Goal: Information Seeking & Learning: Learn about a topic

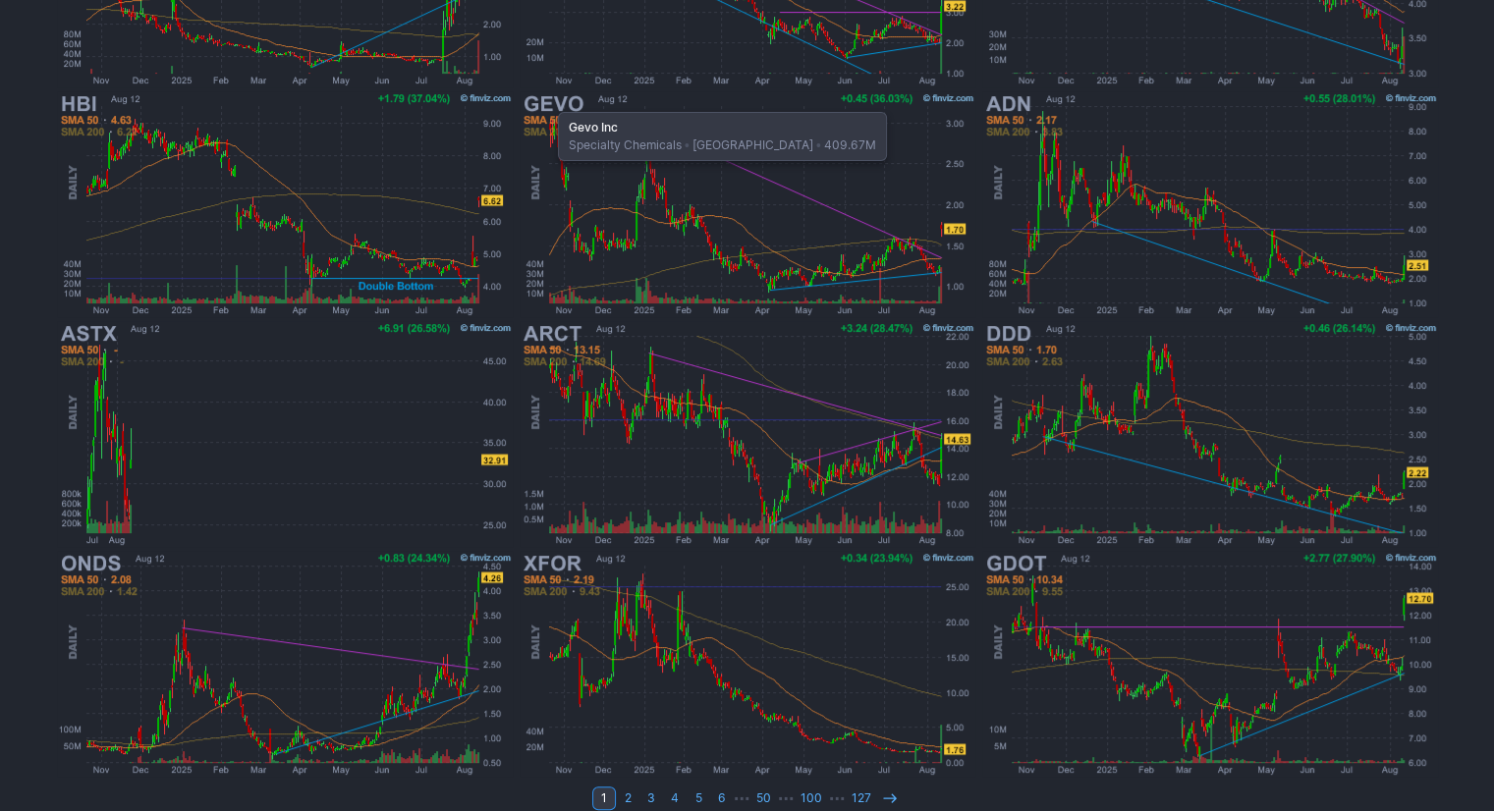
scroll to position [518, 0]
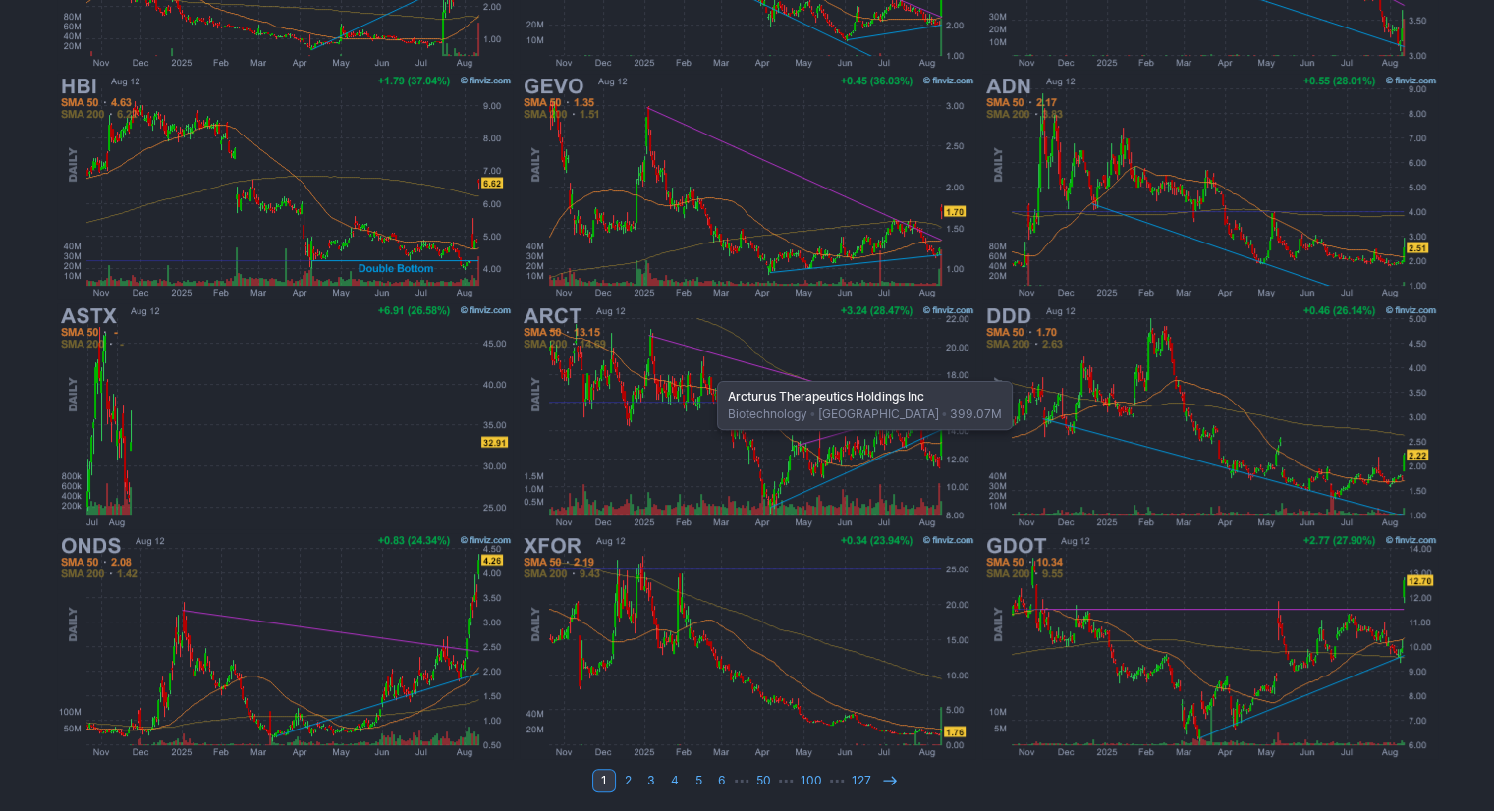
click at [711, 371] on img at bounding box center [748, 417] width 460 height 230
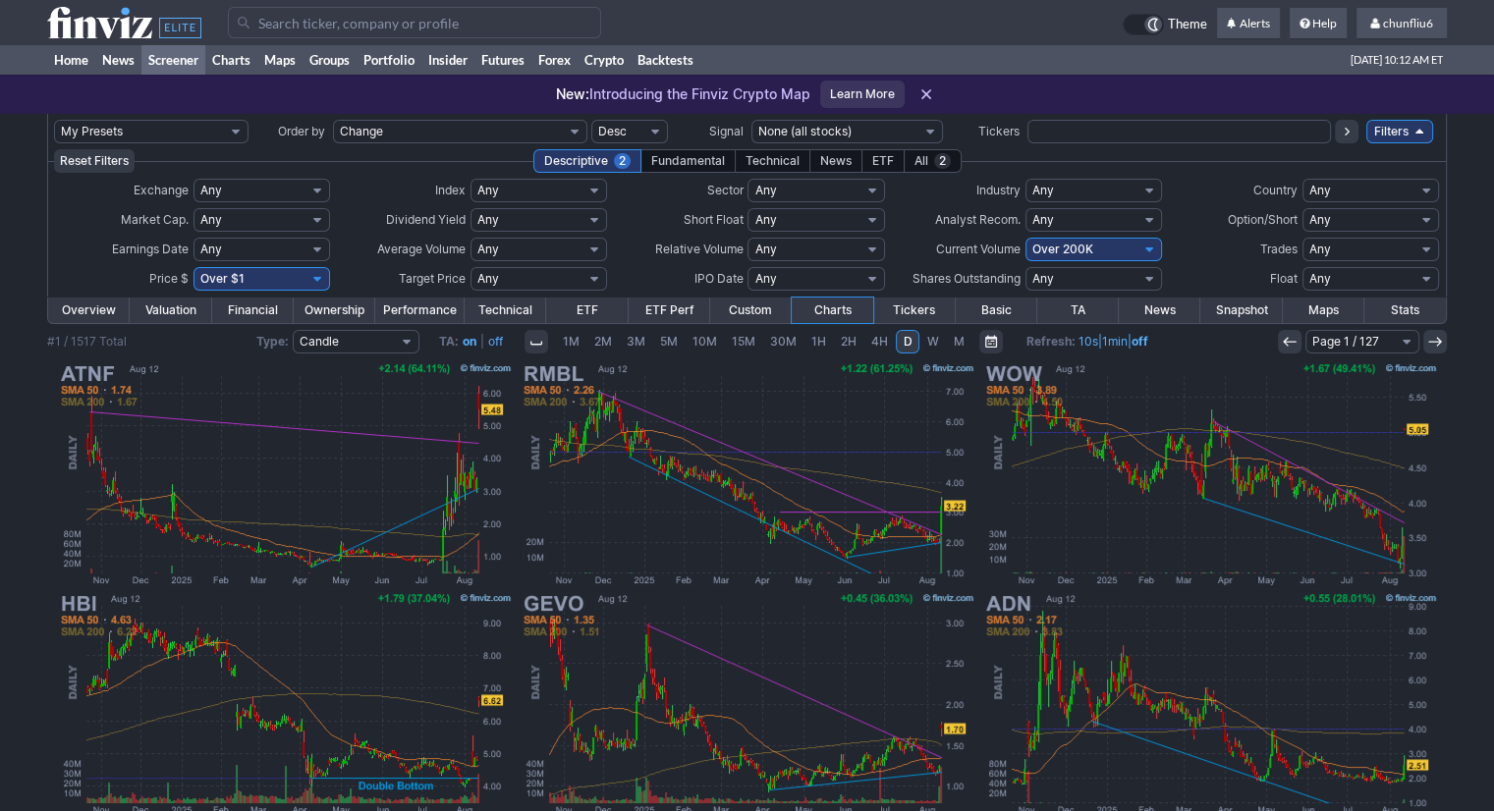
click at [320, 283] on select "Any Under $1 Under $2 Under $3 Under $4 Under $5 Under $7 Under $10 Under $15 U…" at bounding box center [262, 279] width 137 height 24
select select "o10"
click at [194, 267] on select "Any Under $1 Under $2 Under $3 Under $4 Under $5 Under $7 Under $10 Under $15 U…" at bounding box center [262, 279] width 137 height 24
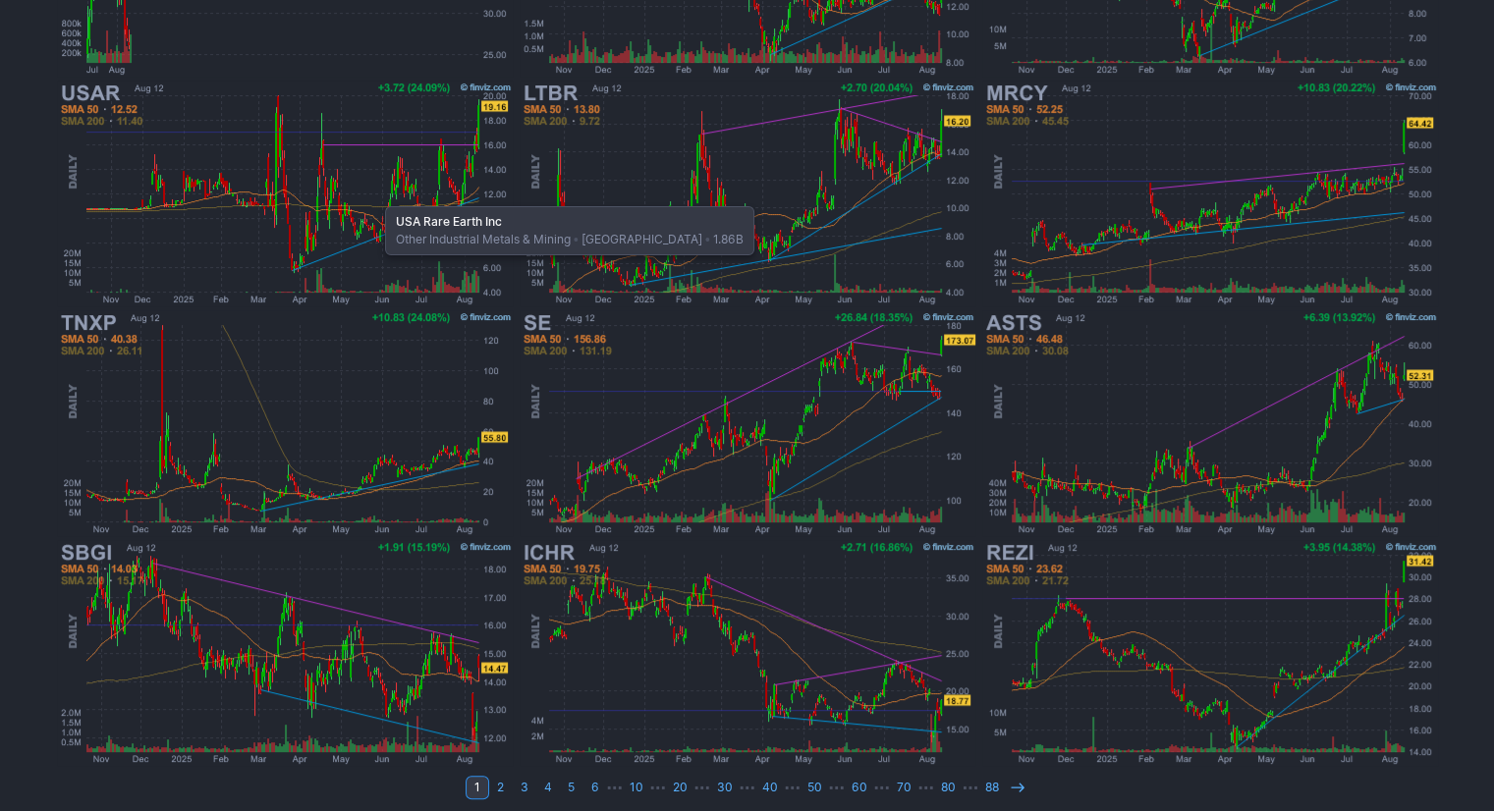
scroll to position [518, 0]
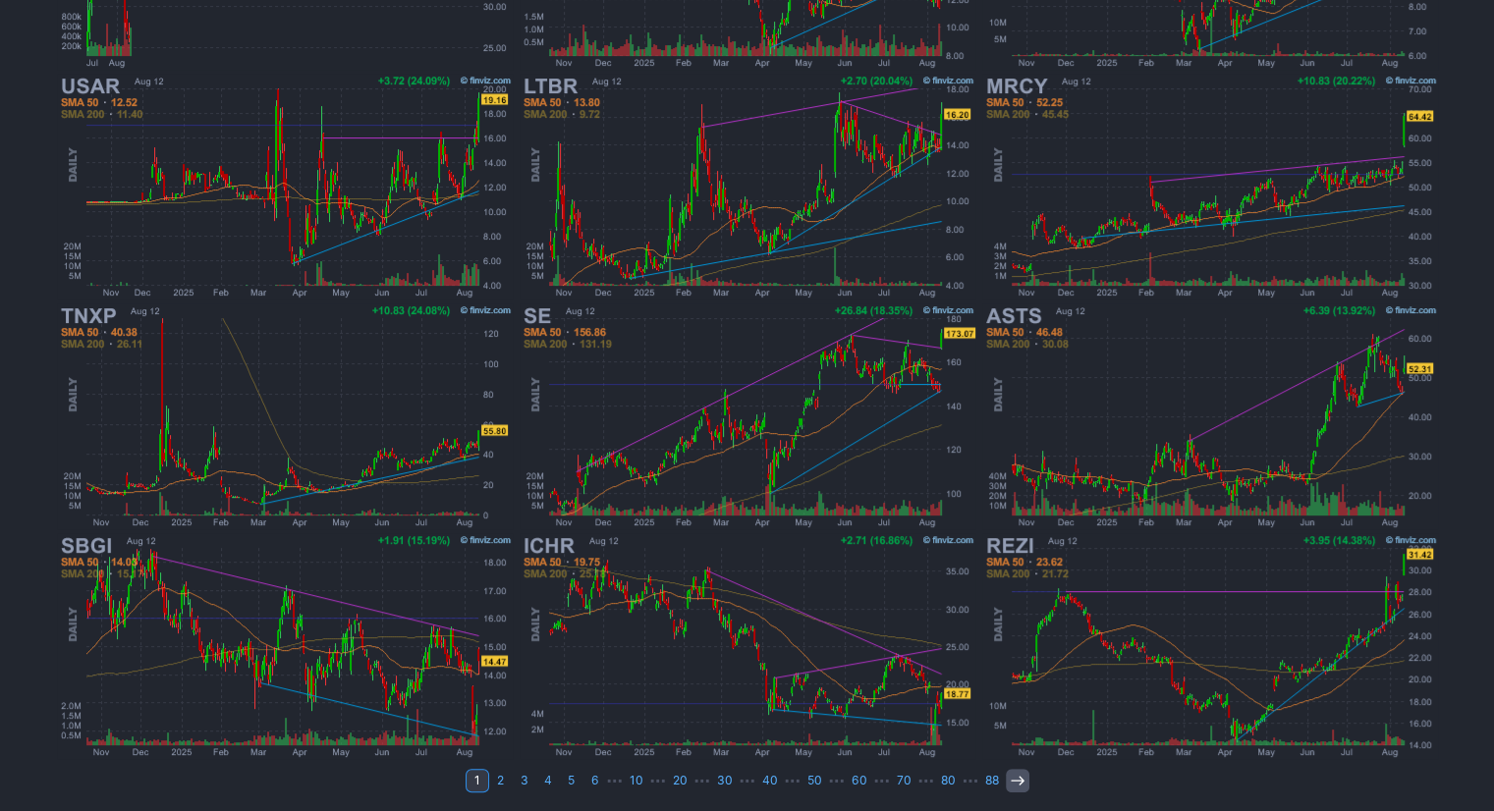
click at [1011, 778] on use at bounding box center [1017, 780] width 13 height 9
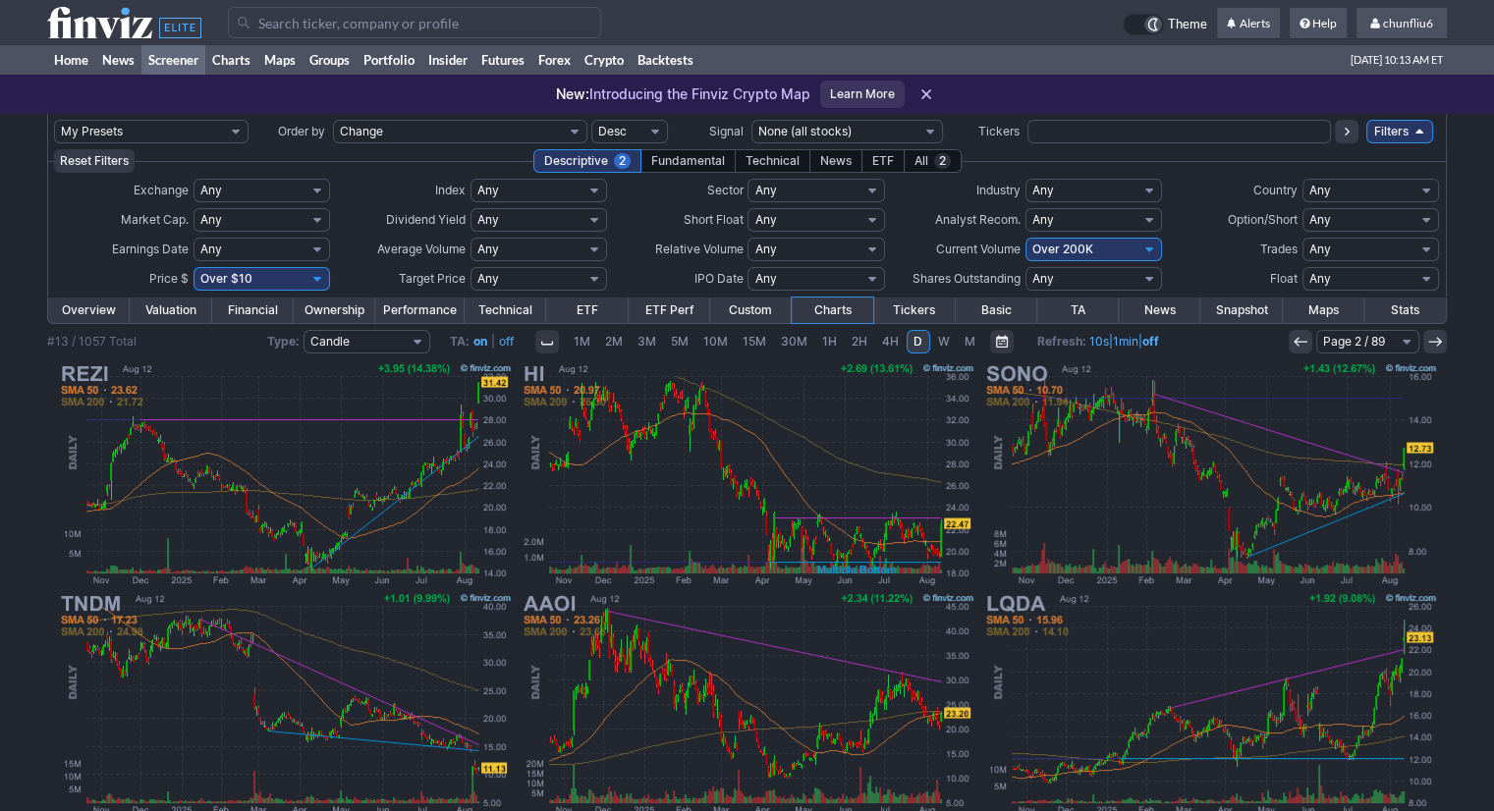
click at [1007, 778] on img at bounding box center [1210, 704] width 460 height 230
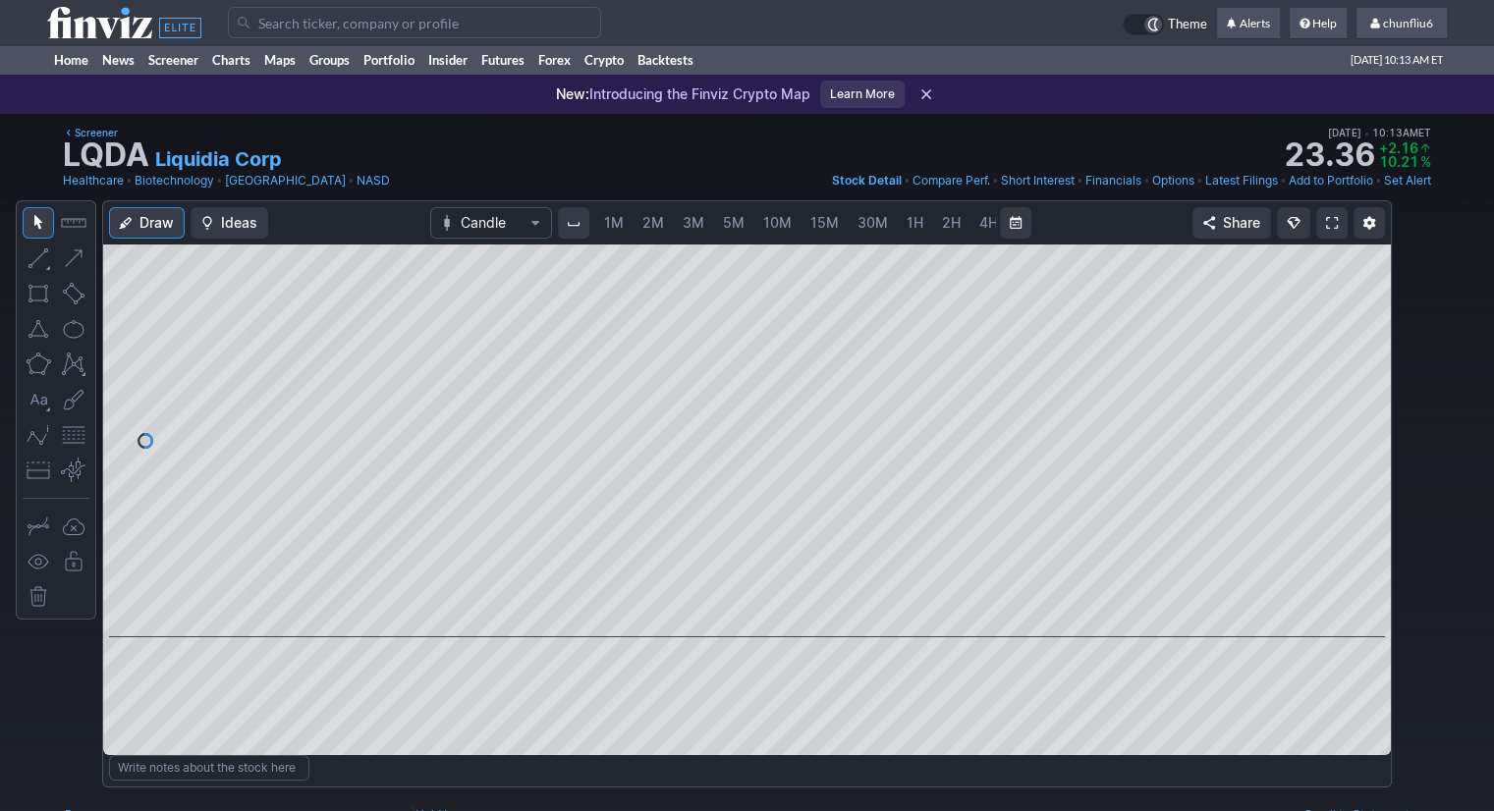
scroll to position [0, 101]
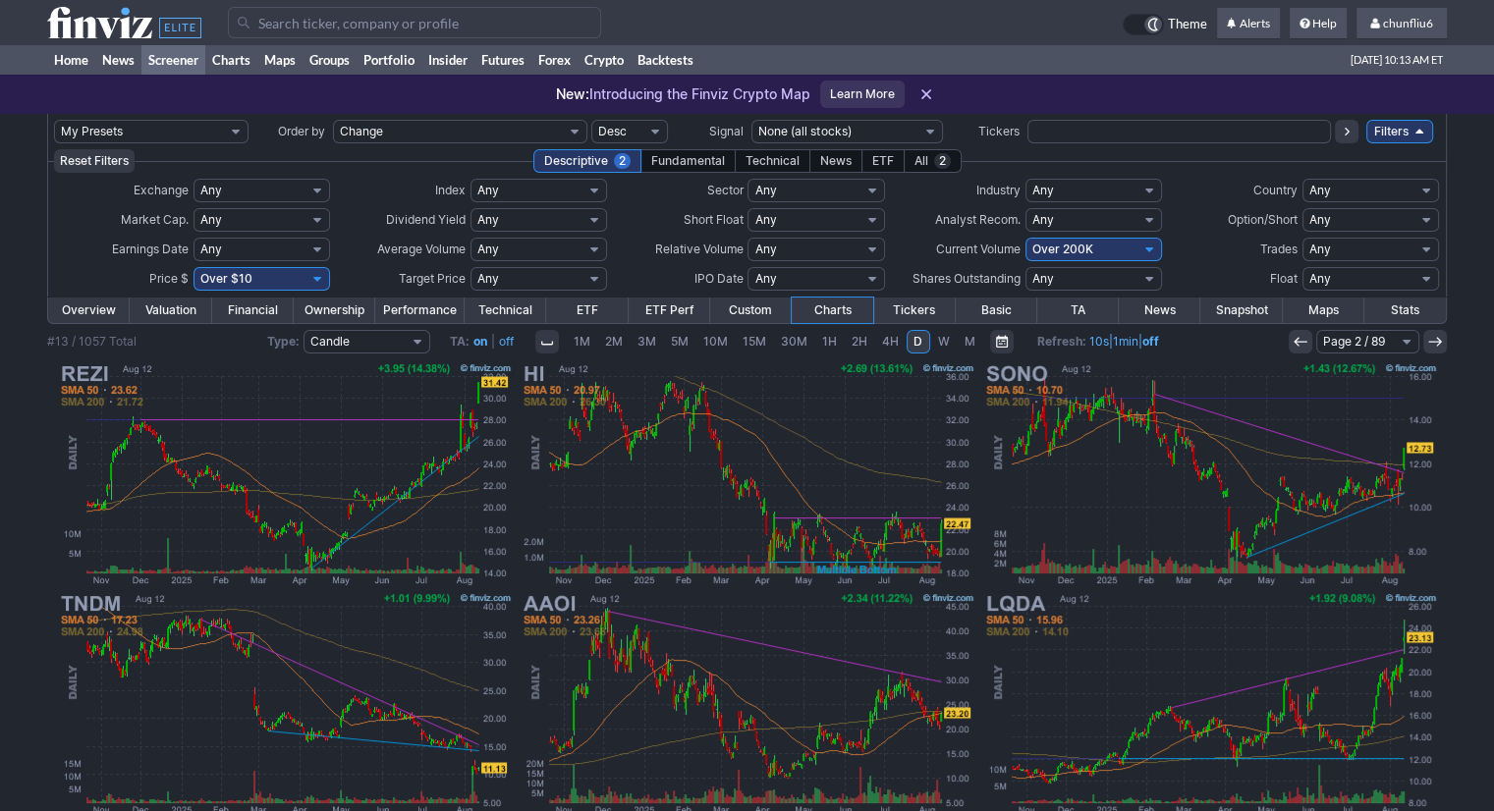
click at [1300, 341] on use at bounding box center [1300, 341] width 13 height 9
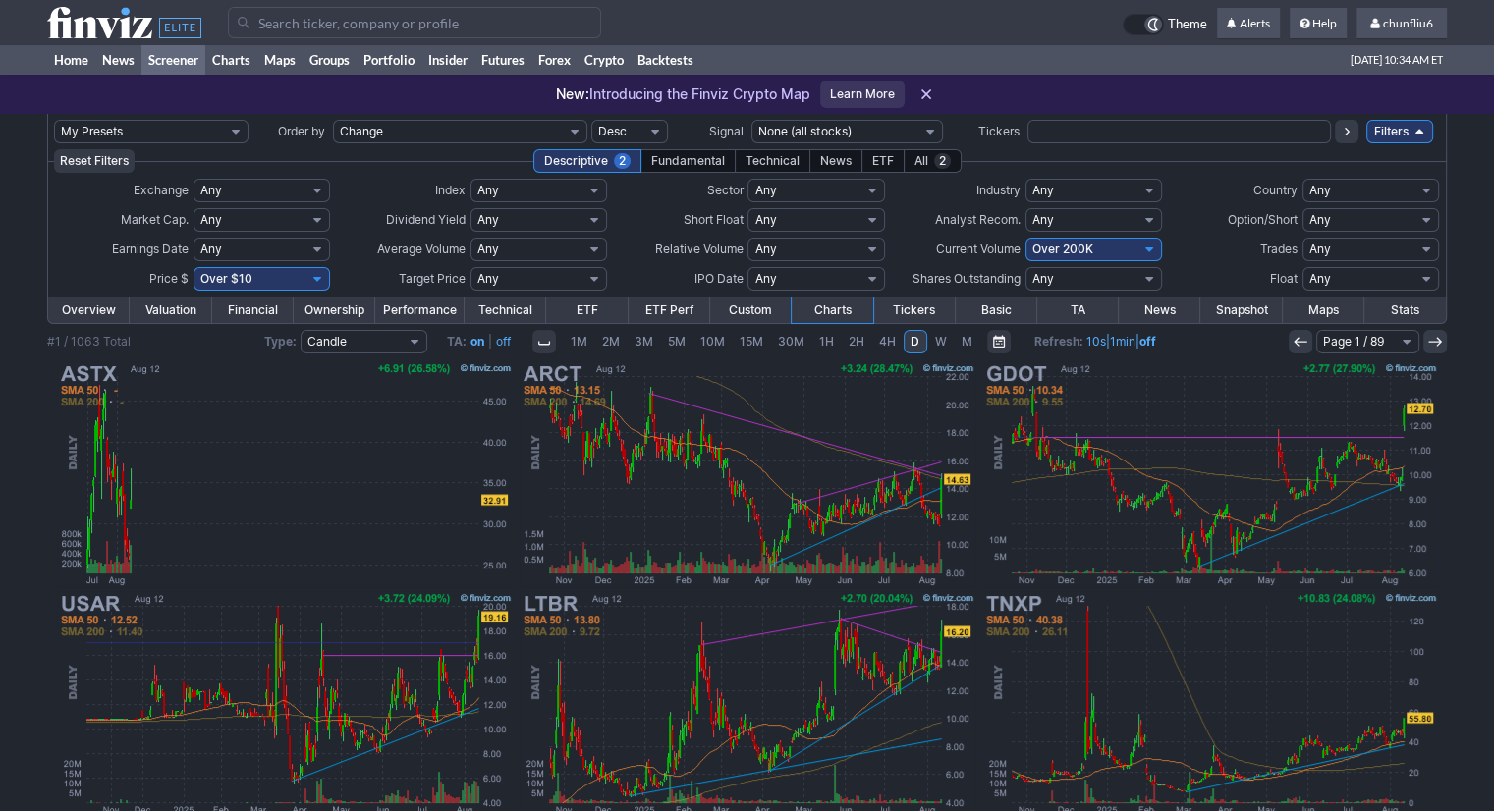
click at [1062, 250] on select "Any Under 50K Under 100K Under 500K Under 750K Under 1M Over 0 Over 50K Over 10…" at bounding box center [1094, 250] width 137 height 24
select select "o400"
click at [1026, 238] on select "Any Under 50K Under 100K Under 500K Under 750K Under 1M Over 0 Over 50K Over 10…" at bounding box center [1094, 250] width 137 height 24
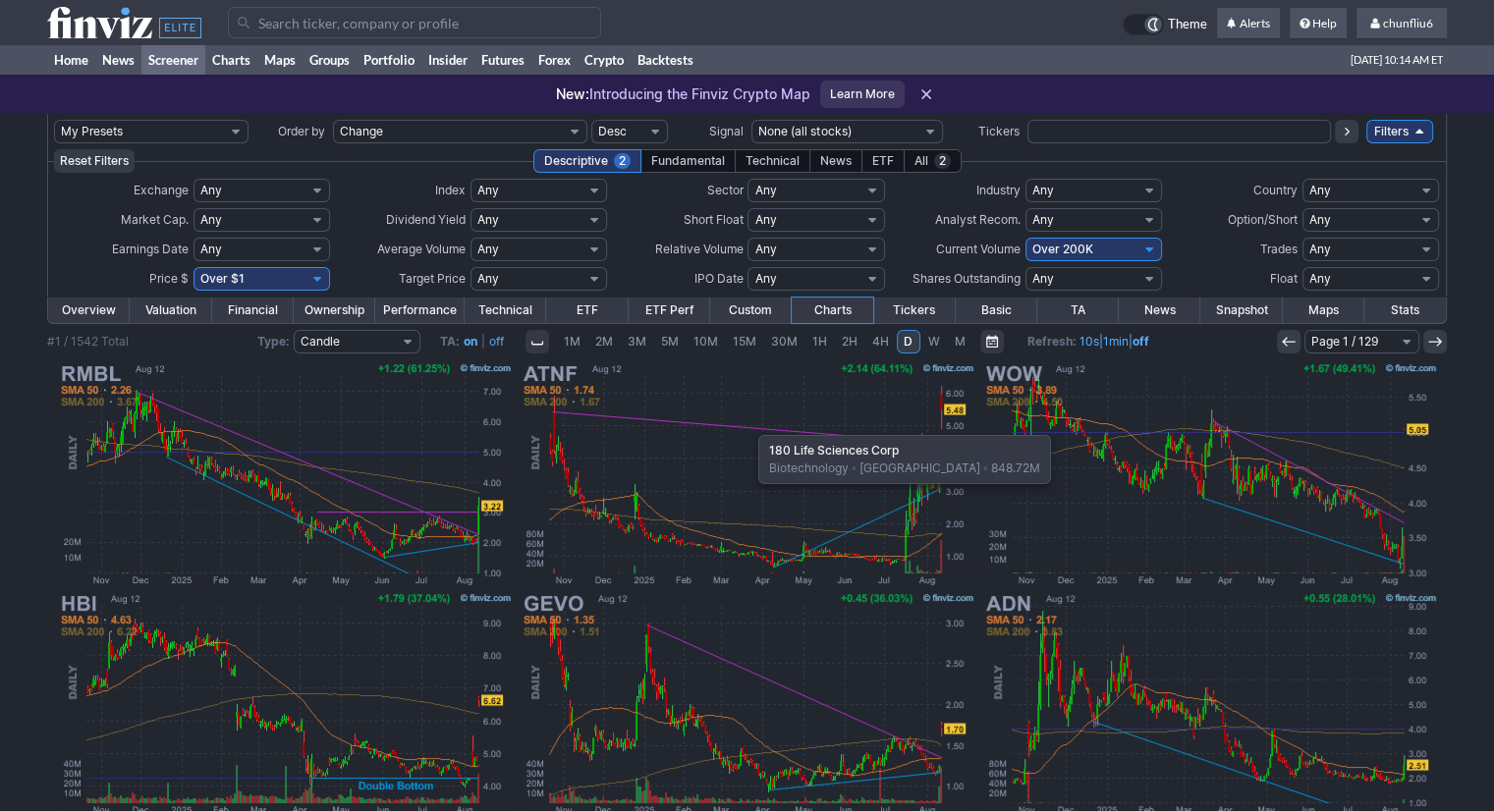
click at [749, 425] on img at bounding box center [748, 475] width 460 height 230
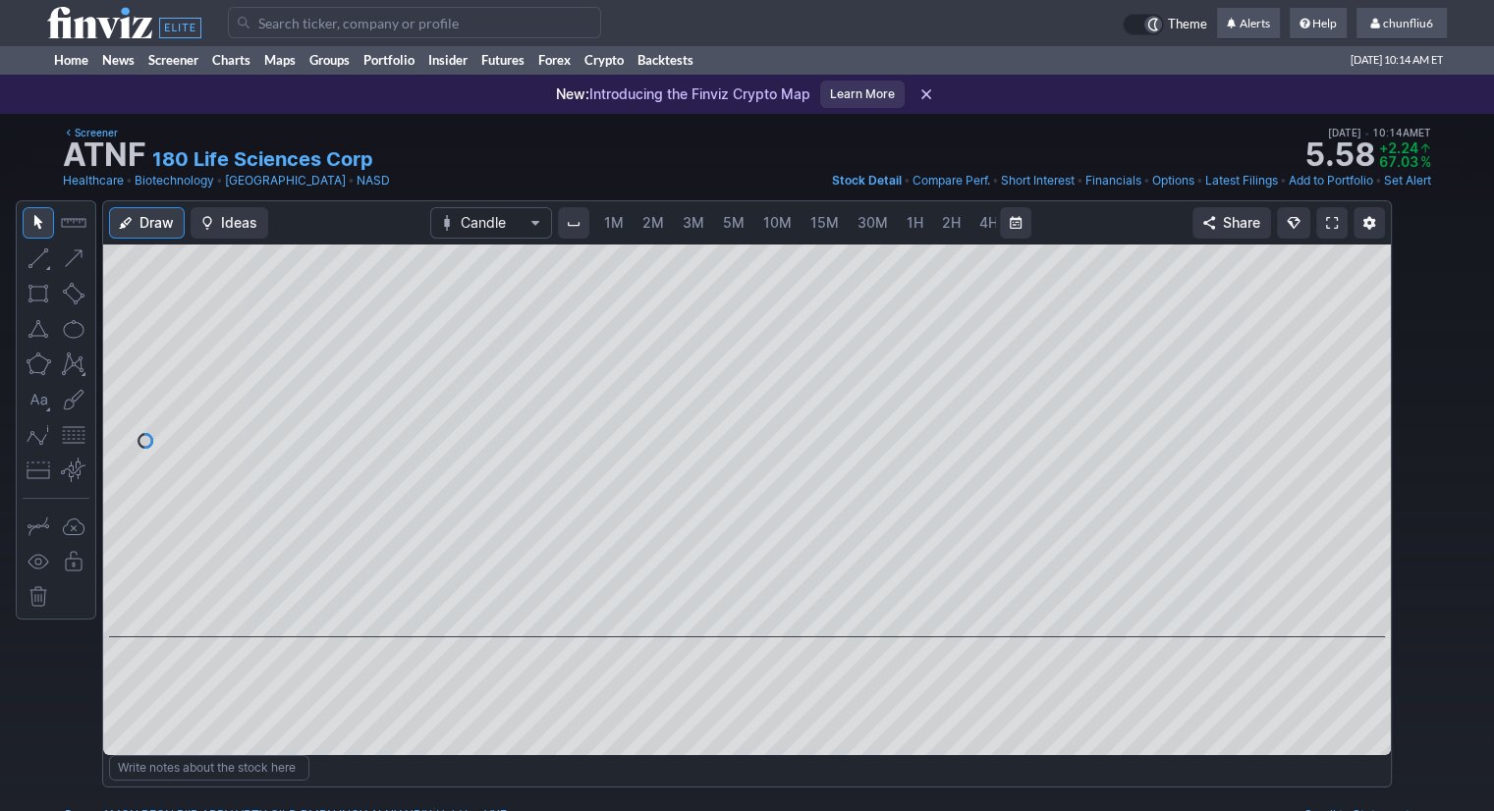
scroll to position [0, 101]
click at [622, 224] on span "5M" at bounding box center [633, 222] width 22 height 17
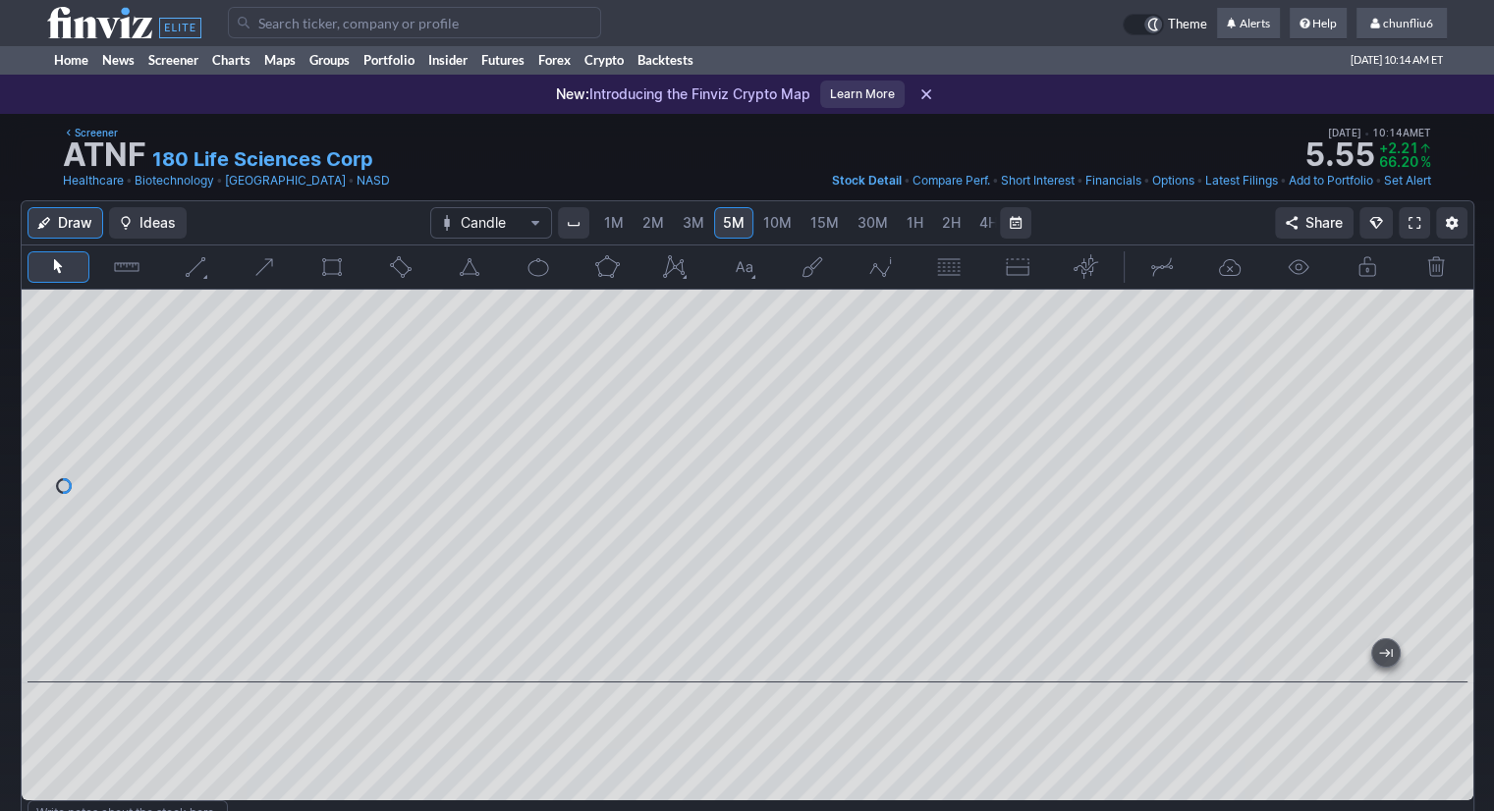
click at [1411, 218] on span at bounding box center [1415, 223] width 12 height 16
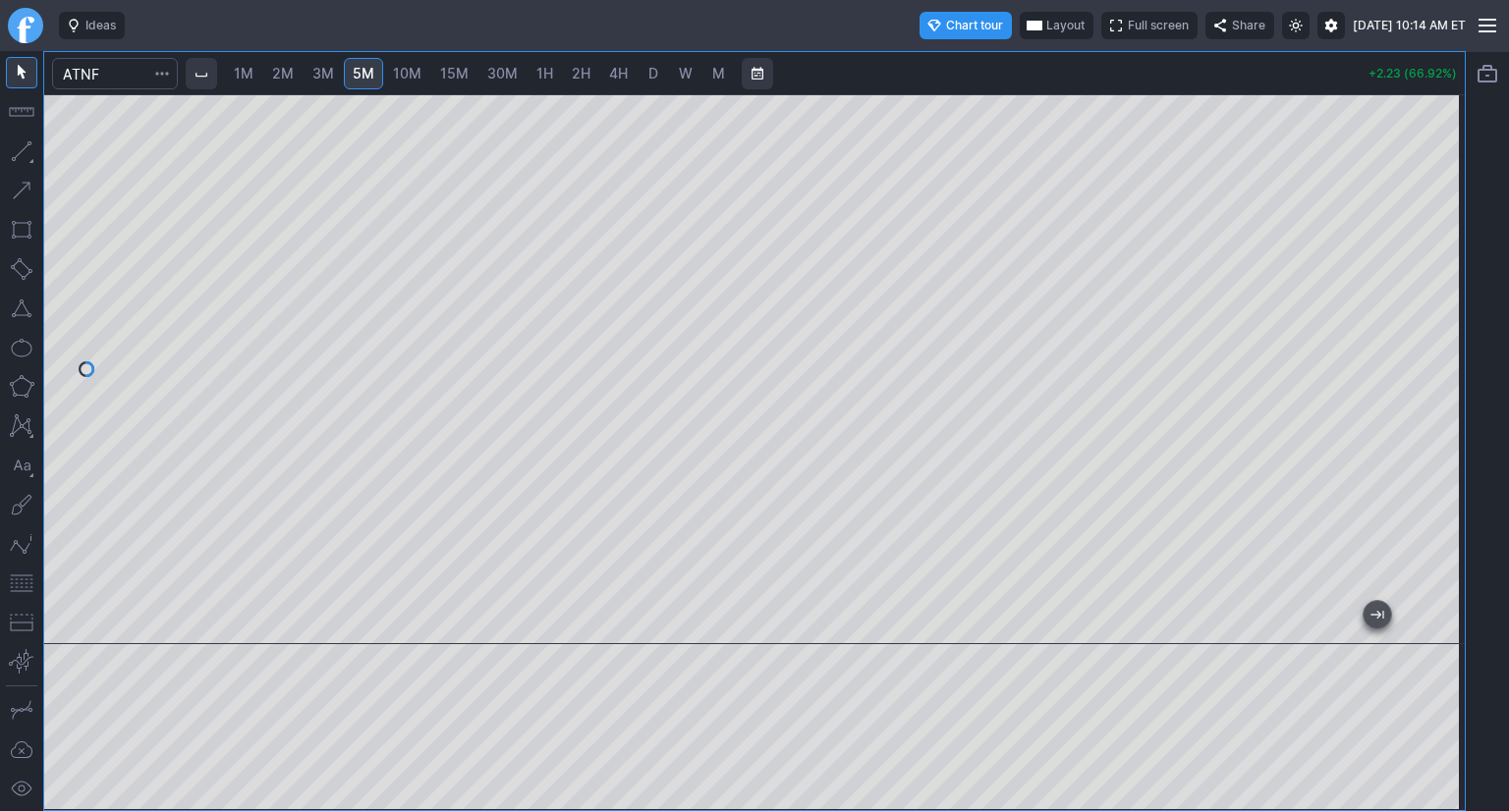
click at [322, 69] on span "3M" at bounding box center [323, 73] width 22 height 17
click at [293, 76] on span "2M" at bounding box center [283, 73] width 22 height 17
click at [257, 77] on link "1M" at bounding box center [243, 73] width 37 height 31
drag, startPoint x: 1435, startPoint y: 173, endPoint x: 1437, endPoint y: 225, distance: 52.1
click at [1437, 225] on div at bounding box center [1443, 364] width 41 height 501
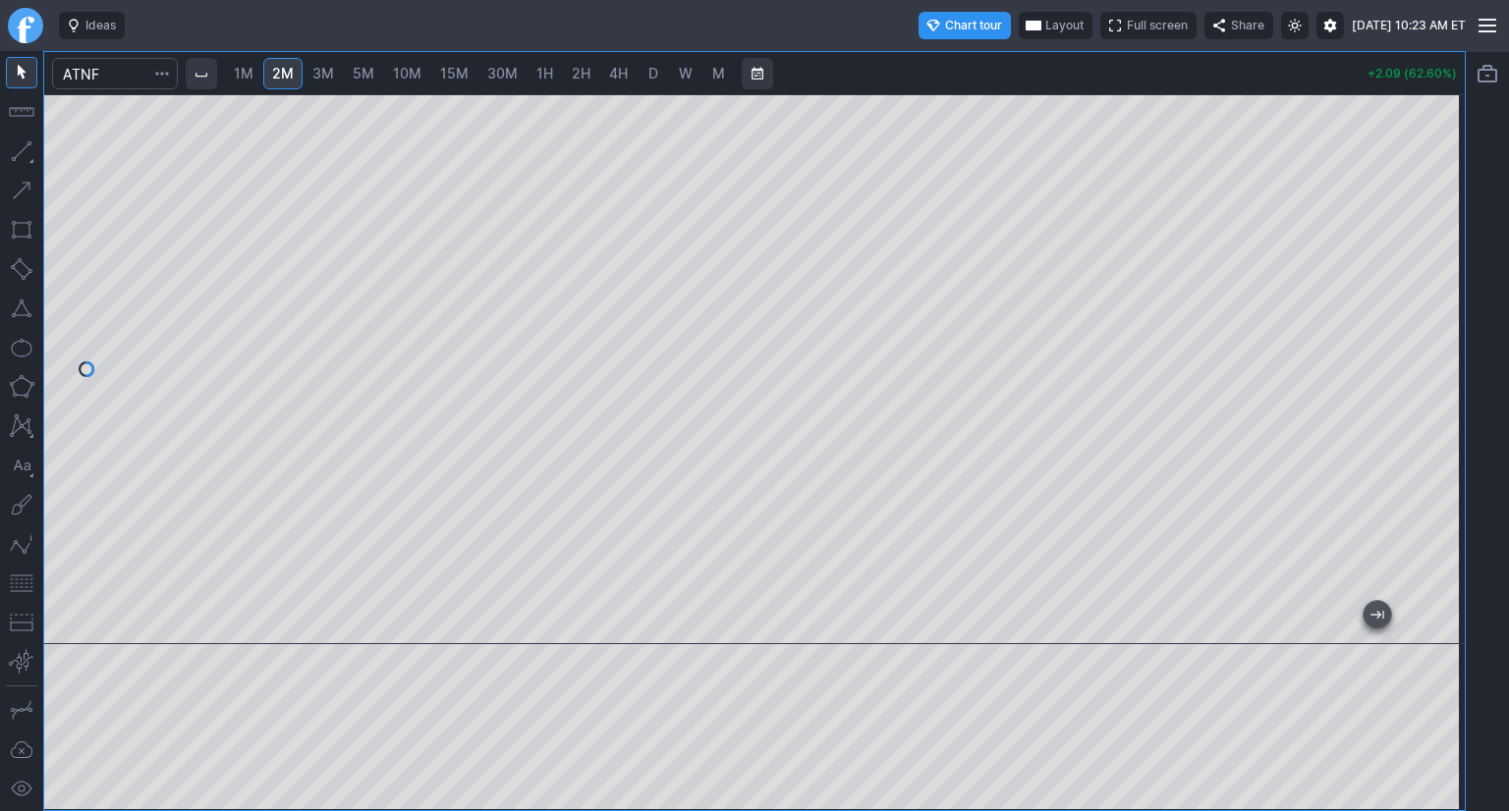
click at [262, 28] on div "Ideas" at bounding box center [288, 26] width 459 height 28
click at [229, 17] on div "Ideas" at bounding box center [288, 26] width 459 height 28
click at [227, 25] on div "Ideas" at bounding box center [288, 26] width 459 height 28
click at [103, 82] on input "Search" at bounding box center [115, 73] width 126 height 31
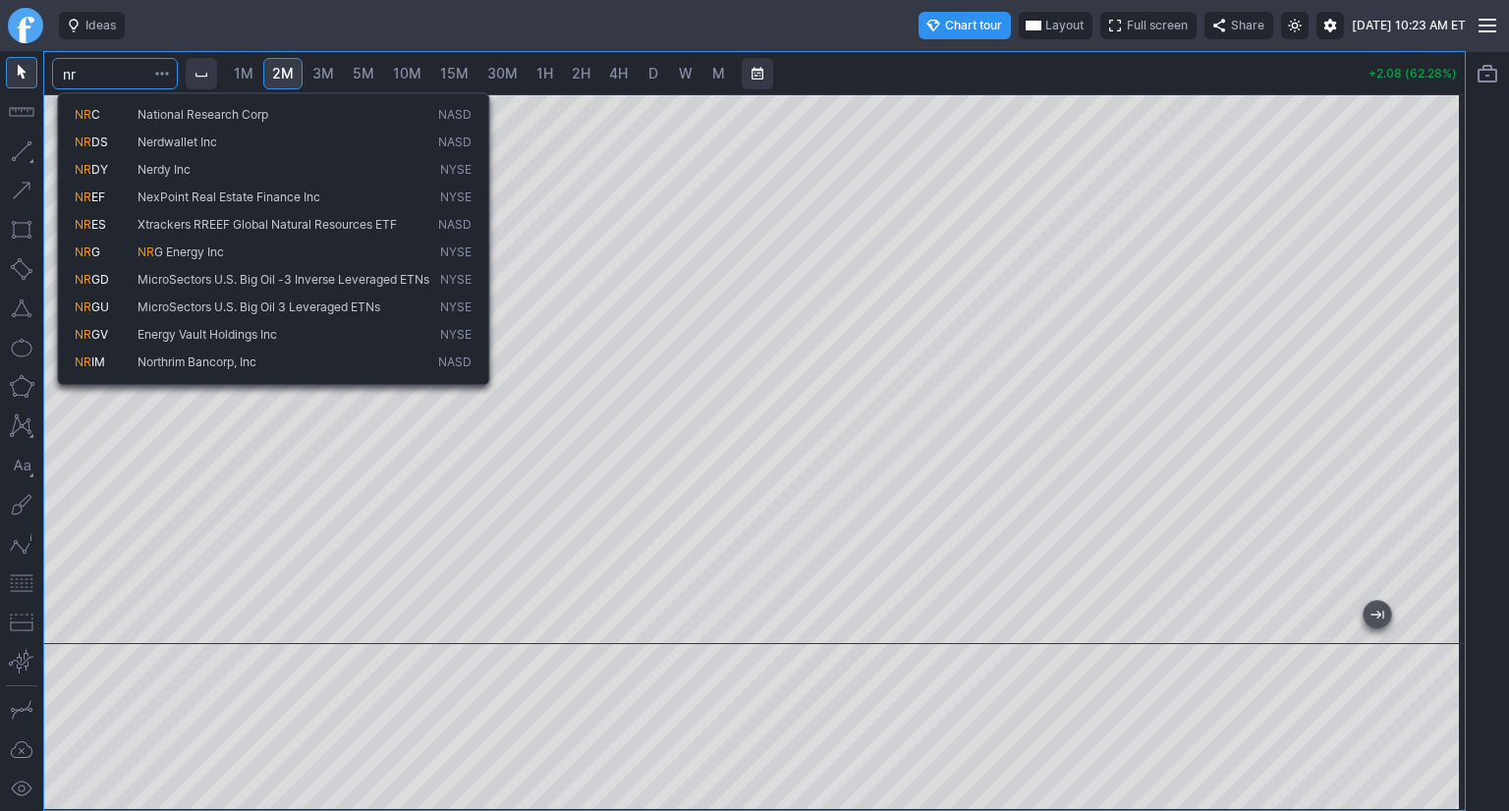
type input "n"
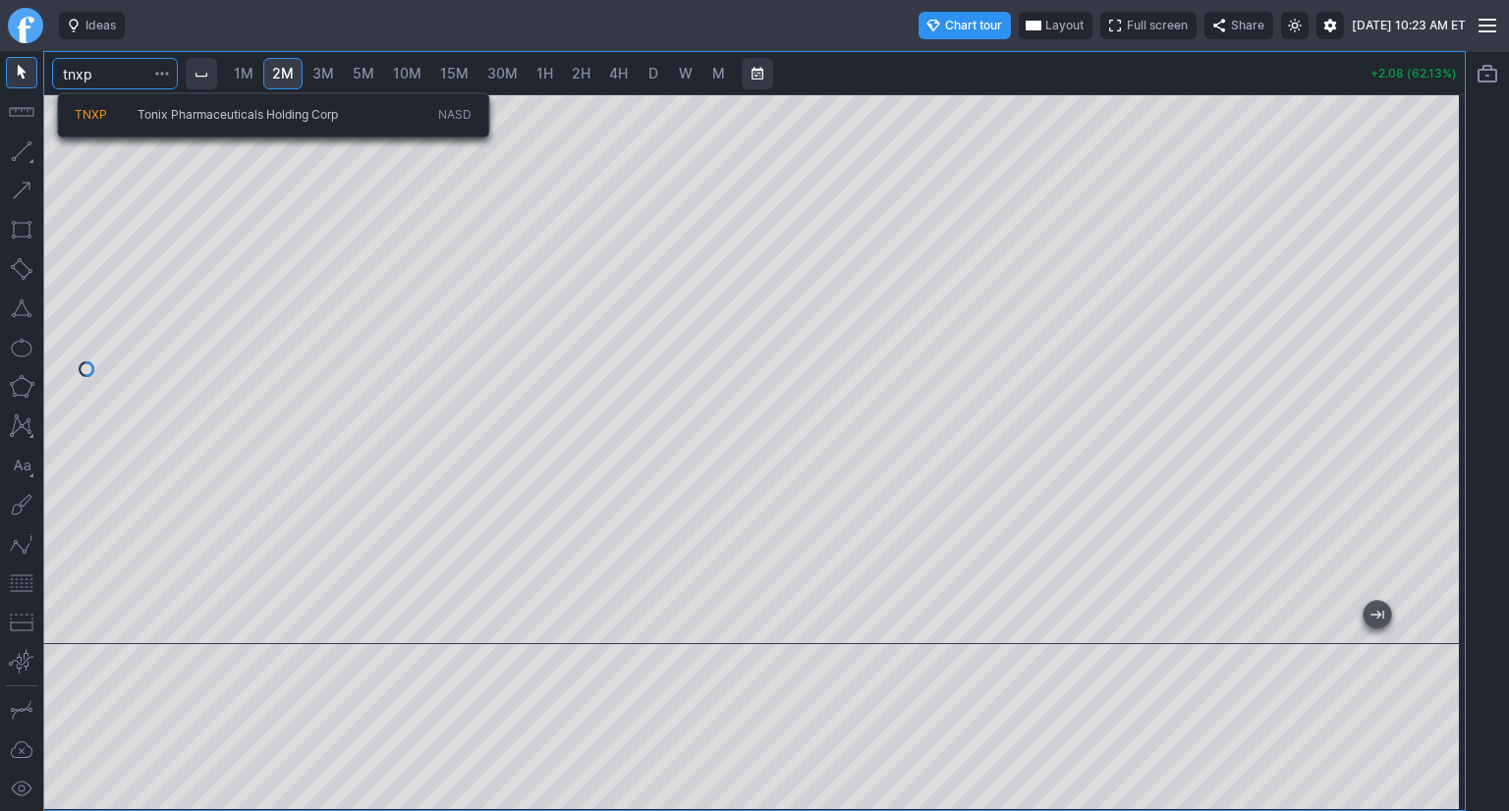
type input "tnxp"
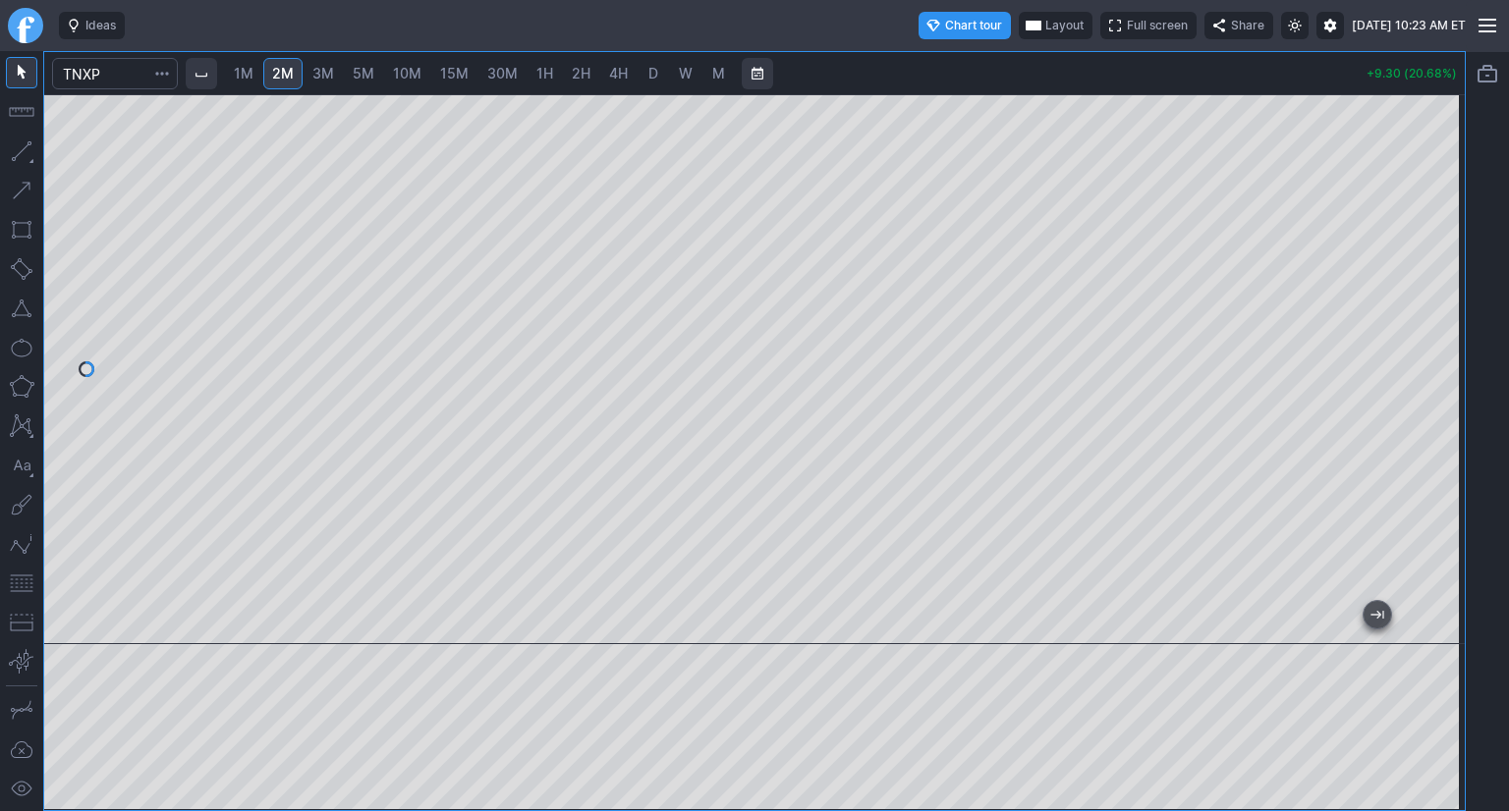
click at [319, 71] on span "3M" at bounding box center [323, 73] width 22 height 17
click at [1045, 25] on span "Layout" at bounding box center [1064, 26] width 38 height 20
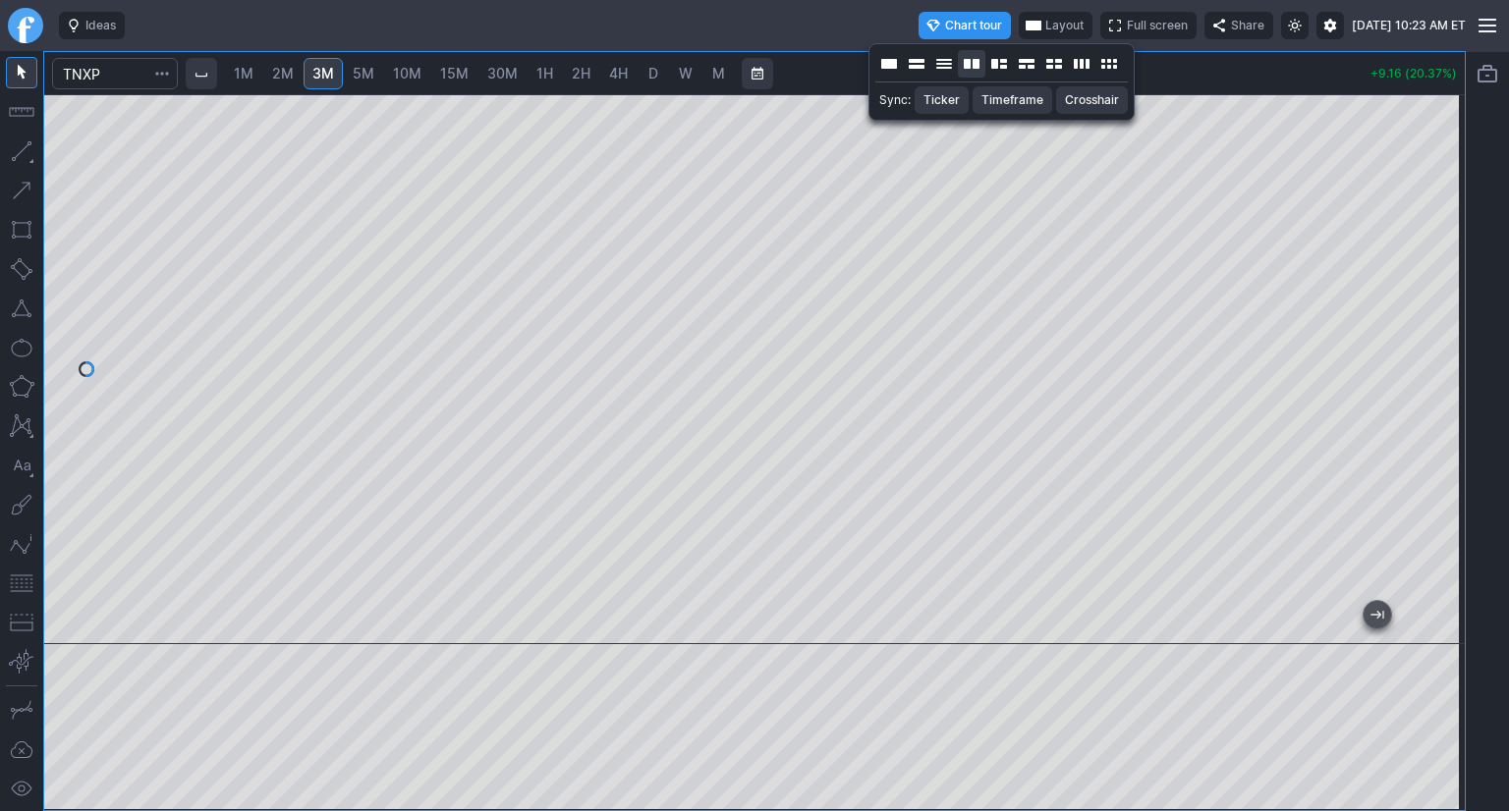
click at [975, 66] on button "Layout" at bounding box center [972, 64] width 28 height 28
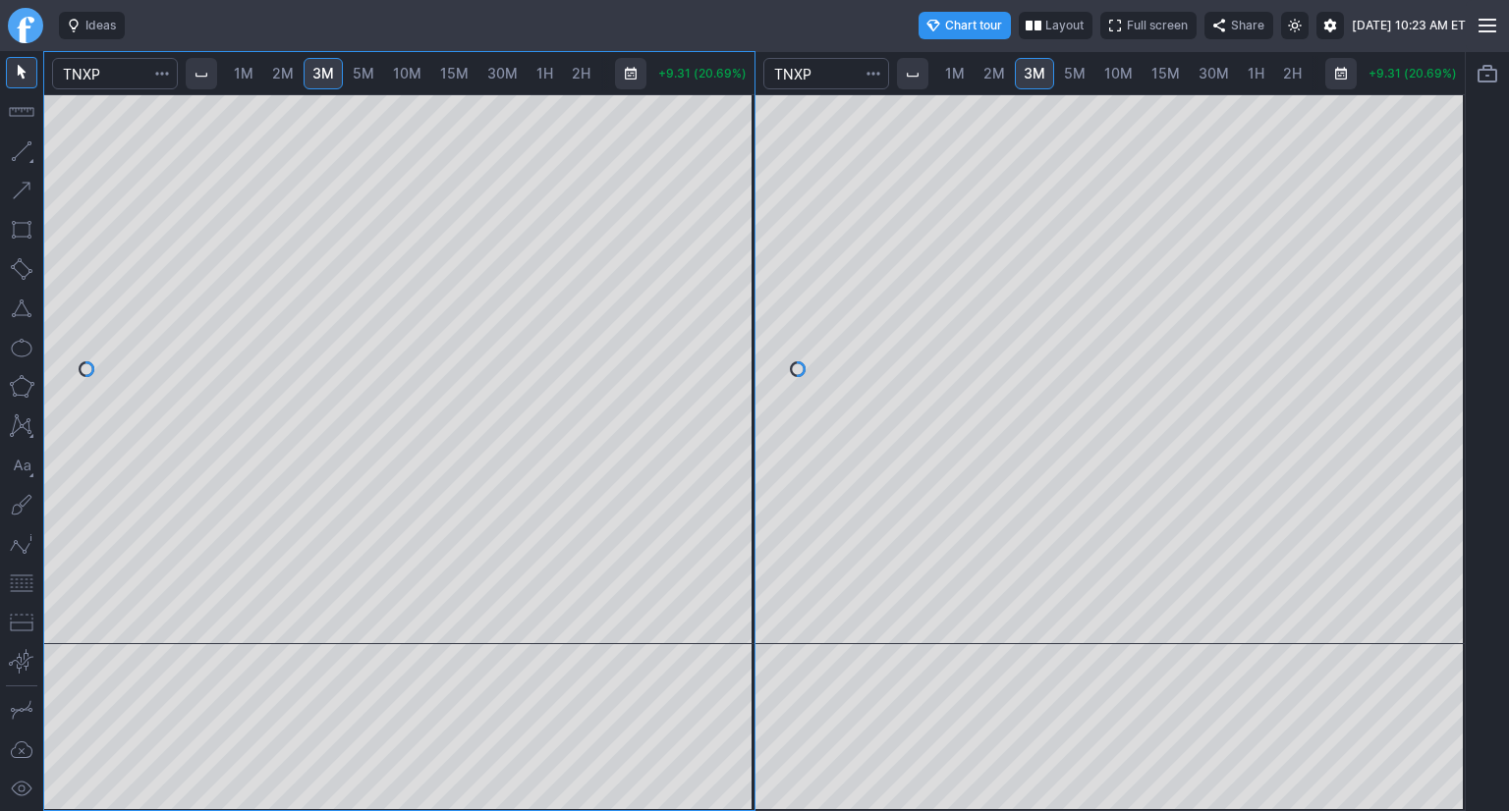
click at [1114, 71] on span "10M" at bounding box center [1118, 73] width 28 height 17
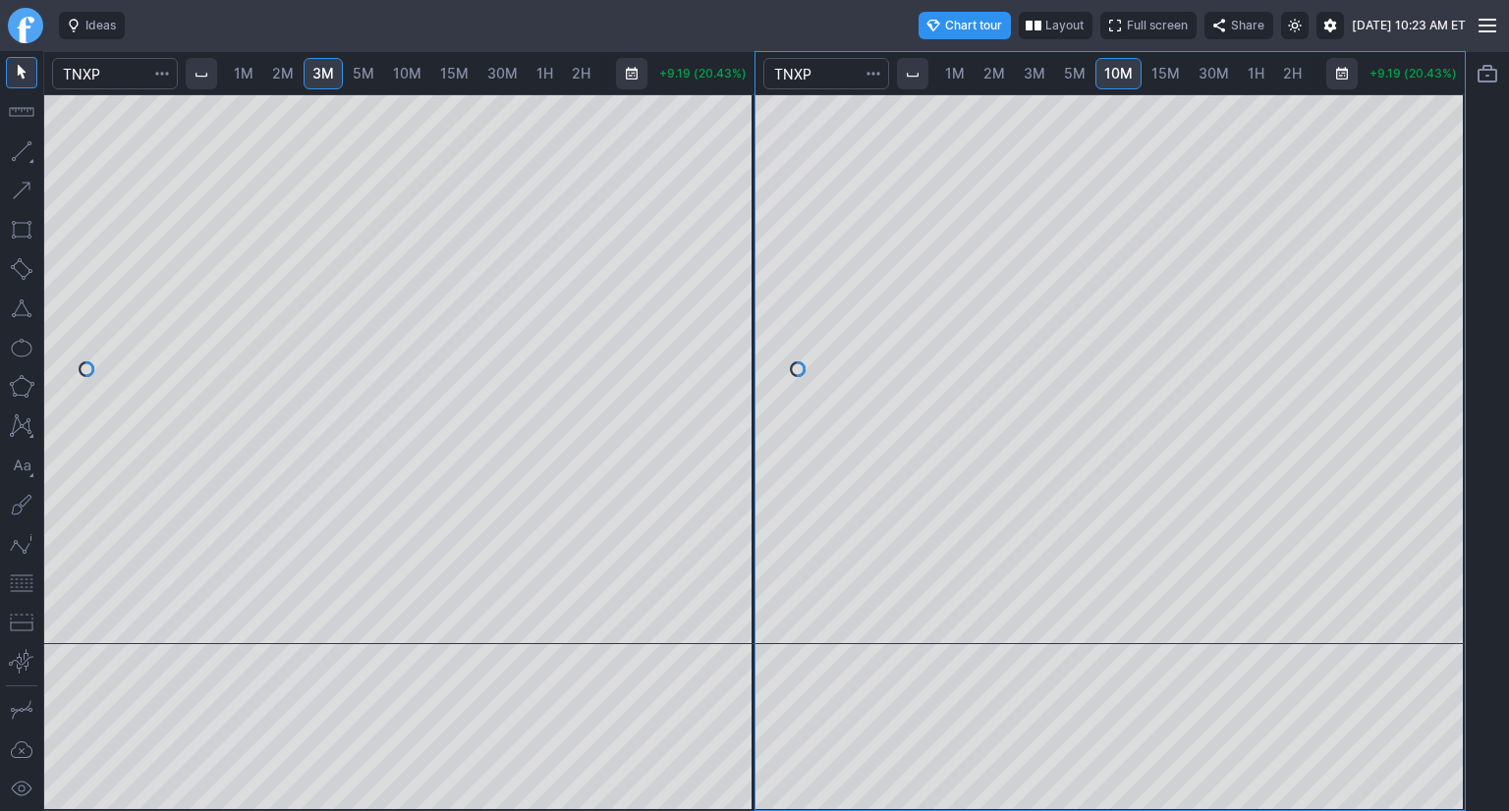
click at [1153, 70] on span "15M" at bounding box center [1165, 73] width 28 height 17
click at [1173, 75] on span "30M" at bounding box center [1183, 73] width 30 height 17
click at [1411, 260] on div at bounding box center [1110, 369] width 710 height 550
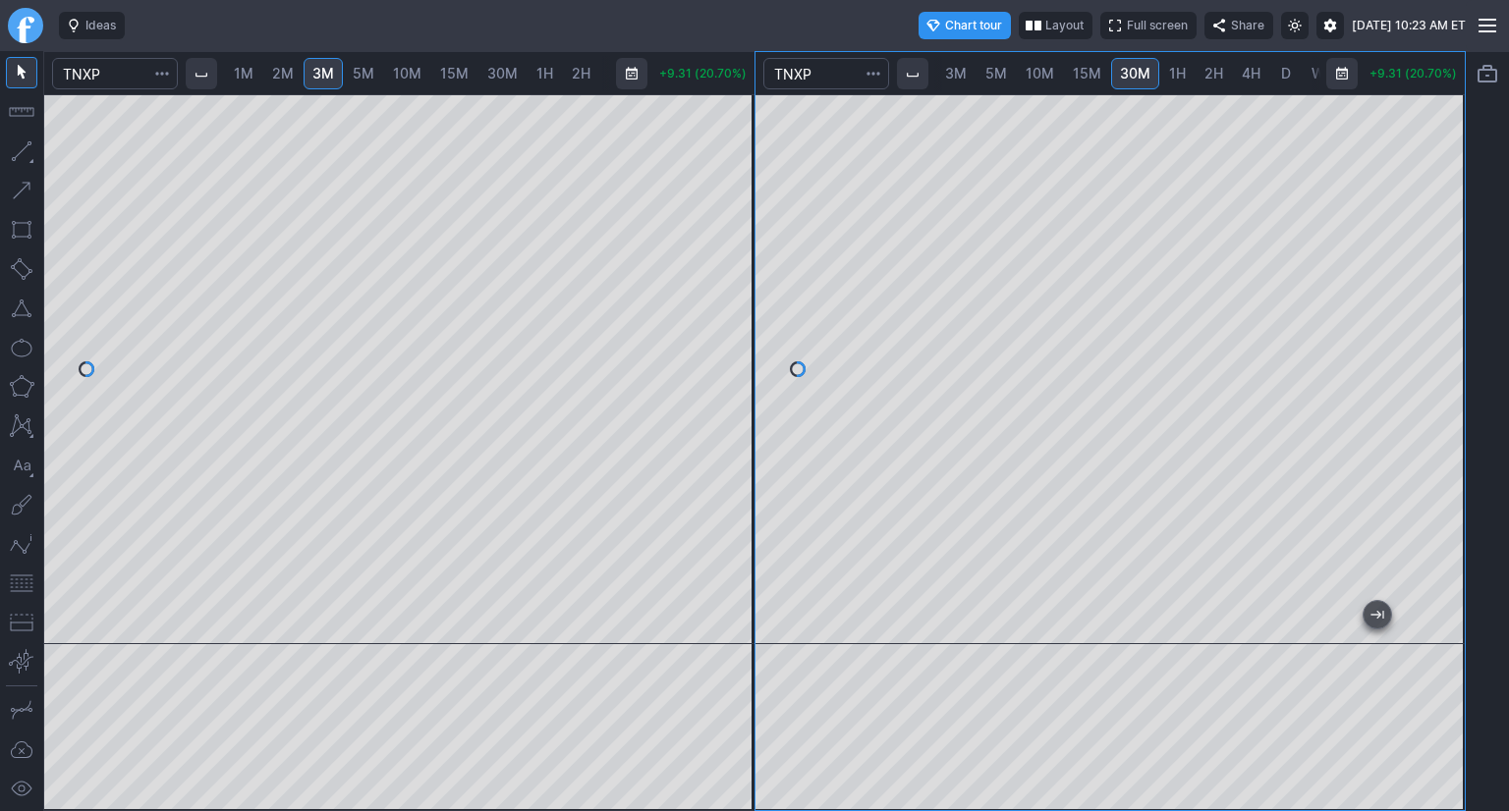
click at [16, 585] on button "button" at bounding box center [21, 583] width 31 height 31
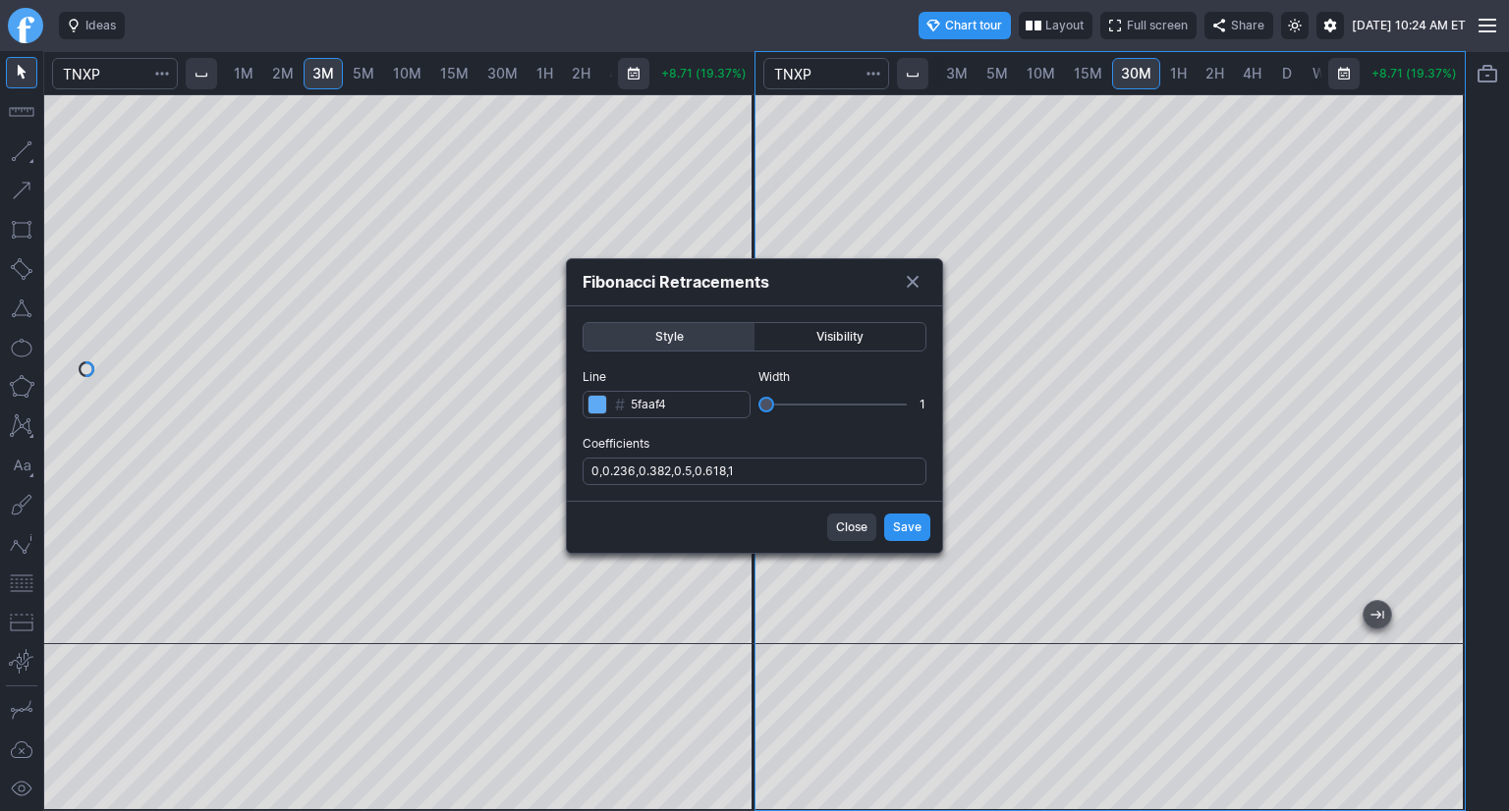
scroll to position [0, 77]
click at [825, 475] on input "0,0.236,0.382,0.5,0.618,1" at bounding box center [755, 472] width 344 height 28
type input "0,0.236,0.382,0.5,0.618,1,.786"
click at [905, 528] on span "Save" at bounding box center [907, 528] width 28 height 20
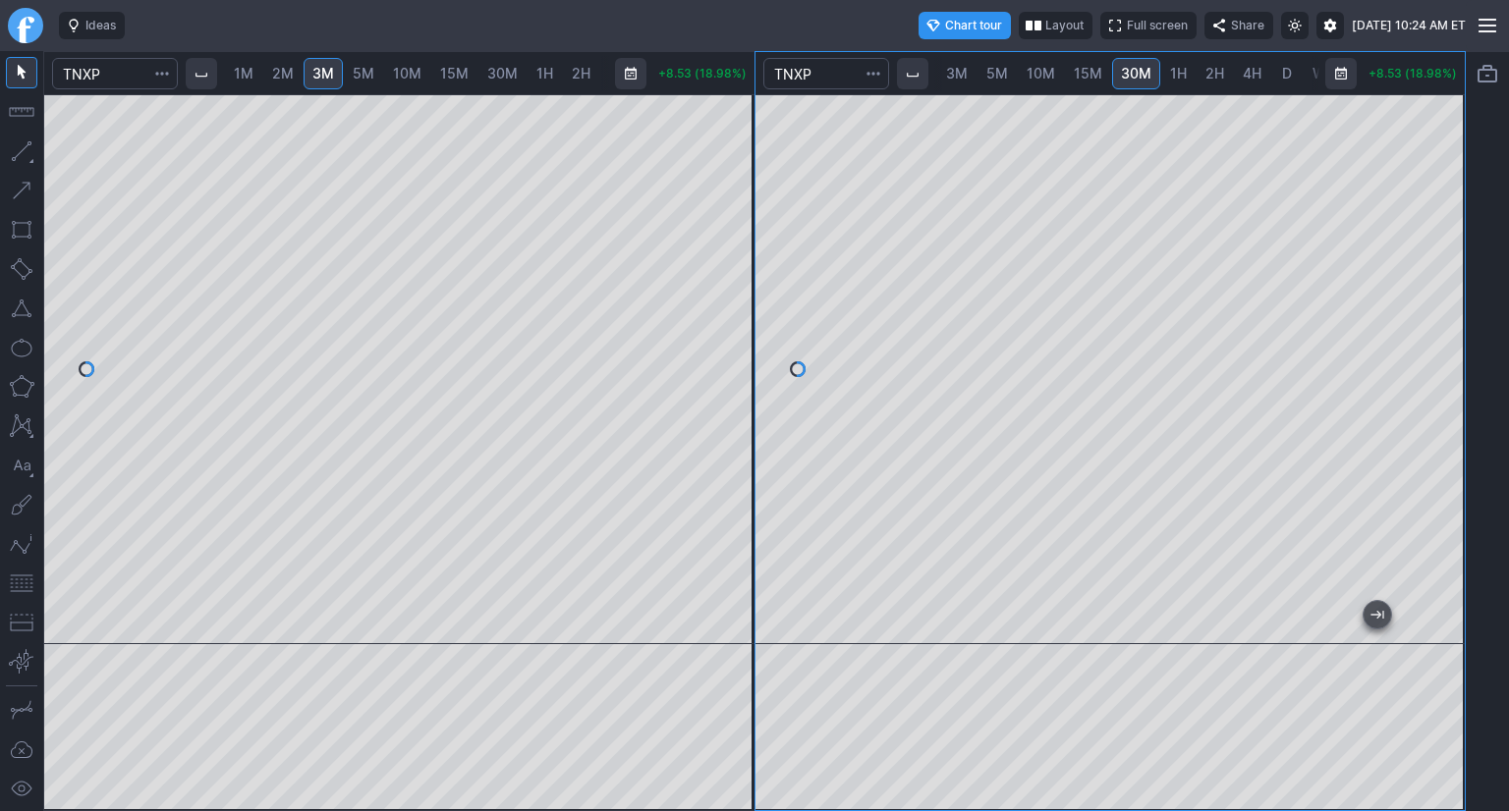
scroll to position [0, 79]
click at [714, 390] on div at bounding box center [399, 369] width 710 height 550
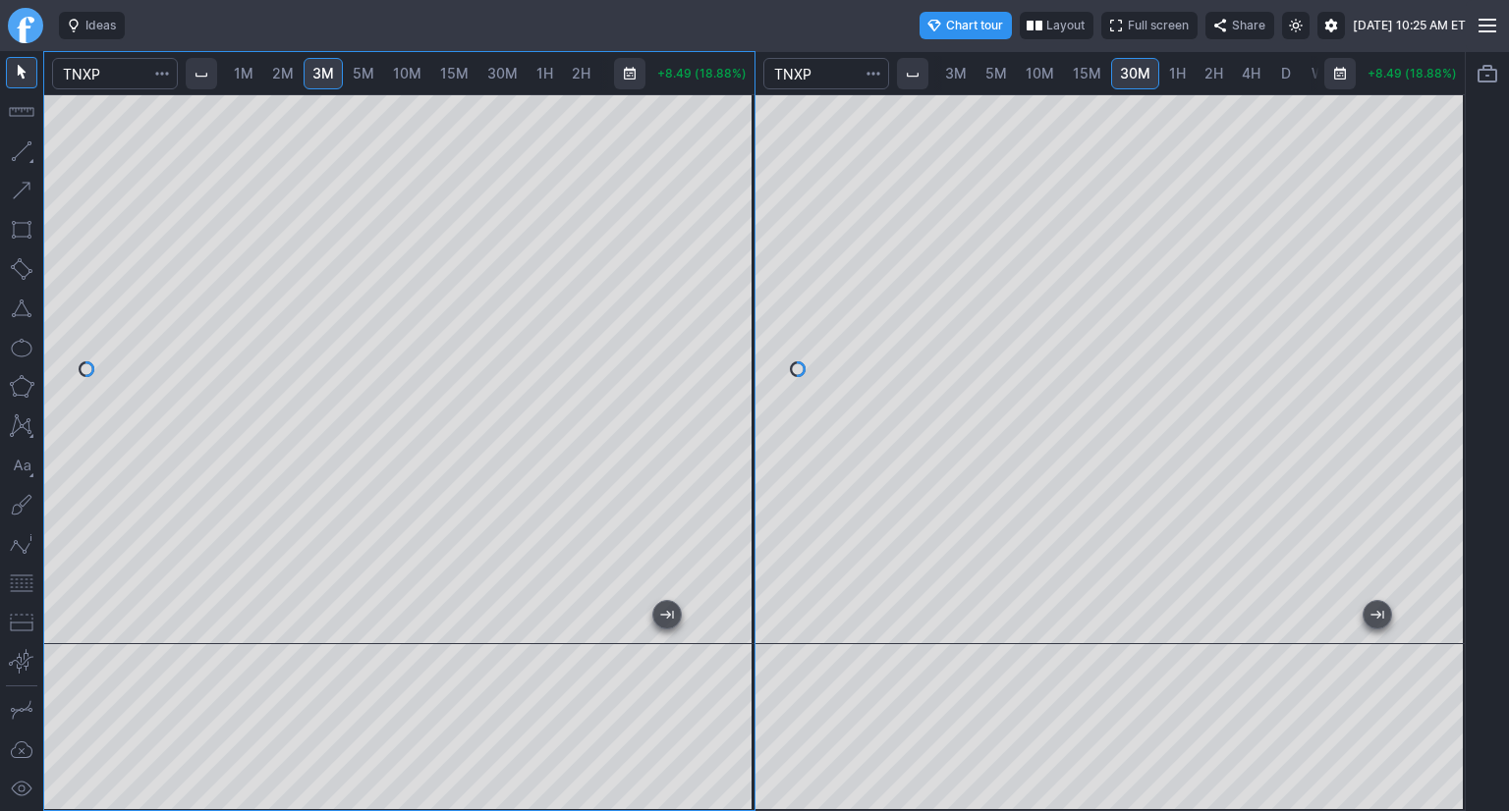
click at [285, 73] on span "2M" at bounding box center [283, 73] width 22 height 17
click at [702, 357] on div at bounding box center [399, 369] width 710 height 550
drag, startPoint x: 735, startPoint y: 289, endPoint x: 717, endPoint y: 358, distance: 71.0
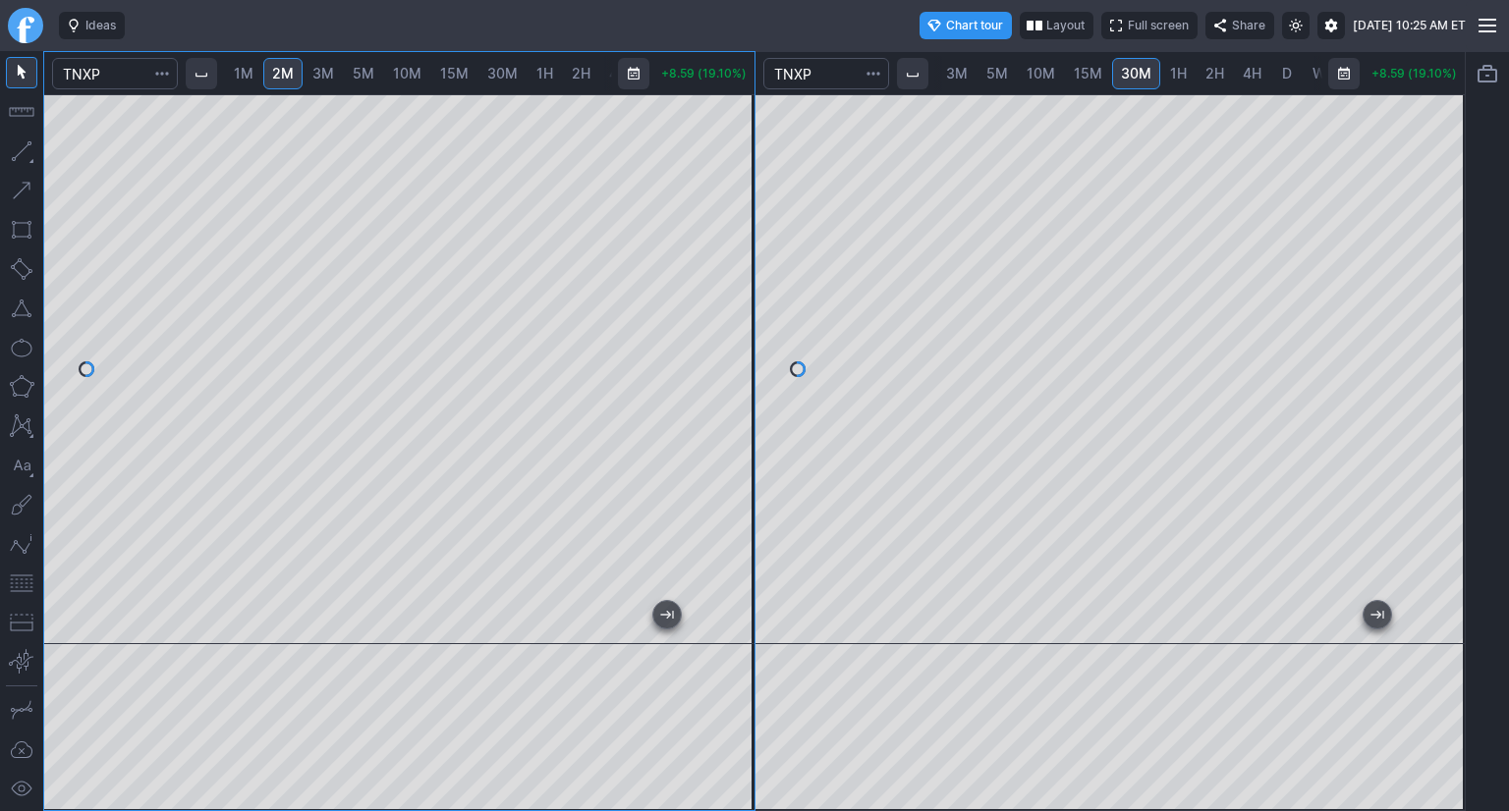
click at [724, 358] on div at bounding box center [733, 364] width 41 height 501
click at [20, 582] on button "button" at bounding box center [21, 583] width 31 height 31
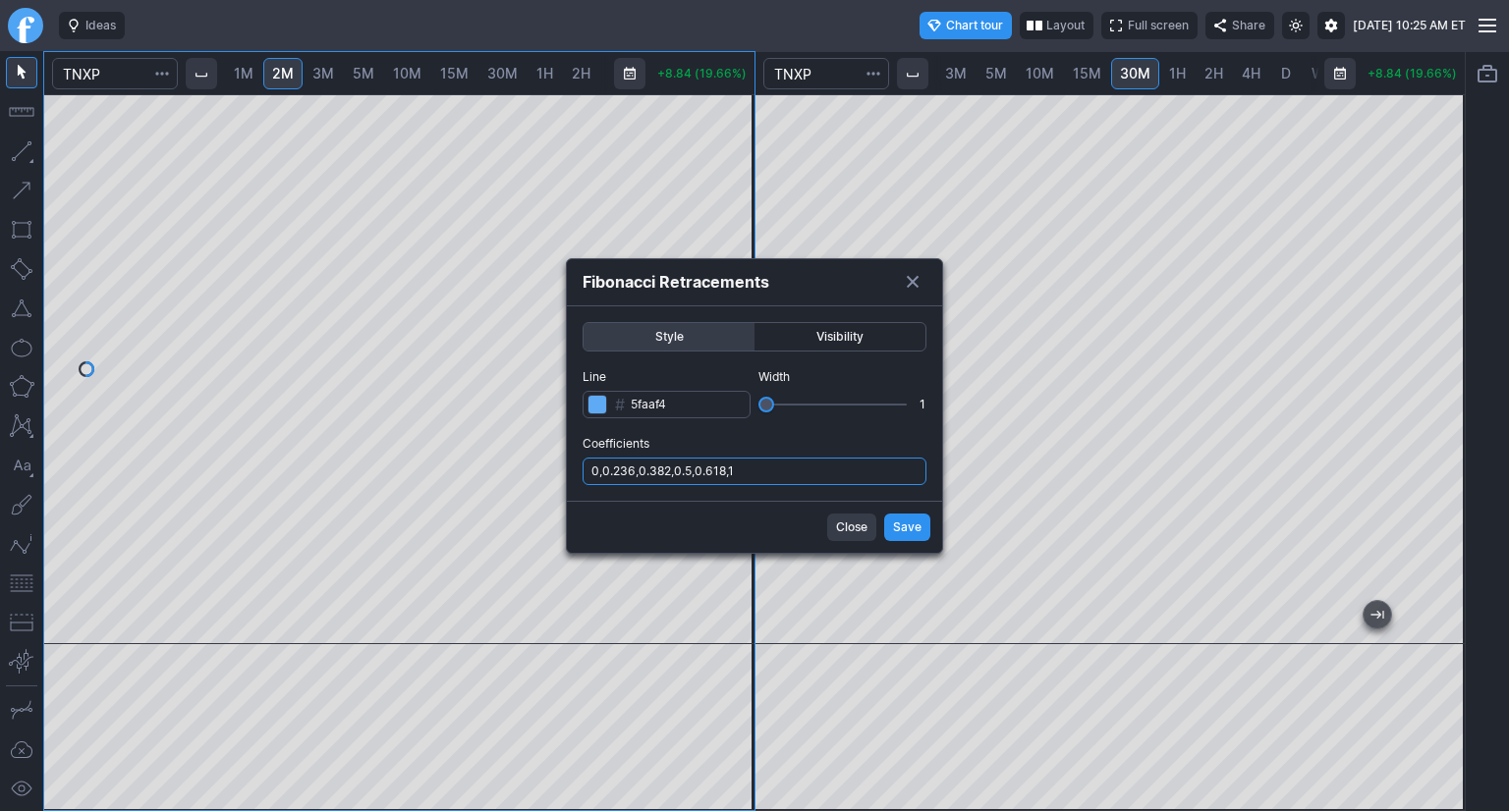
click at [798, 470] on input "0,0.236,0.382,0.5,0.618,1" at bounding box center [755, 472] width 344 height 28
type input "0,0.236,0.382,0.5,0.618,1,.786"
click at [884, 527] on div "Close Save" at bounding box center [754, 527] width 375 height 52
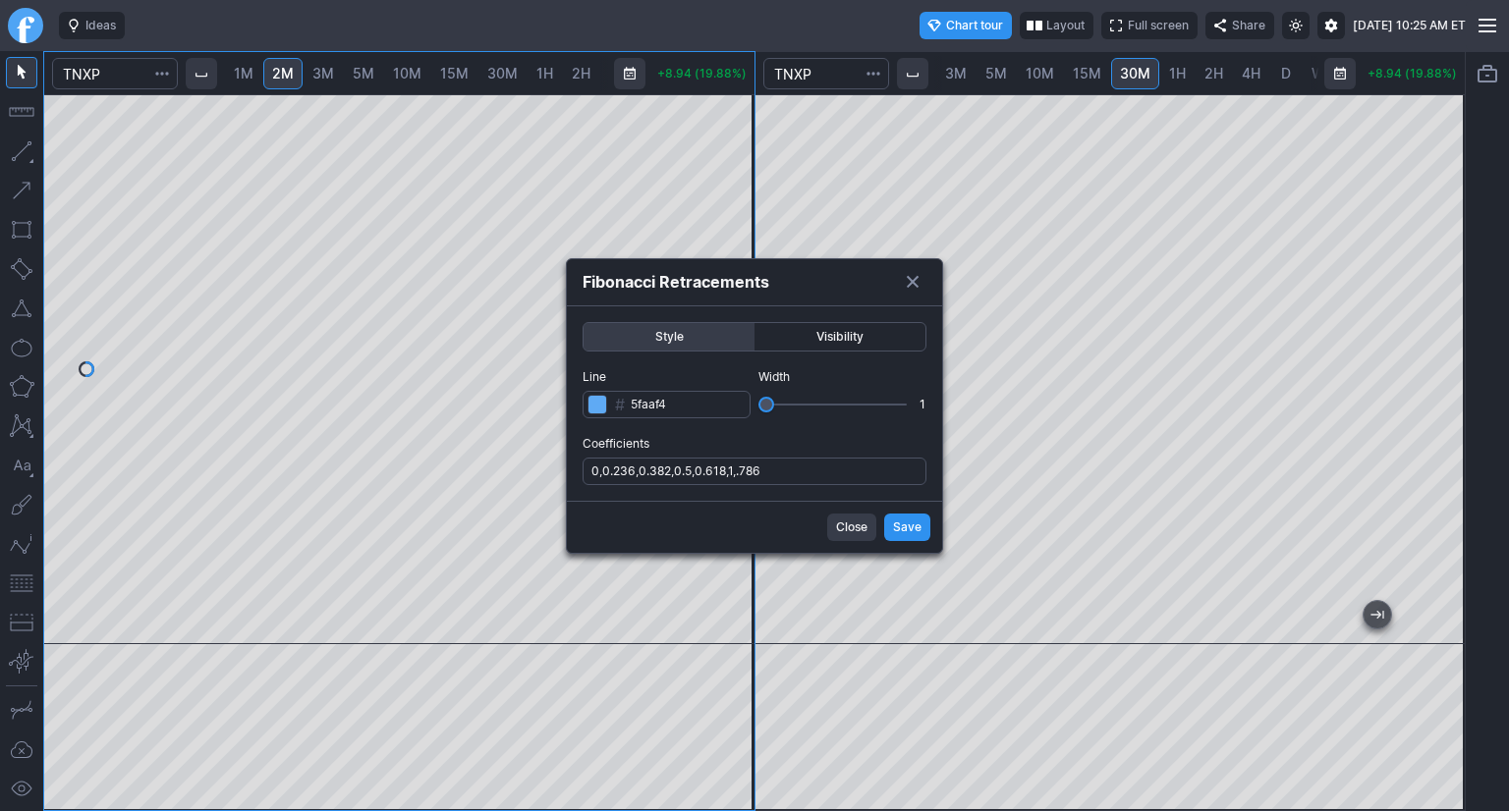
click at [892, 529] on button "Save" at bounding box center [907, 528] width 46 height 28
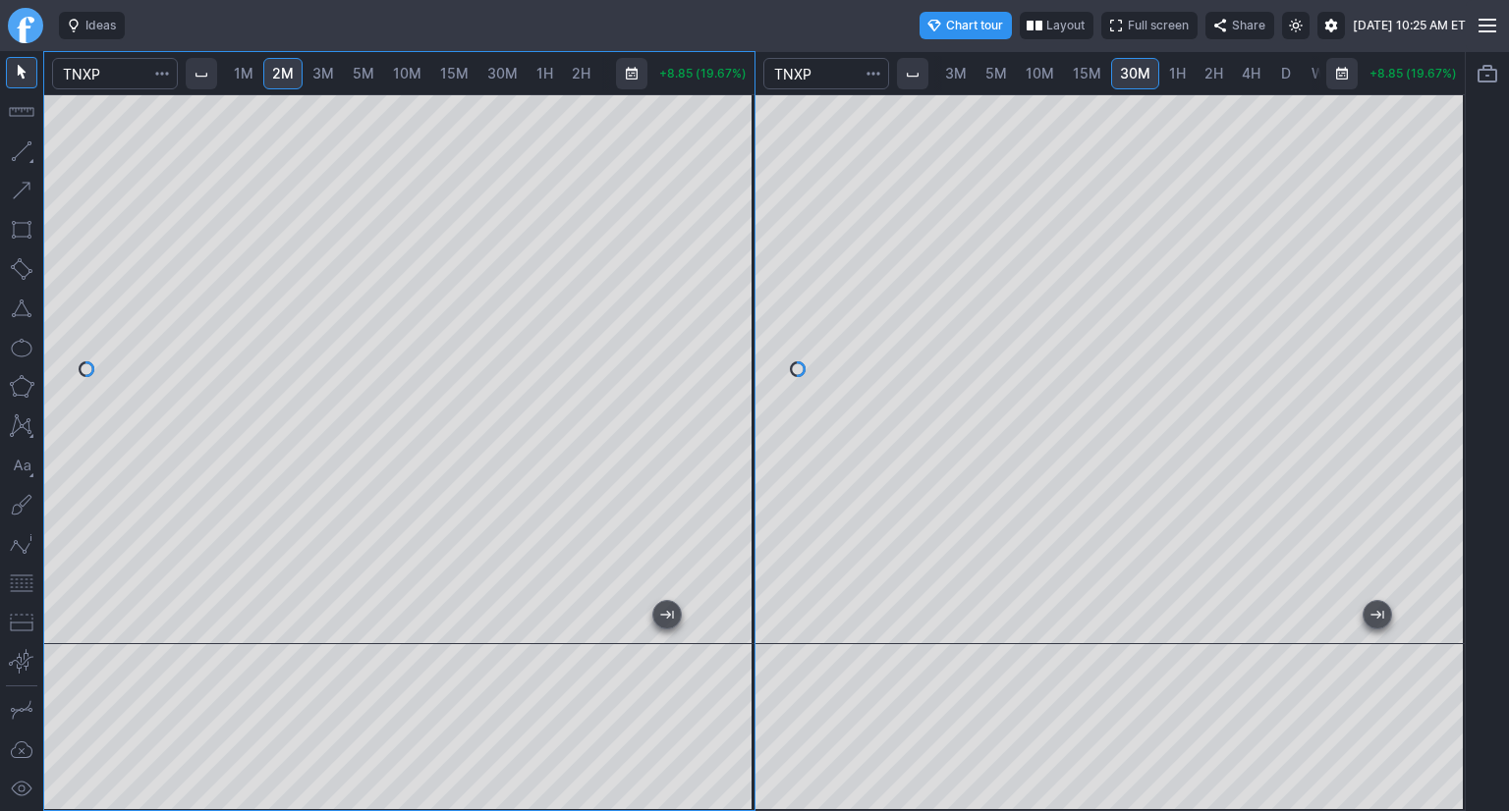
scroll to position [0, 78]
drag, startPoint x: 719, startPoint y: 413, endPoint x: 716, endPoint y: 455, distance: 42.3
click at [716, 455] on div at bounding box center [733, 364] width 41 height 501
drag, startPoint x: 741, startPoint y: 244, endPoint x: 728, endPoint y: 281, distance: 39.5
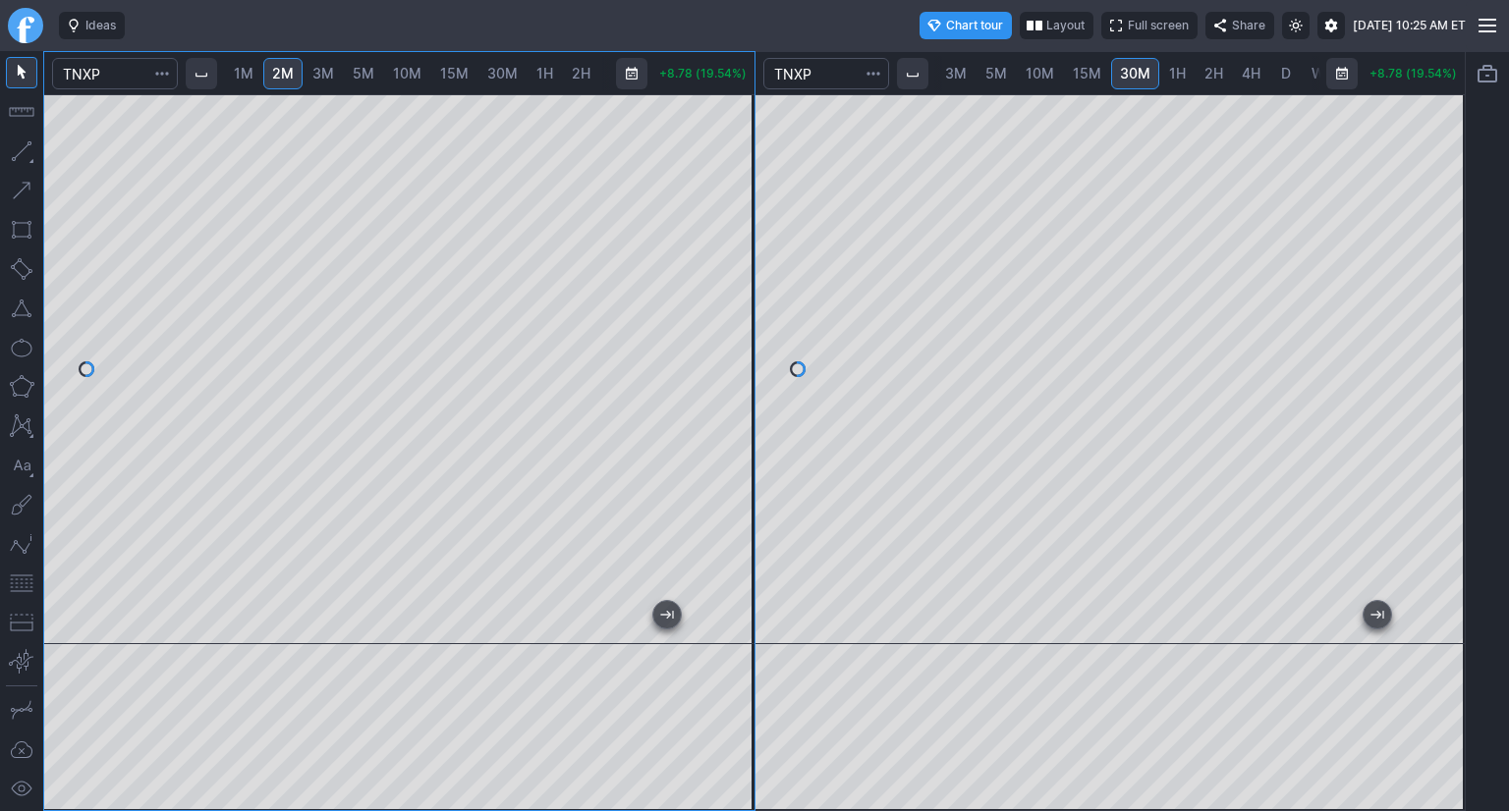
click at [742, 280] on div at bounding box center [733, 364] width 41 height 501
click at [862, 638] on div "1M 2M 3M 5M 10M 15M 30M 1H 2H 4H D W M +8.80 (19.58%) 1M 2M 3M 5M 10M 15M 30M 1…" at bounding box center [754, 431] width 1422 height 760
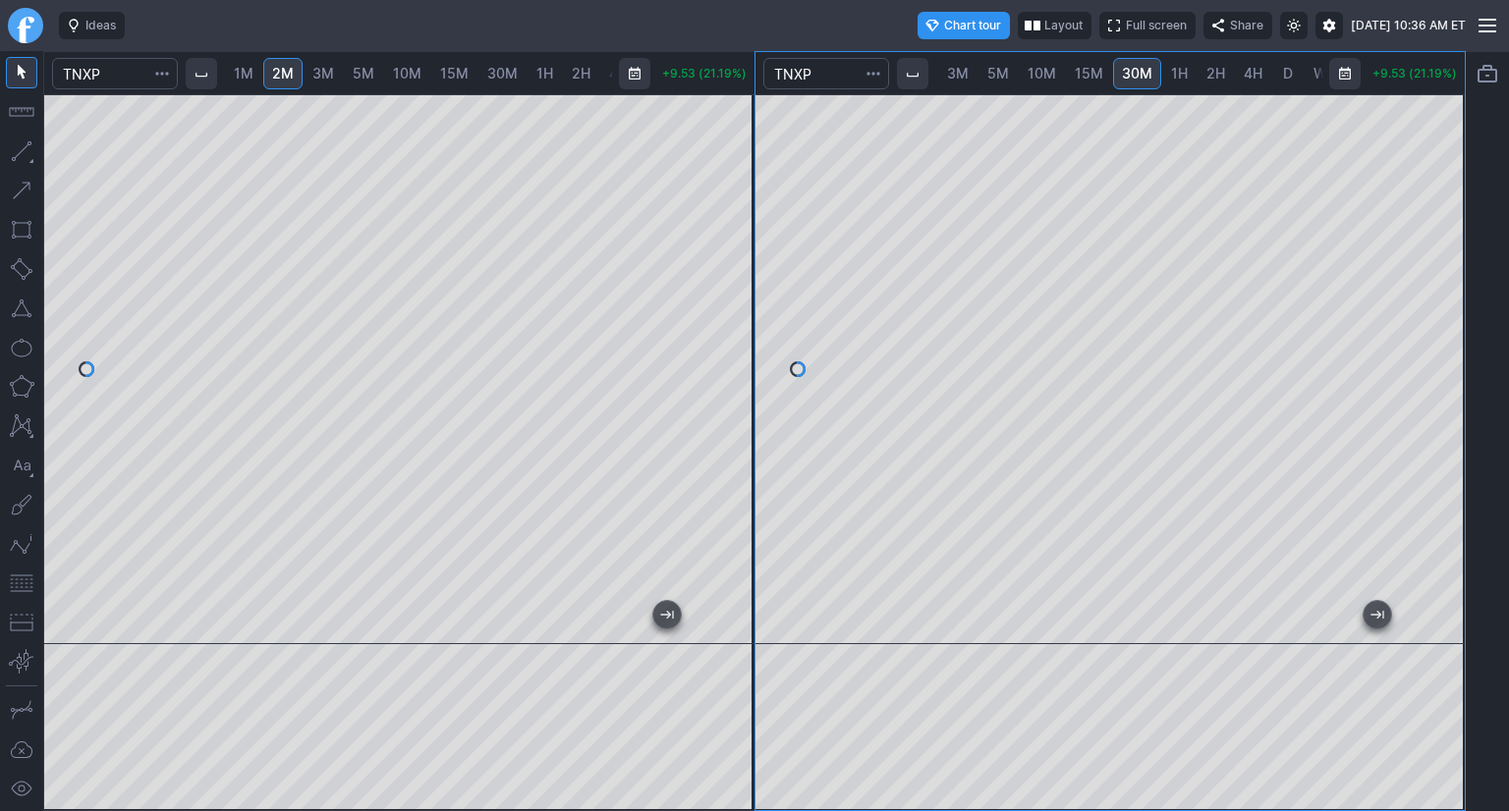
click at [1177, 77] on span "1H" at bounding box center [1179, 73] width 17 height 17
click at [1239, 78] on span "D" at bounding box center [1244, 73] width 10 height 17
drag, startPoint x: 1468, startPoint y: 243, endPoint x: 1472, endPoint y: 296, distance: 53.3
click at [1472, 296] on div at bounding box center [1487, 431] width 43 height 760
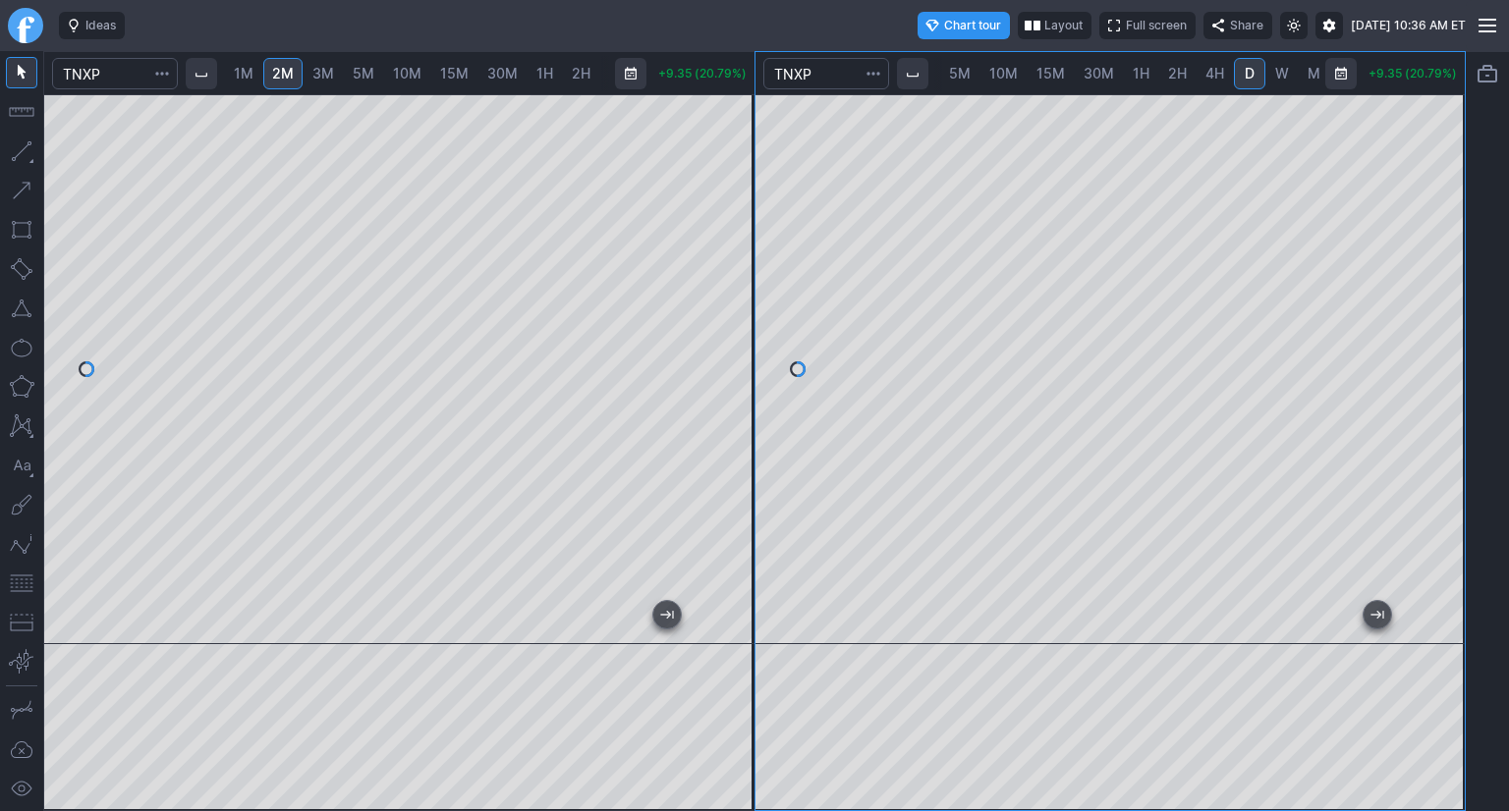
scroll to position [0, 119]
drag, startPoint x: 1454, startPoint y: 271, endPoint x: 1456, endPoint y: 369, distance: 98.2
click at [1456, 369] on div at bounding box center [1443, 364] width 41 height 501
drag, startPoint x: 16, startPoint y: 583, endPoint x: 27, endPoint y: 581, distance: 11.2
click at [16, 583] on button "button" at bounding box center [21, 583] width 31 height 31
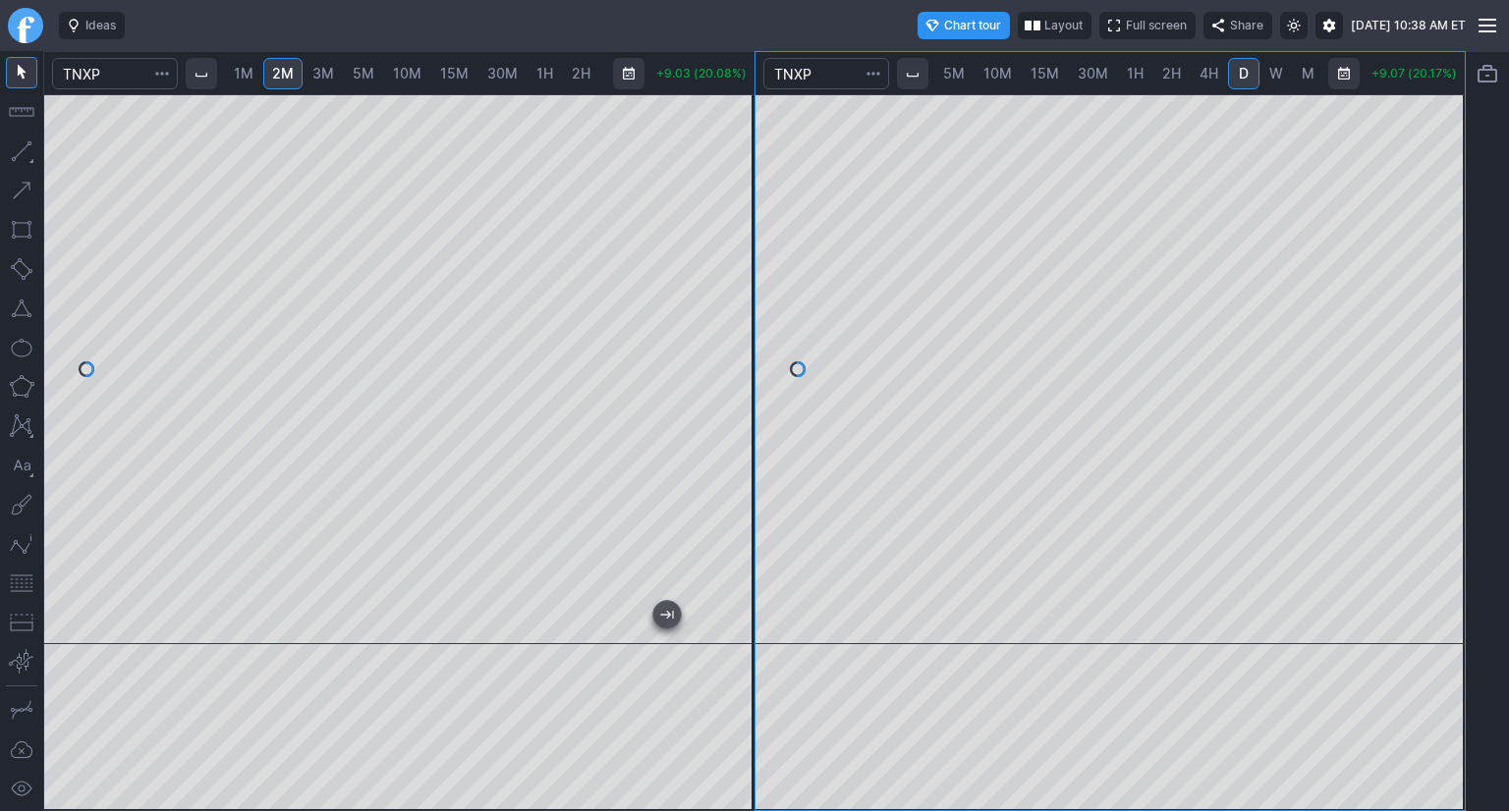
scroll to position [0, 116]
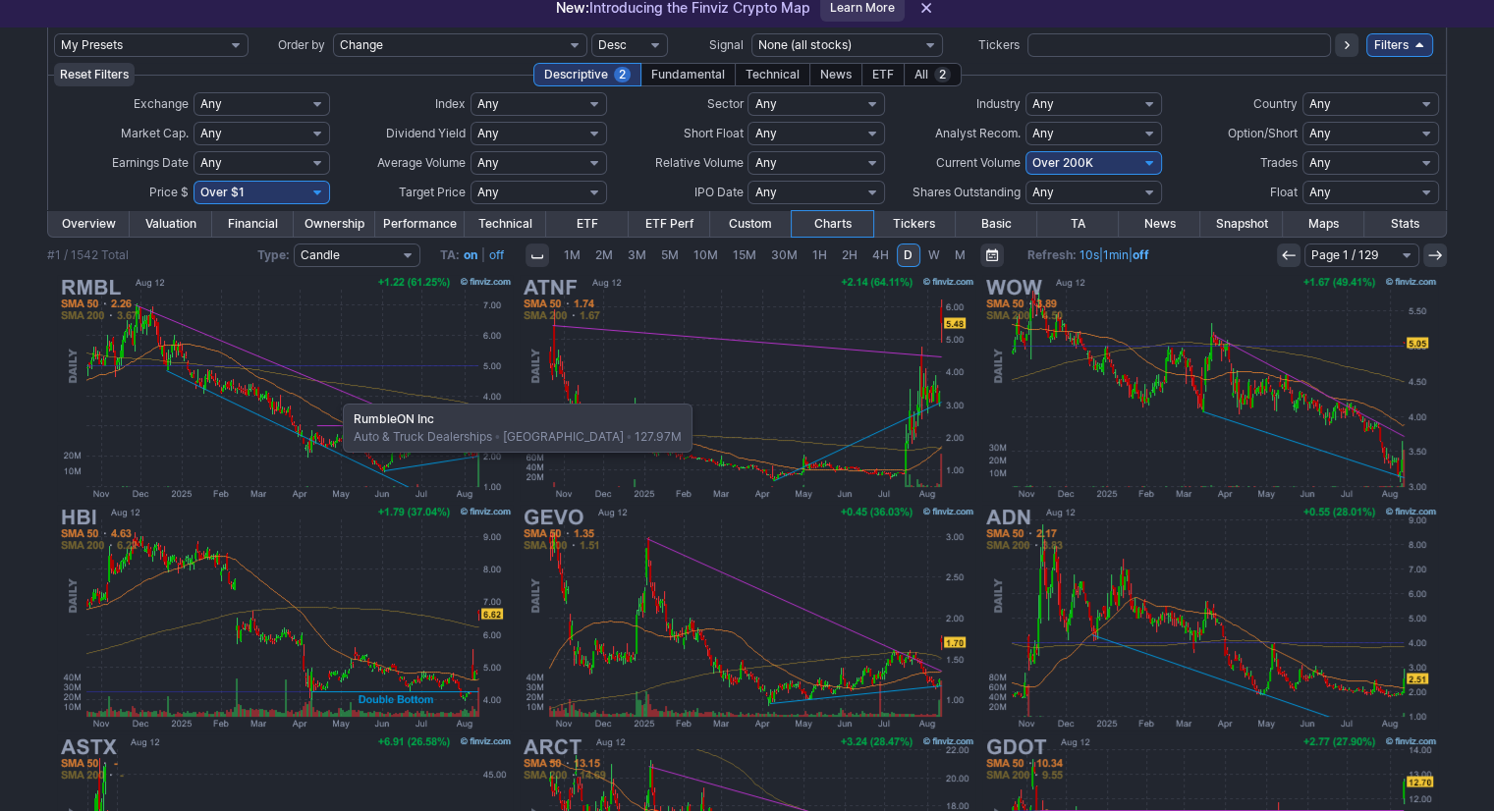
scroll to position [196, 0]
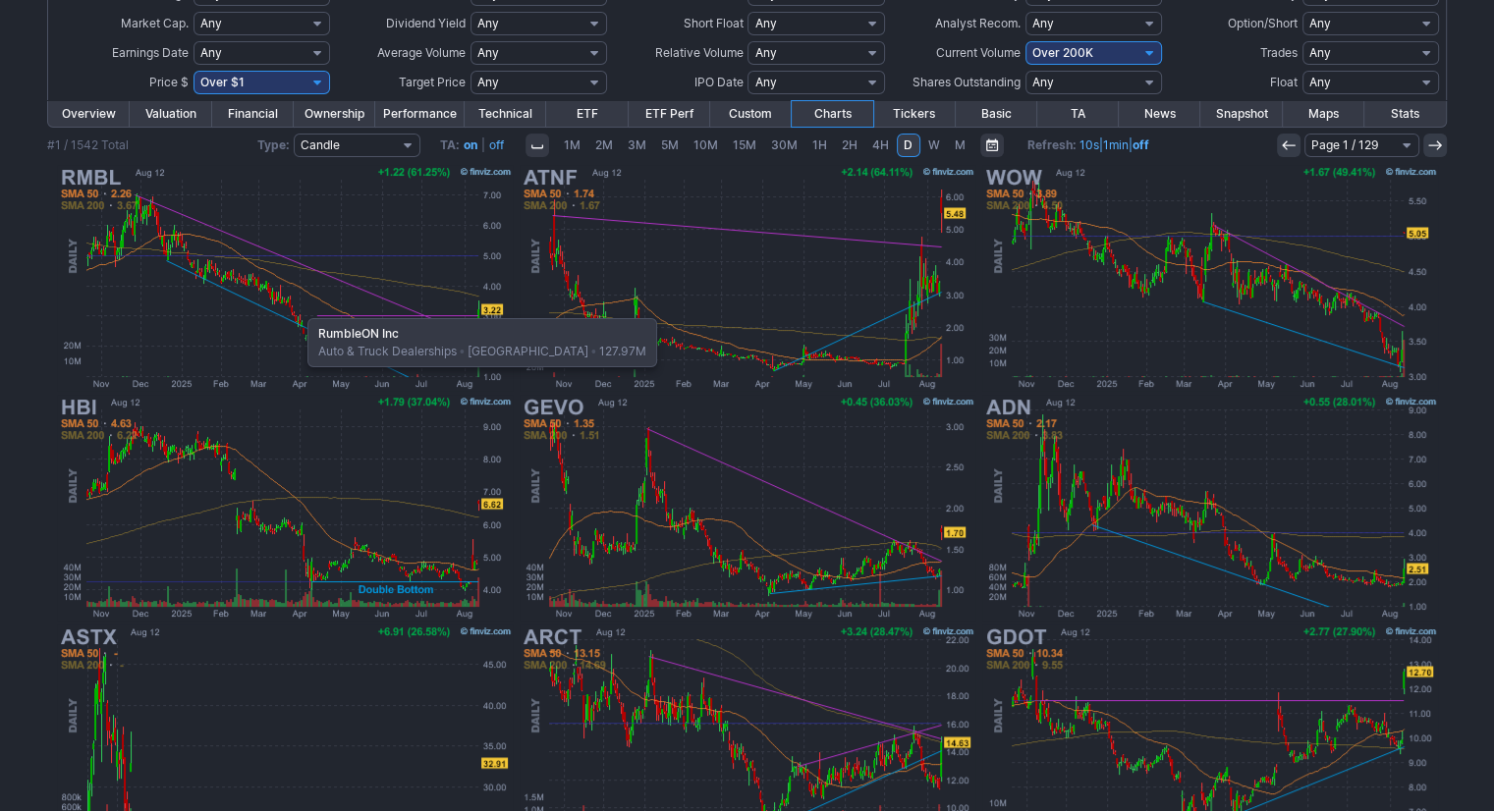
click at [298, 308] on img at bounding box center [285, 278] width 460 height 230
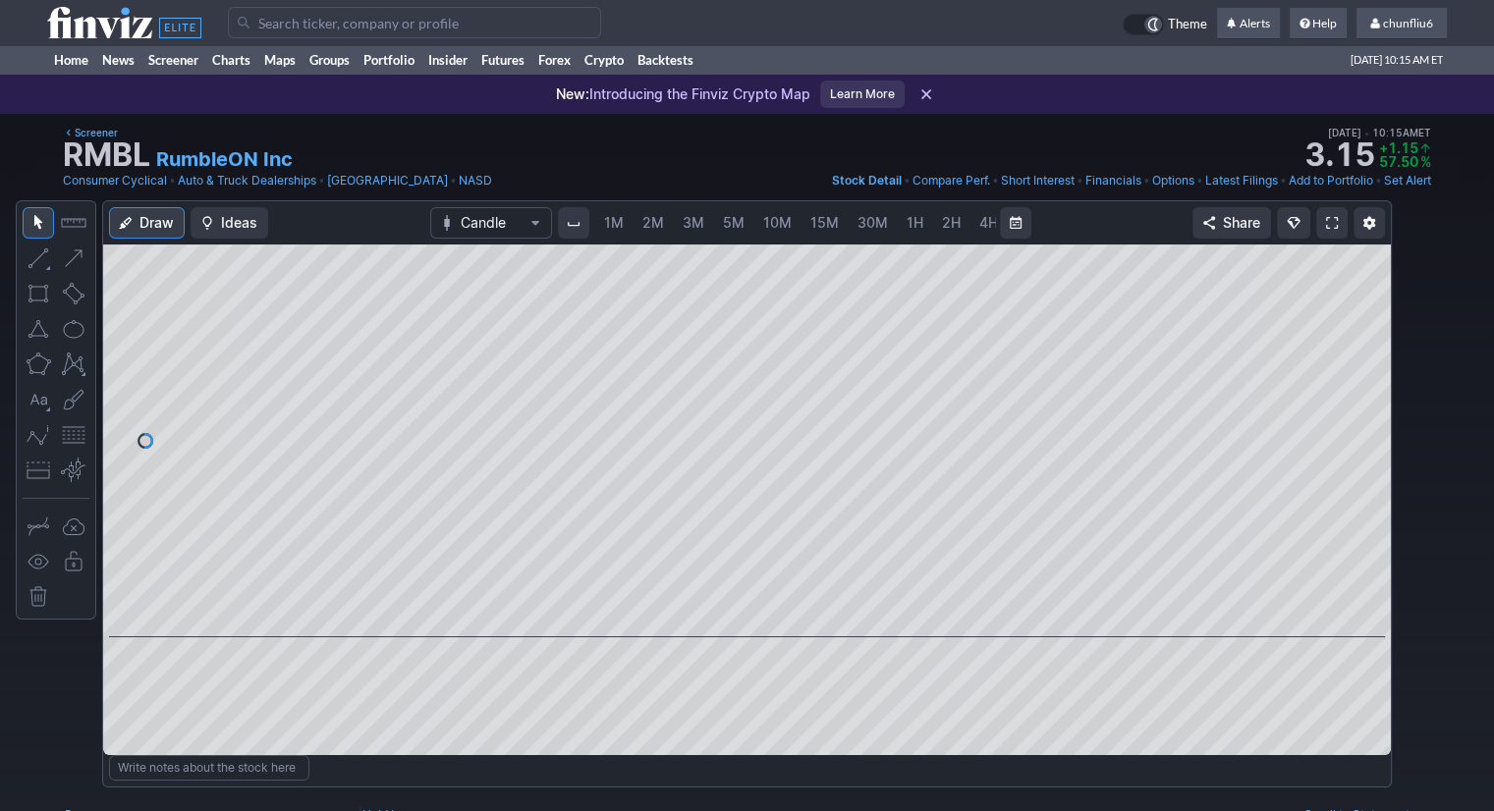
scroll to position [0, 101]
click at [625, 222] on span "5M" at bounding box center [633, 222] width 22 height 17
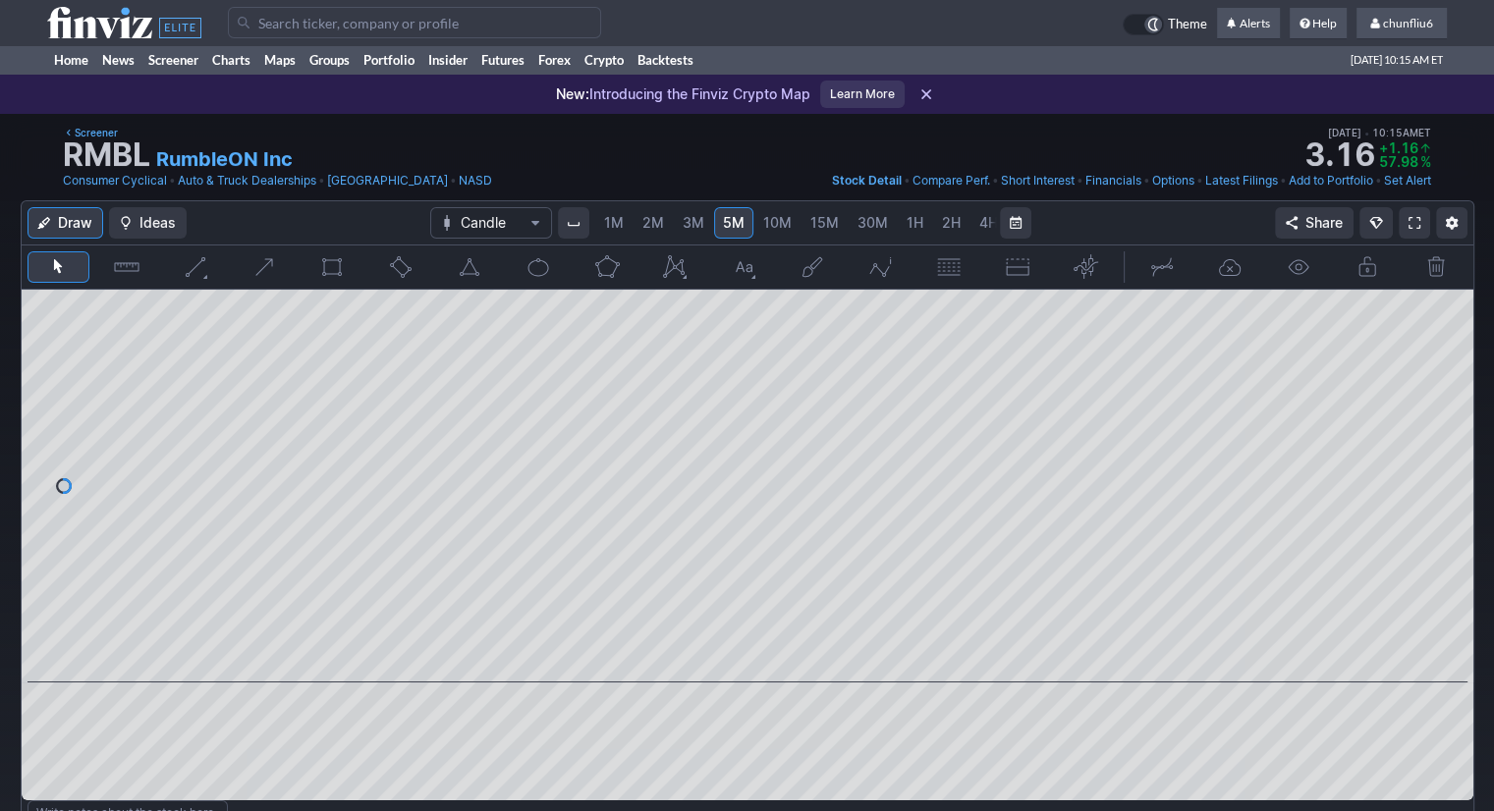
click at [619, 227] on span "1M" at bounding box center [614, 222] width 20 height 17
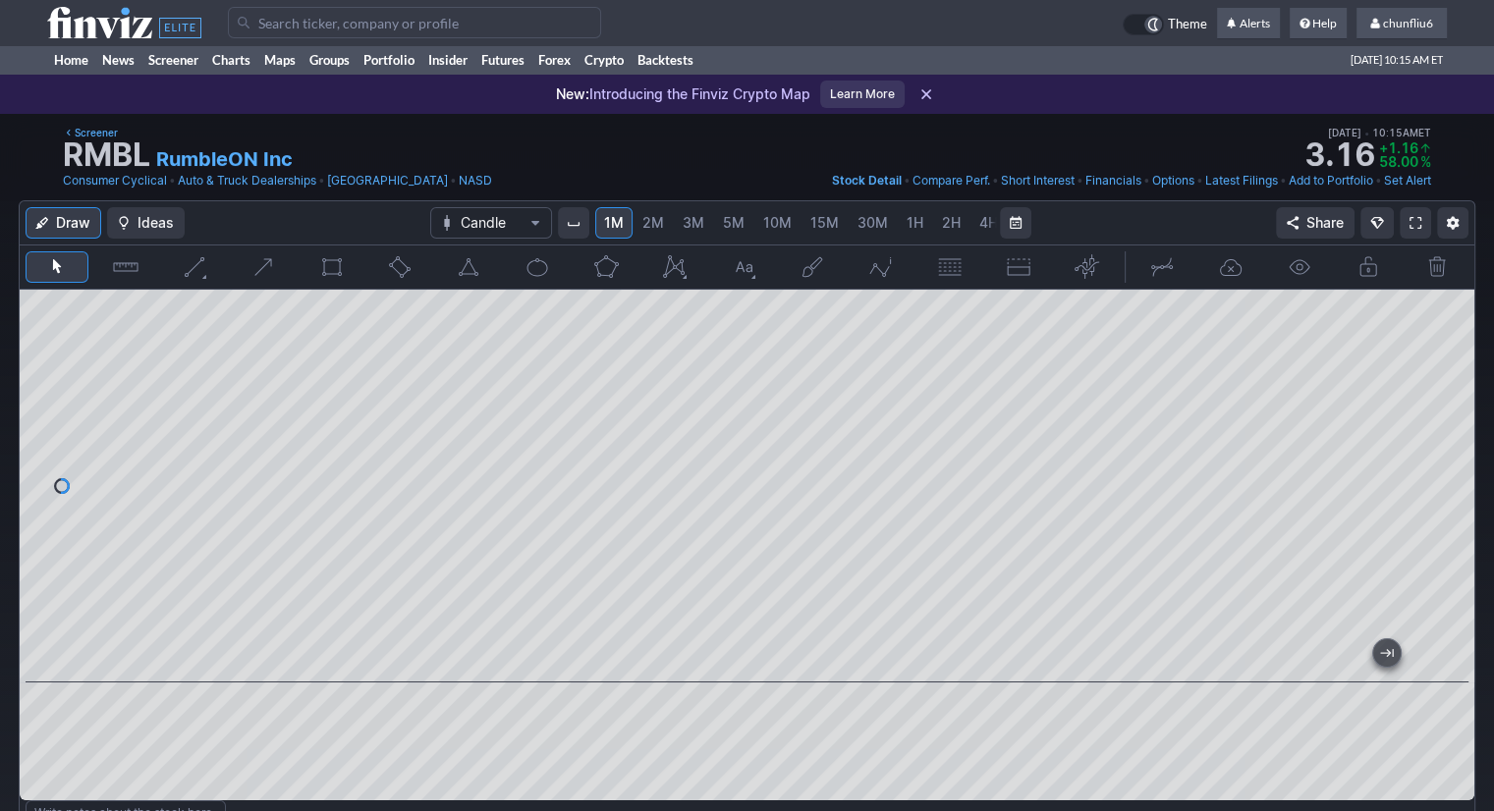
click at [730, 222] on span "5M" at bounding box center [734, 222] width 22 height 17
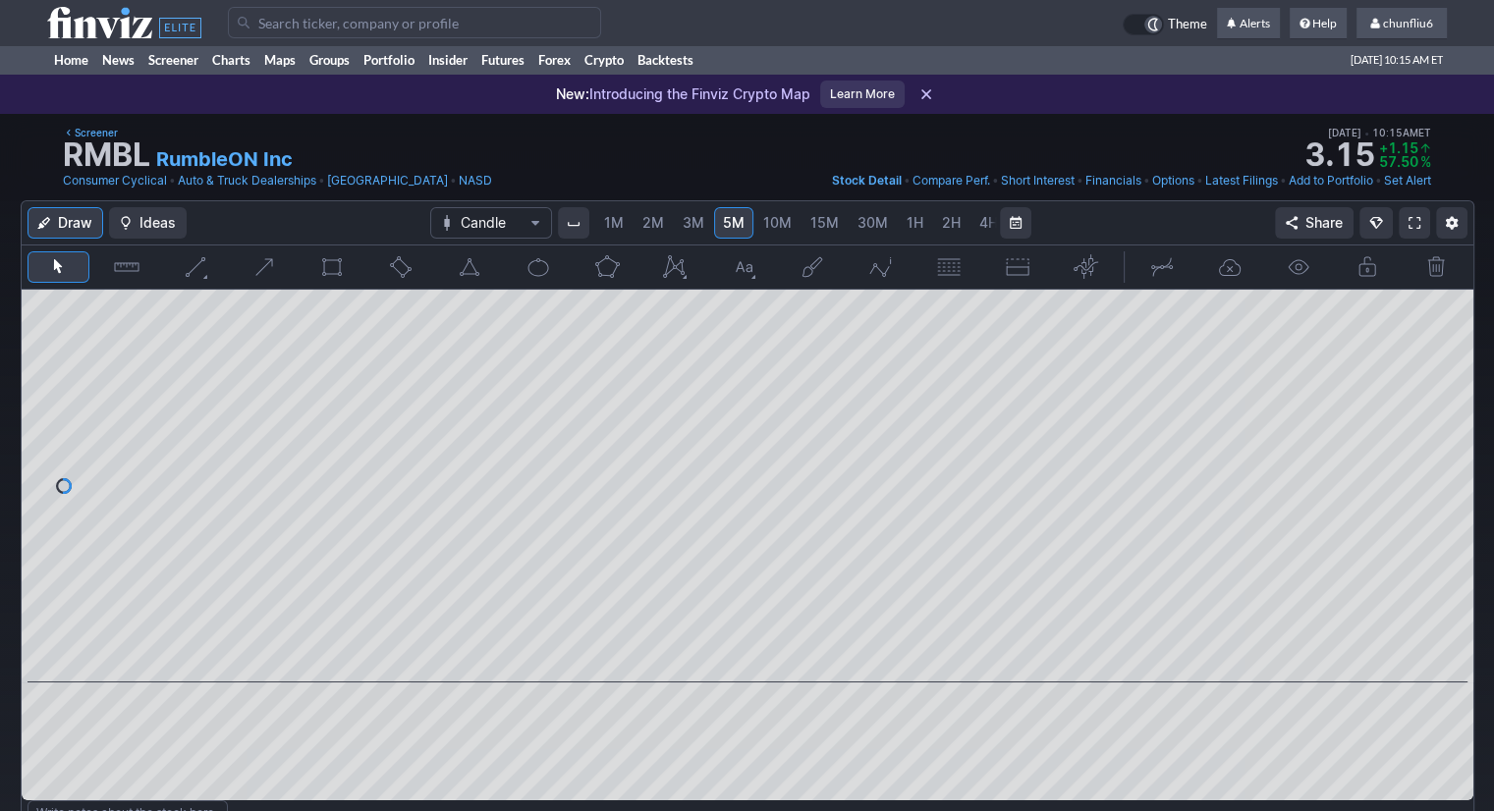
click at [776, 222] on span "10M" at bounding box center [777, 222] width 28 height 17
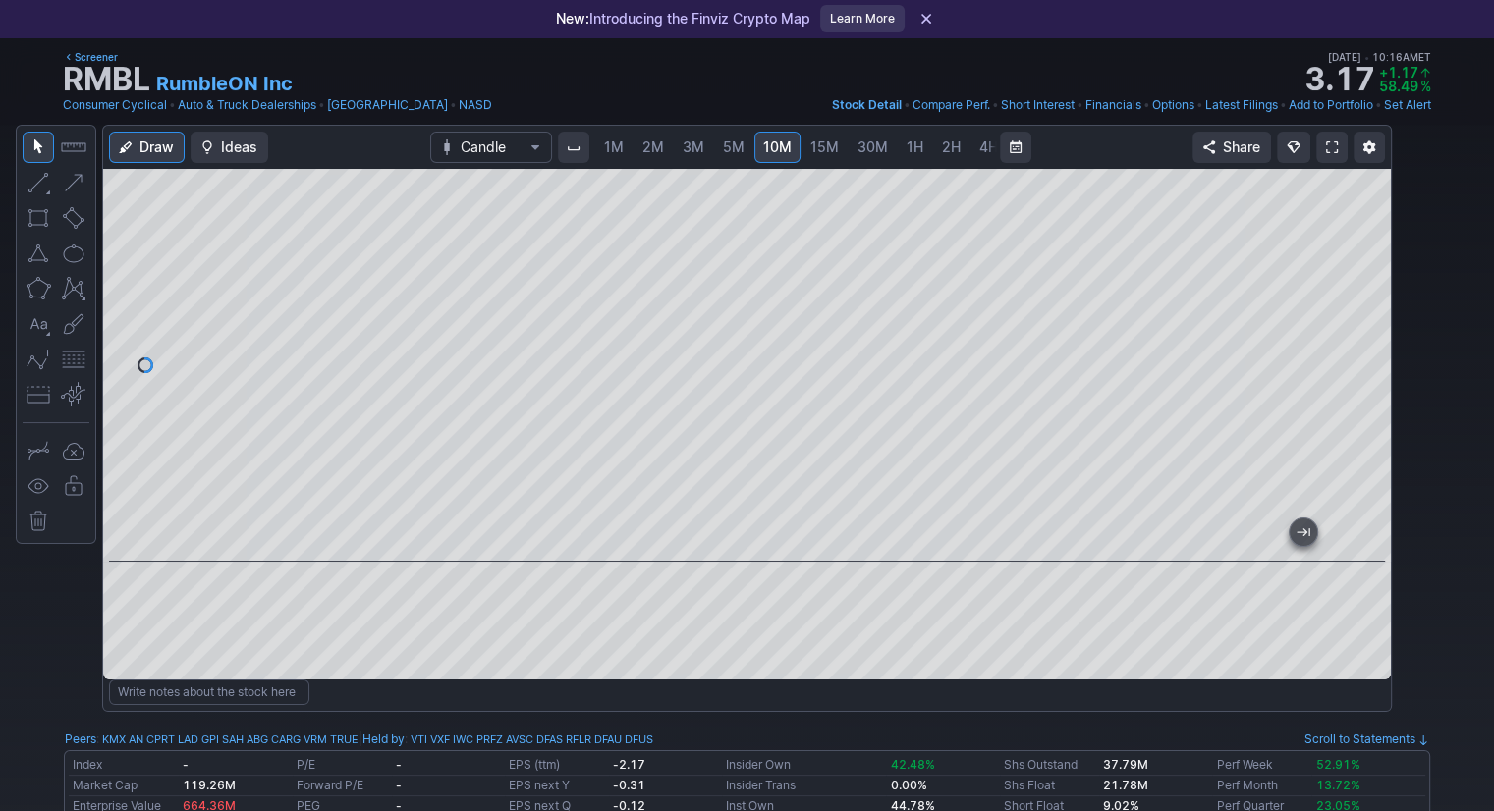
scroll to position [98, 0]
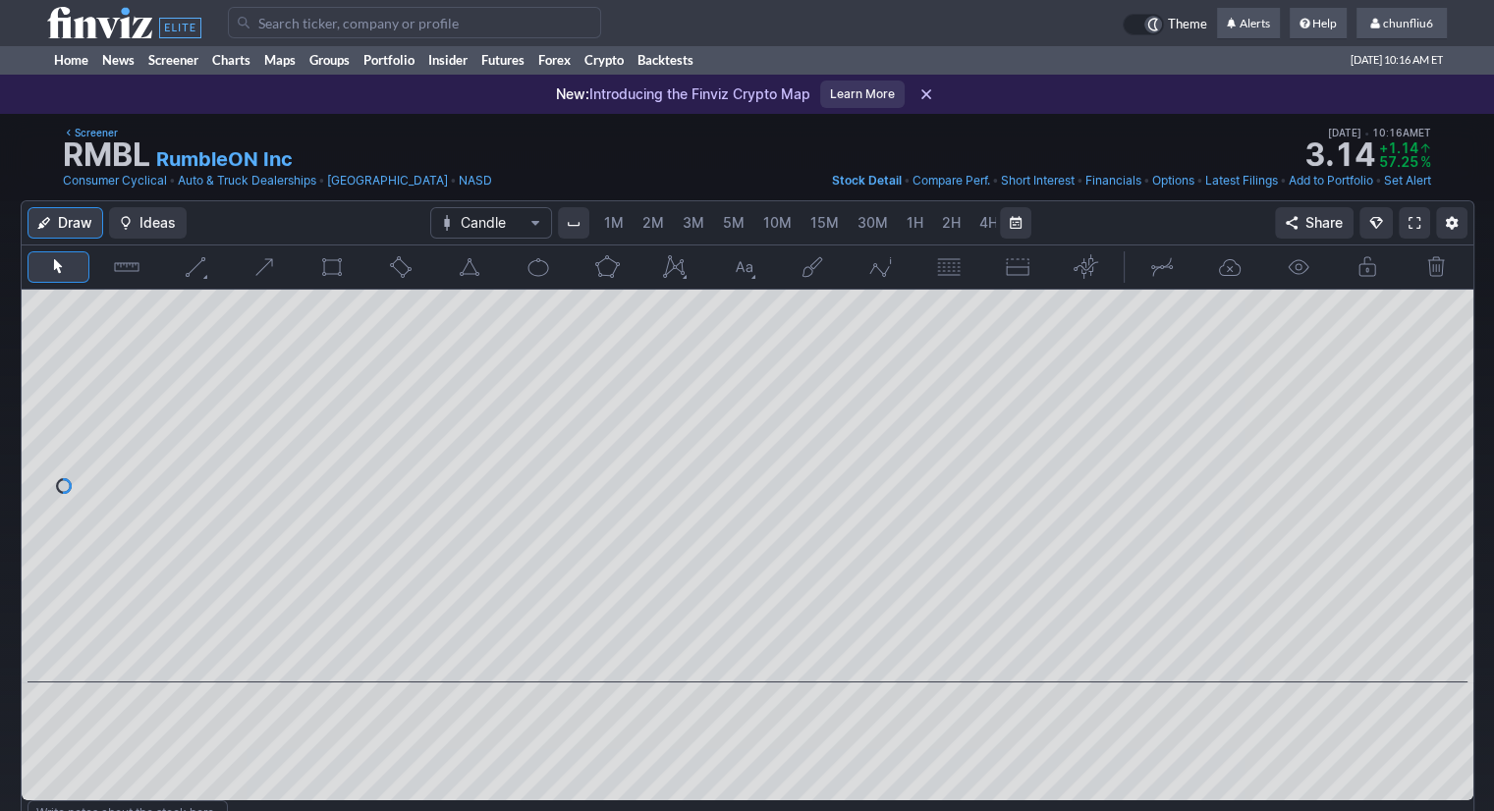
scroll to position [0, 101]
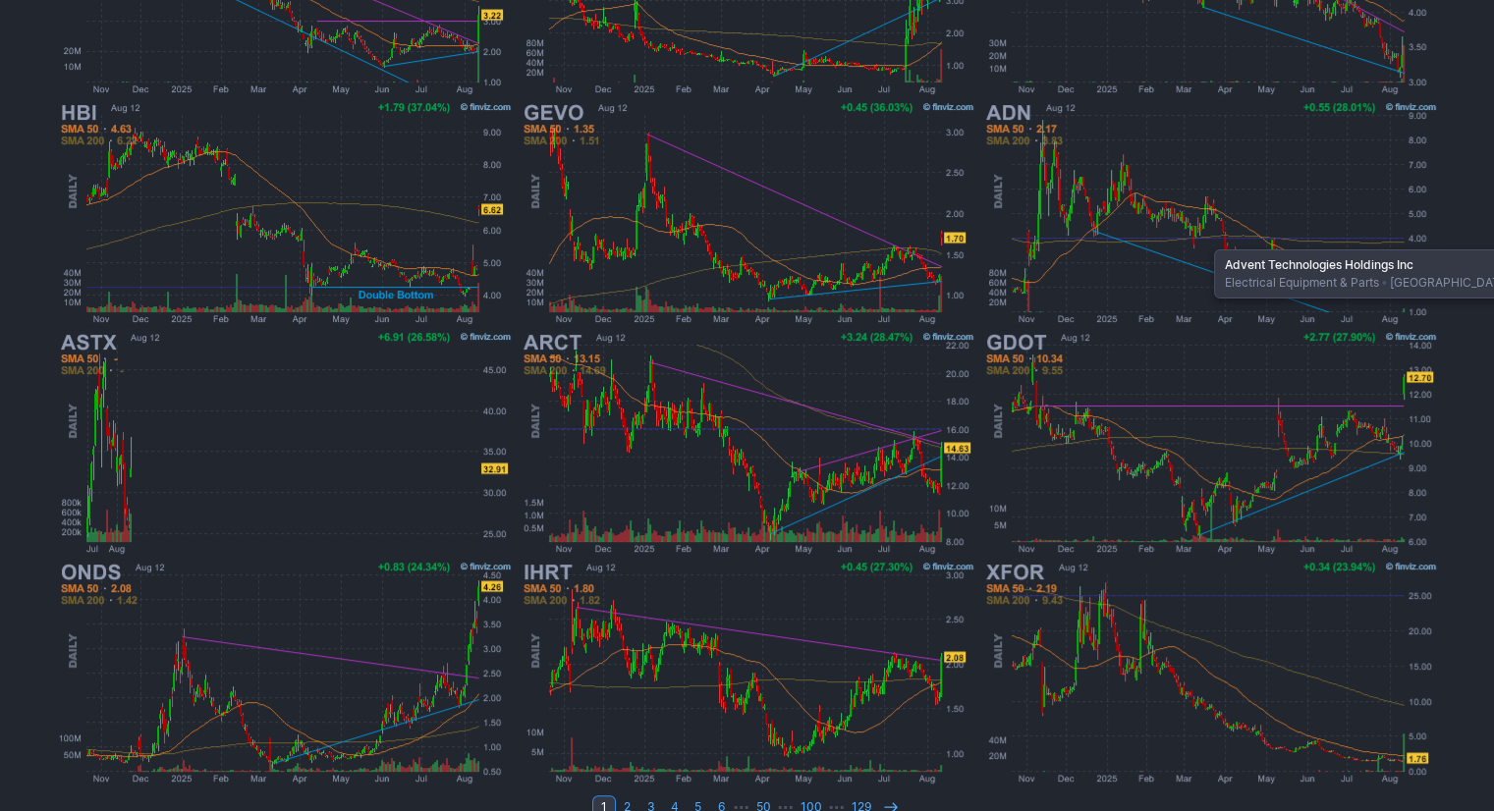
scroll to position [518, 0]
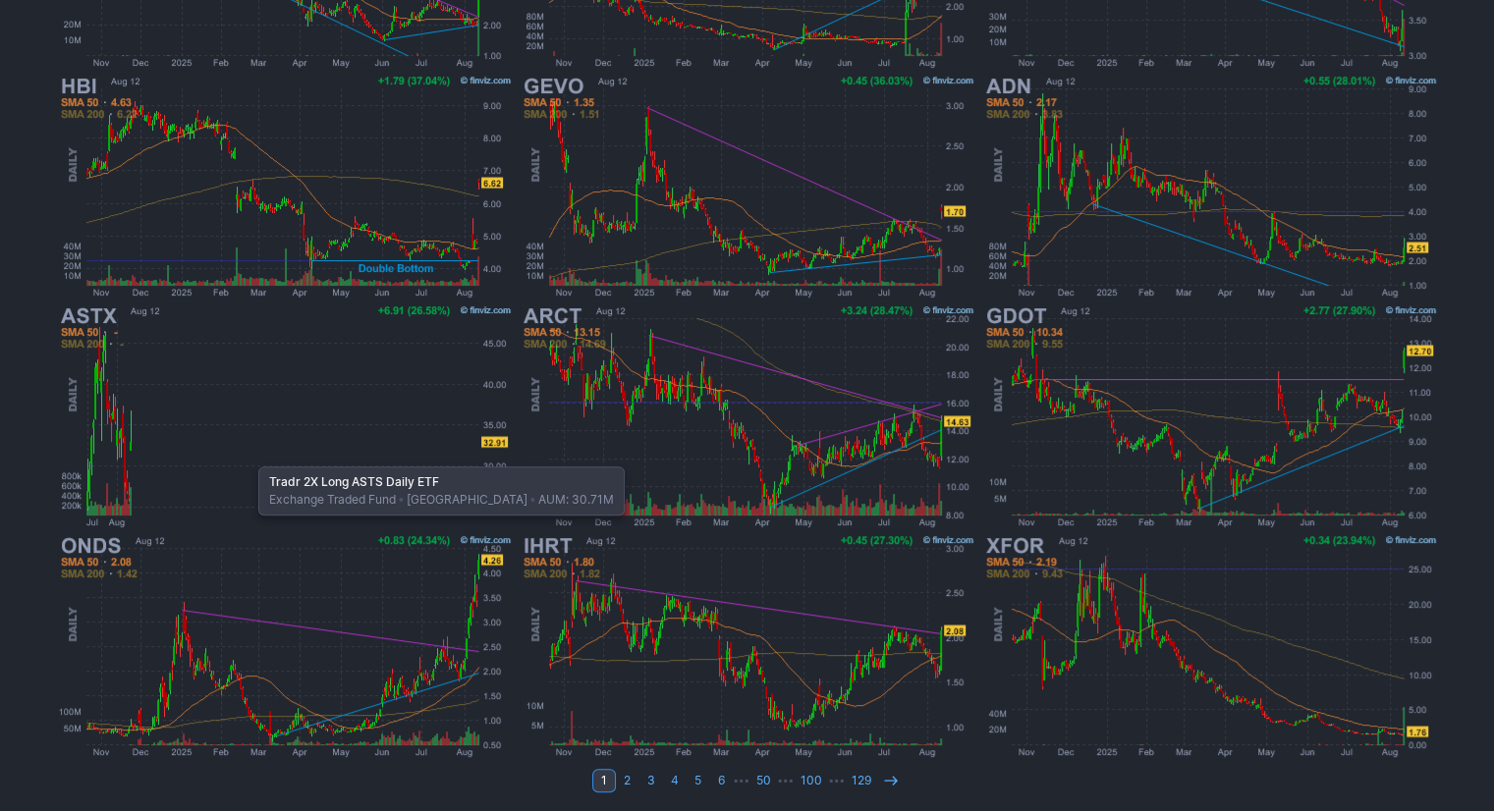
click at [249, 457] on img at bounding box center [285, 417] width 460 height 230
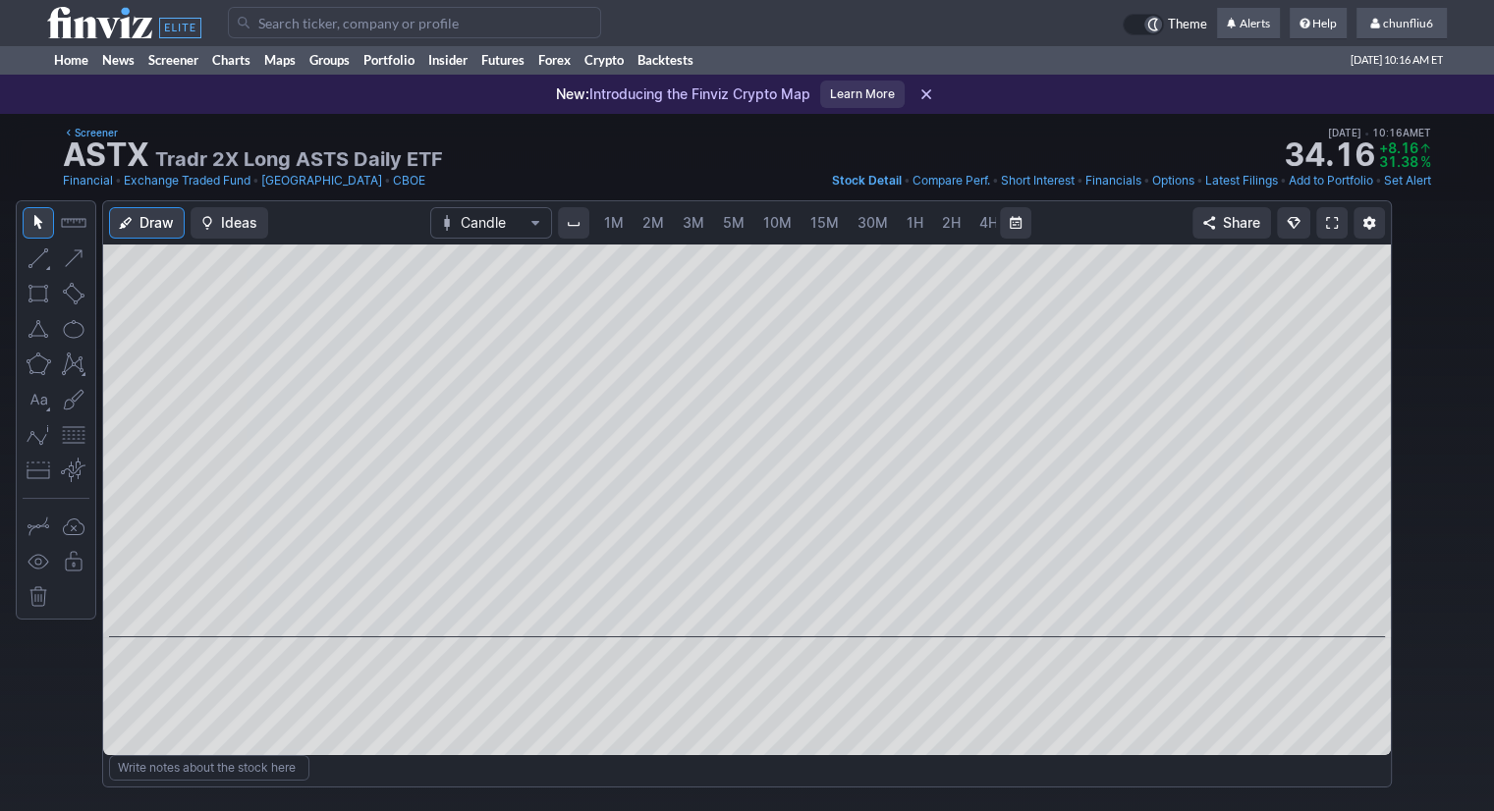
scroll to position [0, 101]
click at [623, 223] on span "5M" at bounding box center [633, 222] width 22 height 17
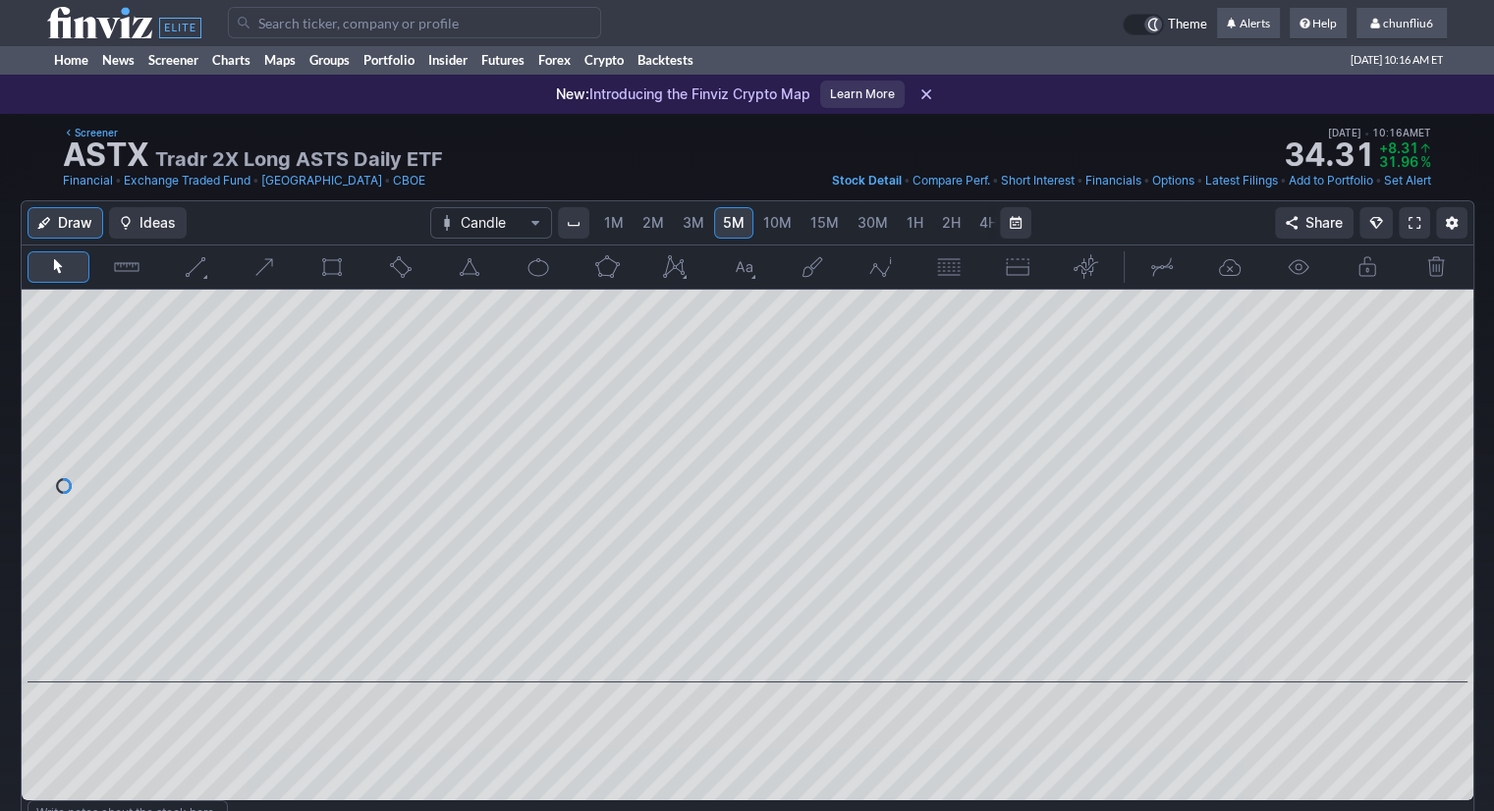
click at [618, 223] on span "1M" at bounding box center [614, 222] width 20 height 17
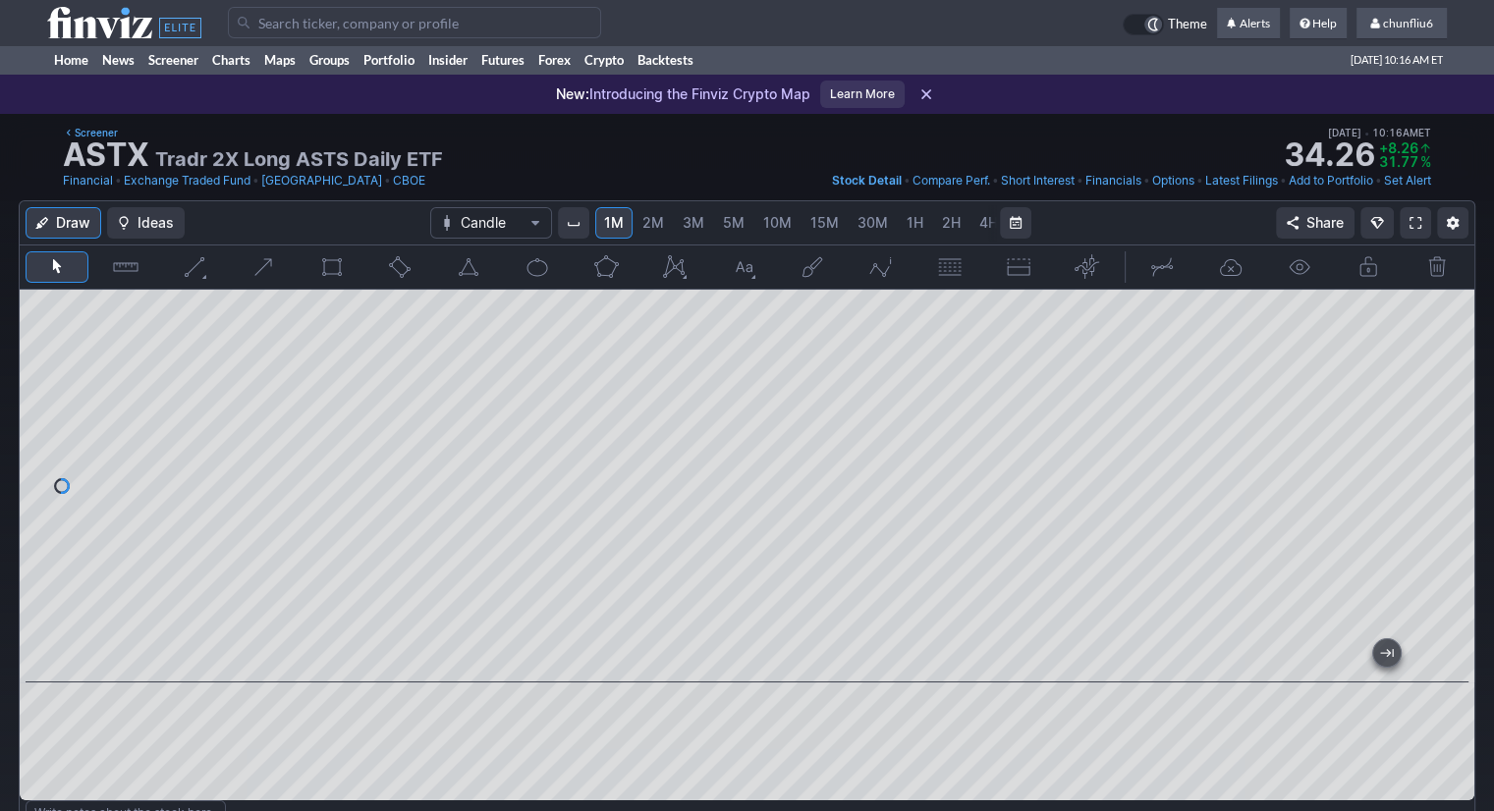
click at [763, 220] on span "10M" at bounding box center [777, 222] width 28 height 17
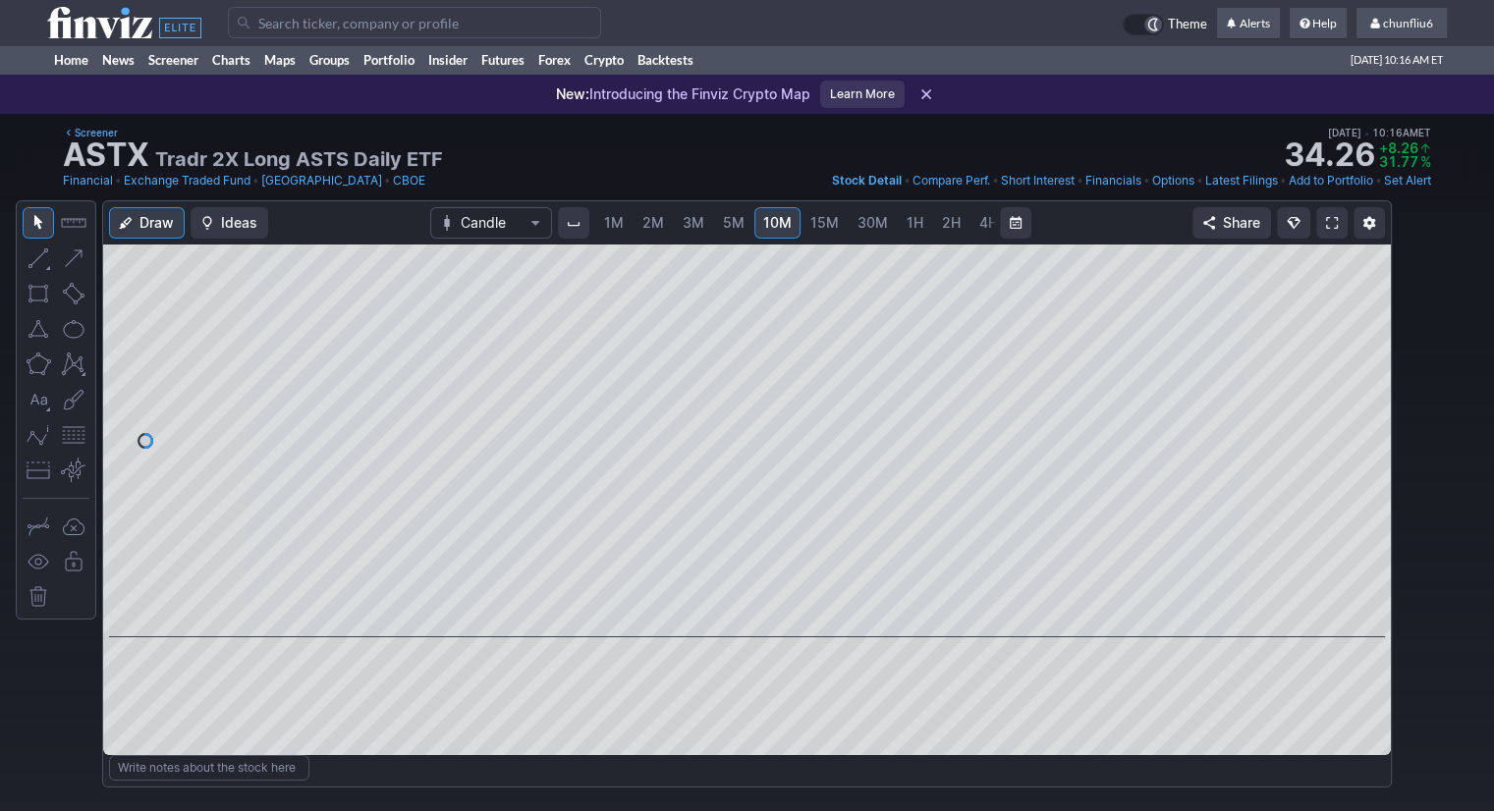
click at [819, 217] on span "15M" at bounding box center [824, 222] width 28 height 17
click at [625, 228] on span "2M" at bounding box center [631, 222] width 22 height 17
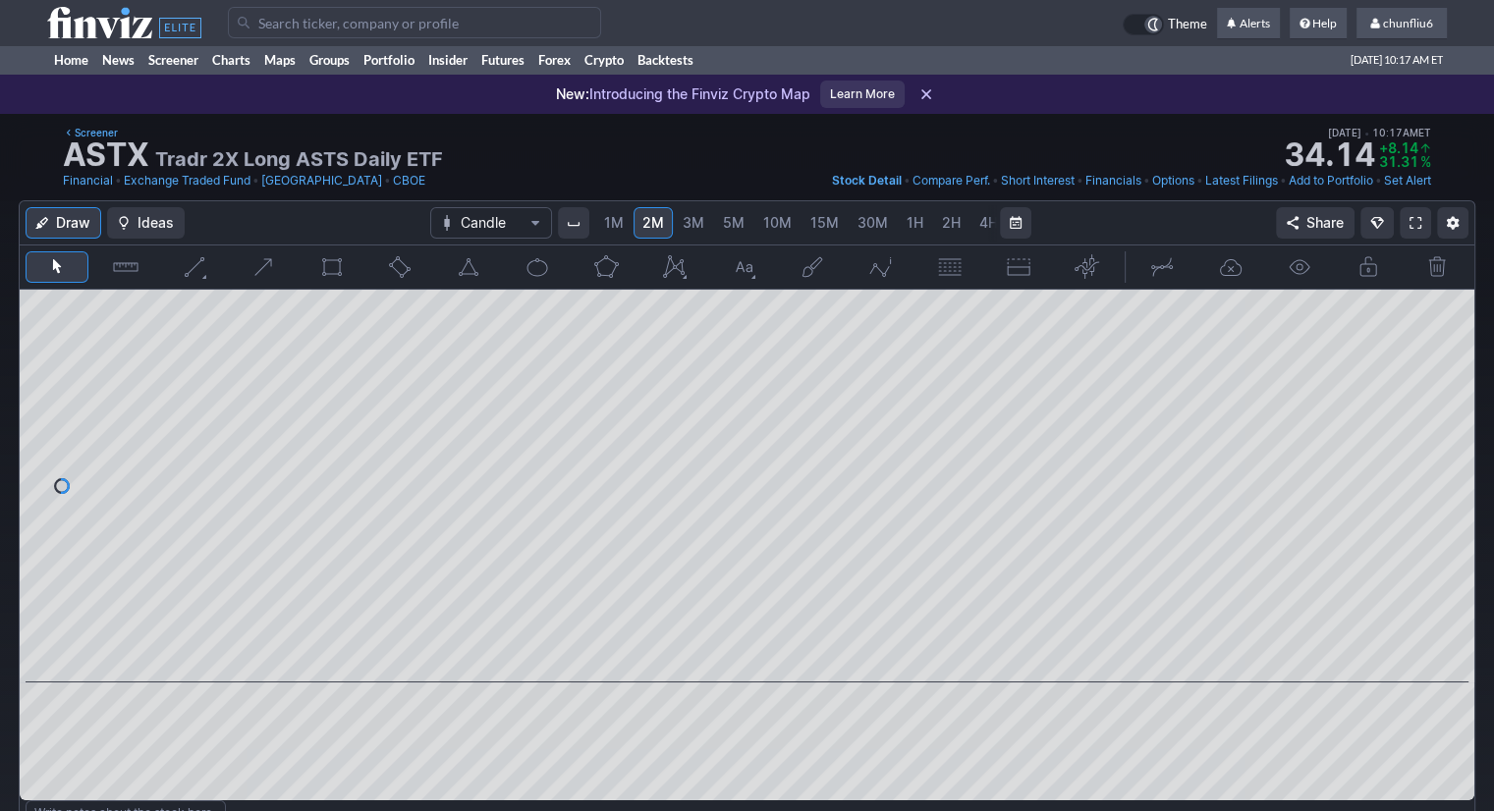
click at [596, 224] on link "1M" at bounding box center [613, 222] width 37 height 31
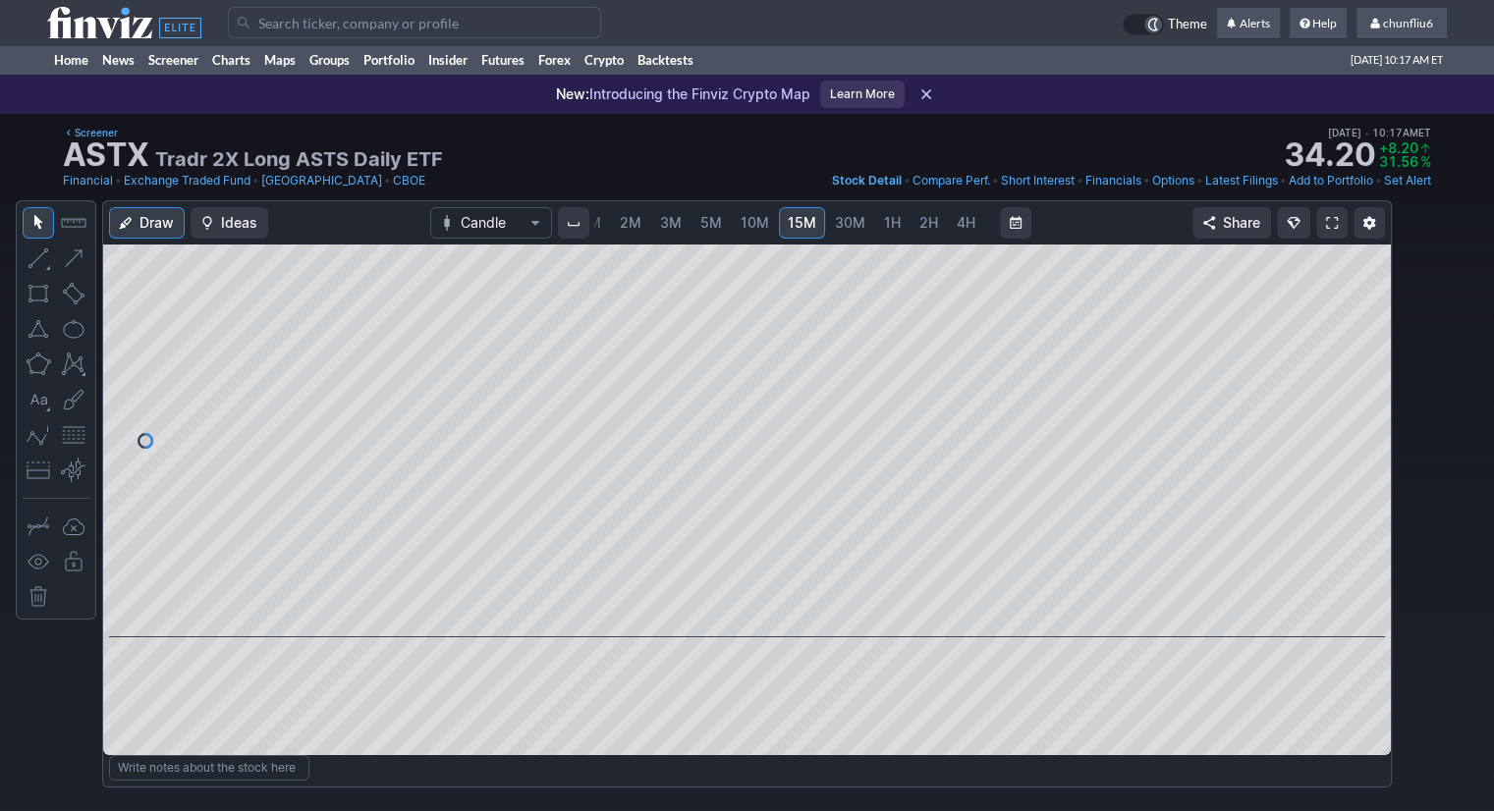
click at [280, 25] on input "Search" at bounding box center [414, 22] width 373 height 31
click at [328, 23] on input "Search" at bounding box center [414, 22] width 373 height 31
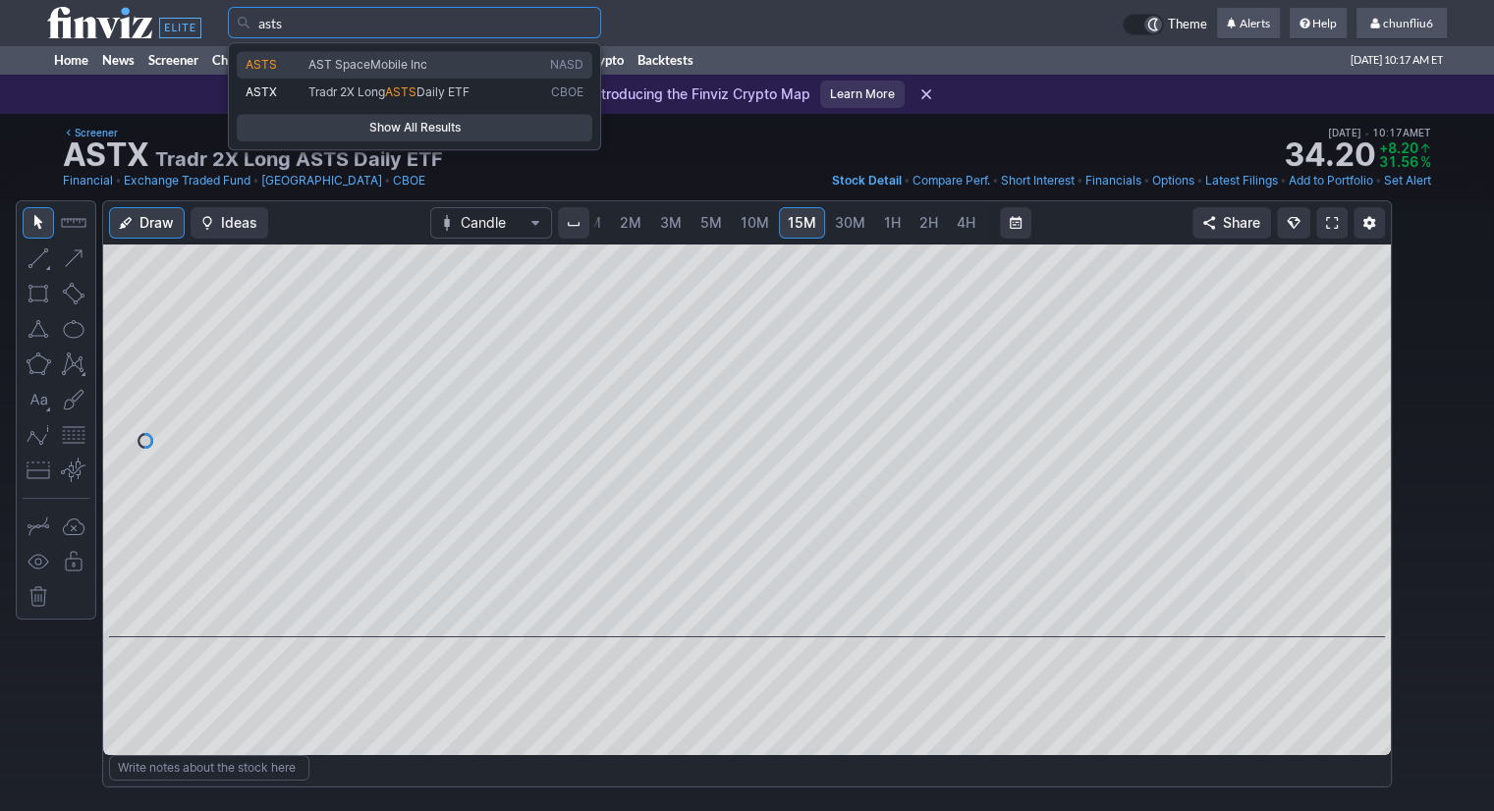
click at [328, 65] on span "AST SpaceMobile Inc" at bounding box center [367, 64] width 119 height 15
type input "ASTS"
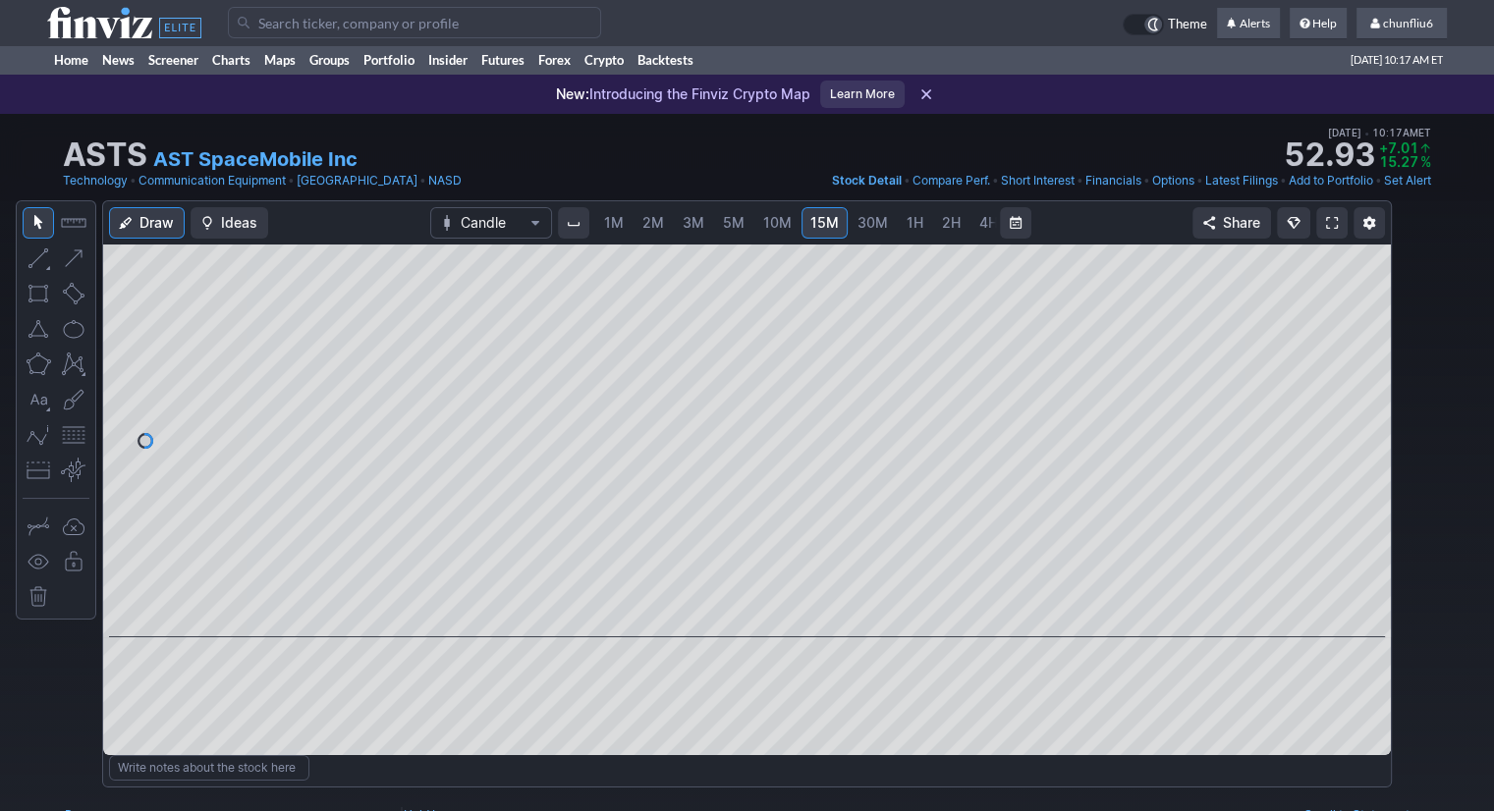
scroll to position [0, 23]
click at [634, 222] on span "2M" at bounding box center [631, 222] width 22 height 17
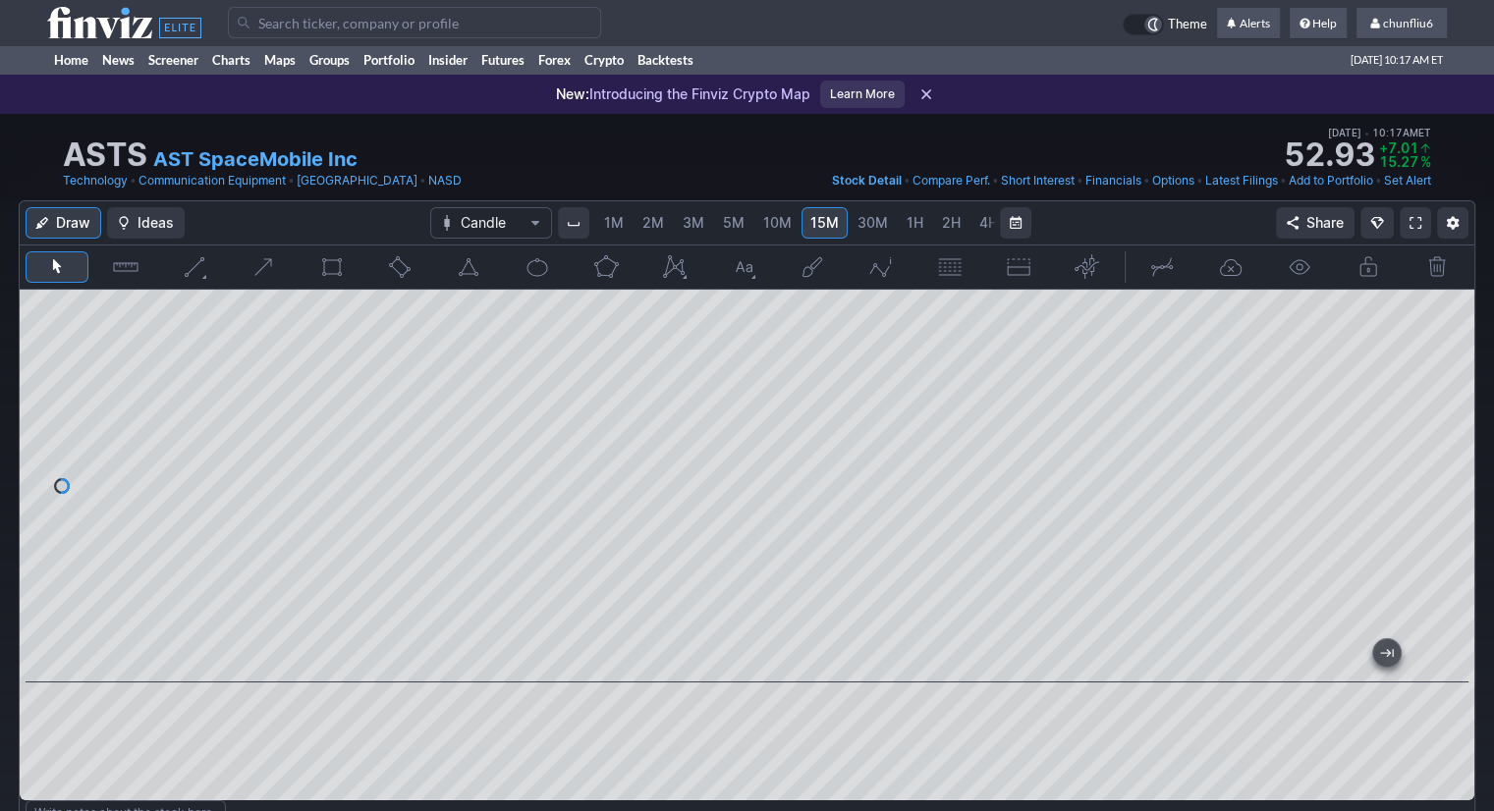
scroll to position [0, 23]
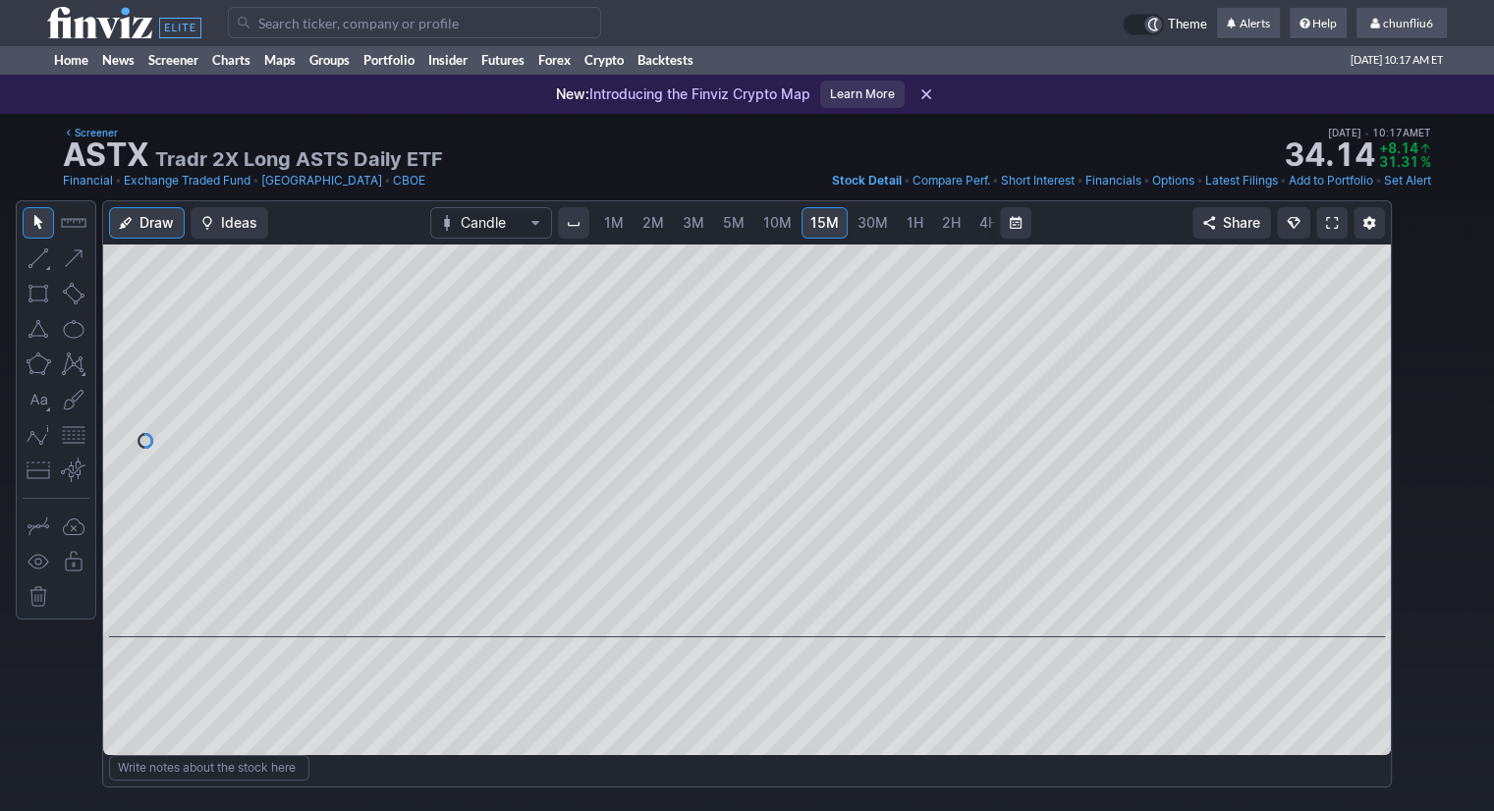
scroll to position [0, 23]
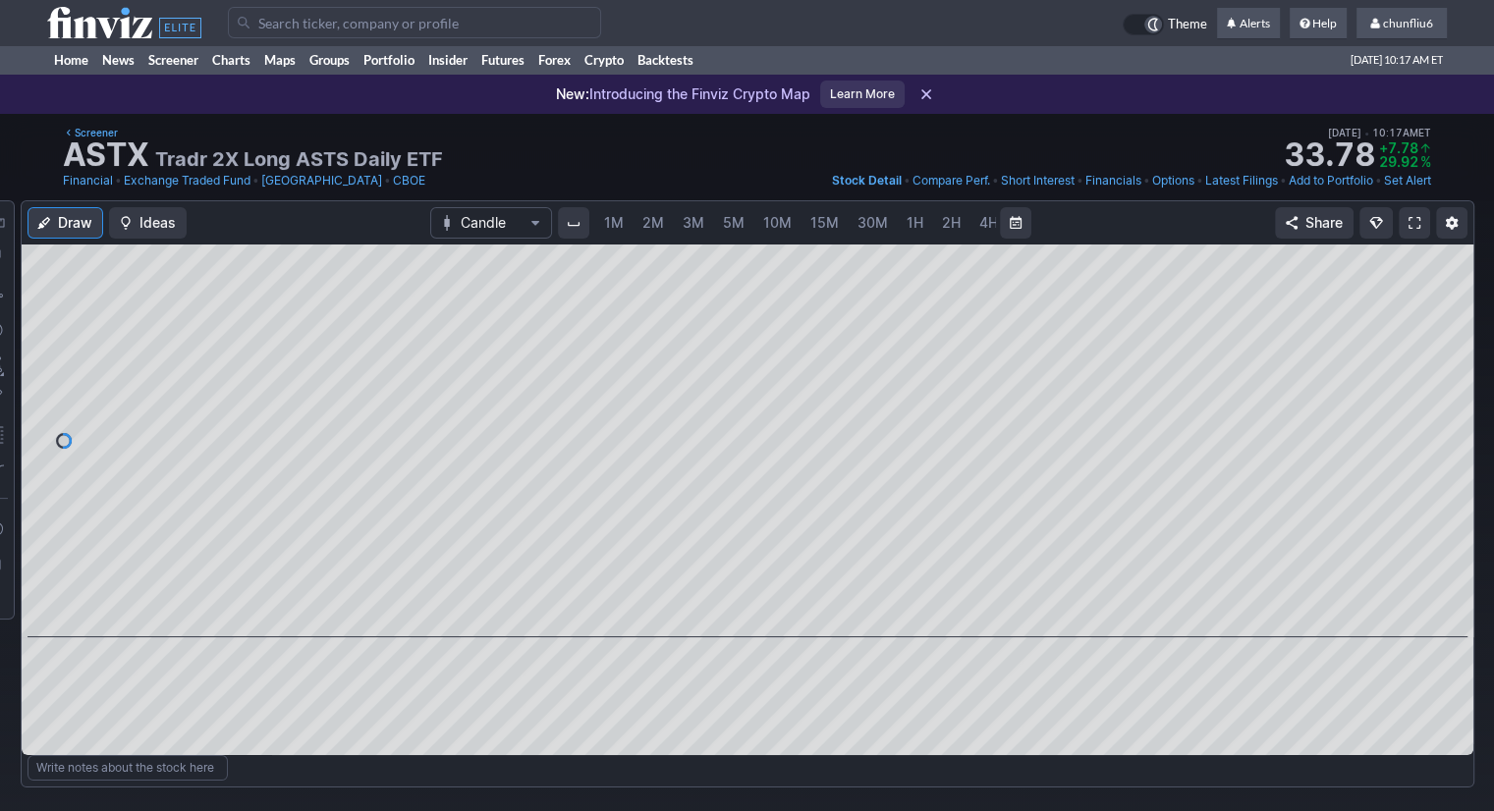
scroll to position [0, 101]
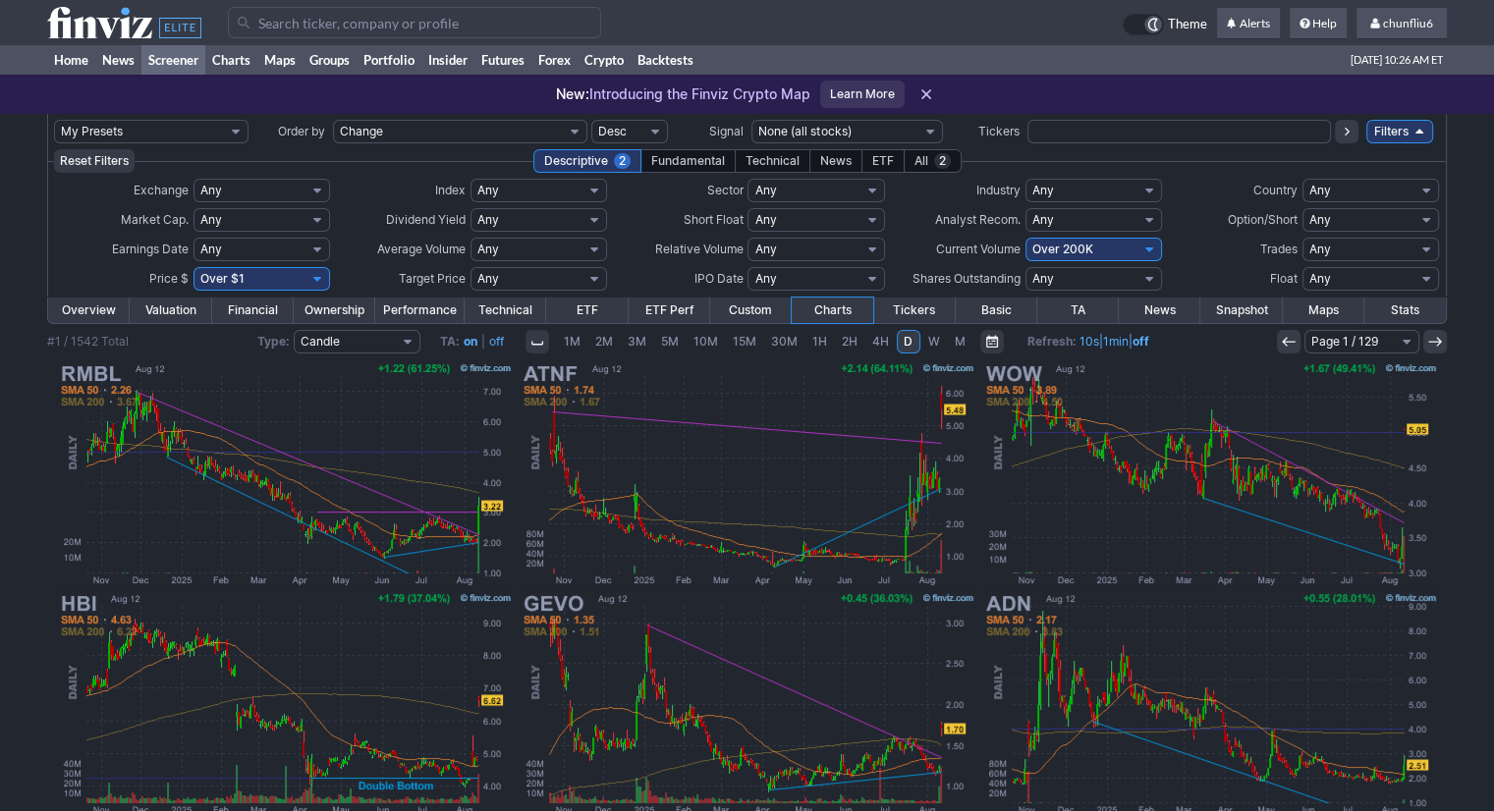
click at [280, 21] on input "Search" at bounding box center [414, 22] width 373 height 31
click at [364, 27] on input "Search" at bounding box center [414, 22] width 373 height 31
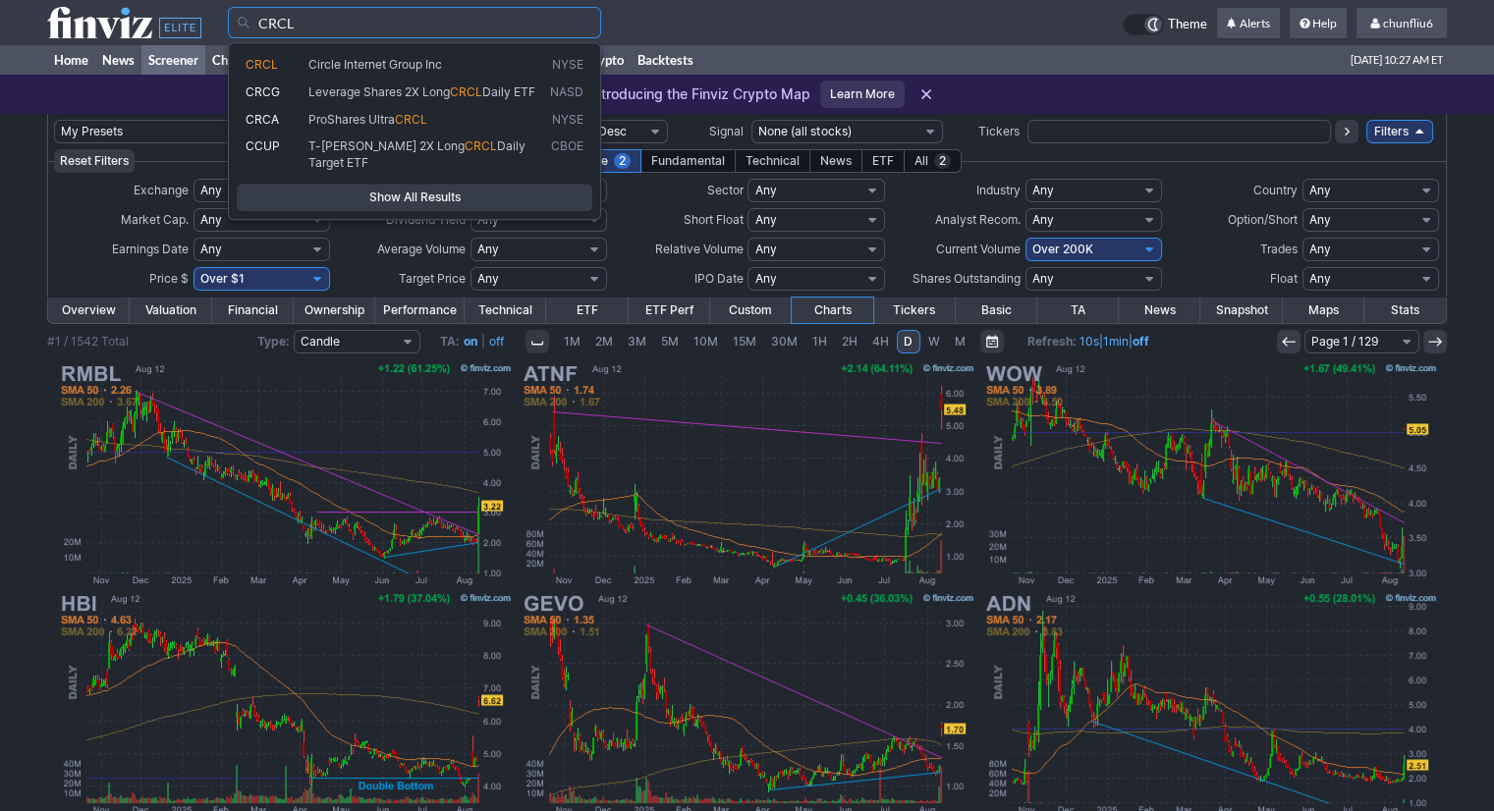
type input "CRCL"
click at [261, 69] on span "CRCL" at bounding box center [262, 64] width 32 height 15
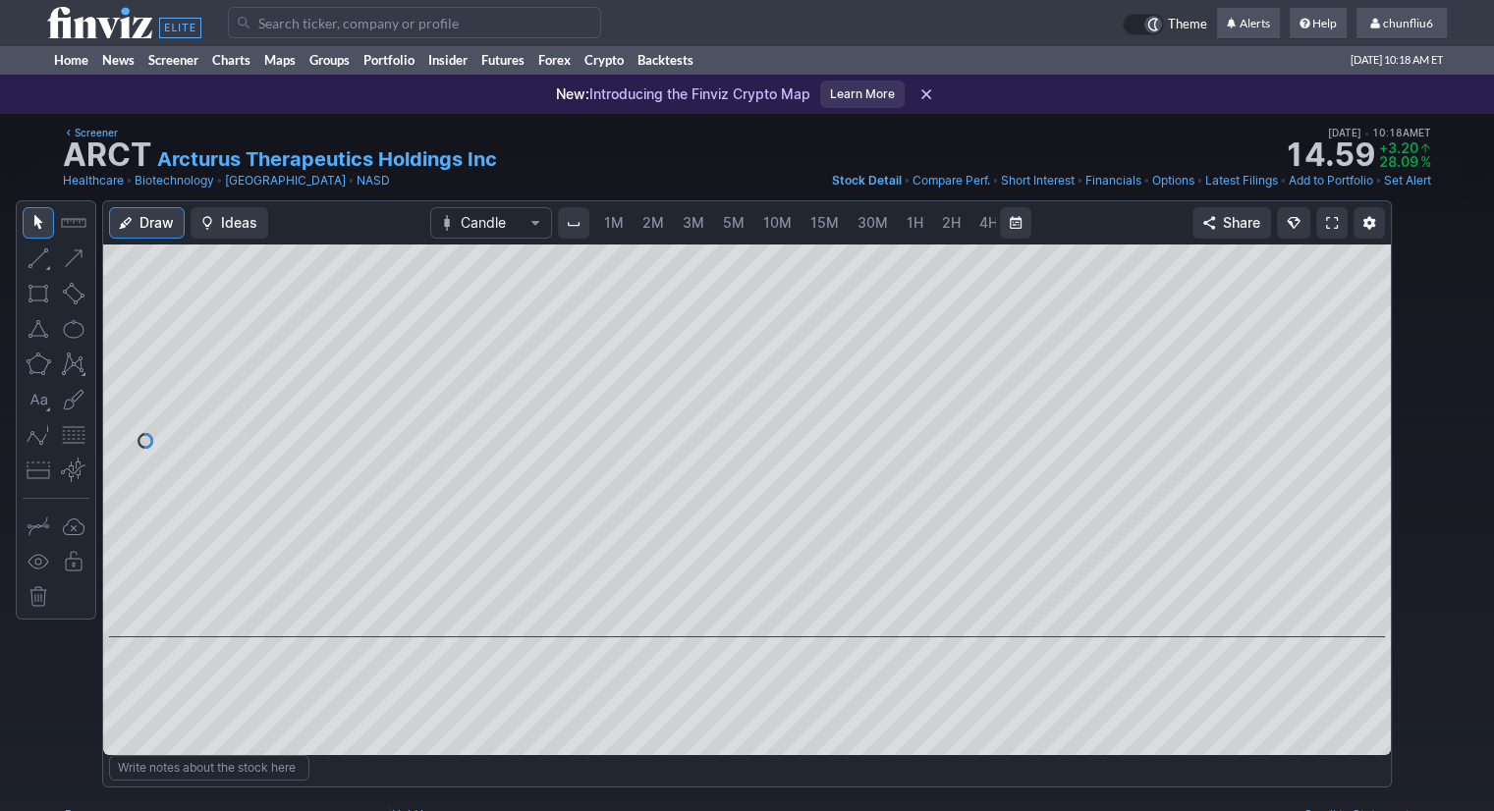
scroll to position [0, 101]
click at [629, 225] on span "5M" at bounding box center [633, 222] width 22 height 17
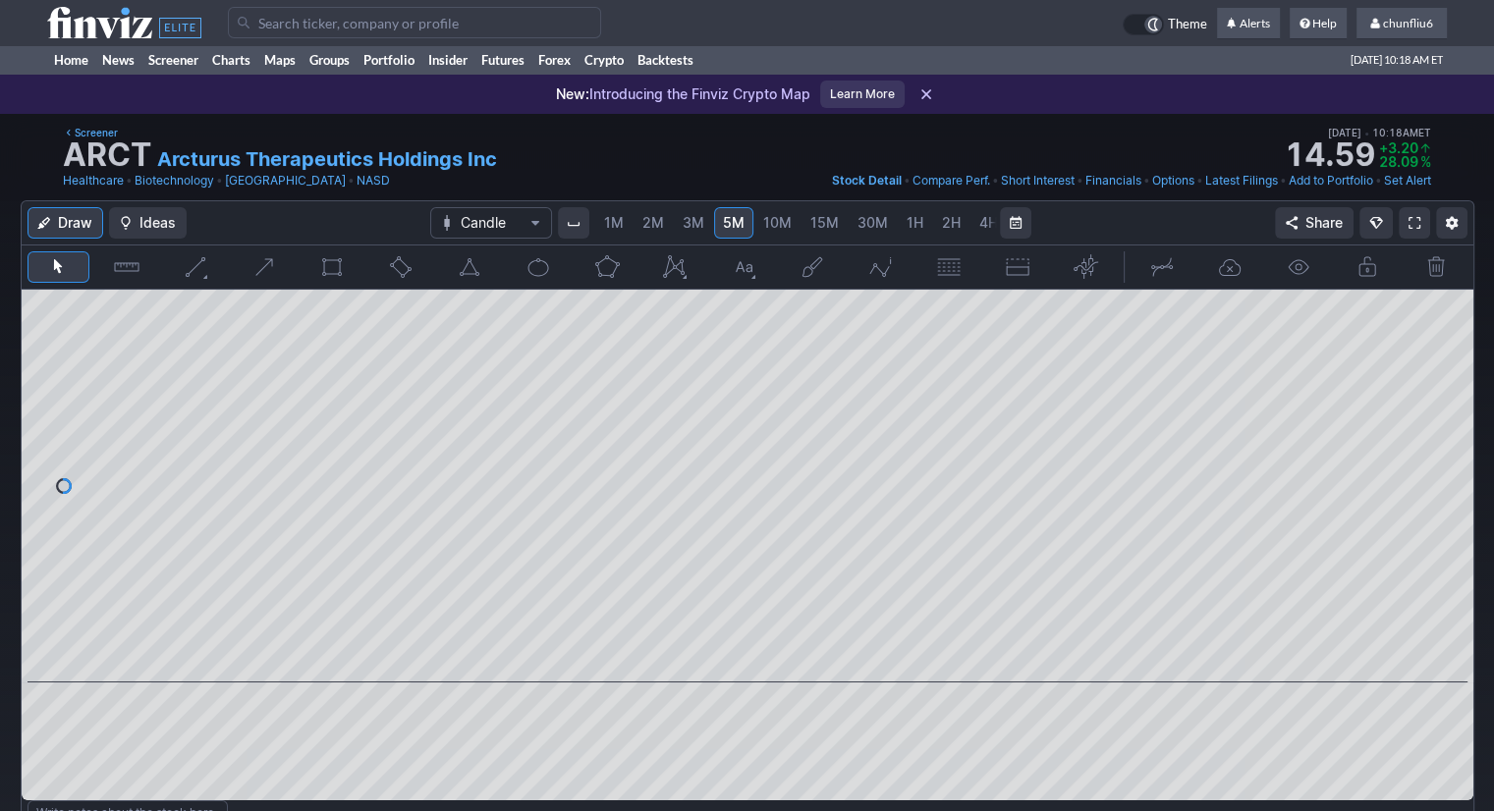
click at [651, 232] on span "2M" at bounding box center [653, 223] width 22 height 20
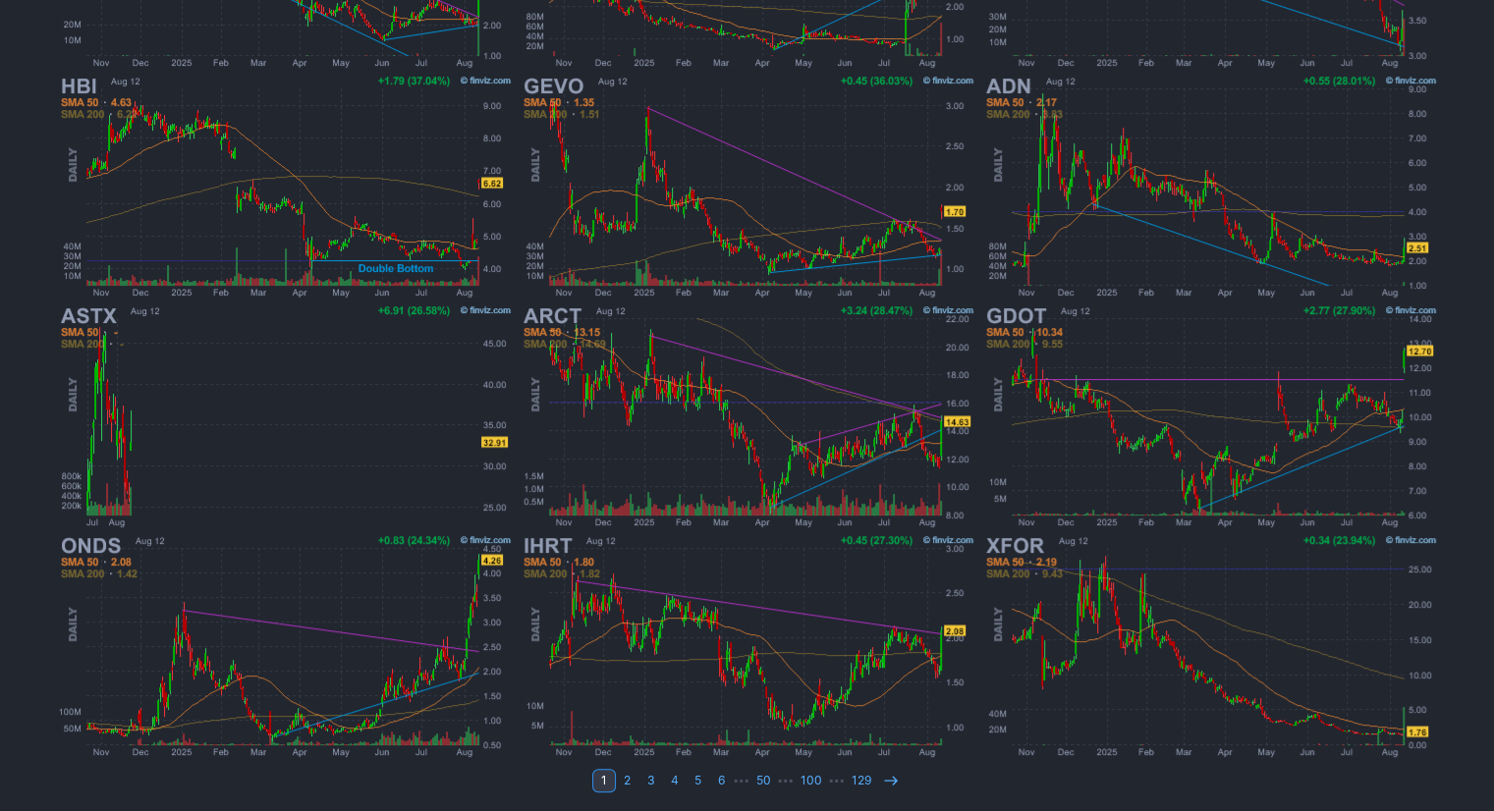
scroll to position [518, 0]
click at [885, 775] on icon at bounding box center [891, 781] width 16 height 16
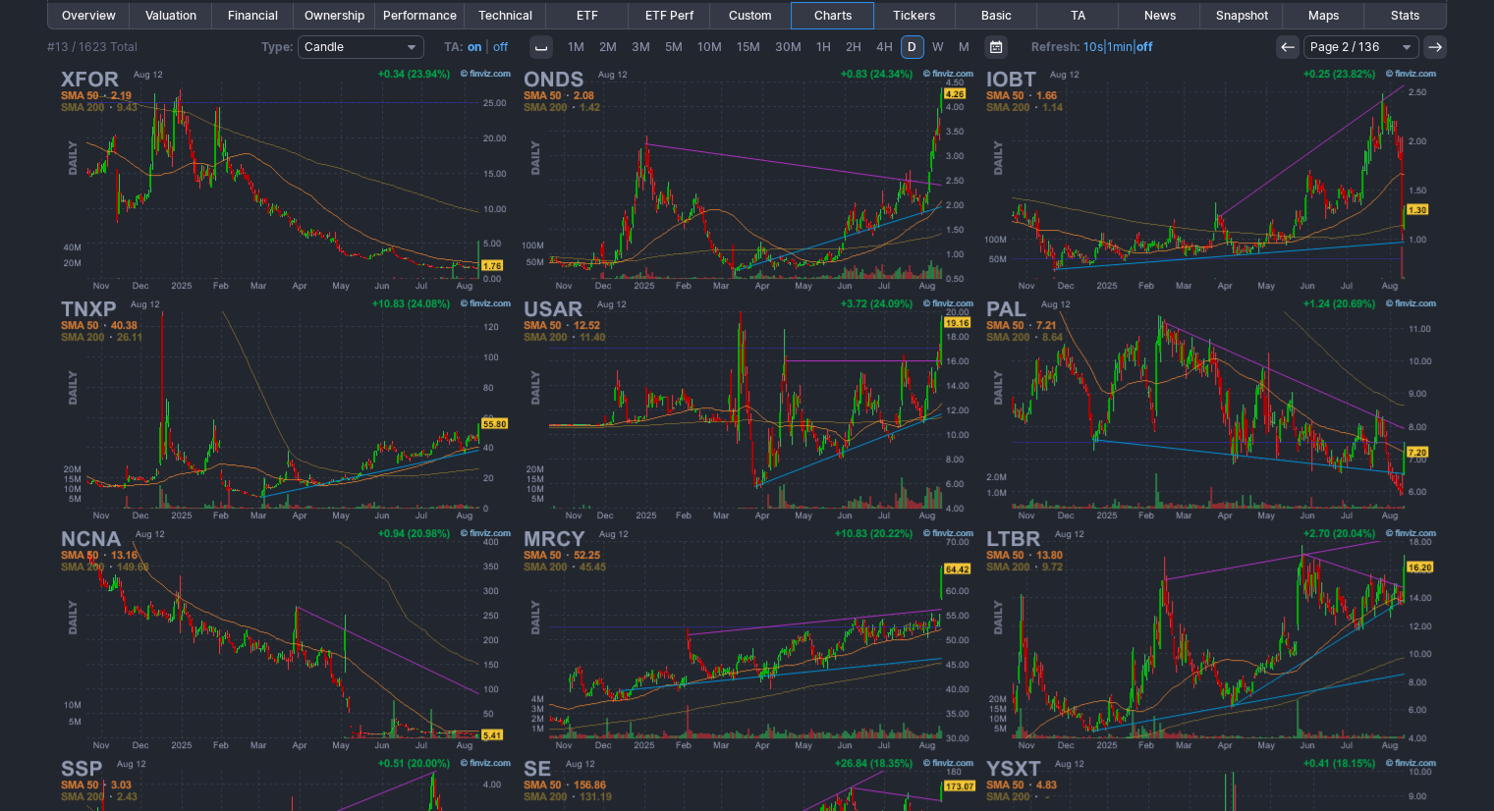
scroll to position [393, 0]
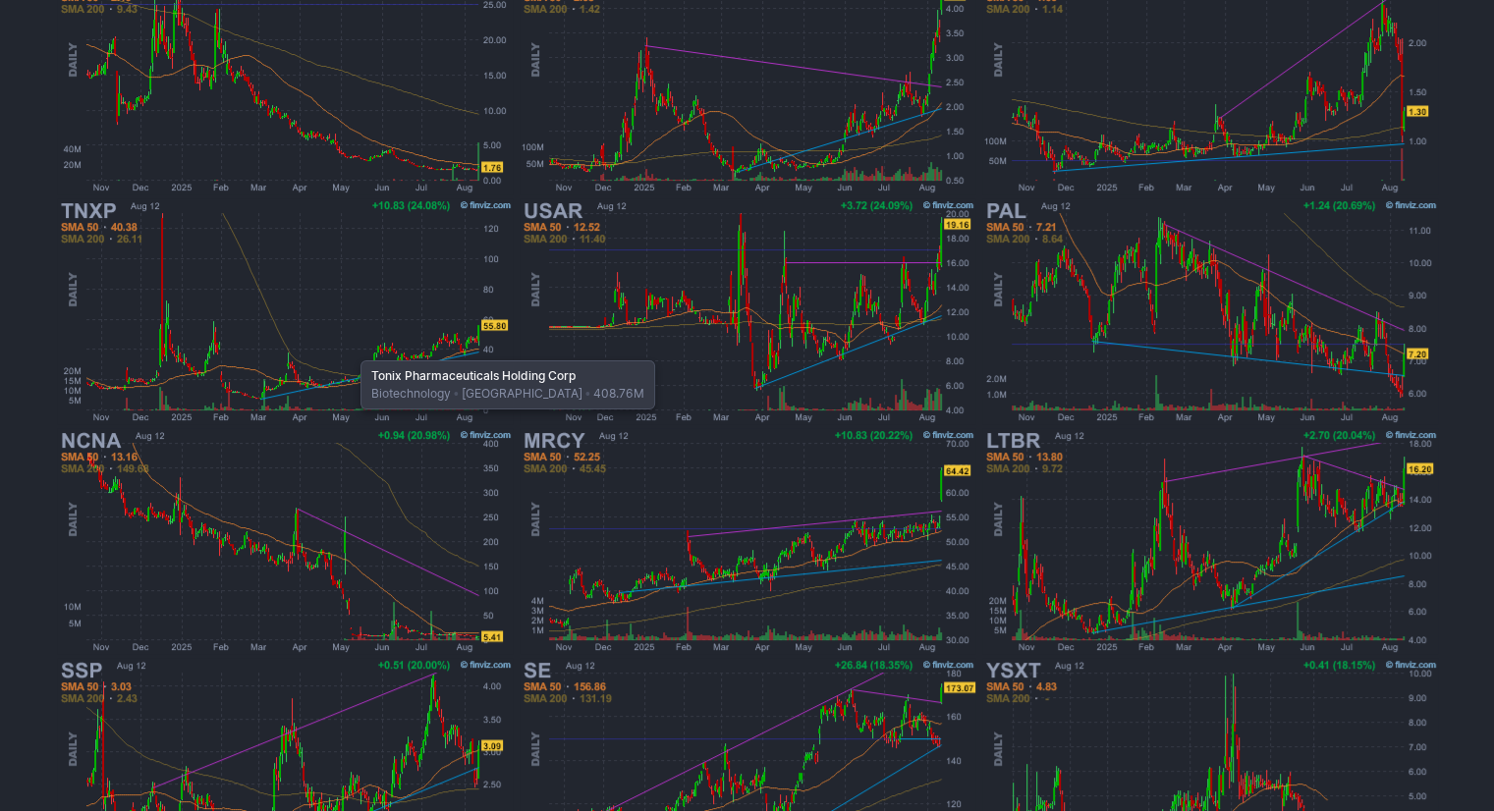
click at [351, 351] on img at bounding box center [285, 311] width 460 height 230
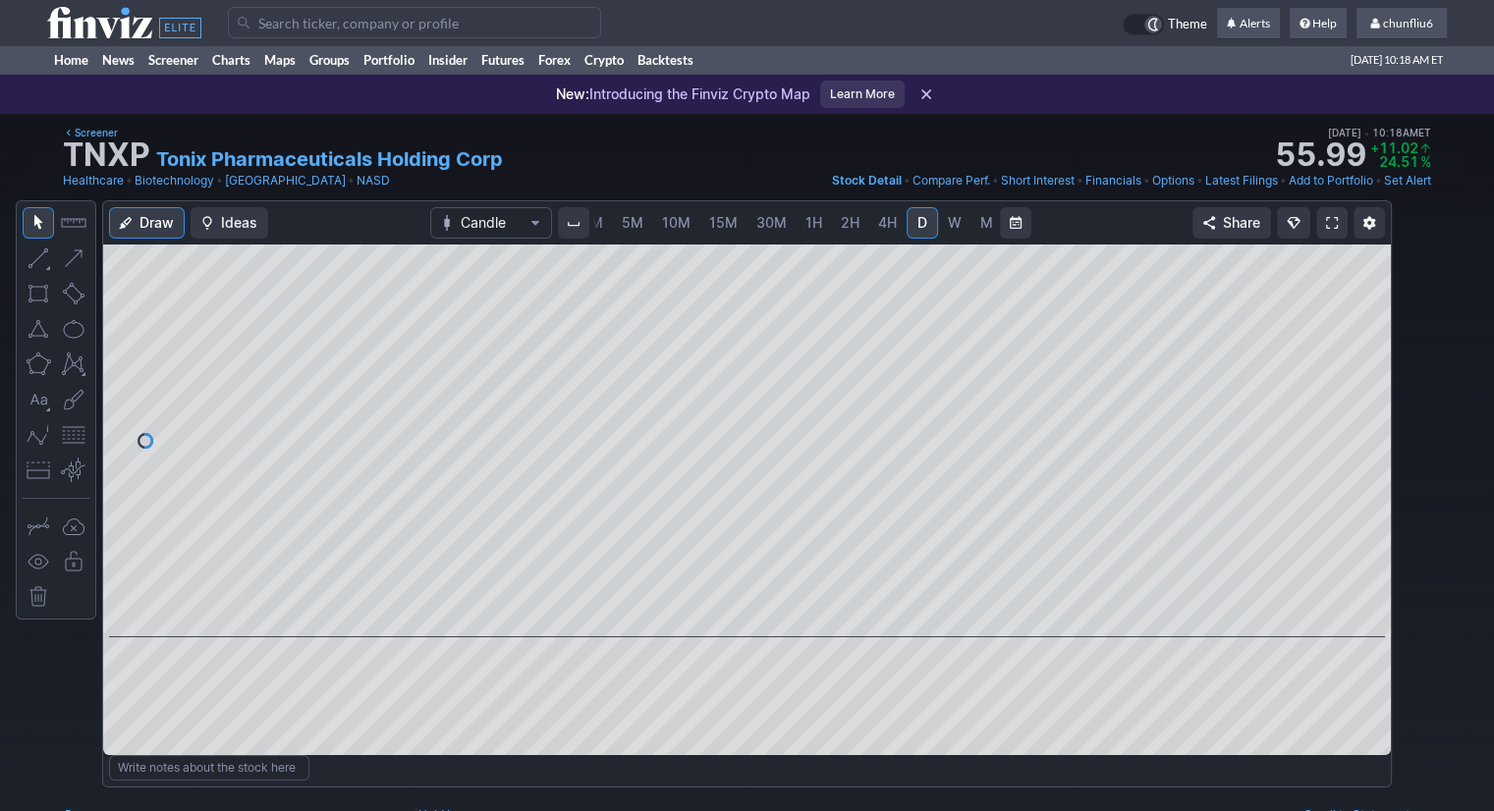
click at [623, 225] on span "5M" at bounding box center [633, 222] width 22 height 17
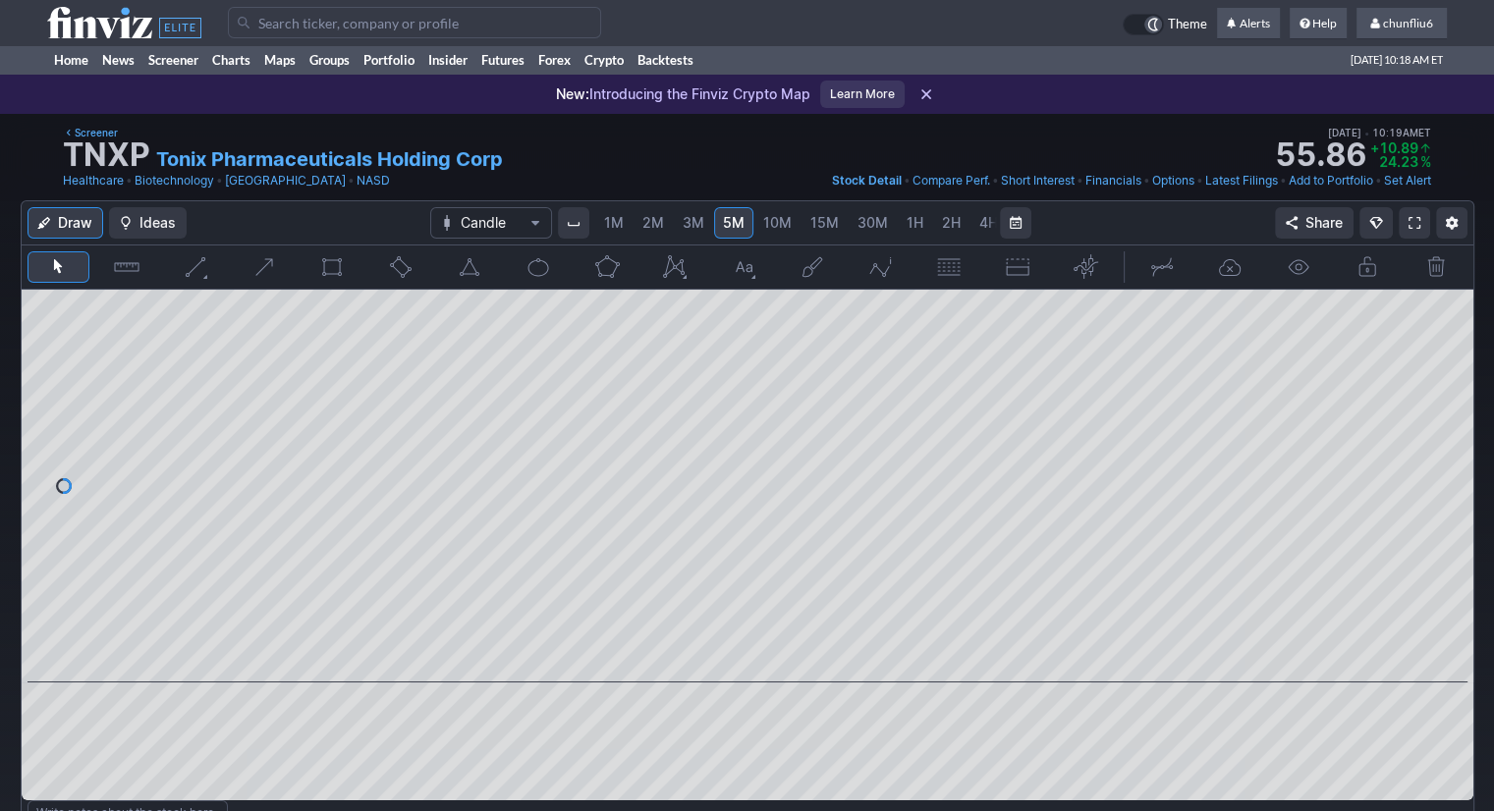
drag, startPoint x: 1446, startPoint y: 339, endPoint x: 1436, endPoint y: 444, distance: 105.6
click at [1439, 444] on div at bounding box center [1452, 481] width 41 height 344
click at [609, 217] on span "1M" at bounding box center [614, 222] width 20 height 17
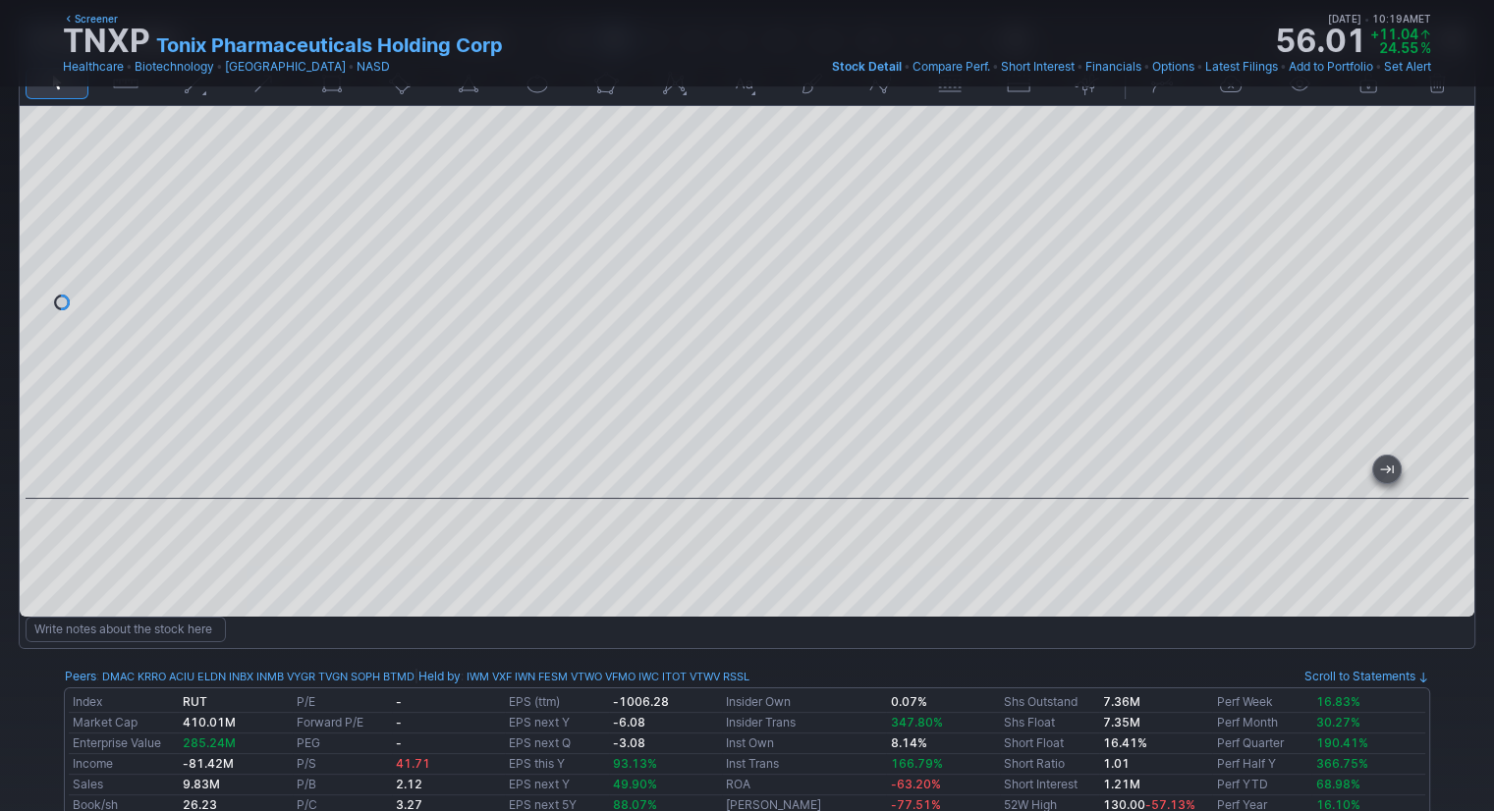
scroll to position [196, 0]
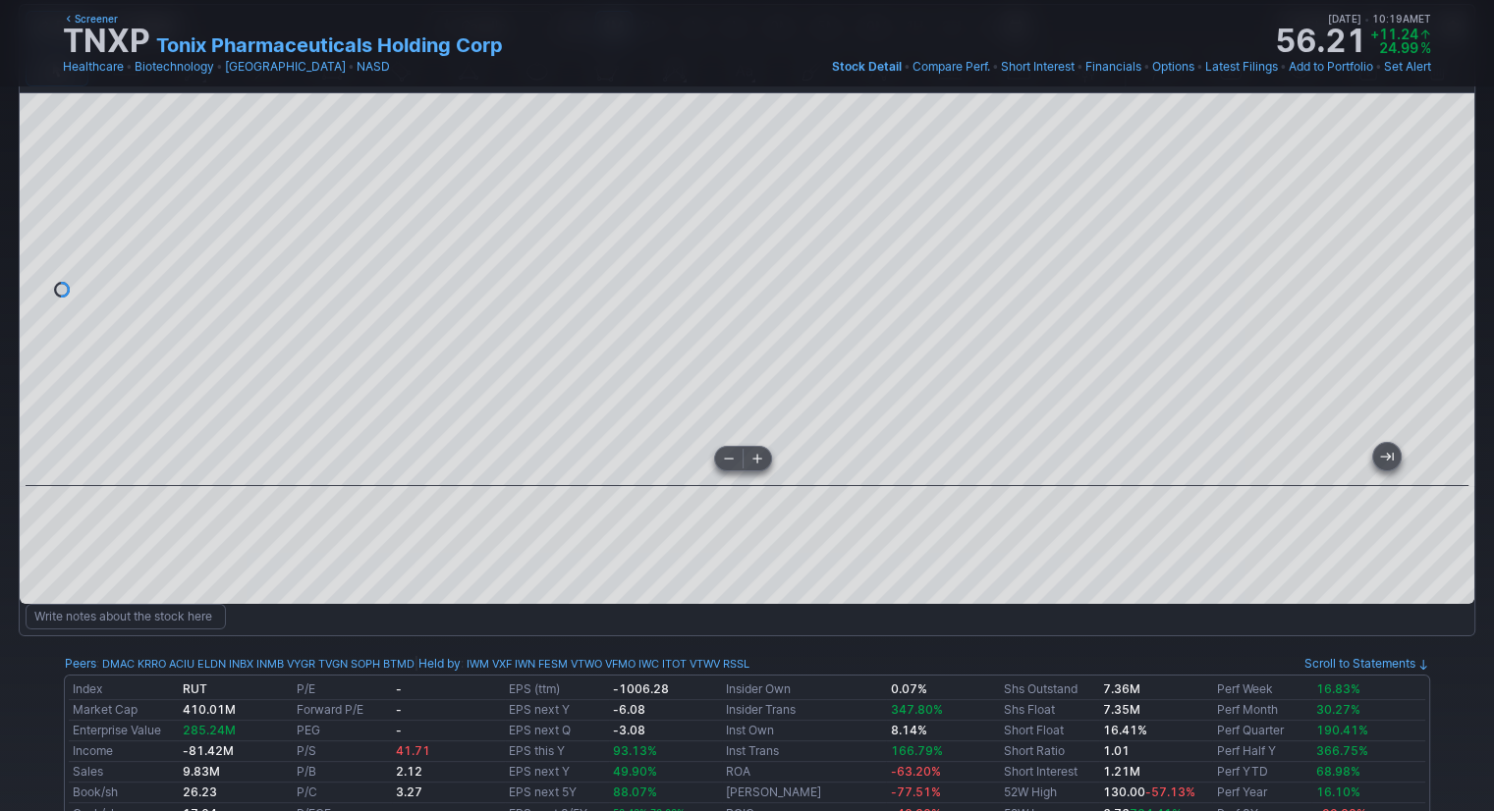
drag, startPoint x: 1452, startPoint y: 373, endPoint x: 1452, endPoint y: 424, distance: 51.1
click at [1452, 424] on div at bounding box center [1453, 285] width 41 height 344
drag, startPoint x: 992, startPoint y: 472, endPoint x: 779, endPoint y: 469, distance: 213.2
click at [779, 469] on div at bounding box center [743, 469] width 1380 height 20
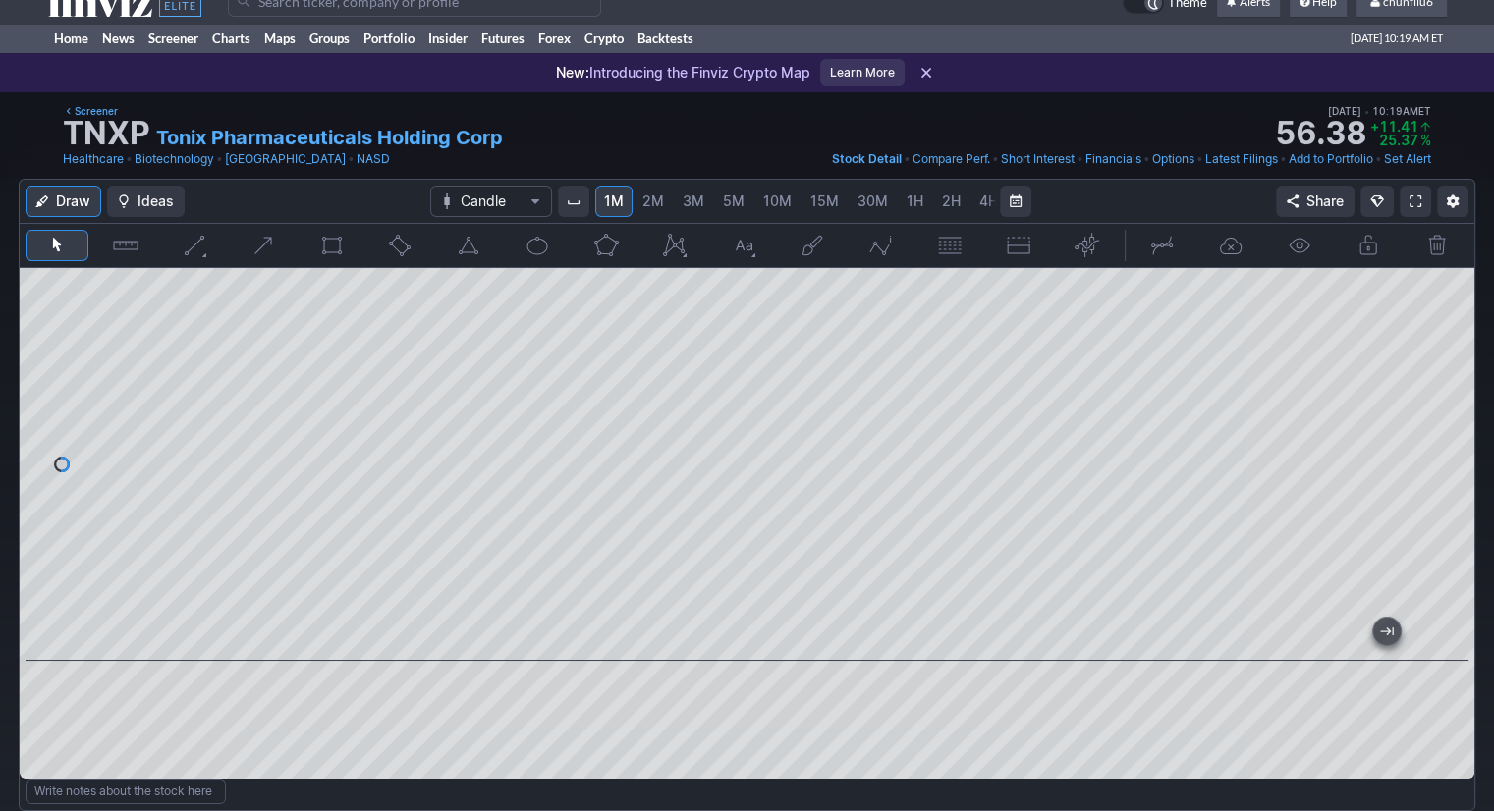
scroll to position [0, 0]
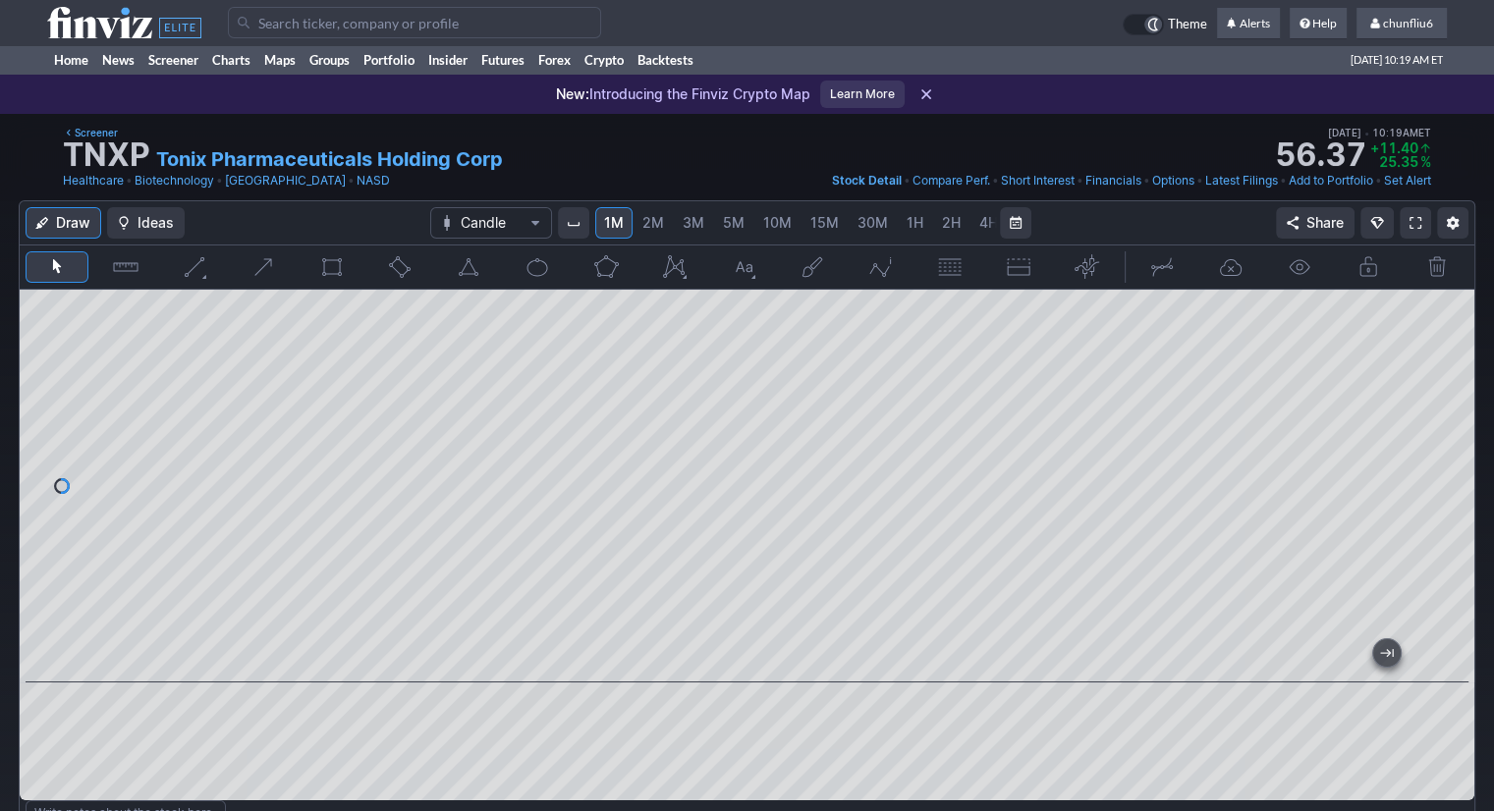
click at [770, 221] on span "10M" at bounding box center [777, 222] width 28 height 17
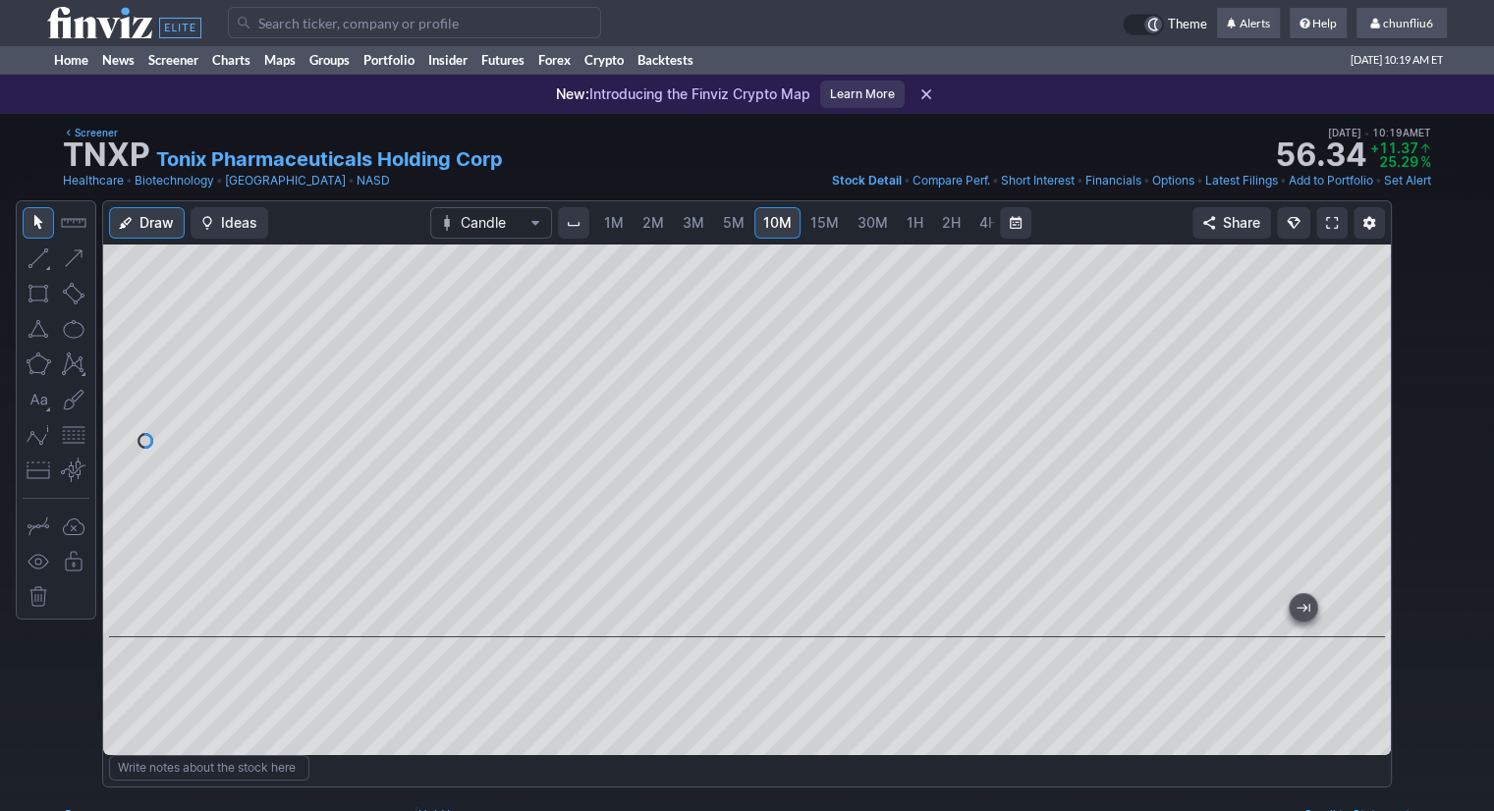
click at [865, 223] on span "30M" at bounding box center [873, 222] width 30 height 17
click at [938, 222] on link "D" at bounding box center [953, 222] width 31 height 31
drag, startPoint x: 1378, startPoint y: 443, endPoint x: 1373, endPoint y: 383, distance: 60.1
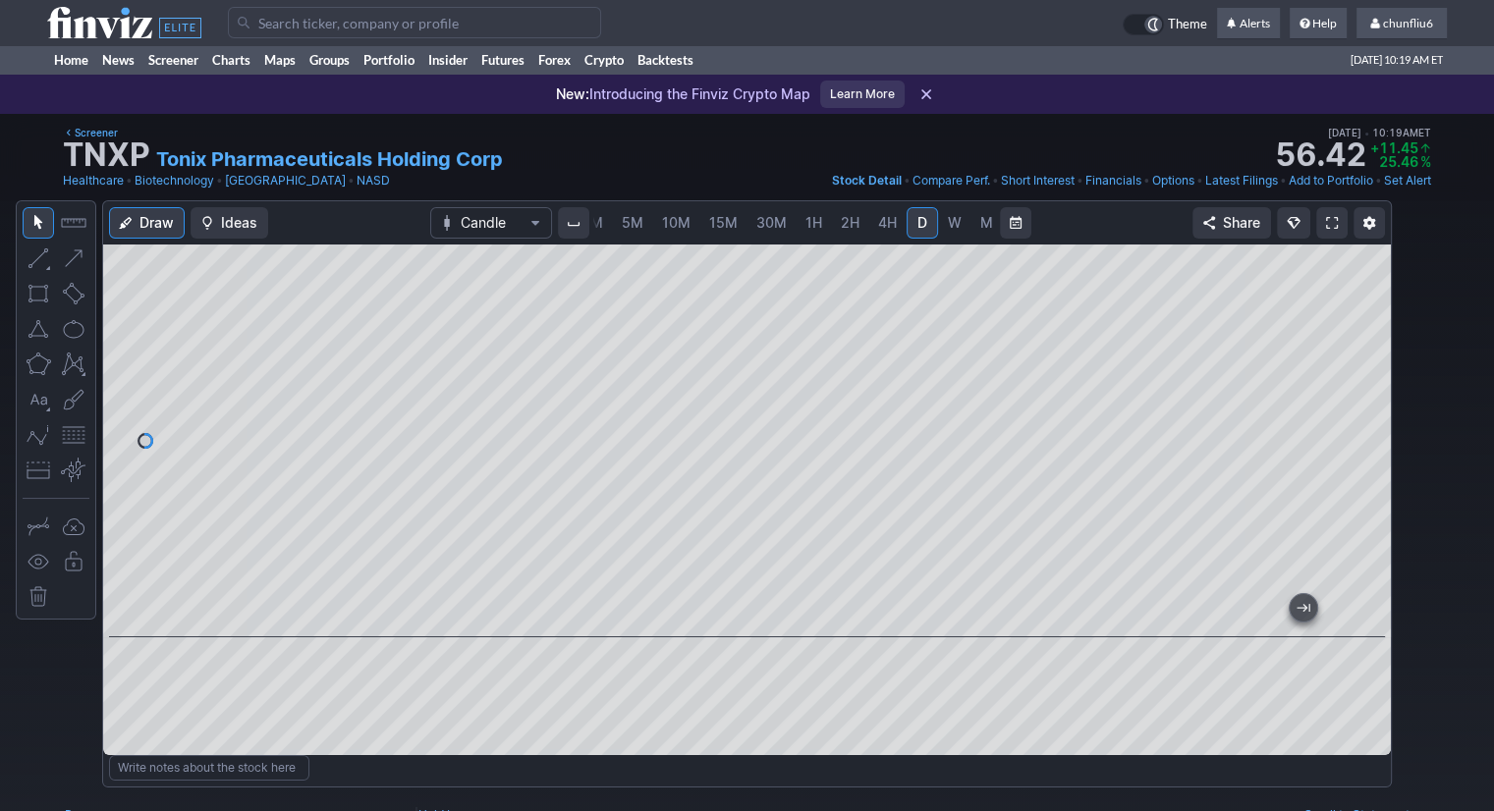
click at [1373, 383] on div at bounding box center [1370, 436] width 41 height 344
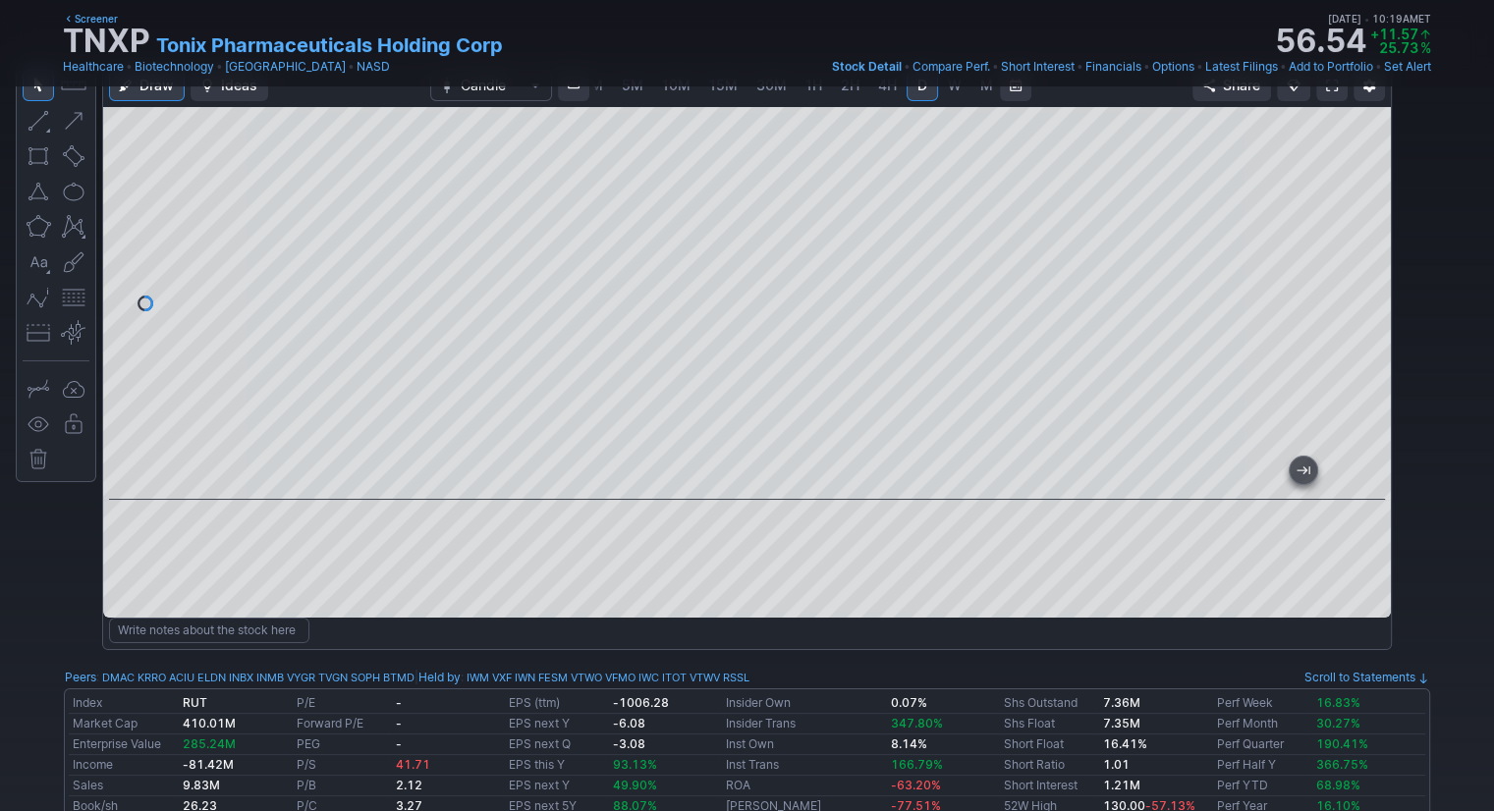
scroll to position [67, 0]
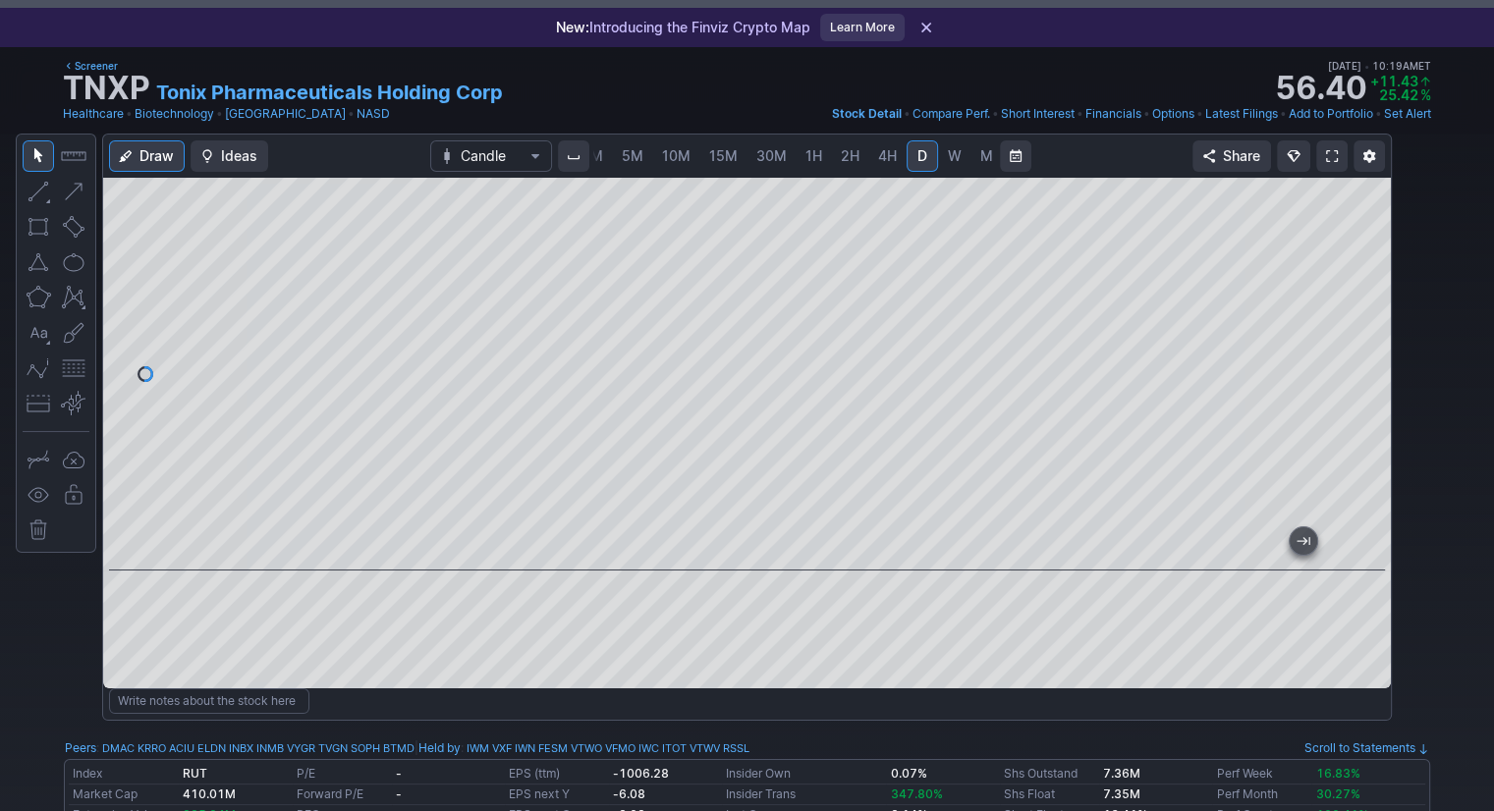
click at [74, 369] on button "button" at bounding box center [73, 368] width 31 height 31
click at [615, 158] on link "5M" at bounding box center [632, 155] width 39 height 31
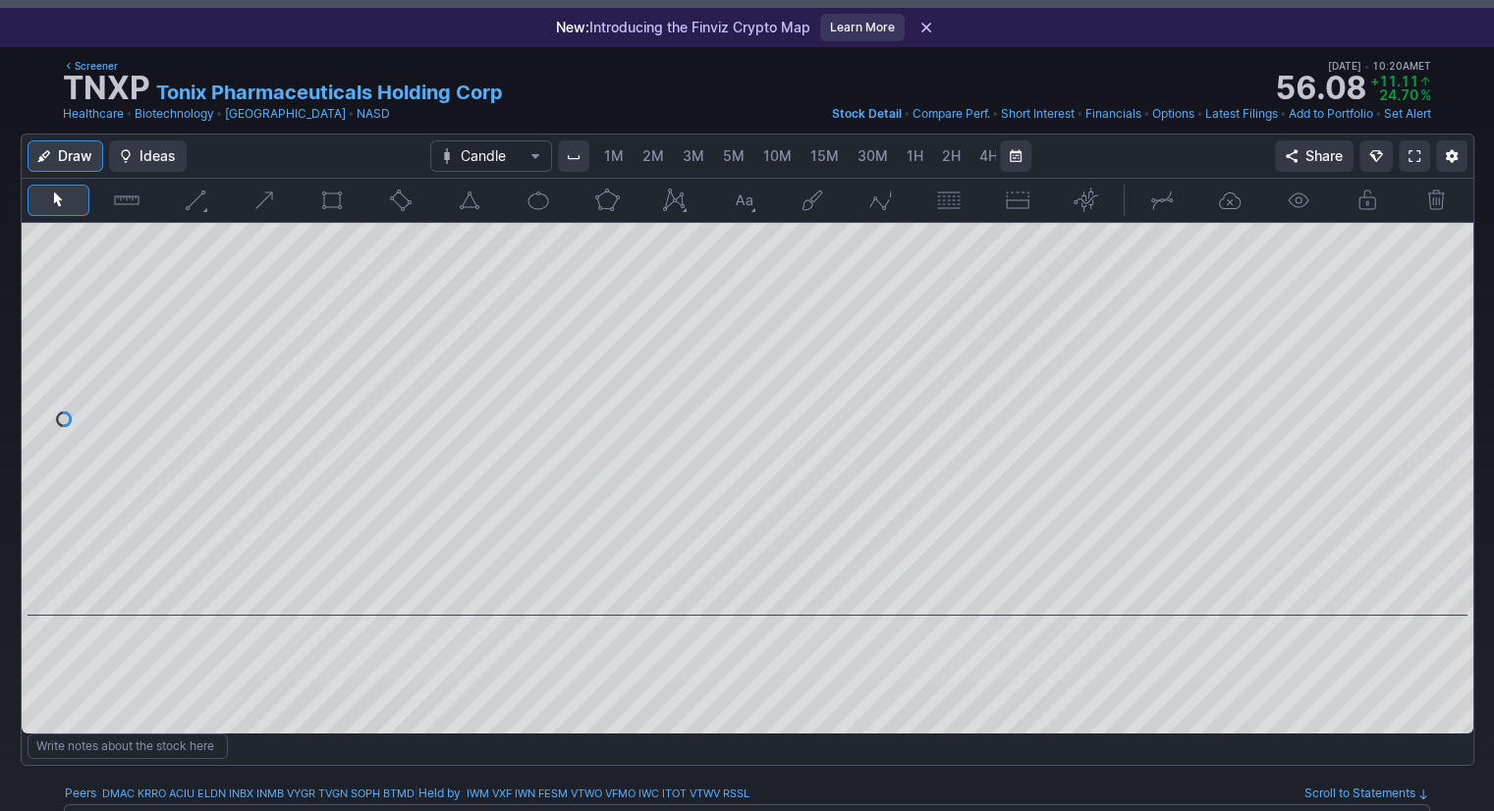
scroll to position [0, 101]
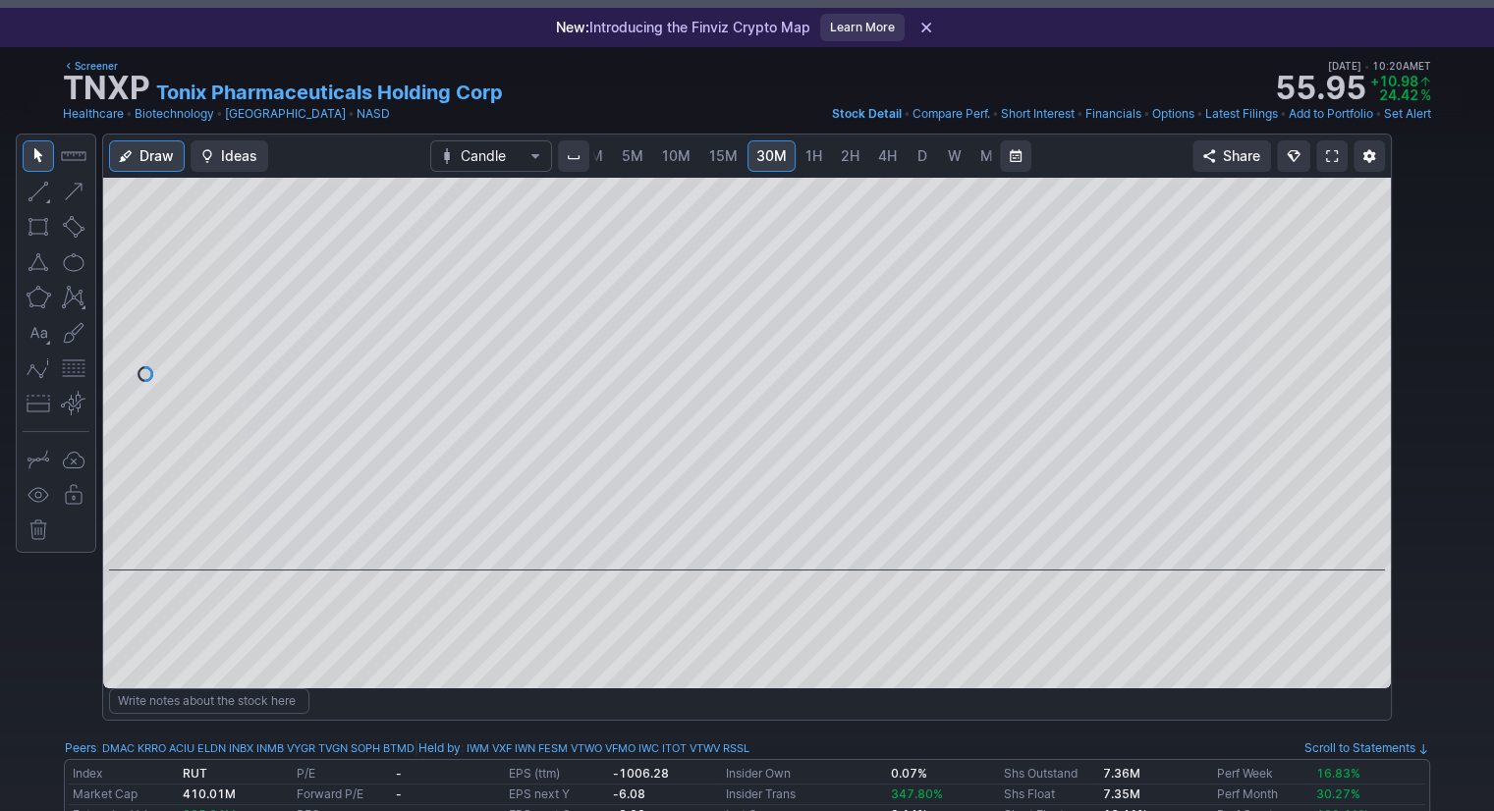
scroll to position [0, 70]
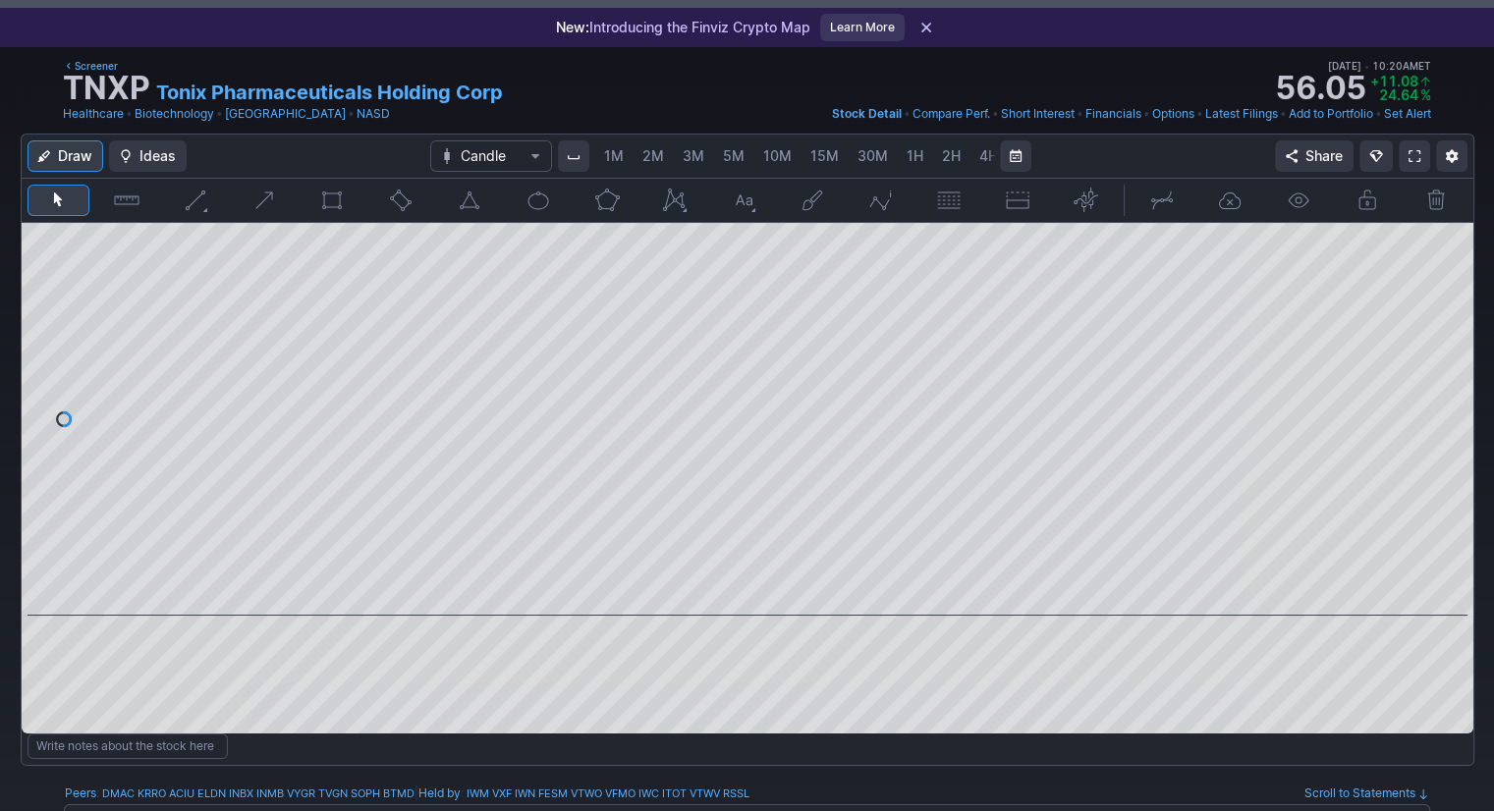
scroll to position [0, 101]
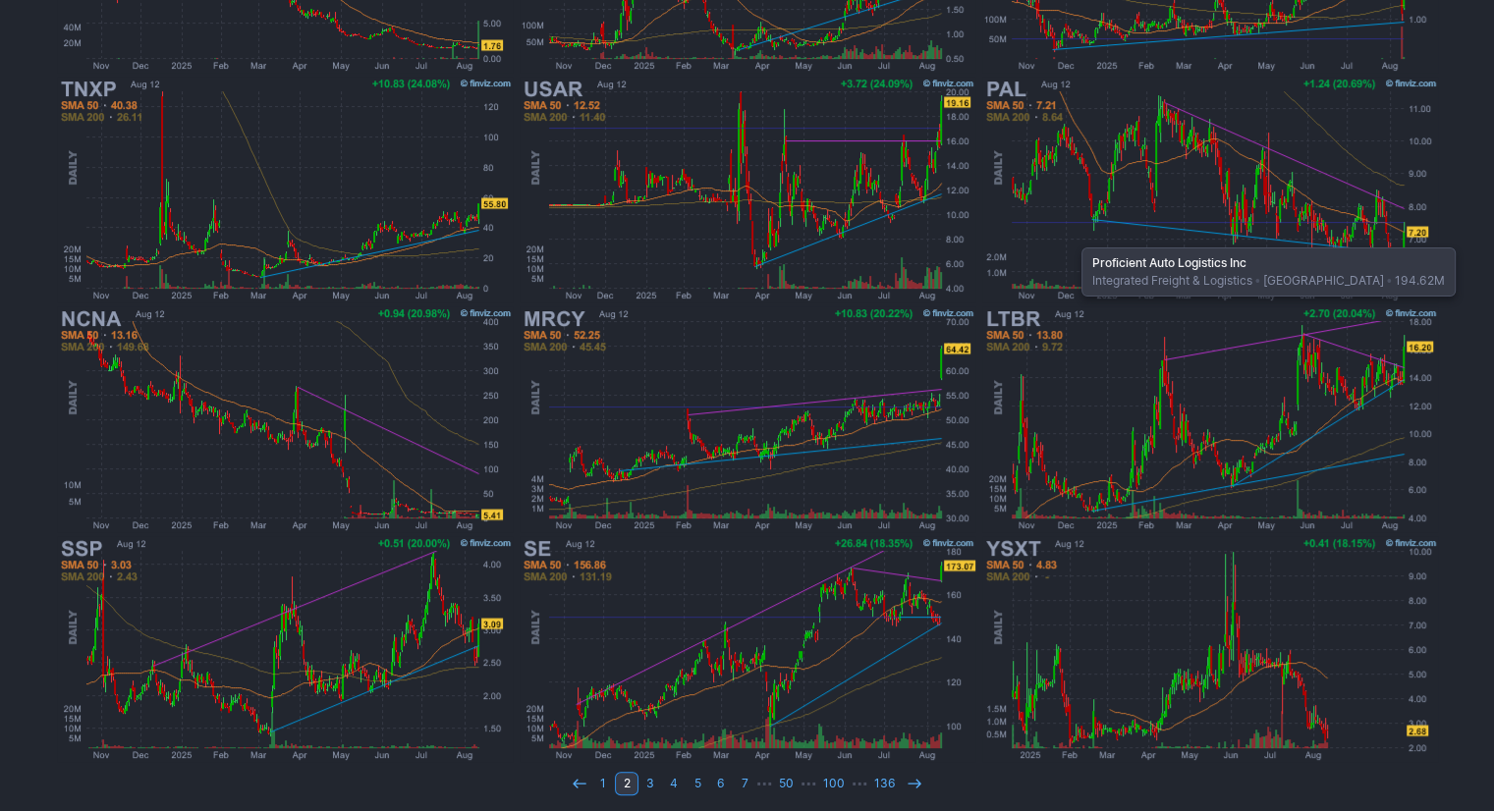
scroll to position [518, 0]
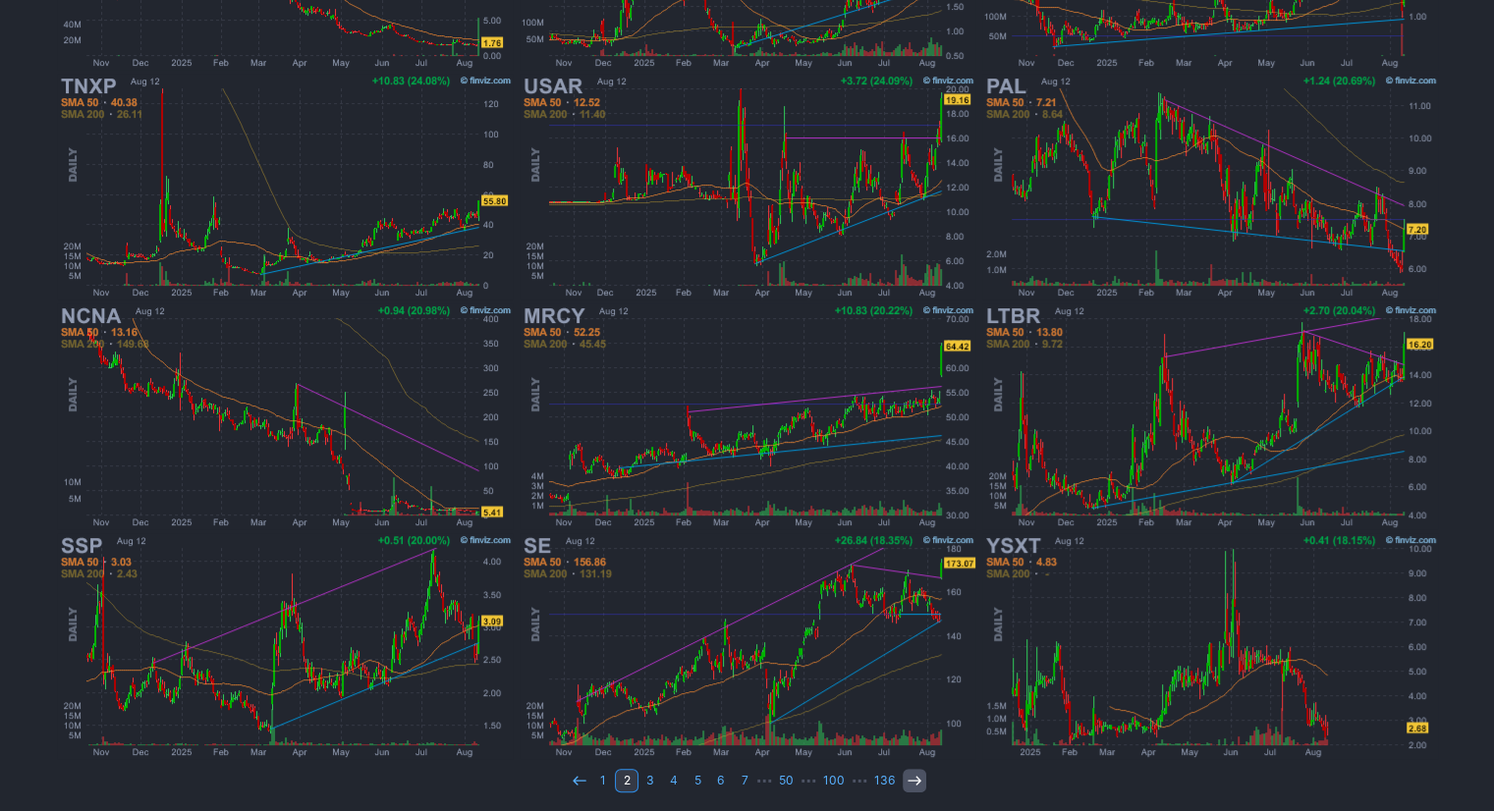
click at [907, 780] on icon at bounding box center [915, 781] width 16 height 16
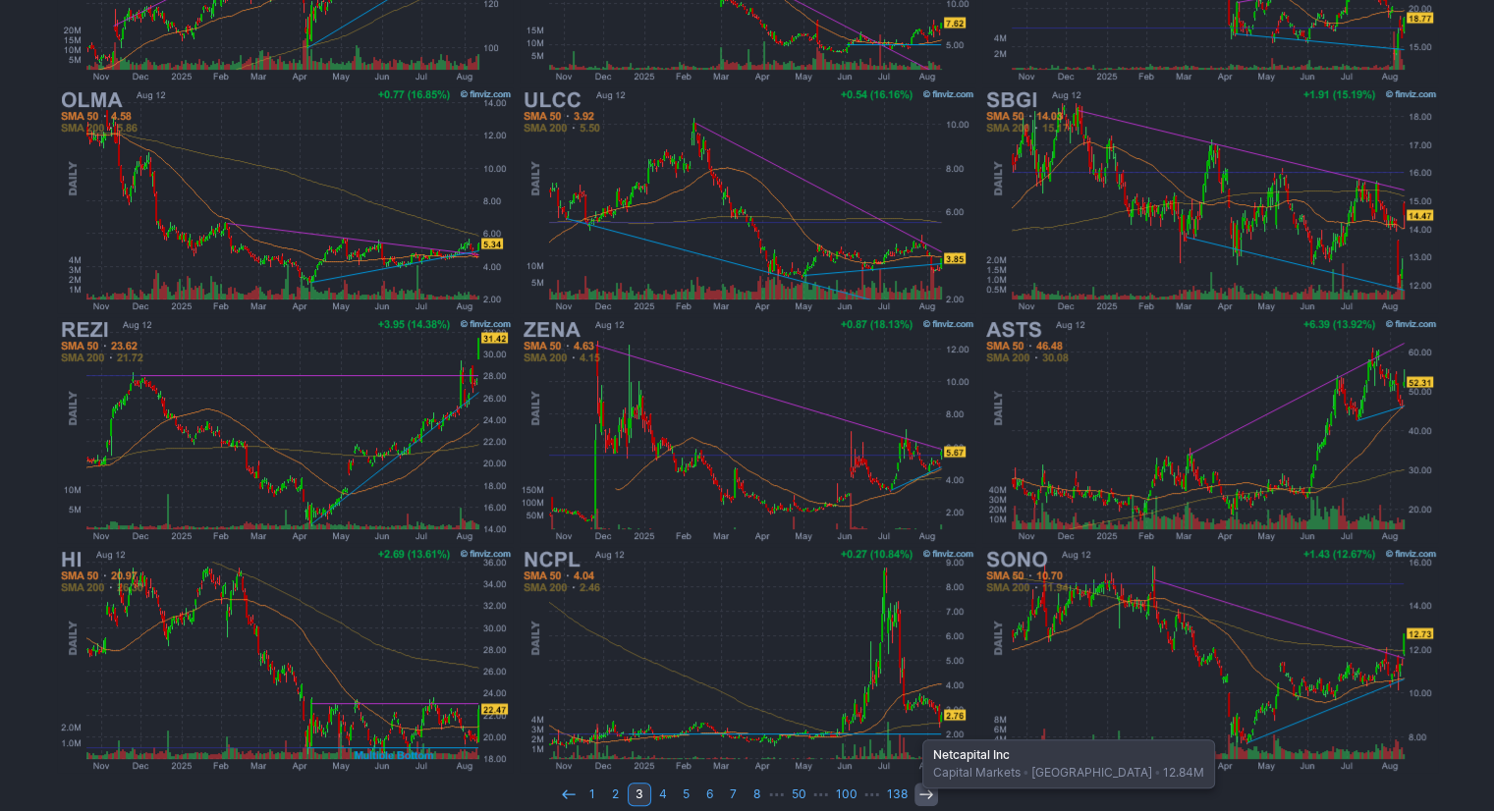
scroll to position [518, 0]
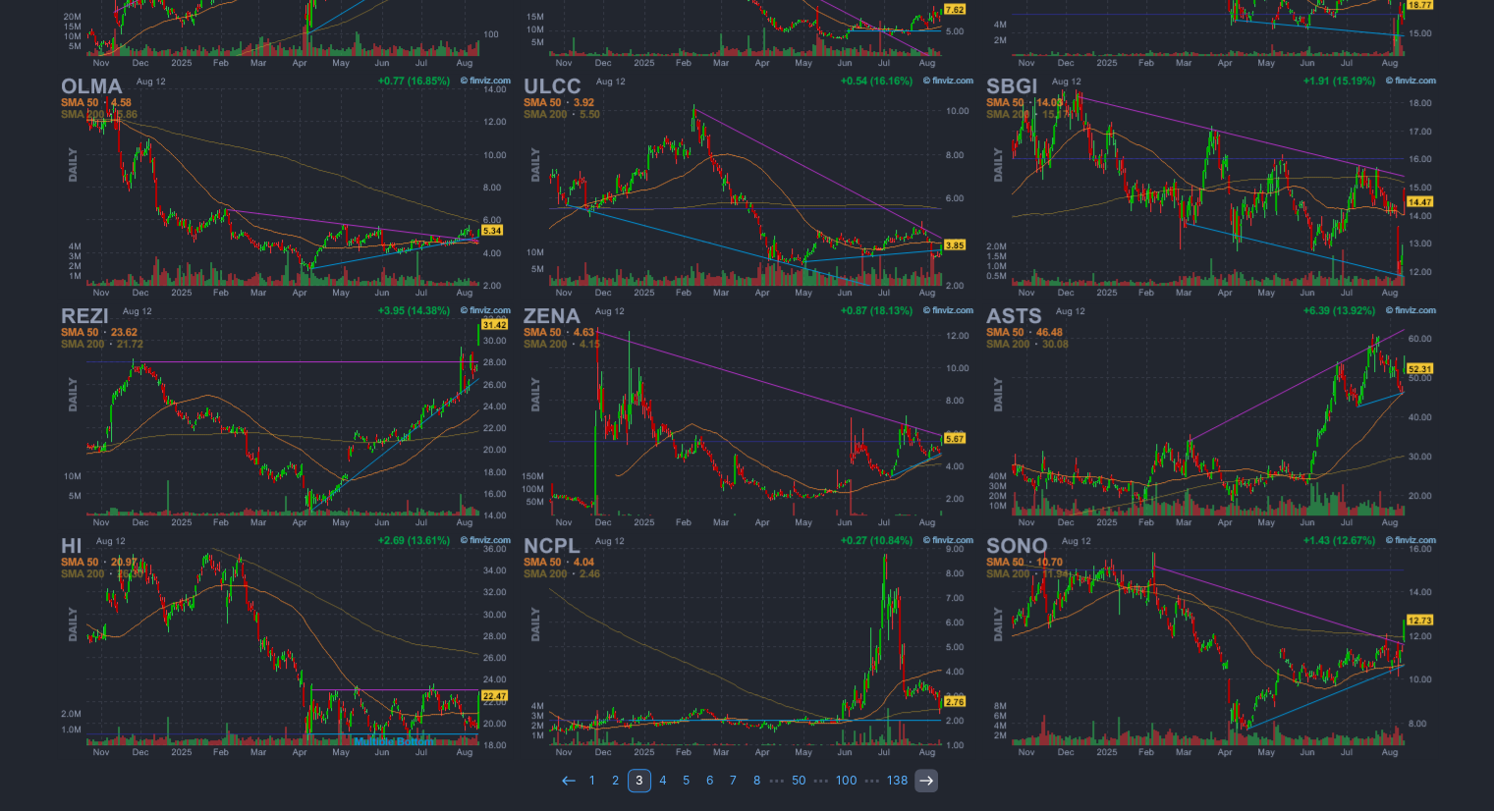
click at [923, 774] on icon at bounding box center [926, 781] width 16 height 16
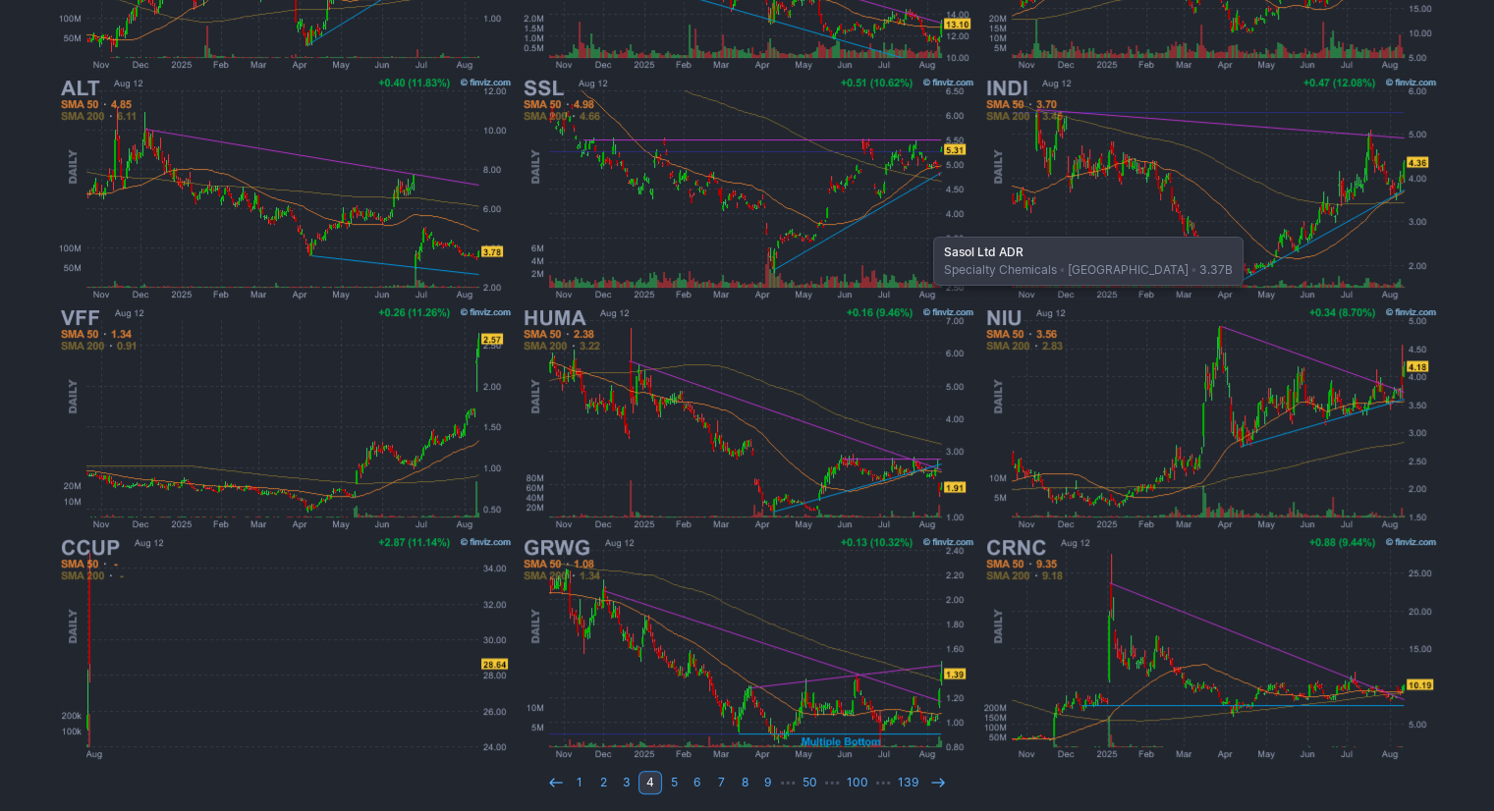
scroll to position [518, 0]
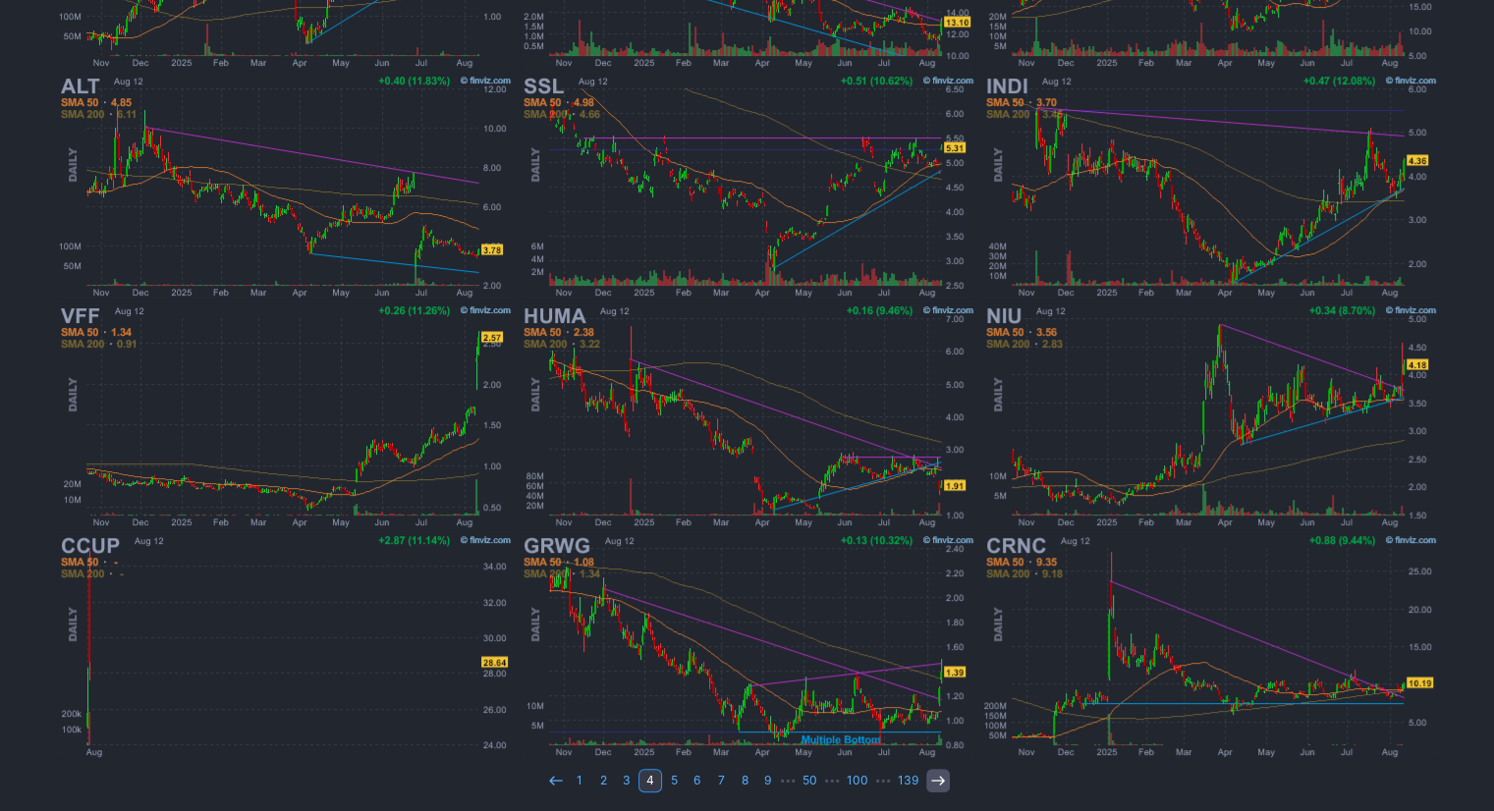
click at [931, 778] on use at bounding box center [937, 780] width 13 height 9
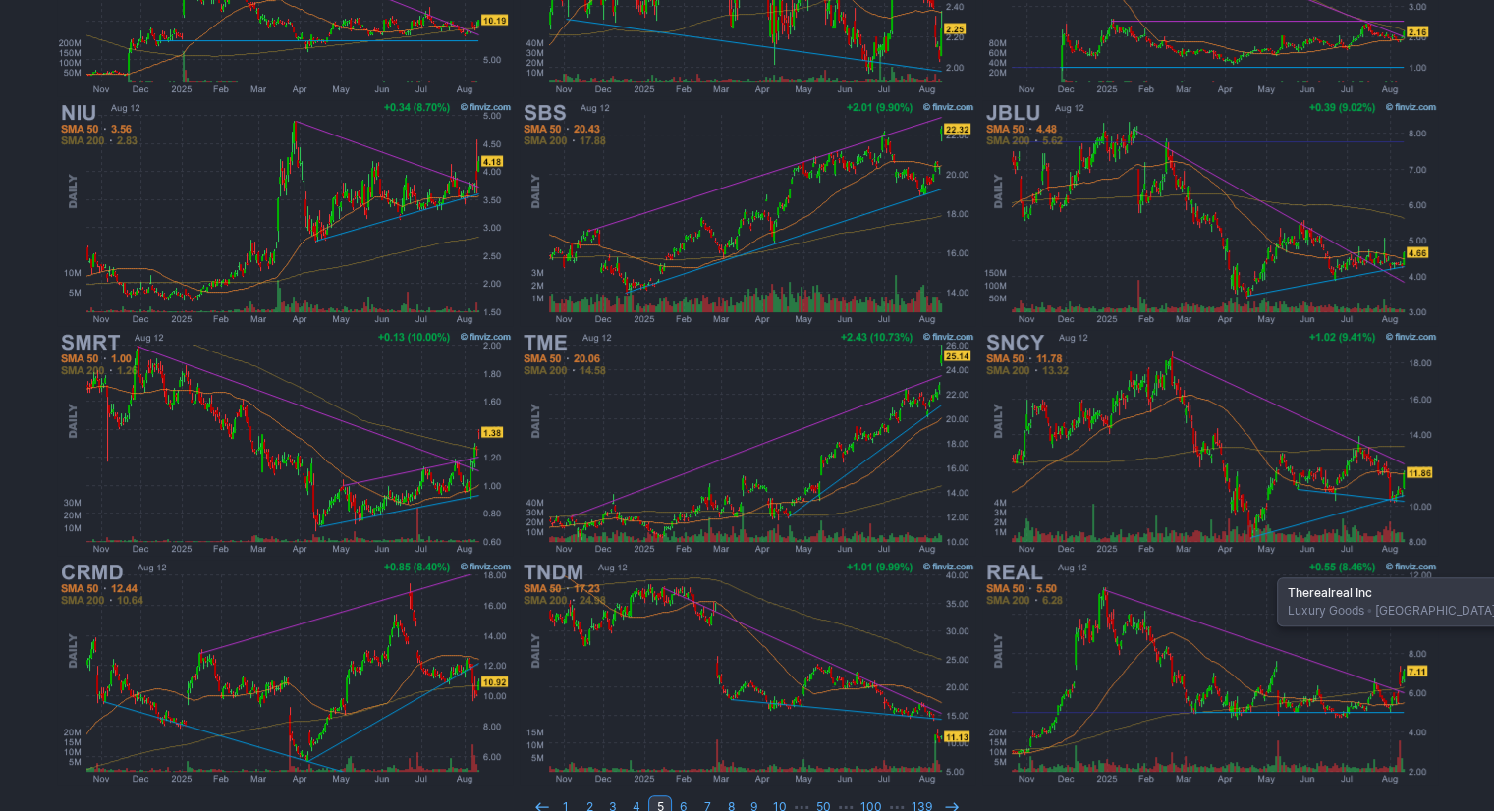
scroll to position [518, 0]
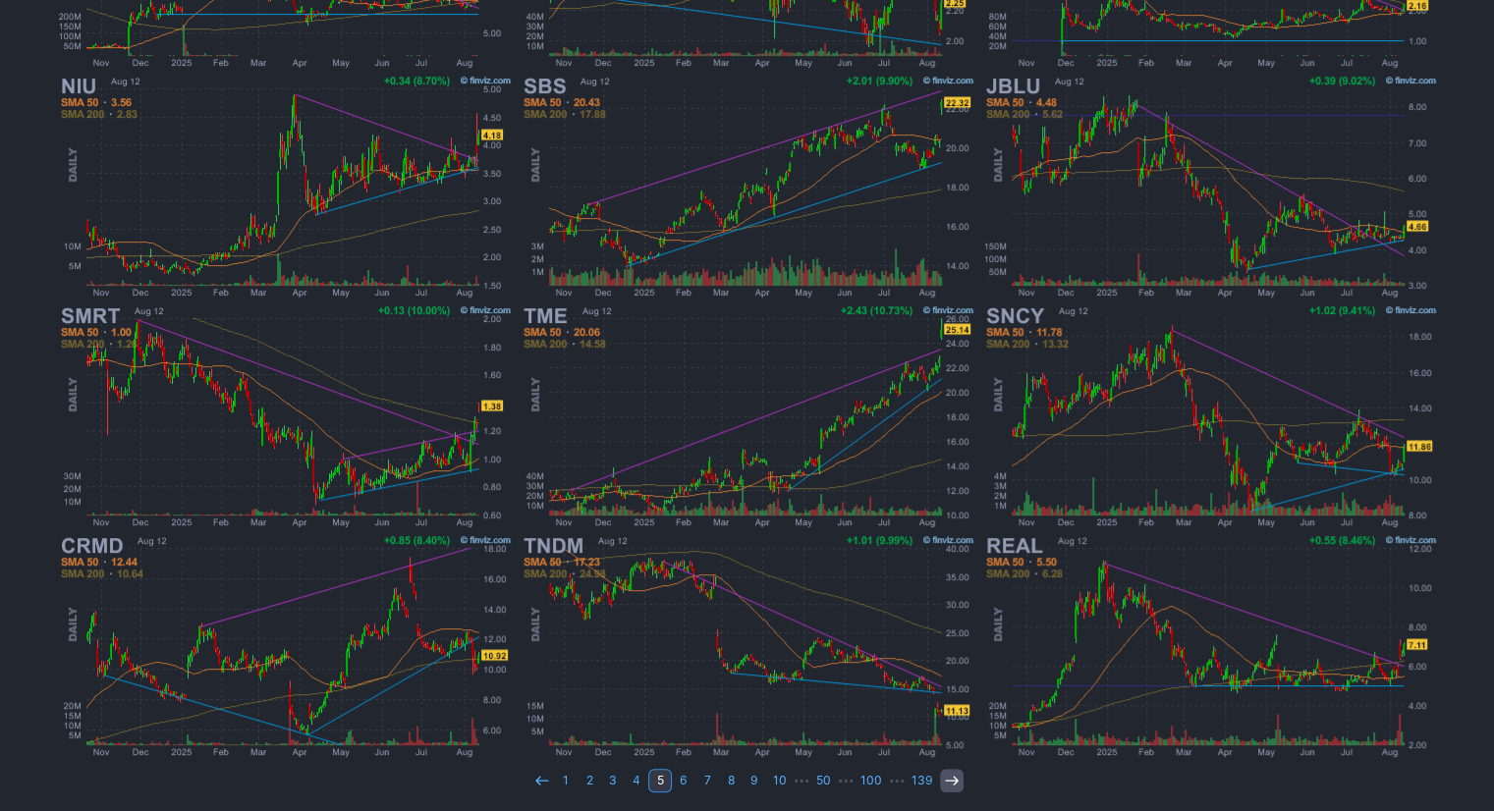
click at [953, 776] on use at bounding box center [951, 780] width 13 height 9
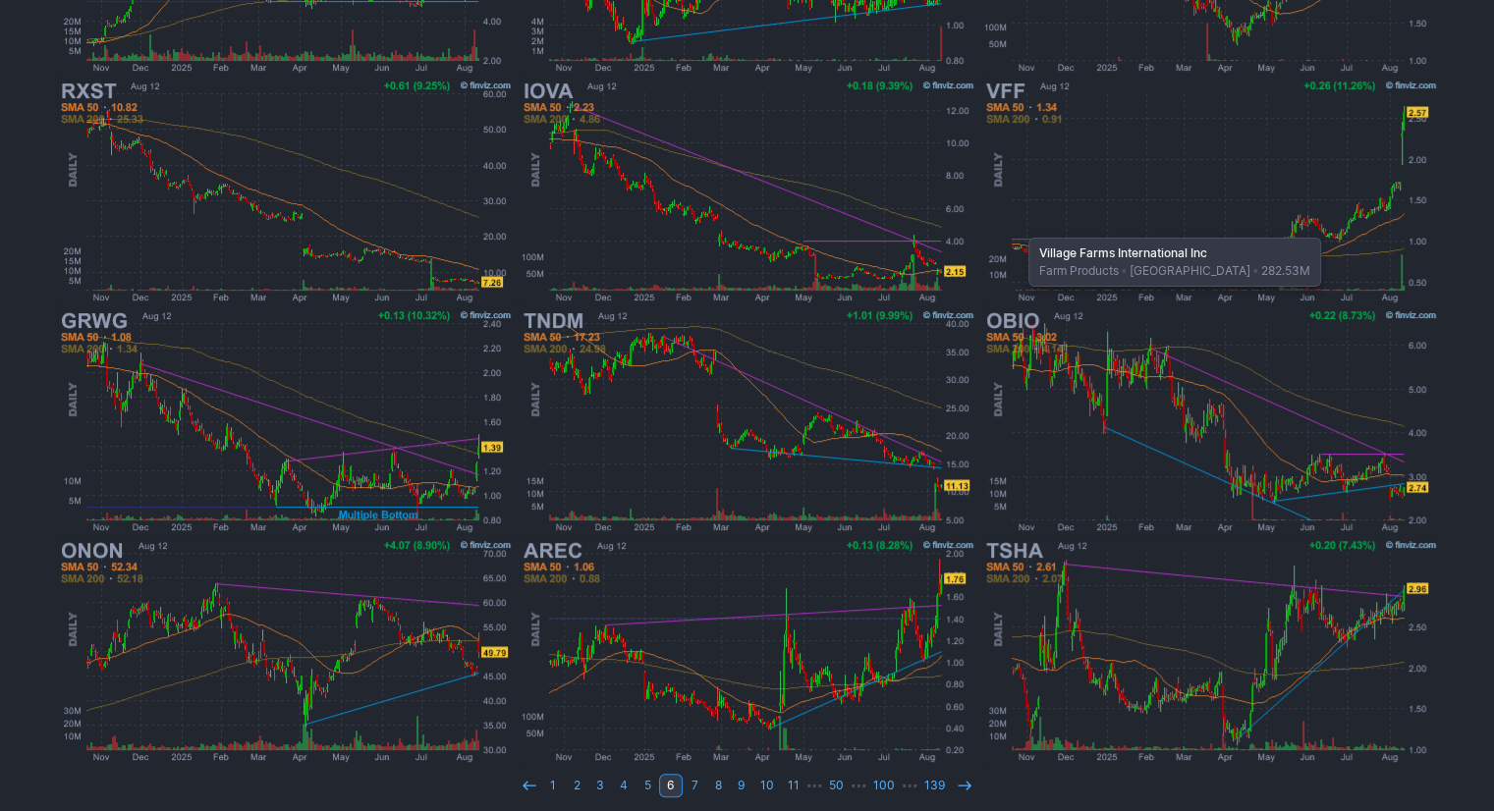
scroll to position [518, 0]
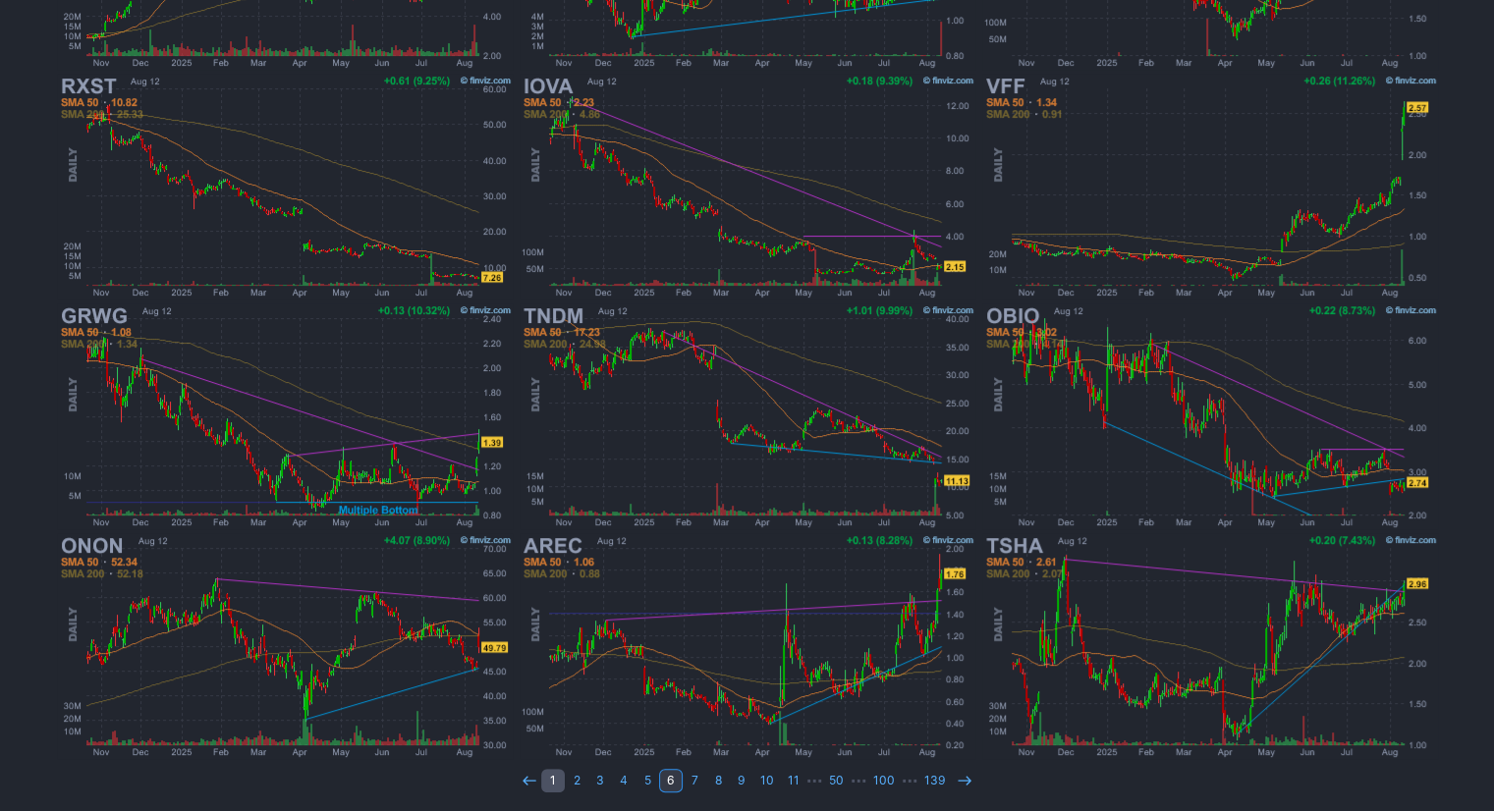
click at [557, 775] on link "1" at bounding box center [553, 781] width 24 height 24
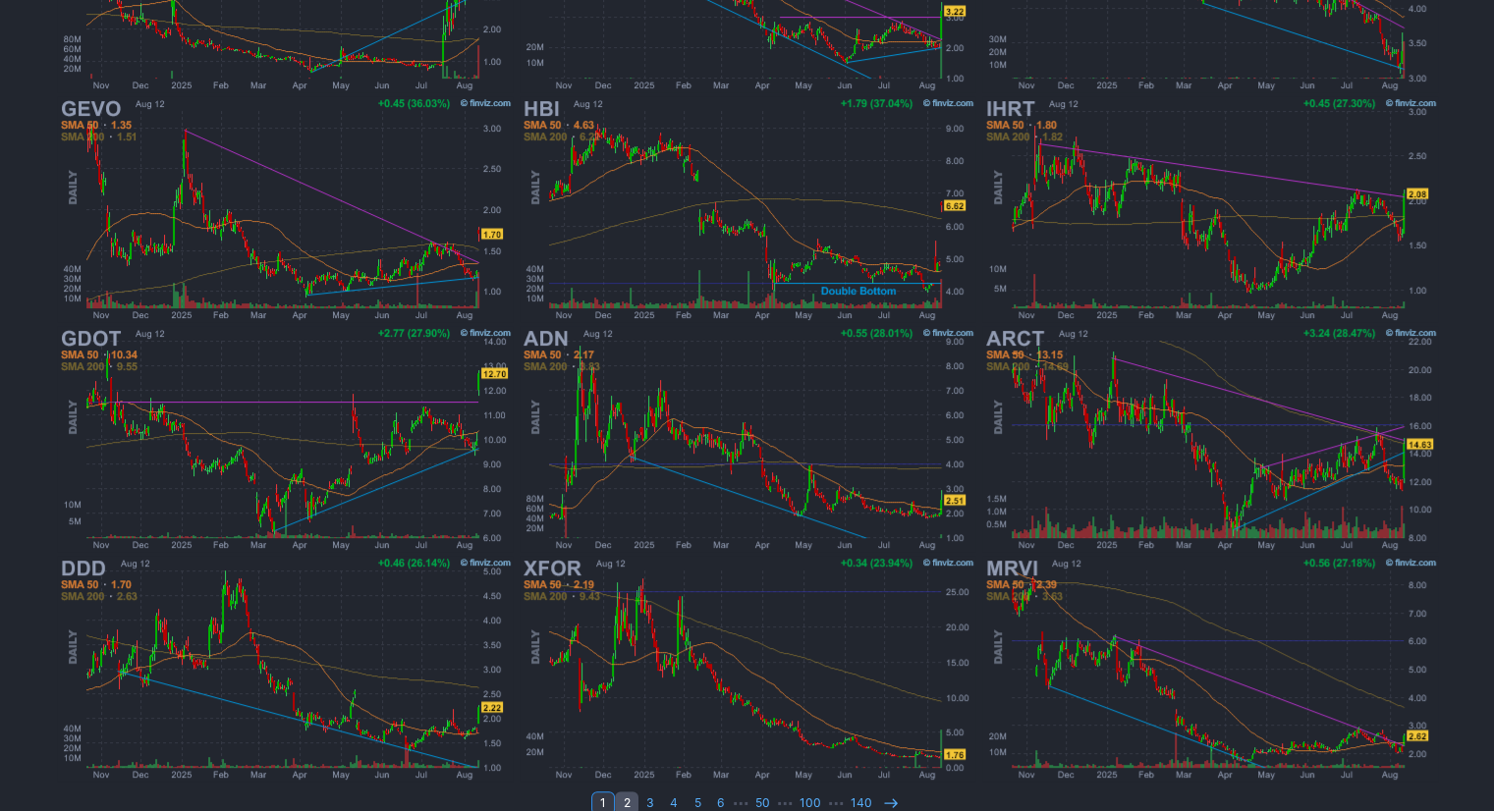
scroll to position [518, 0]
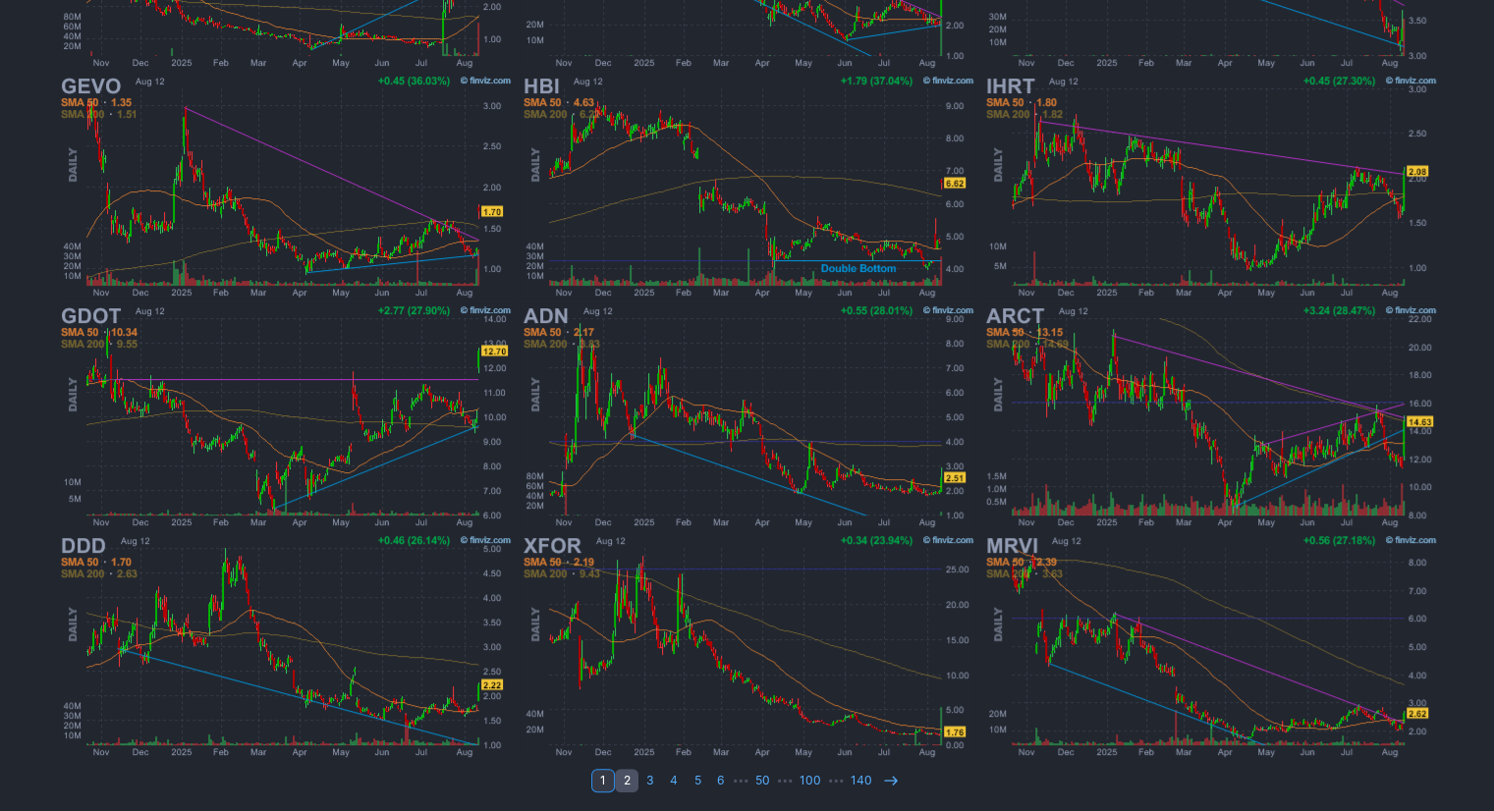
click at [625, 779] on link "2" at bounding box center [627, 781] width 24 height 24
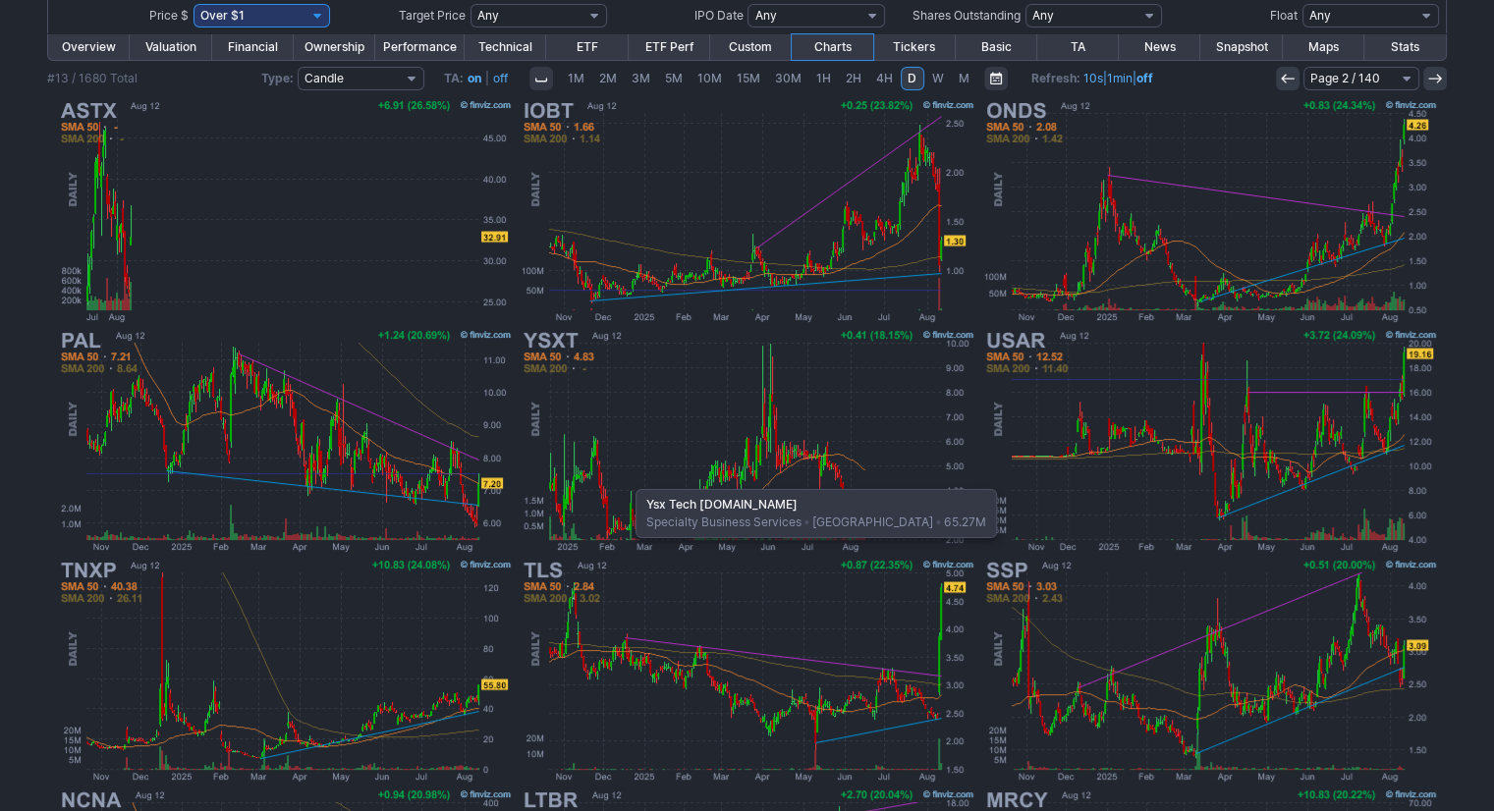
scroll to position [295, 0]
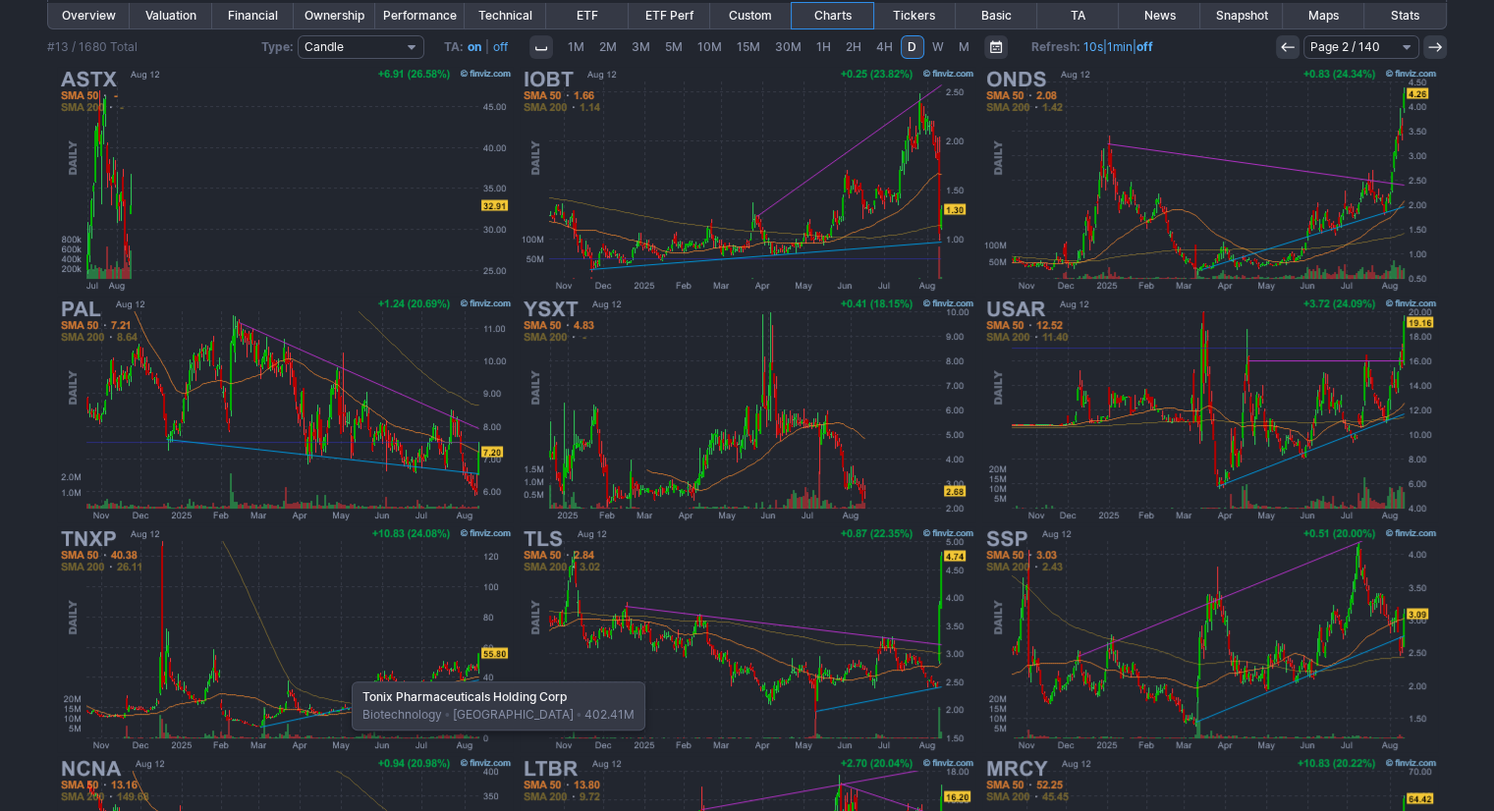
click at [342, 672] on img at bounding box center [285, 640] width 460 height 230
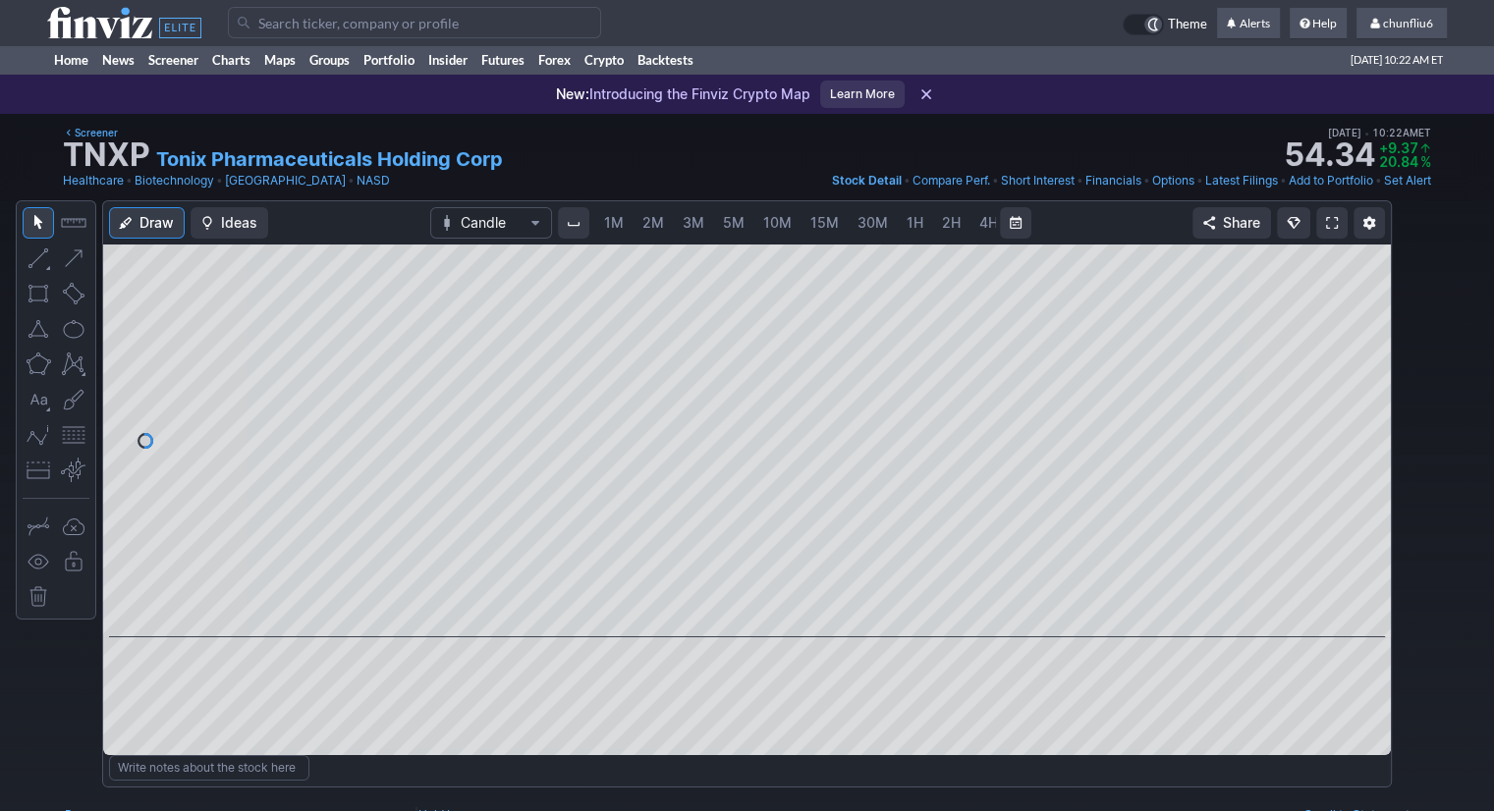
scroll to position [0, 101]
click at [625, 221] on span "5M" at bounding box center [633, 222] width 22 height 17
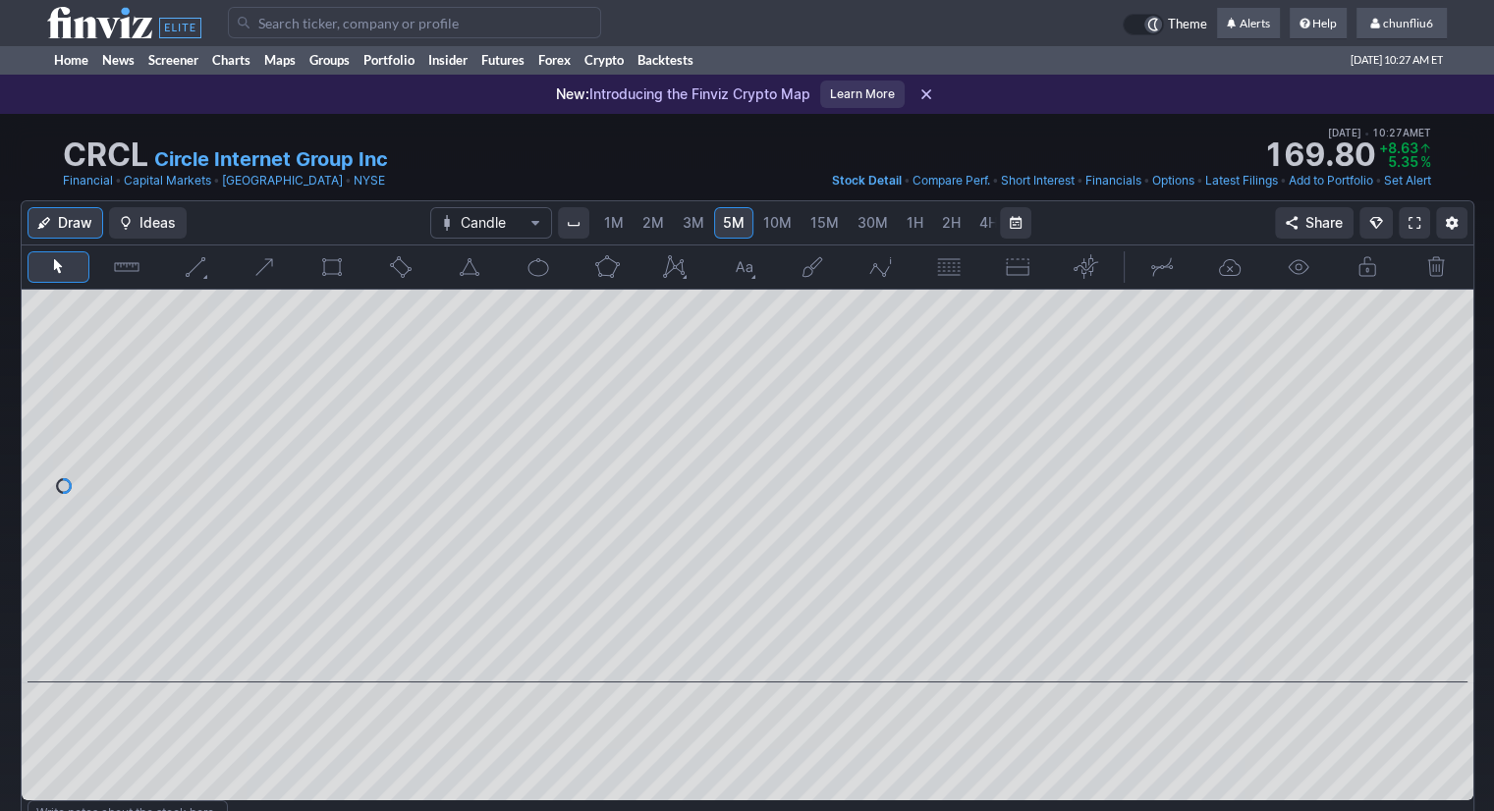
click at [613, 225] on span "1M" at bounding box center [614, 222] width 20 height 17
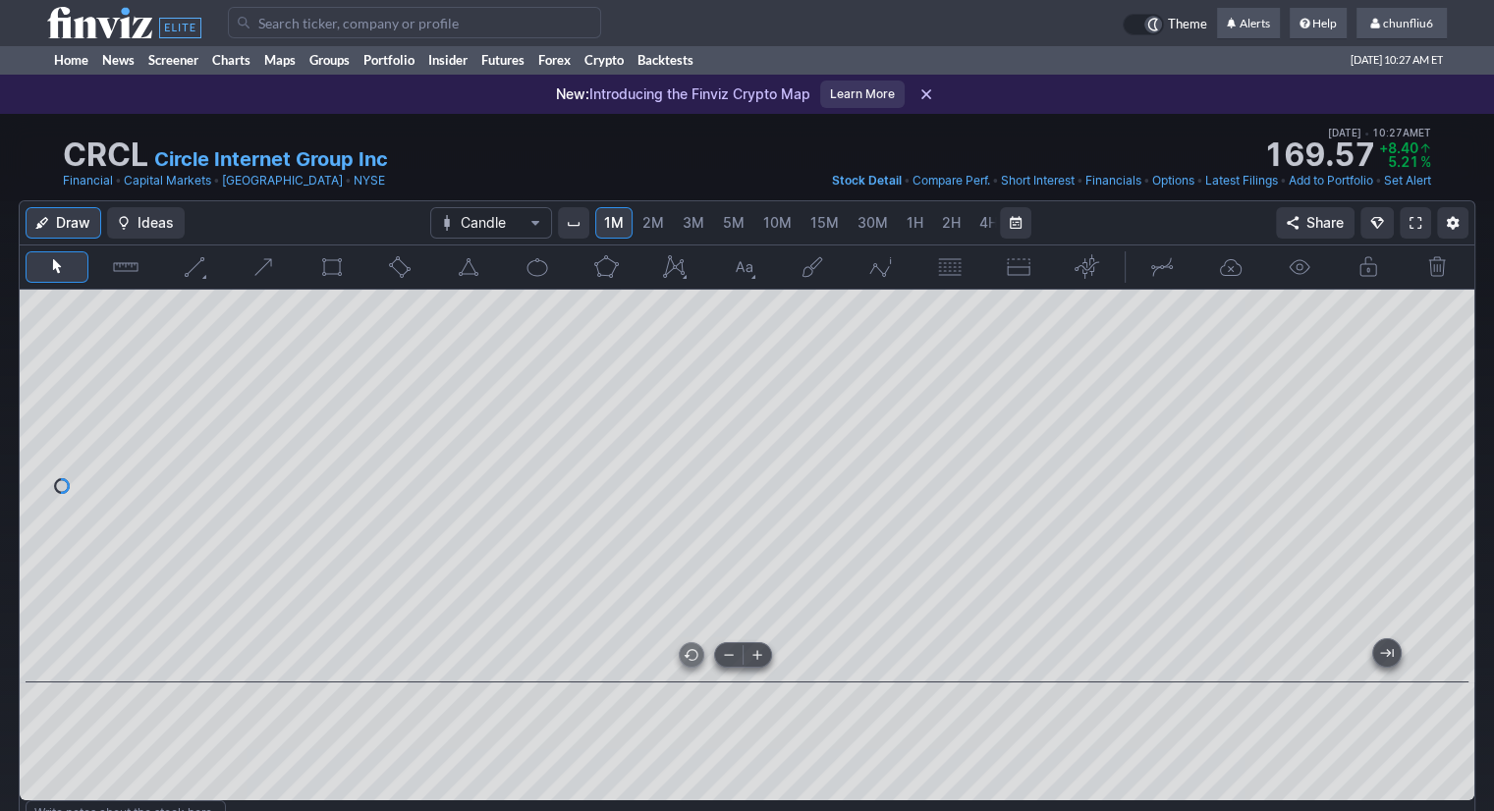
drag, startPoint x: 884, startPoint y: 661, endPoint x: 833, endPoint y: 661, distance: 51.1
click at [833, 661] on div at bounding box center [743, 665] width 1380 height 20
drag, startPoint x: 1440, startPoint y: 371, endPoint x: 1434, endPoint y: 421, distance: 50.4
click at [1444, 417] on div at bounding box center [1453, 481] width 41 height 344
click at [1416, 218] on span at bounding box center [1416, 223] width 12 height 16
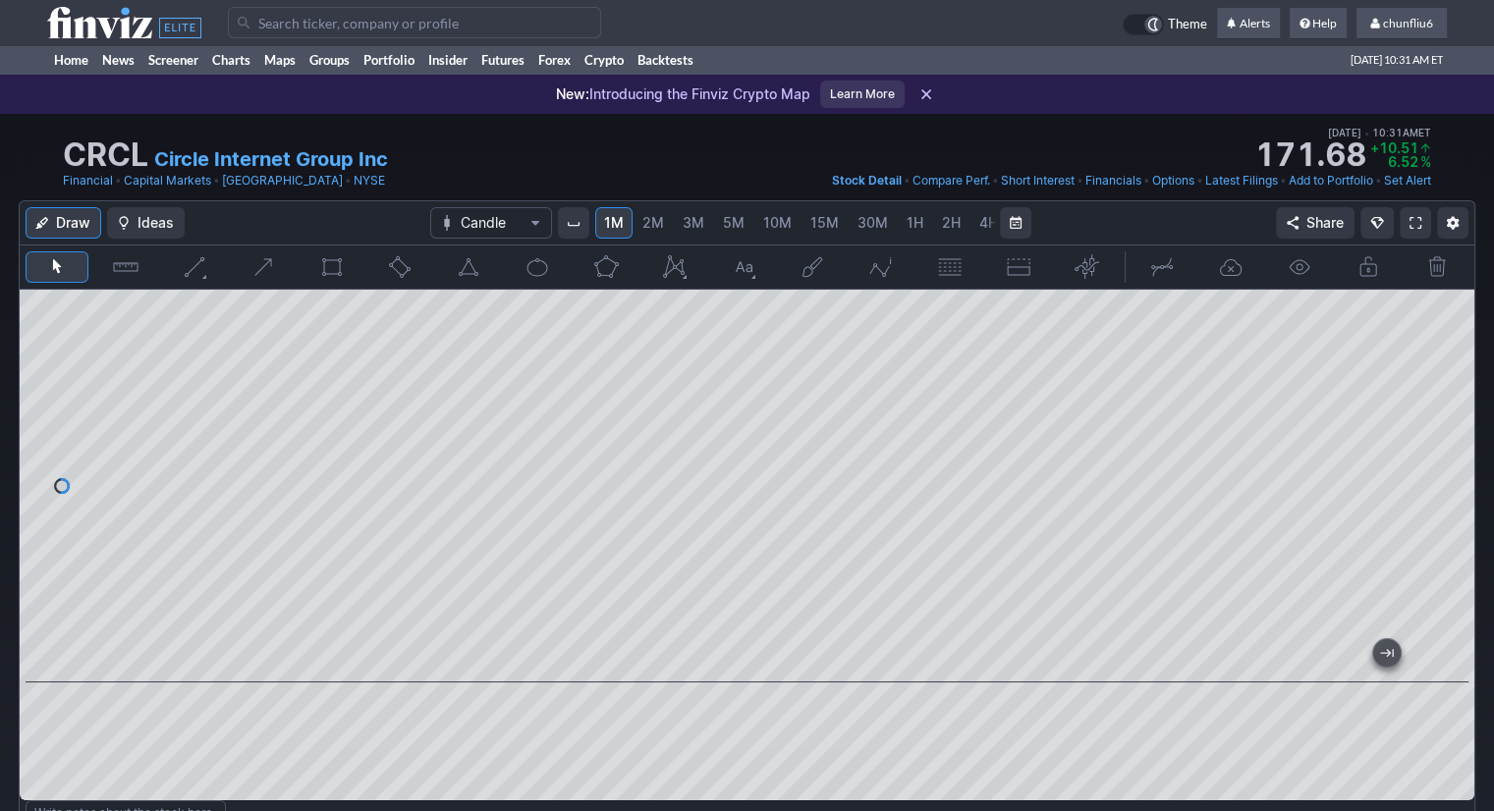
click at [370, 24] on input "Search" at bounding box center [414, 22] width 373 height 31
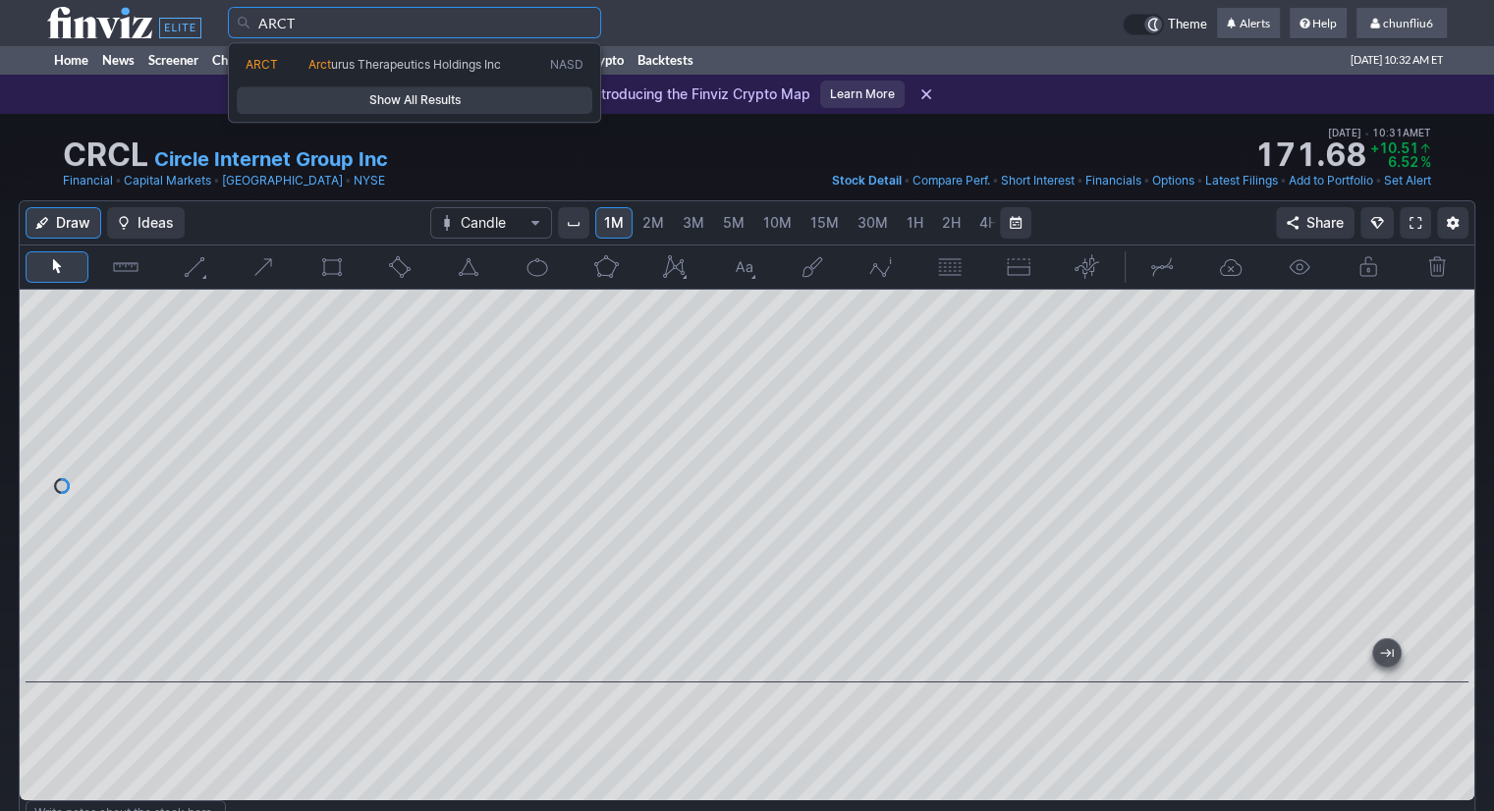
type input "ARCT"
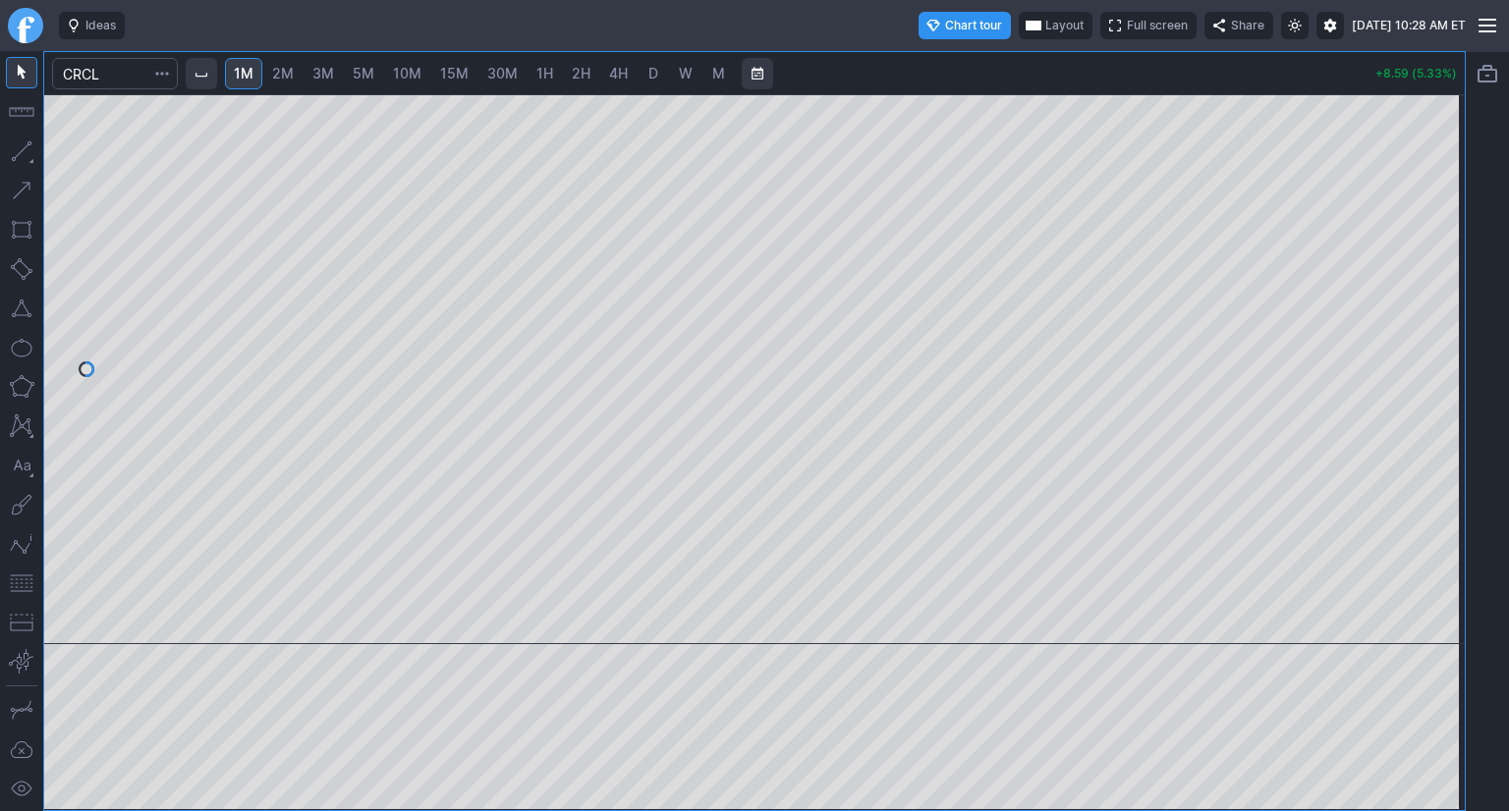
drag, startPoint x: 1438, startPoint y: 298, endPoint x: 1442, endPoint y: 335, distance: 37.5
click at [1442, 335] on div at bounding box center [1443, 364] width 41 height 501
click at [10, 586] on button "button" at bounding box center [21, 583] width 31 height 31
click at [1045, 22] on span "Layout" at bounding box center [1064, 26] width 38 height 20
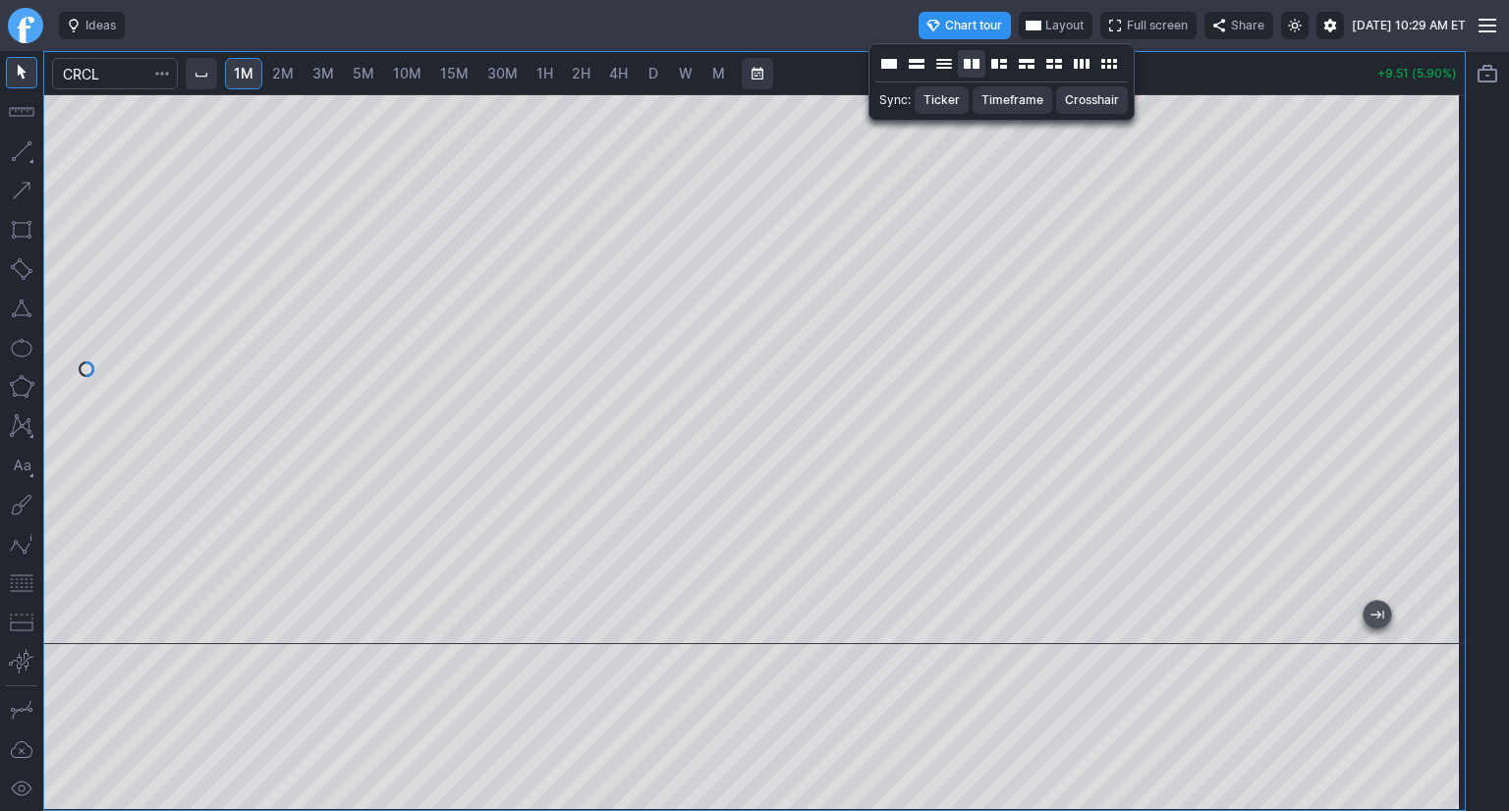
click at [974, 62] on button "Layout" at bounding box center [972, 64] width 28 height 28
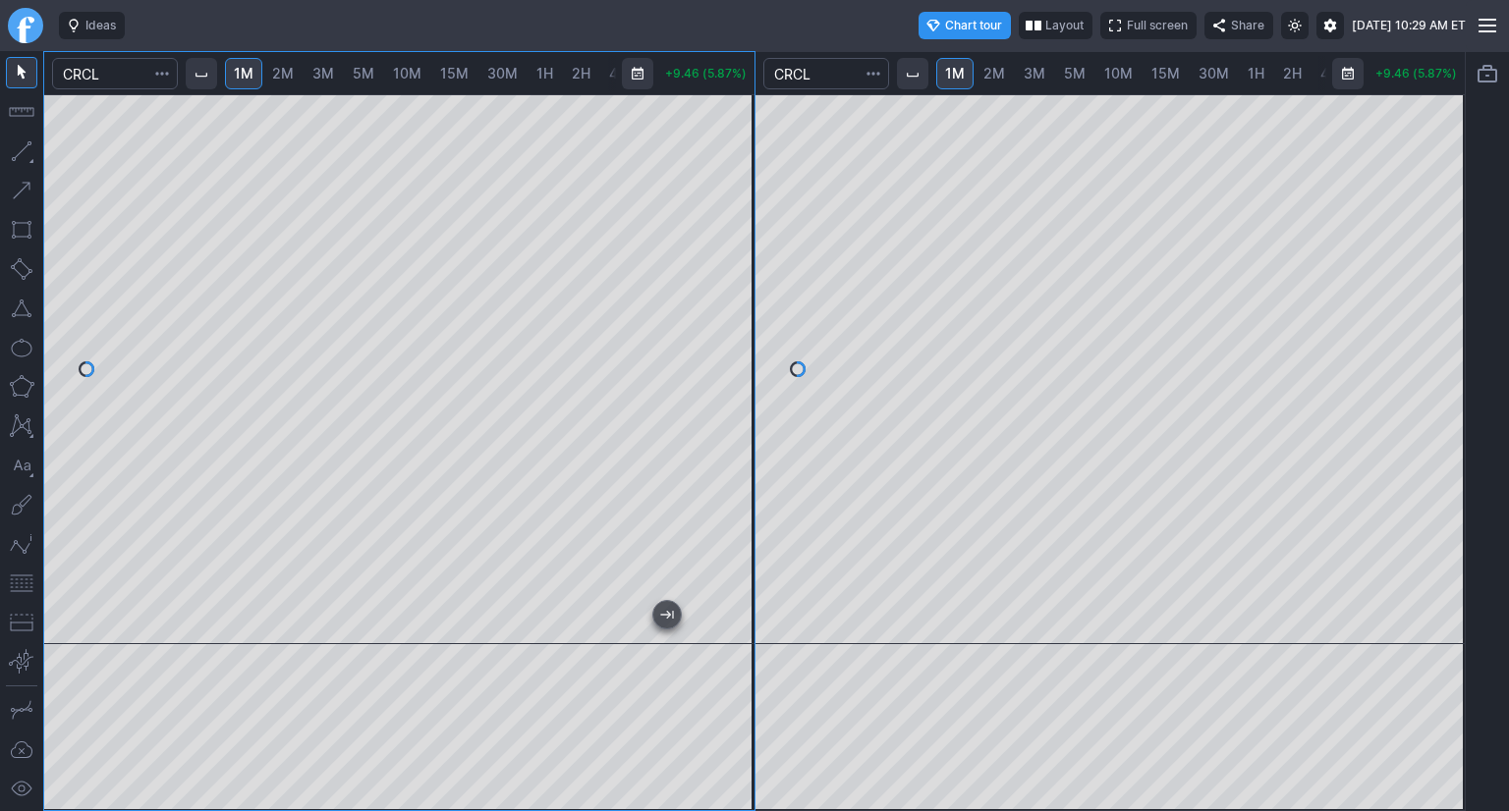
click at [1120, 66] on span "10M" at bounding box center [1118, 73] width 28 height 17
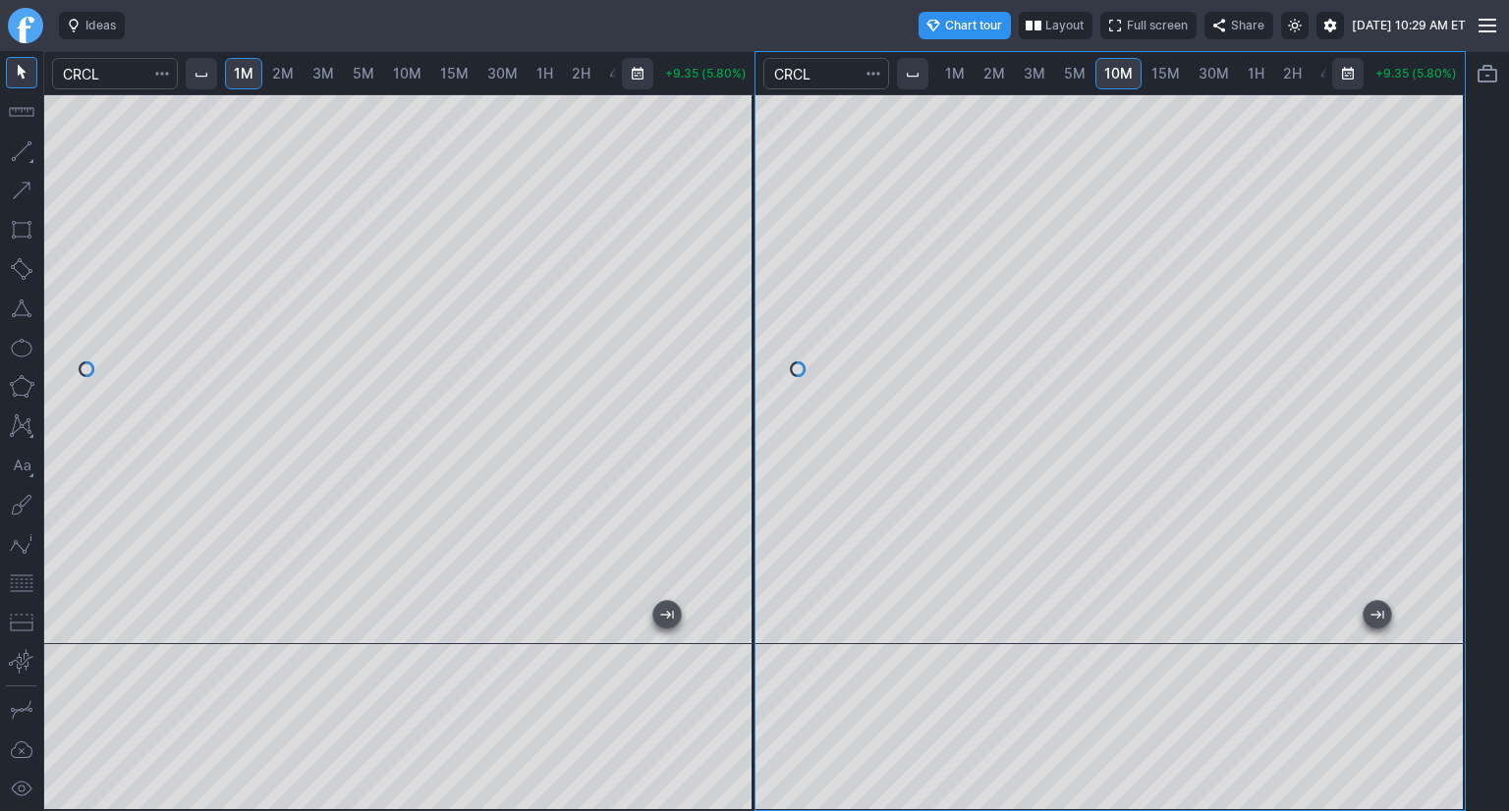
click at [1082, 72] on span "5M" at bounding box center [1075, 73] width 22 height 17
drag, startPoint x: 1455, startPoint y: 222, endPoint x: 1459, endPoint y: 347, distance: 124.8
click at [1459, 347] on div at bounding box center [1443, 364] width 41 height 501
click at [1115, 82] on span "10M" at bounding box center [1118, 74] width 28 height 20
click at [1154, 68] on span "15M" at bounding box center [1165, 73] width 28 height 17
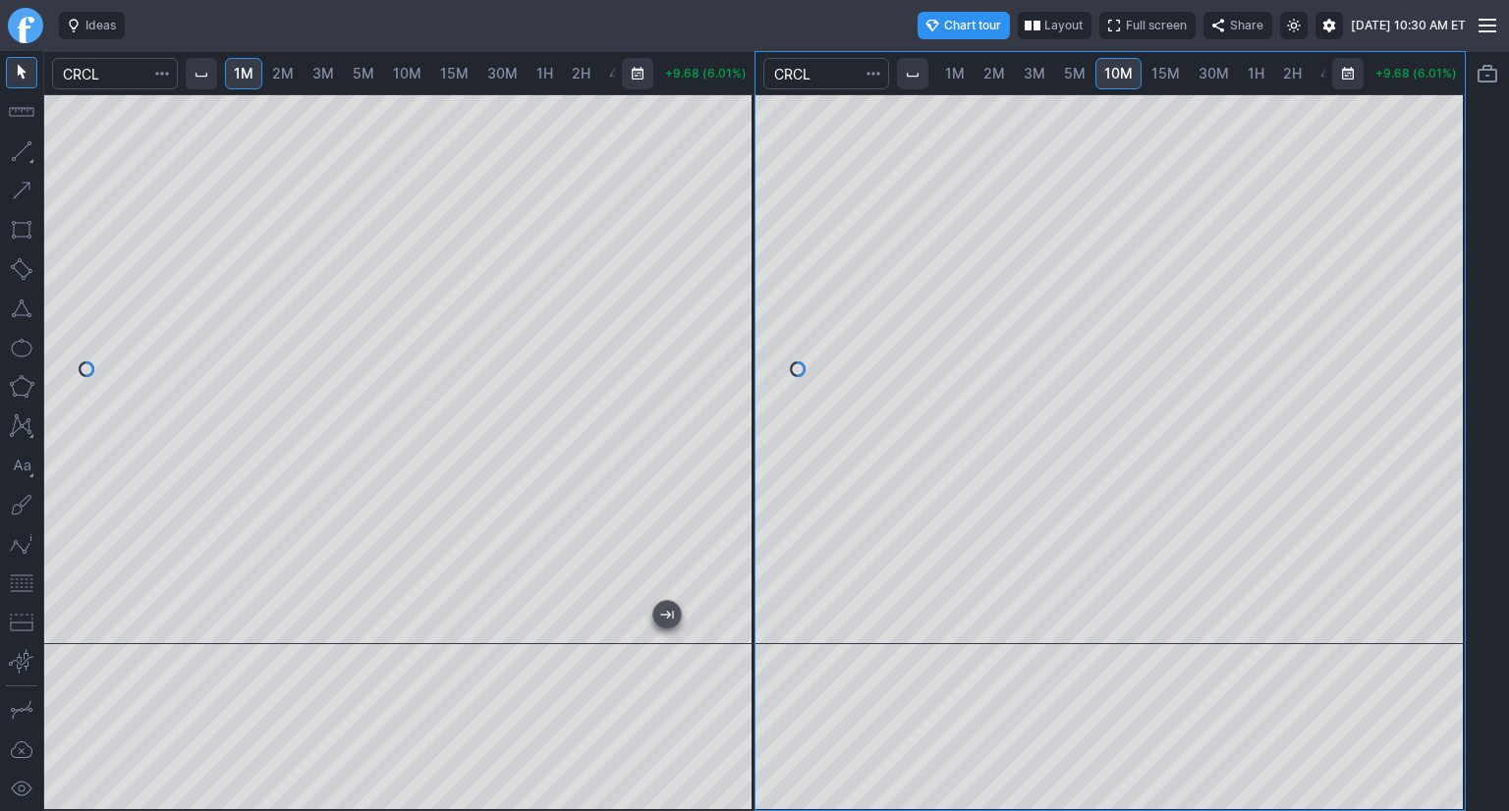
scroll to position [0, 28]
drag, startPoint x: 1438, startPoint y: 193, endPoint x: 1422, endPoint y: 276, distance: 85.0
click at [1434, 273] on div at bounding box center [1443, 364] width 41 height 501
click at [27, 591] on button "button" at bounding box center [21, 583] width 31 height 31
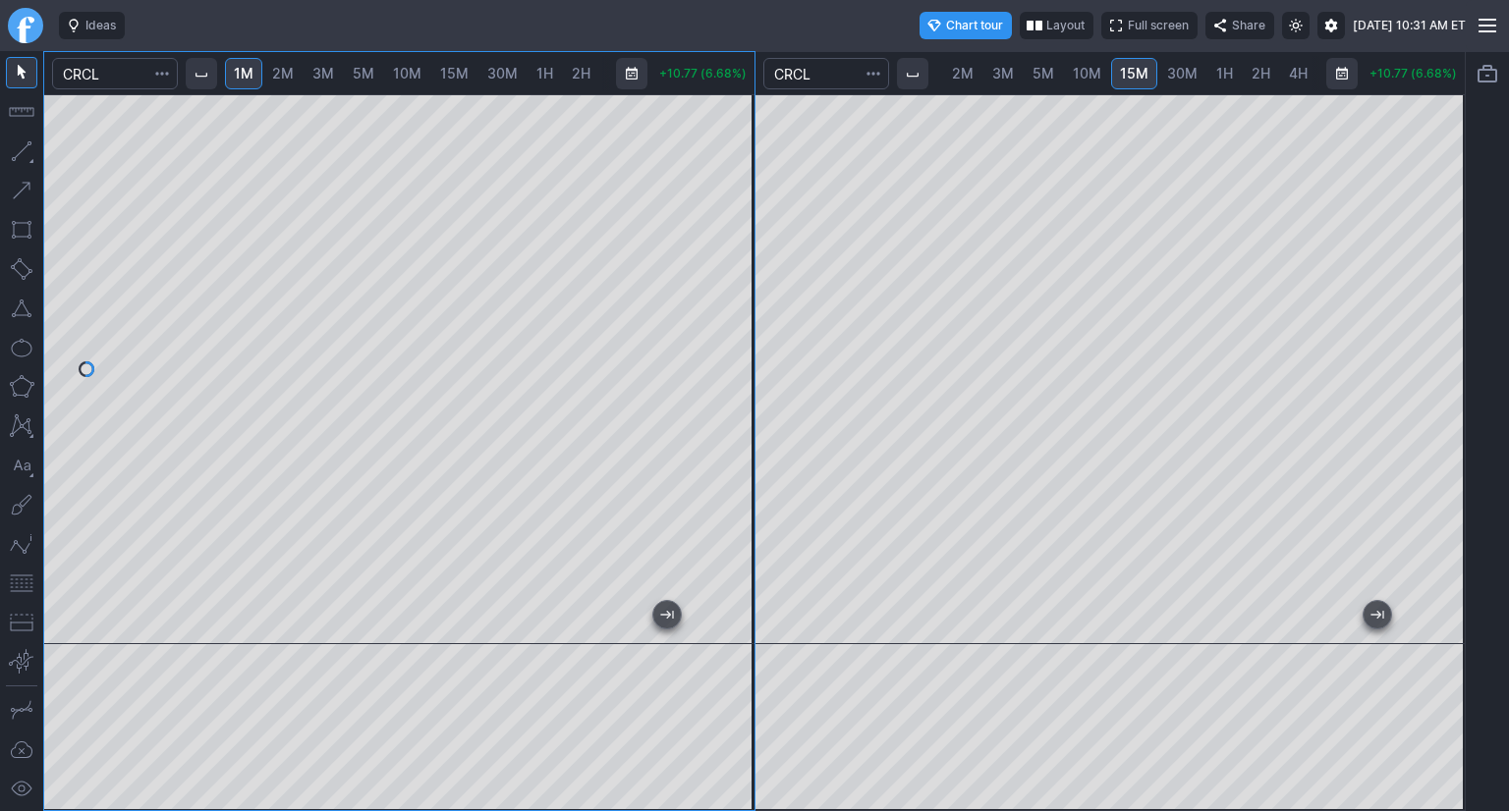
scroll to position [0, 30]
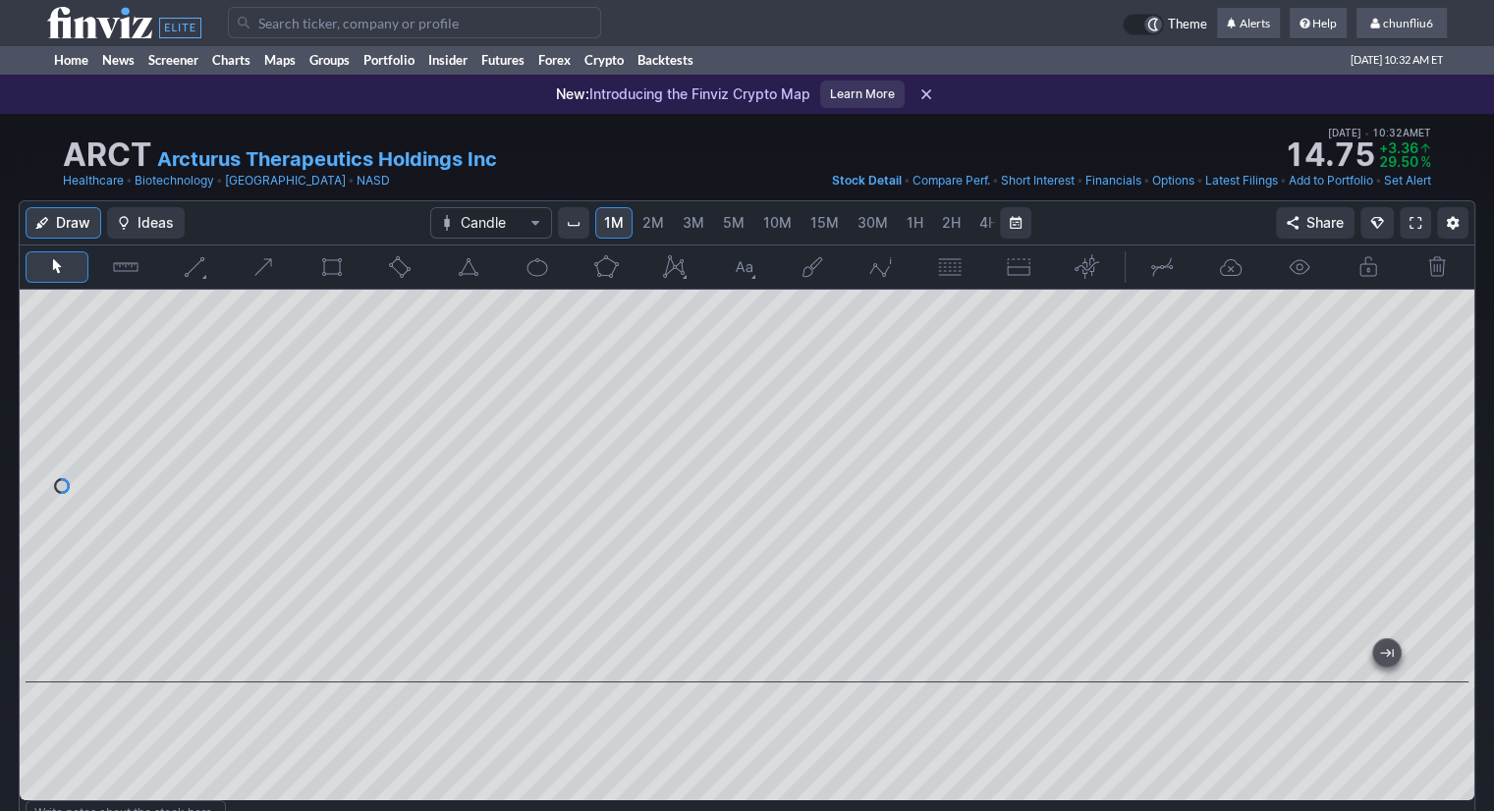
click at [1409, 221] on link at bounding box center [1415, 222] width 31 height 31
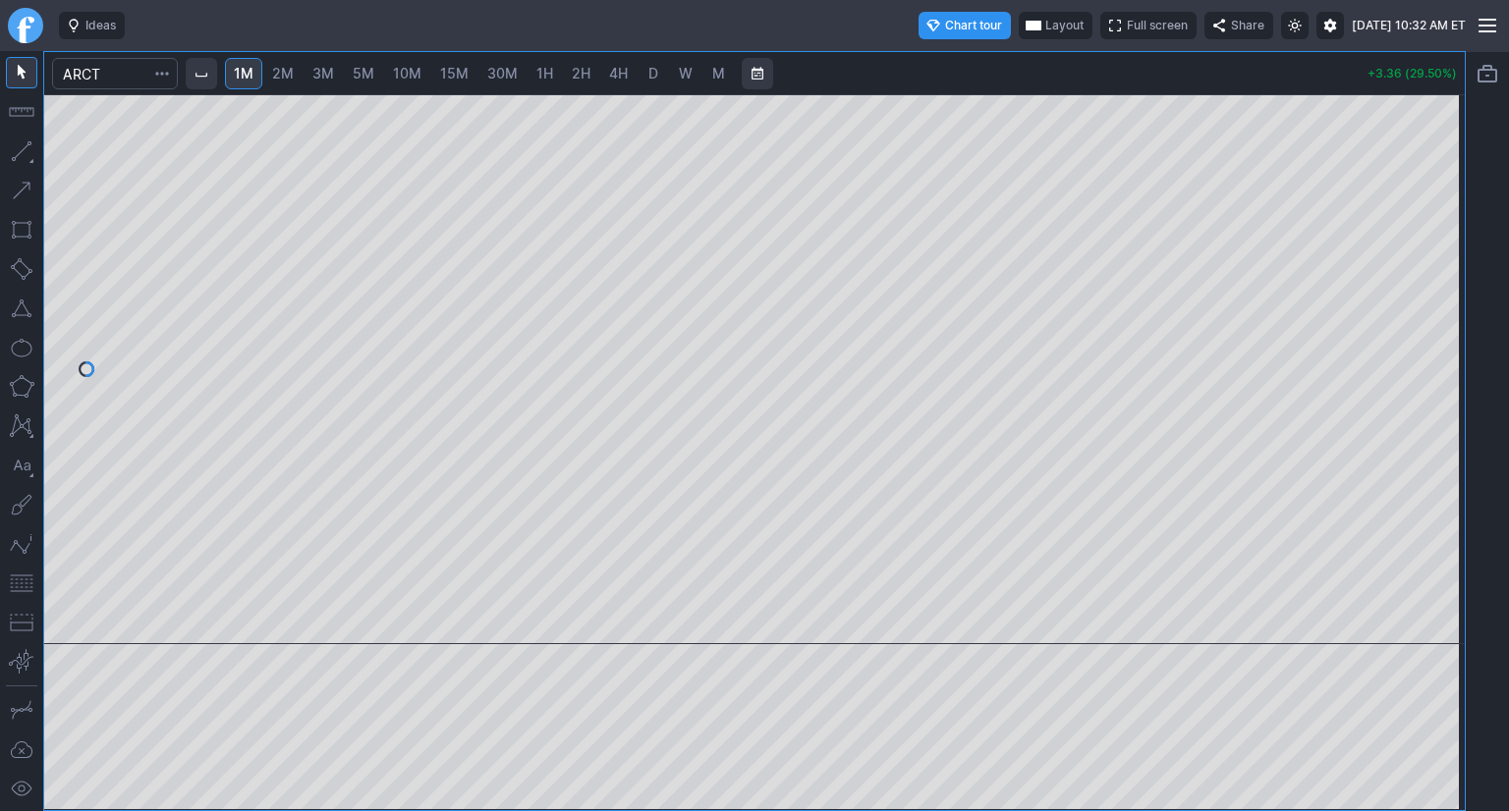
click at [1045, 23] on span "Layout" at bounding box center [1064, 26] width 38 height 20
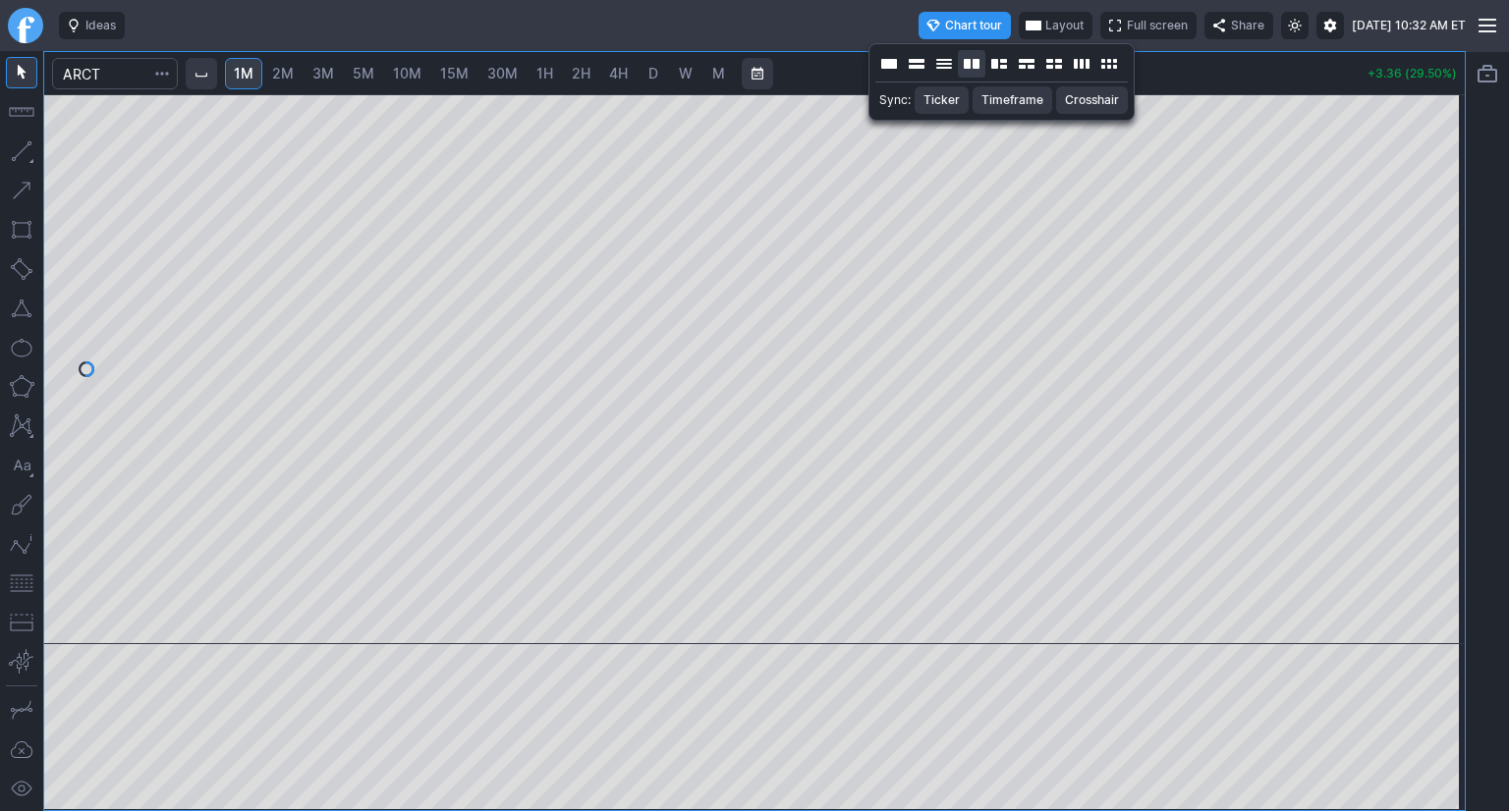
click at [969, 68] on button "Layout" at bounding box center [972, 64] width 28 height 28
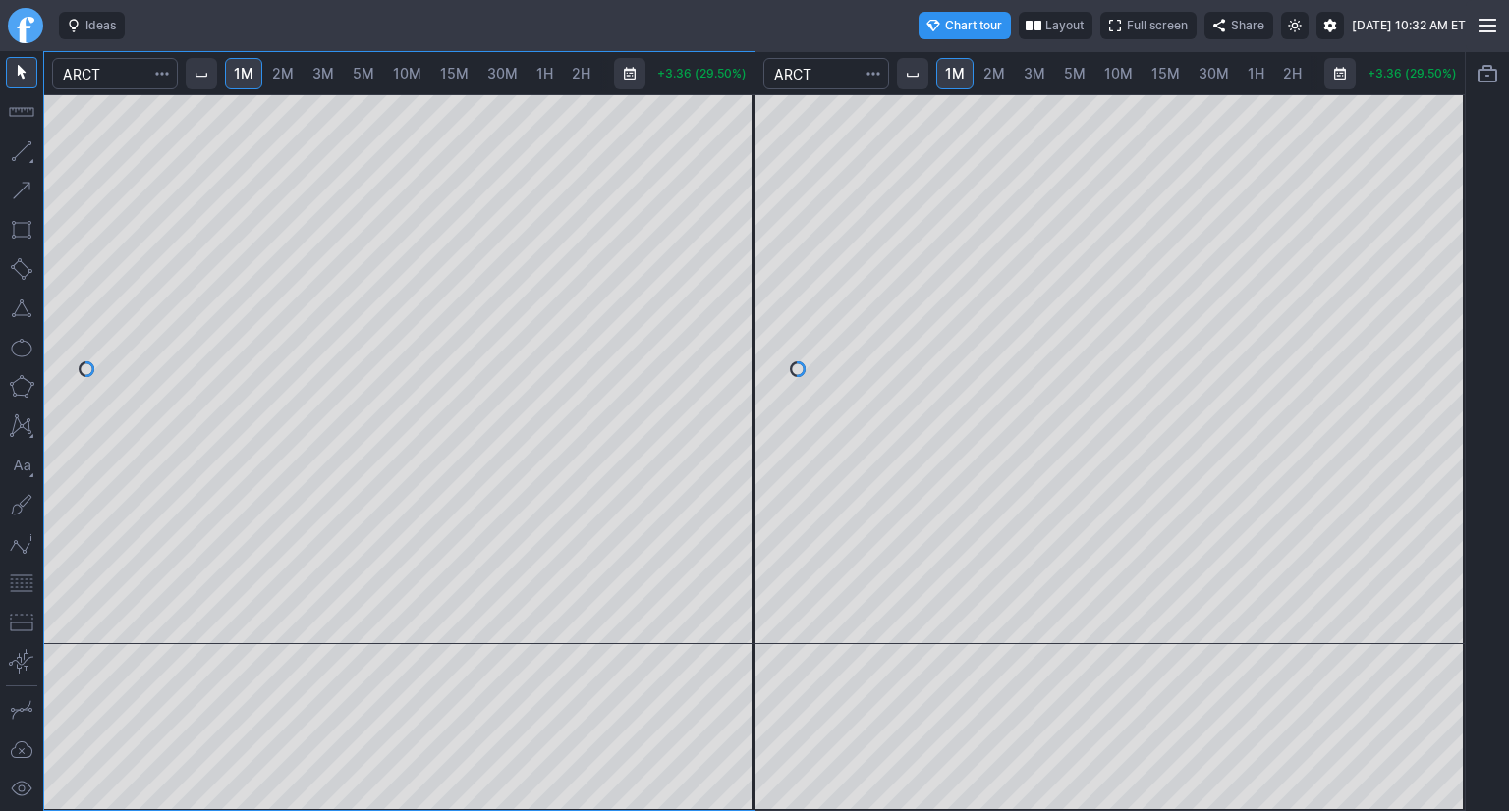
click at [294, 68] on span "2M" at bounding box center [283, 73] width 22 height 17
click at [247, 71] on span "1M" at bounding box center [244, 73] width 20 height 17
drag, startPoint x: 728, startPoint y: 164, endPoint x: 726, endPoint y: 251, distance: 87.4
click at [732, 249] on div at bounding box center [733, 364] width 41 height 501
click at [1117, 69] on span "10M" at bounding box center [1118, 73] width 28 height 17
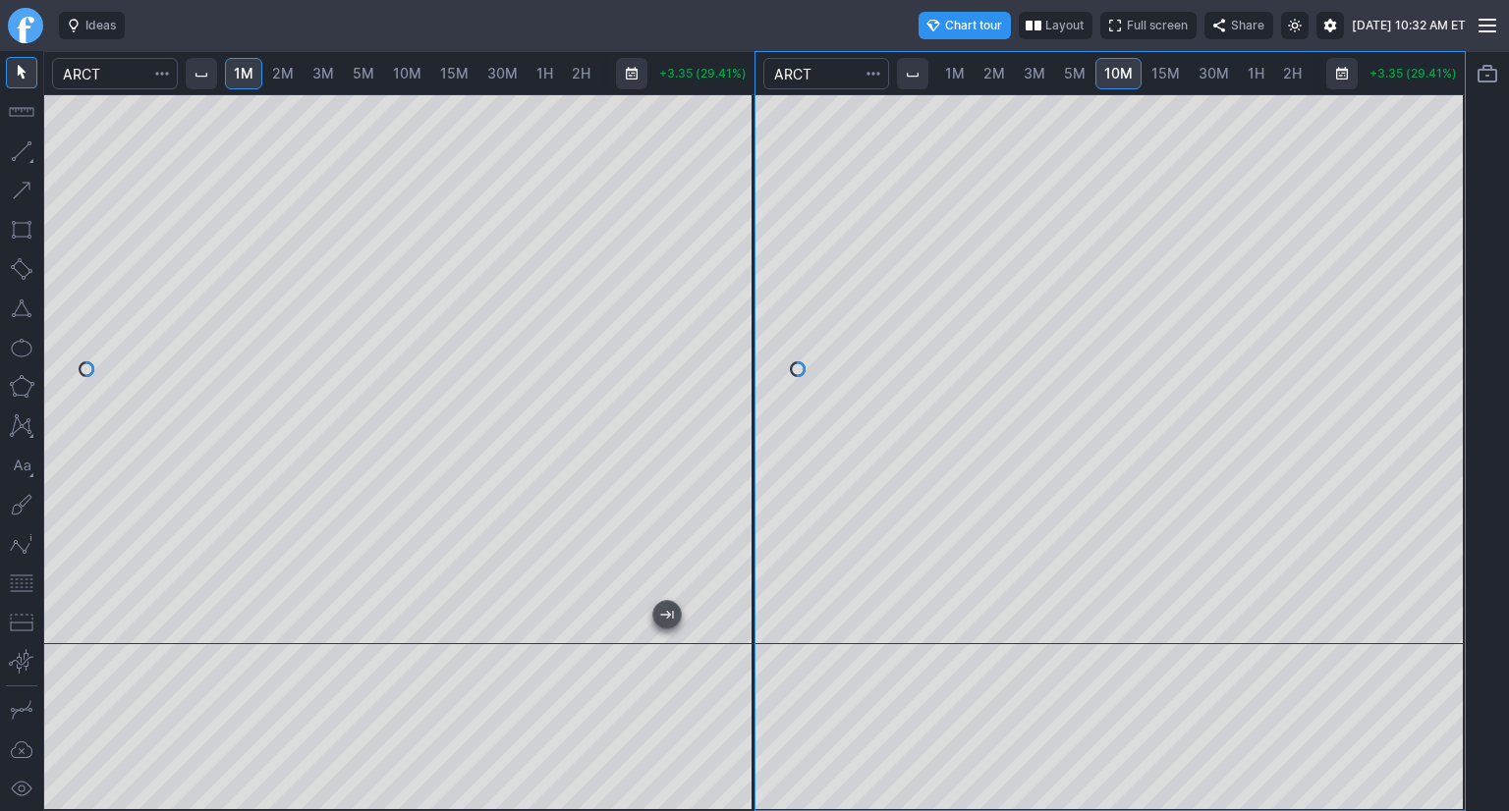
drag, startPoint x: 1450, startPoint y: 213, endPoint x: 1435, endPoint y: 313, distance: 101.3
click at [1435, 313] on div at bounding box center [1443, 364] width 41 height 501
click at [1170, 76] on span "15M" at bounding box center [1165, 73] width 28 height 17
click at [1178, 76] on span "30M" at bounding box center [1182, 73] width 30 height 17
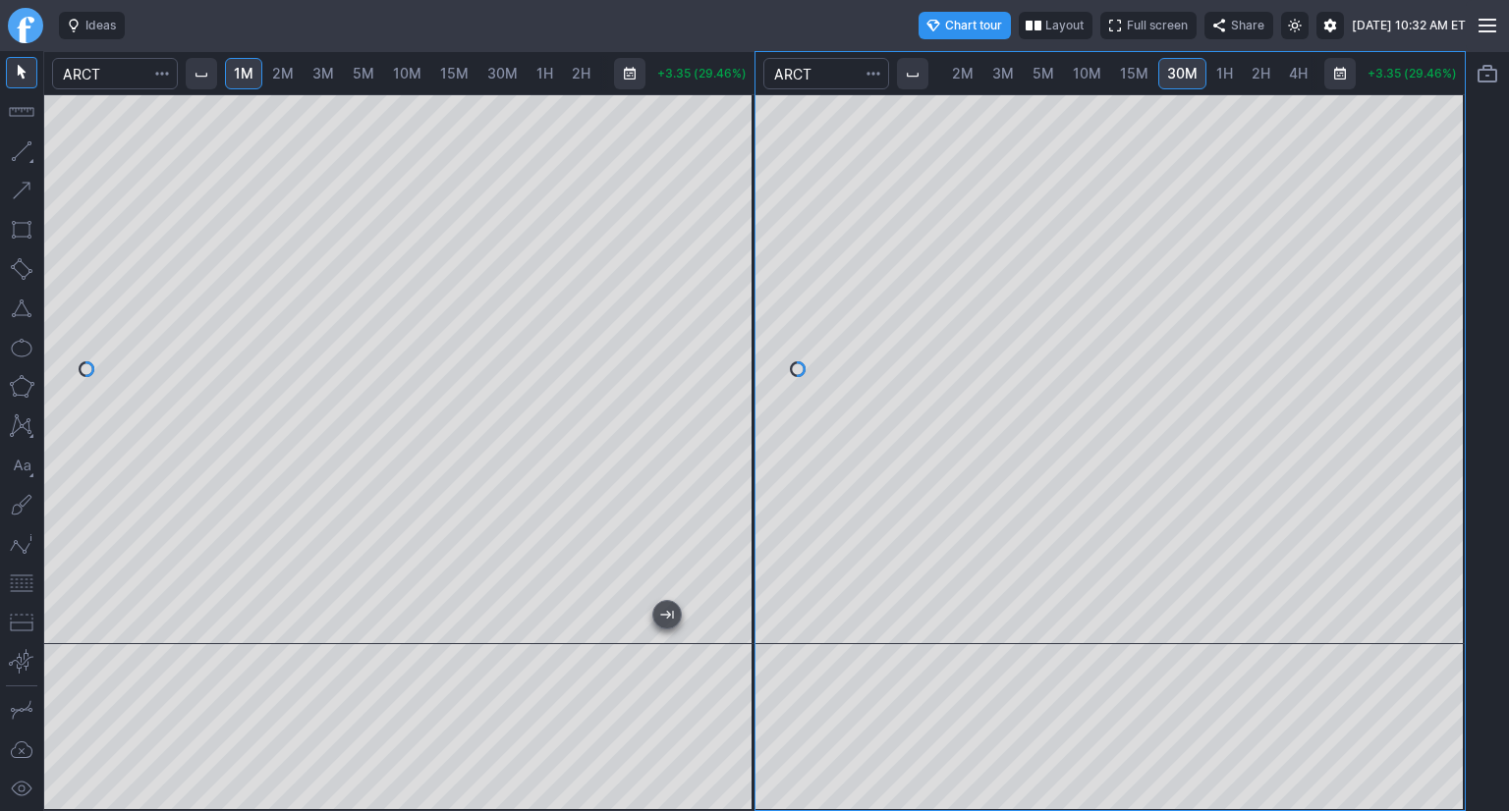
scroll to position [0, 79]
drag, startPoint x: 1458, startPoint y: 253, endPoint x: 1452, endPoint y: 383, distance: 129.8
click at [1452, 383] on div at bounding box center [1443, 364] width 41 height 501
click at [28, 590] on button "button" at bounding box center [21, 583] width 31 height 31
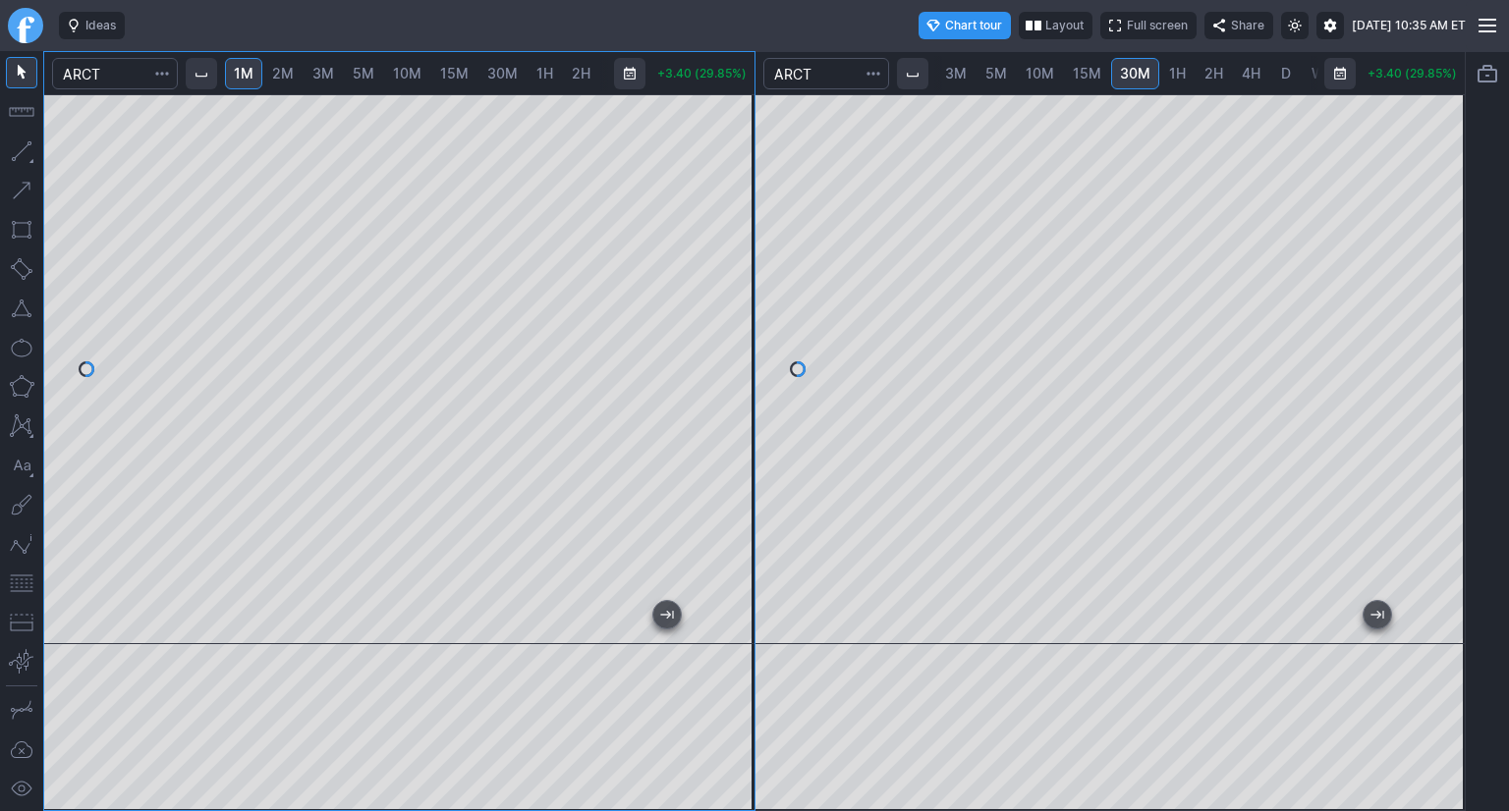
click at [1270, 74] on link "D" at bounding box center [1285, 73] width 31 height 31
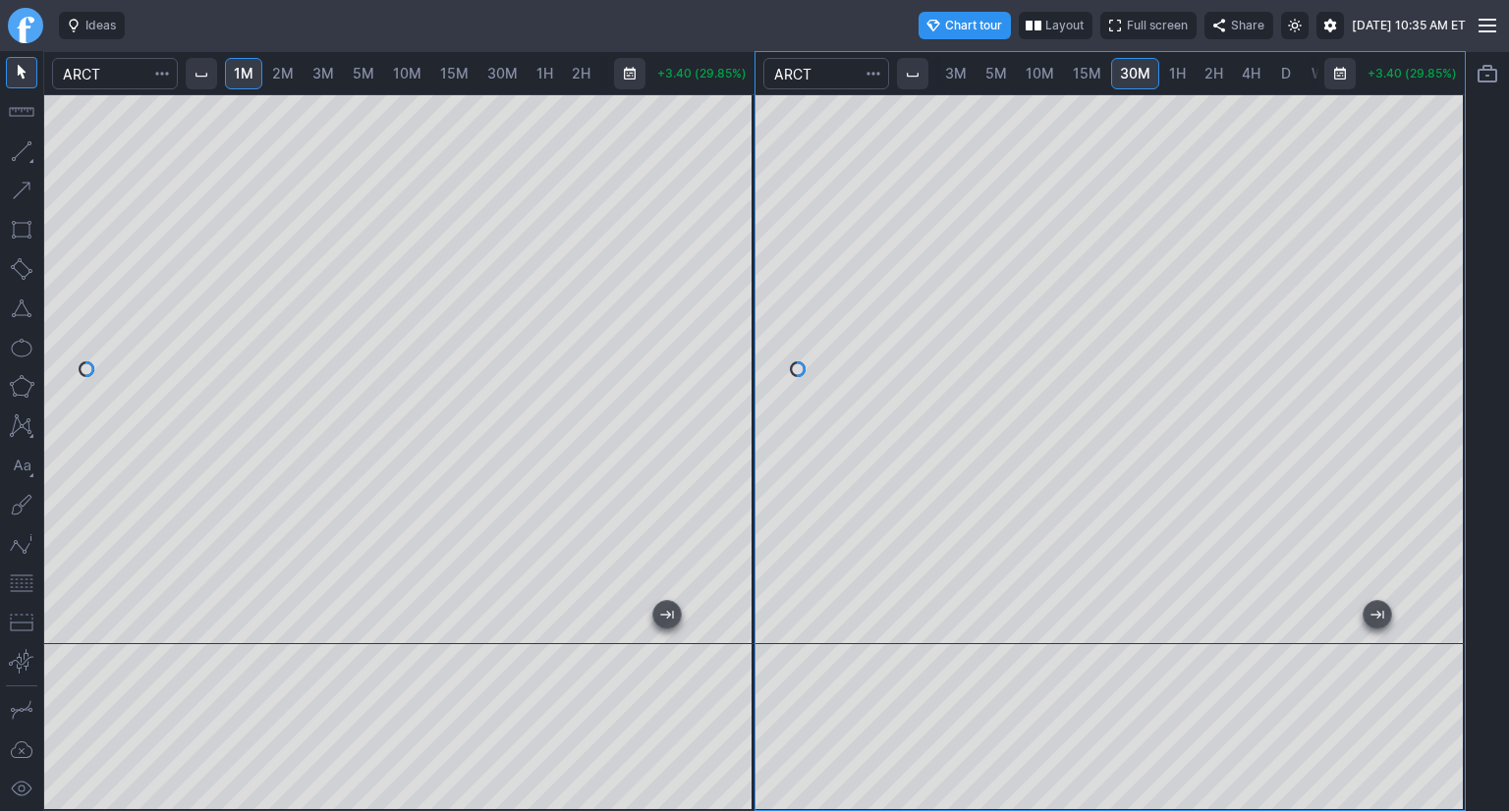
scroll to position [0, 121]
drag, startPoint x: 1450, startPoint y: 210, endPoint x: 1462, endPoint y: 322, distance: 112.6
click at [1462, 322] on div at bounding box center [1443, 364] width 41 height 501
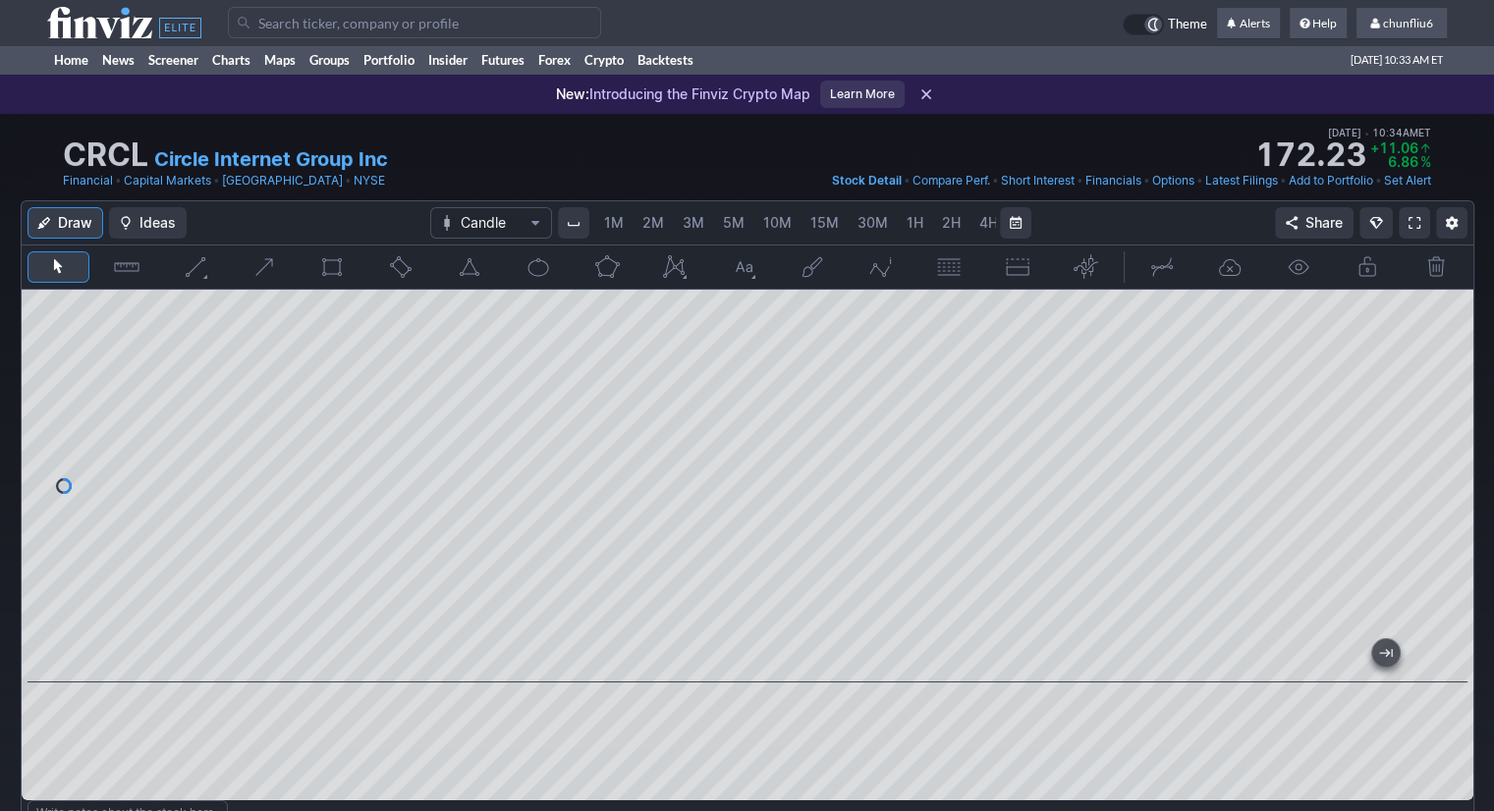
scroll to position [0, 101]
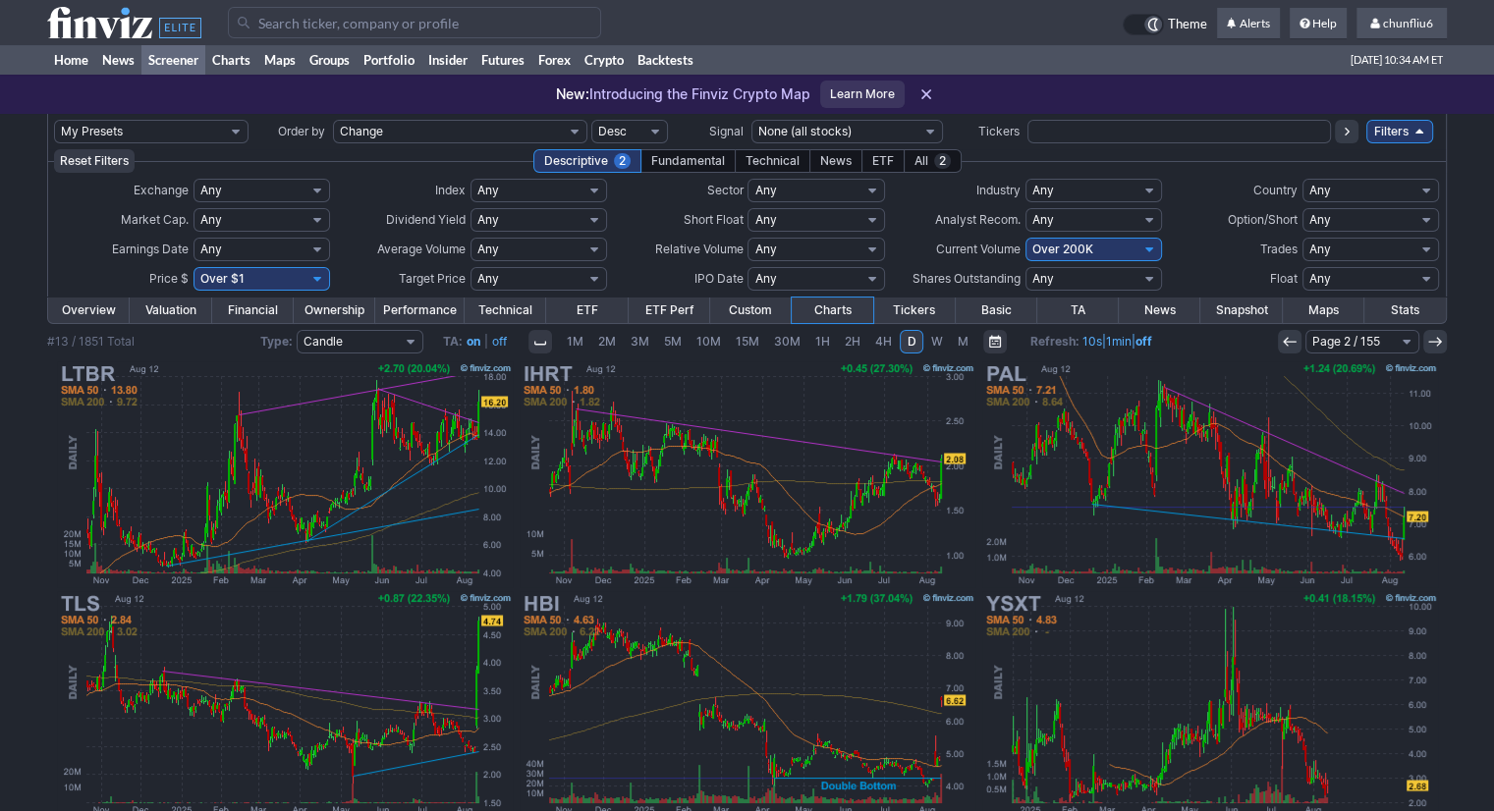
click at [1089, 247] on select "Any Under 50K Under 100K Under 500K Under 750K Under 1M Over 0 Over 50K Over 10…" at bounding box center [1094, 250] width 137 height 24
select select "o400"
click at [1026, 238] on select "Any Under 50K Under 100K Under 500K Under 750K Under 1M Over 0 Over 50K Over 10…" at bounding box center [1094, 250] width 137 height 24
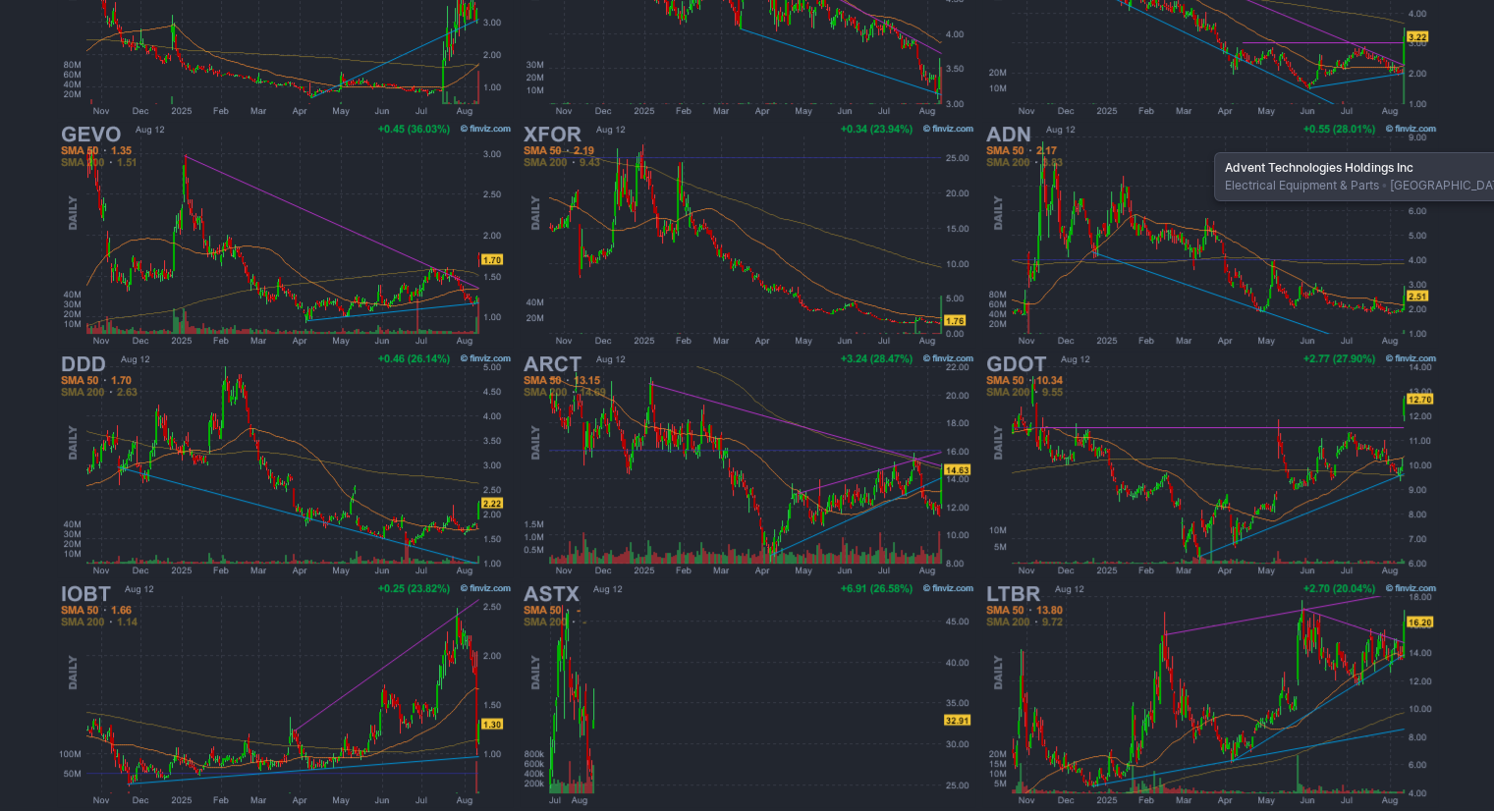
scroll to position [491, 0]
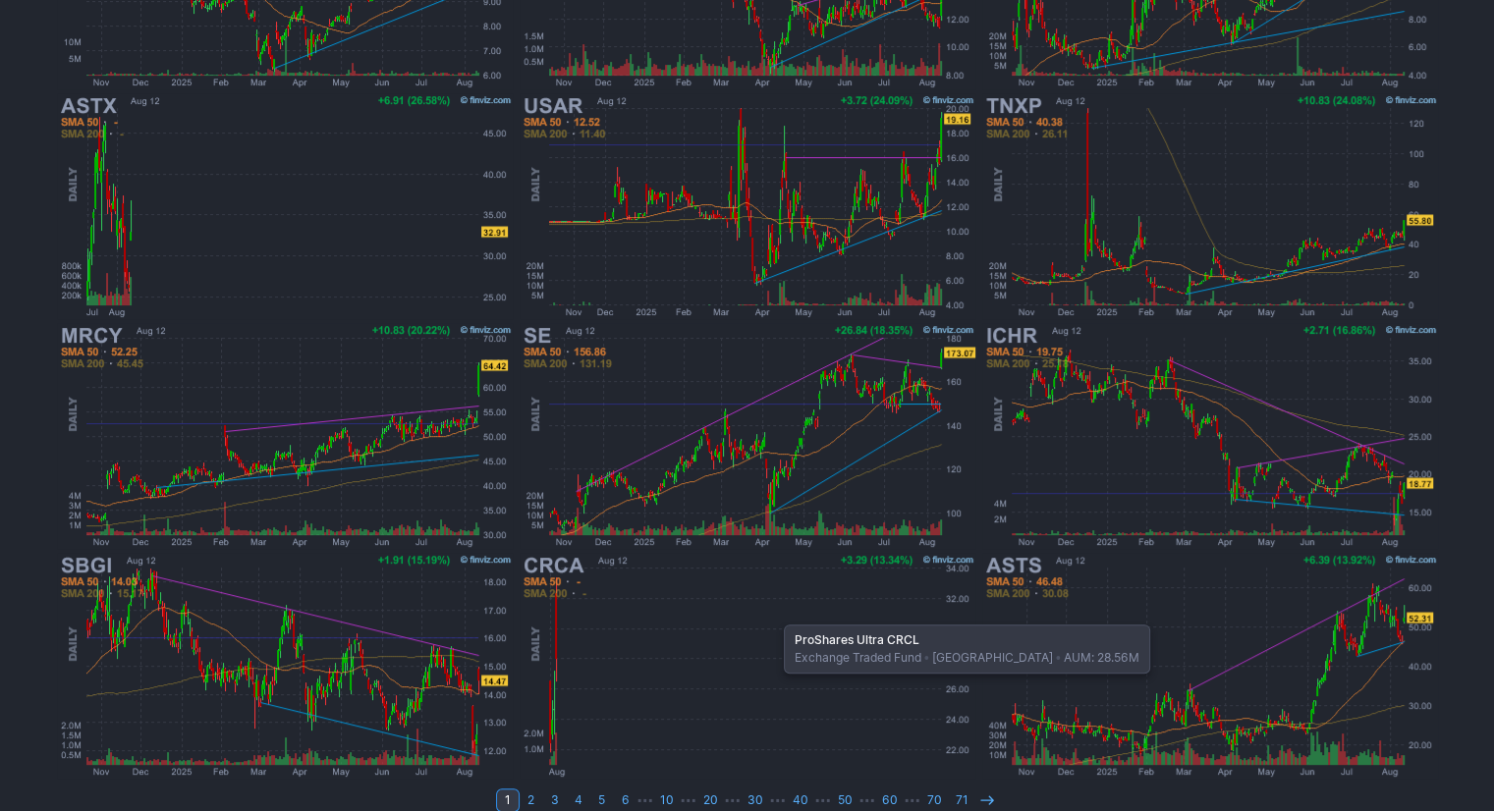
scroll to position [518, 0]
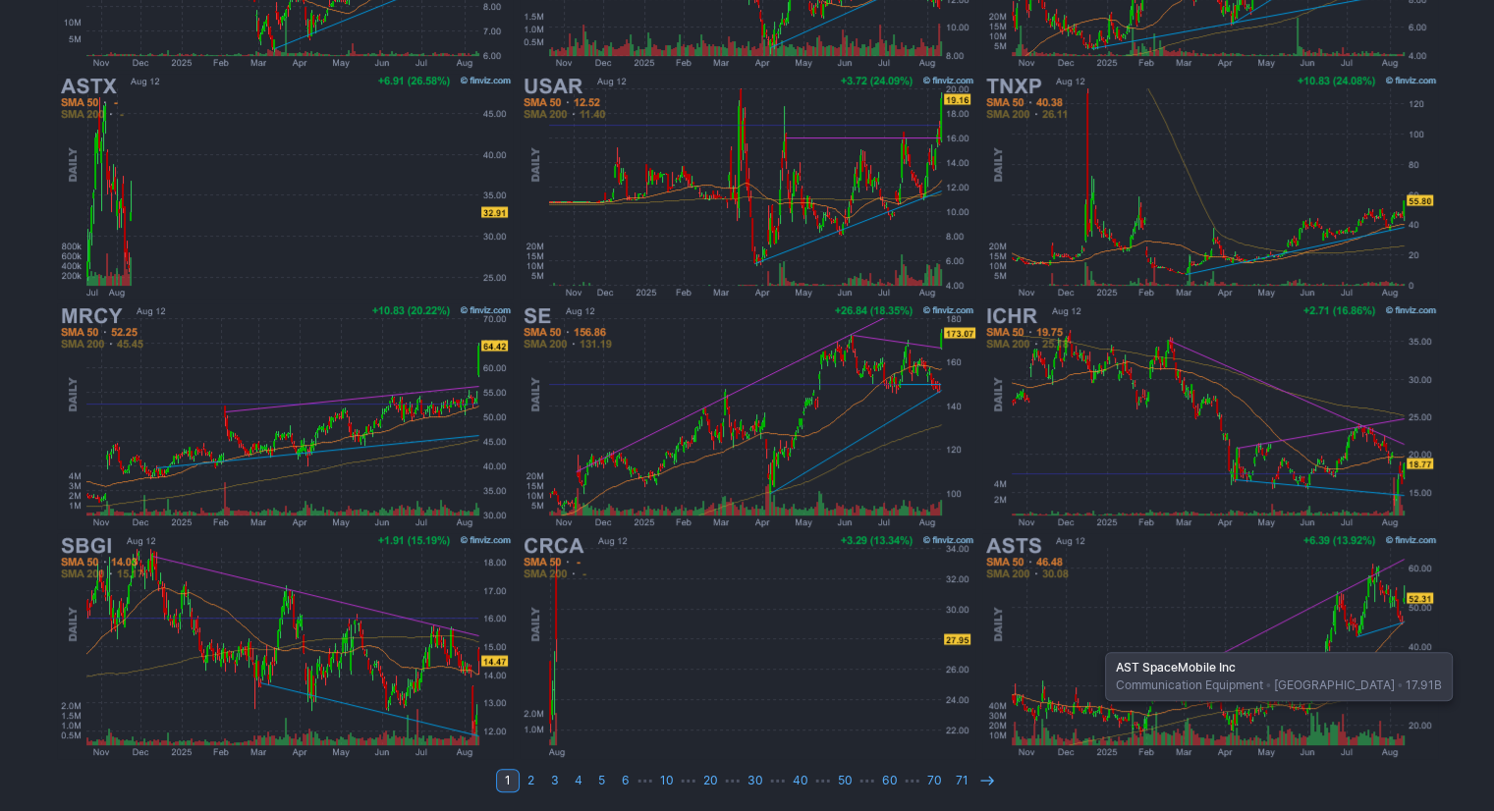
click at [1095, 642] on img at bounding box center [1210, 646] width 460 height 230
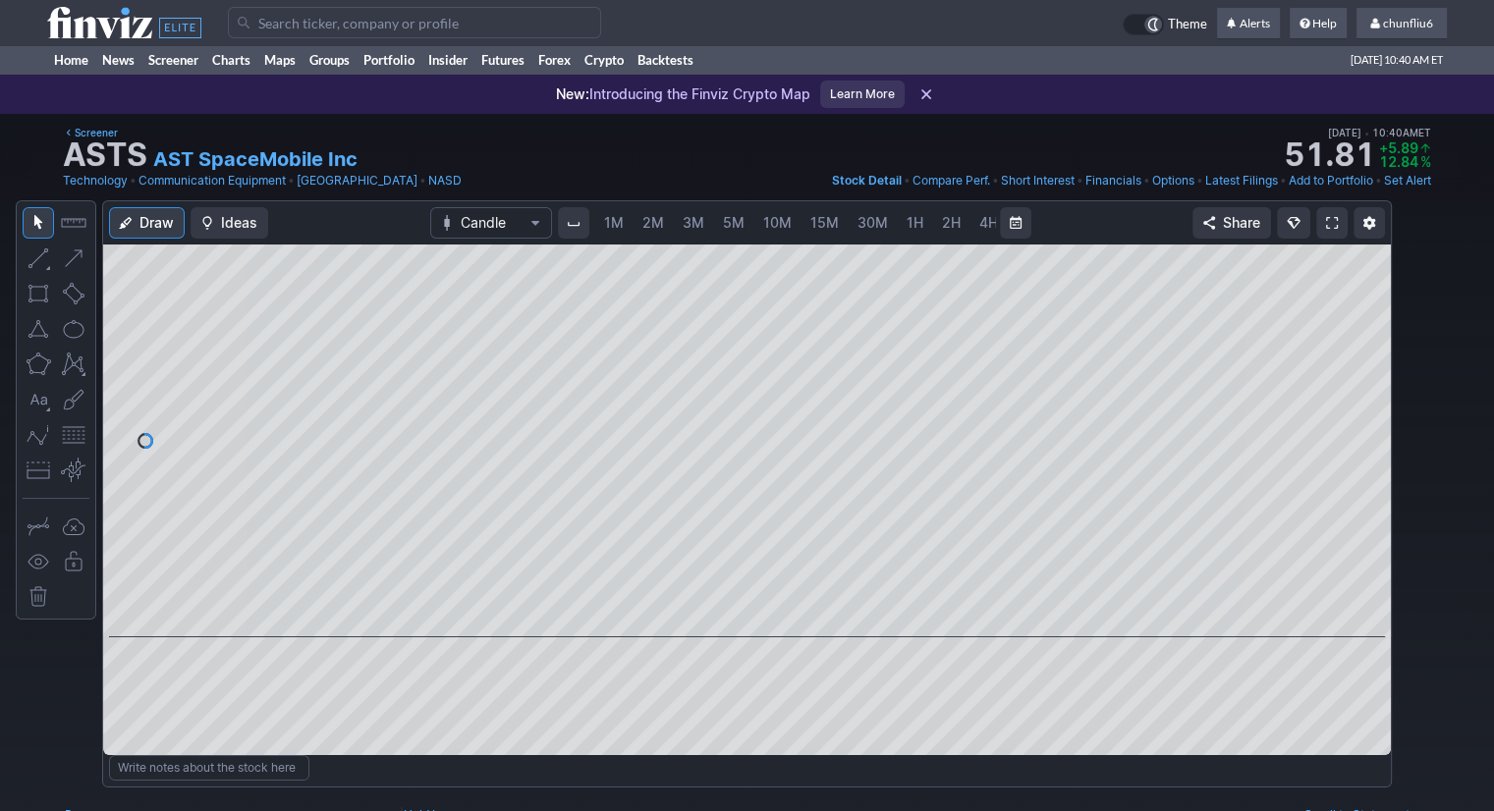
scroll to position [0, 101]
click at [627, 229] on span "5M" at bounding box center [633, 222] width 22 height 17
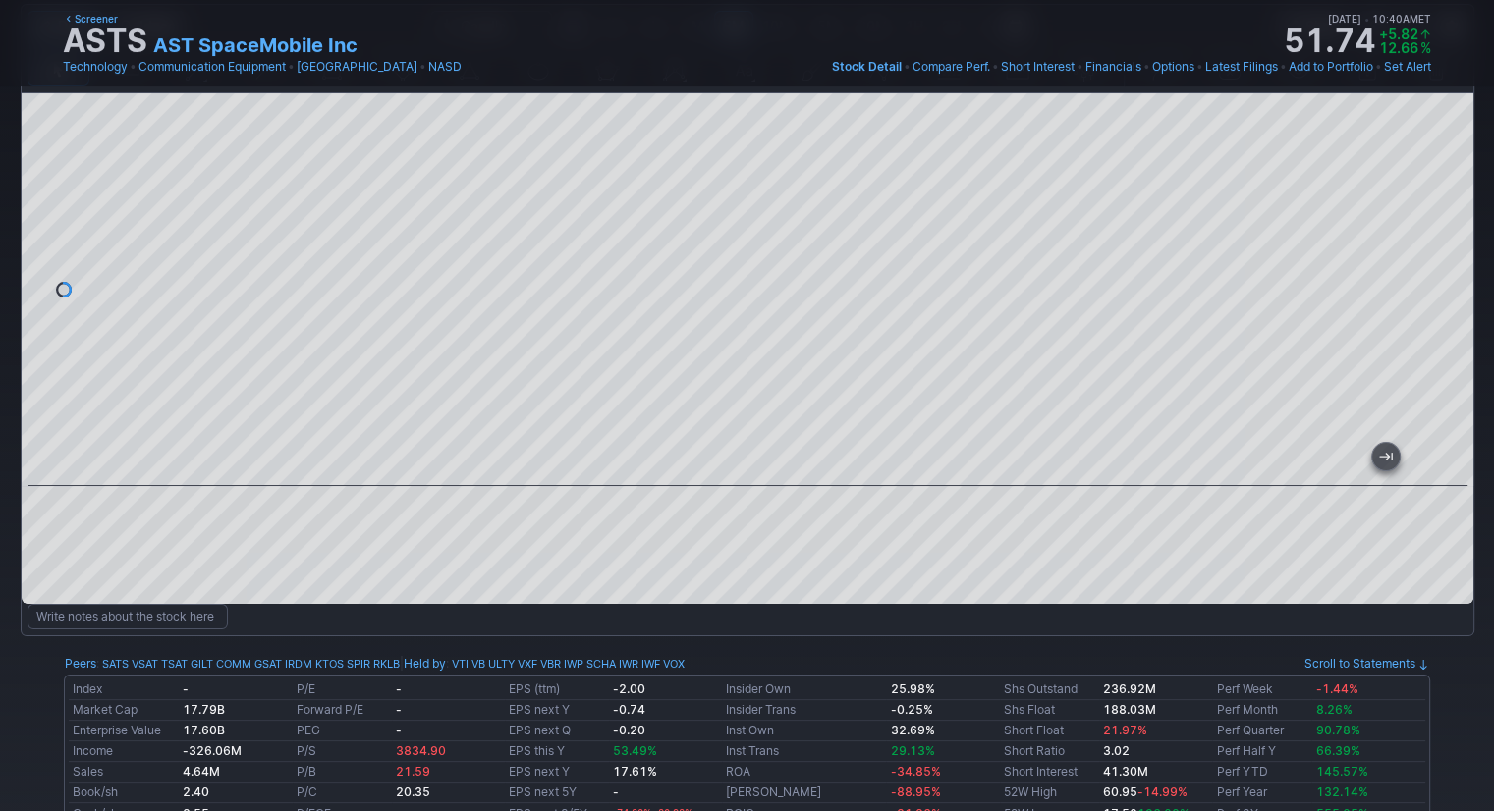
scroll to position [98, 0]
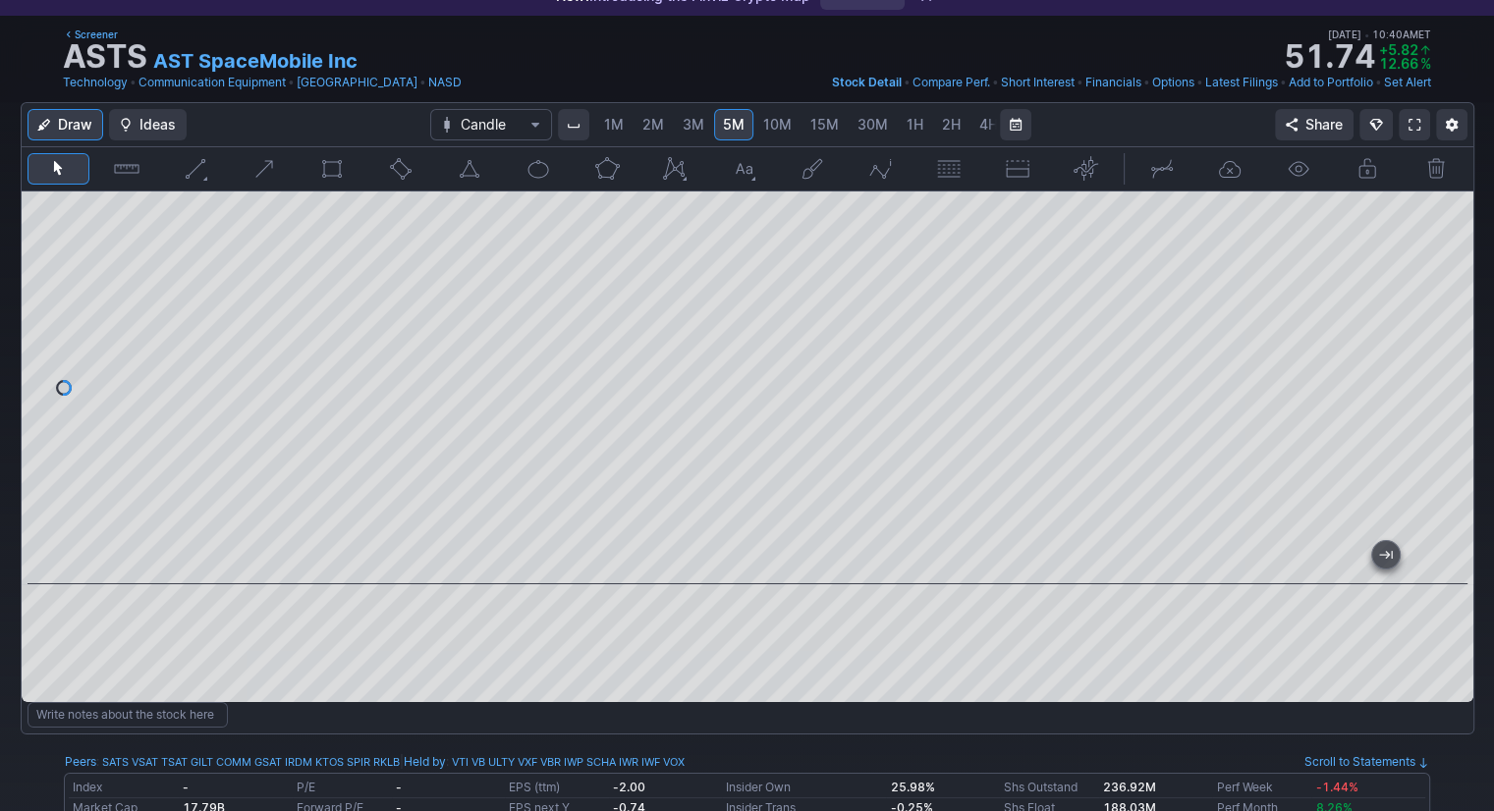
click at [770, 117] on span "10M" at bounding box center [777, 124] width 28 height 17
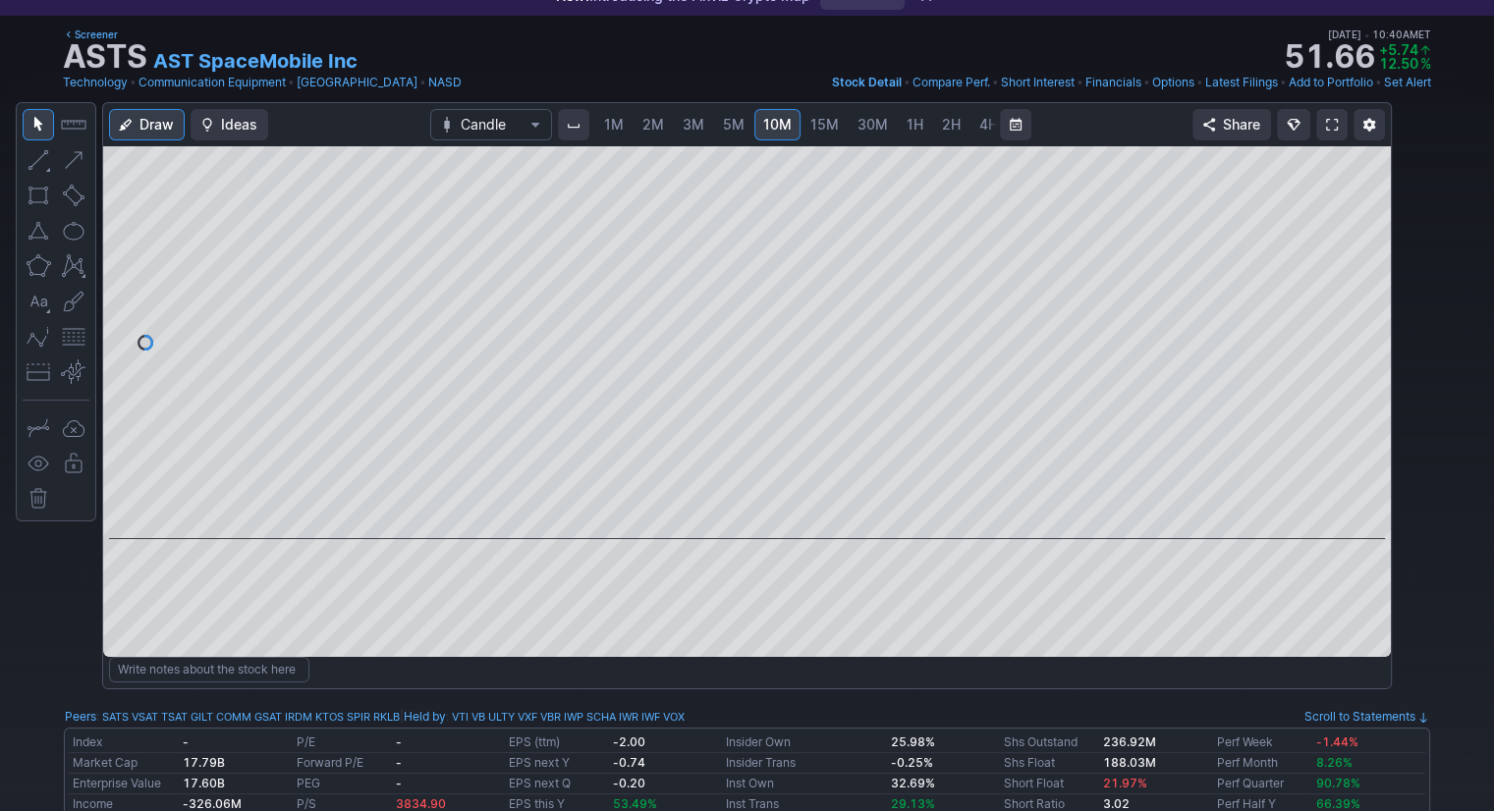
drag, startPoint x: 1353, startPoint y: 240, endPoint x: 1355, endPoint y: 304, distance: 63.9
click at [1355, 304] on div at bounding box center [1370, 338] width 41 height 344
click at [858, 128] on span "30M" at bounding box center [873, 124] width 30 height 17
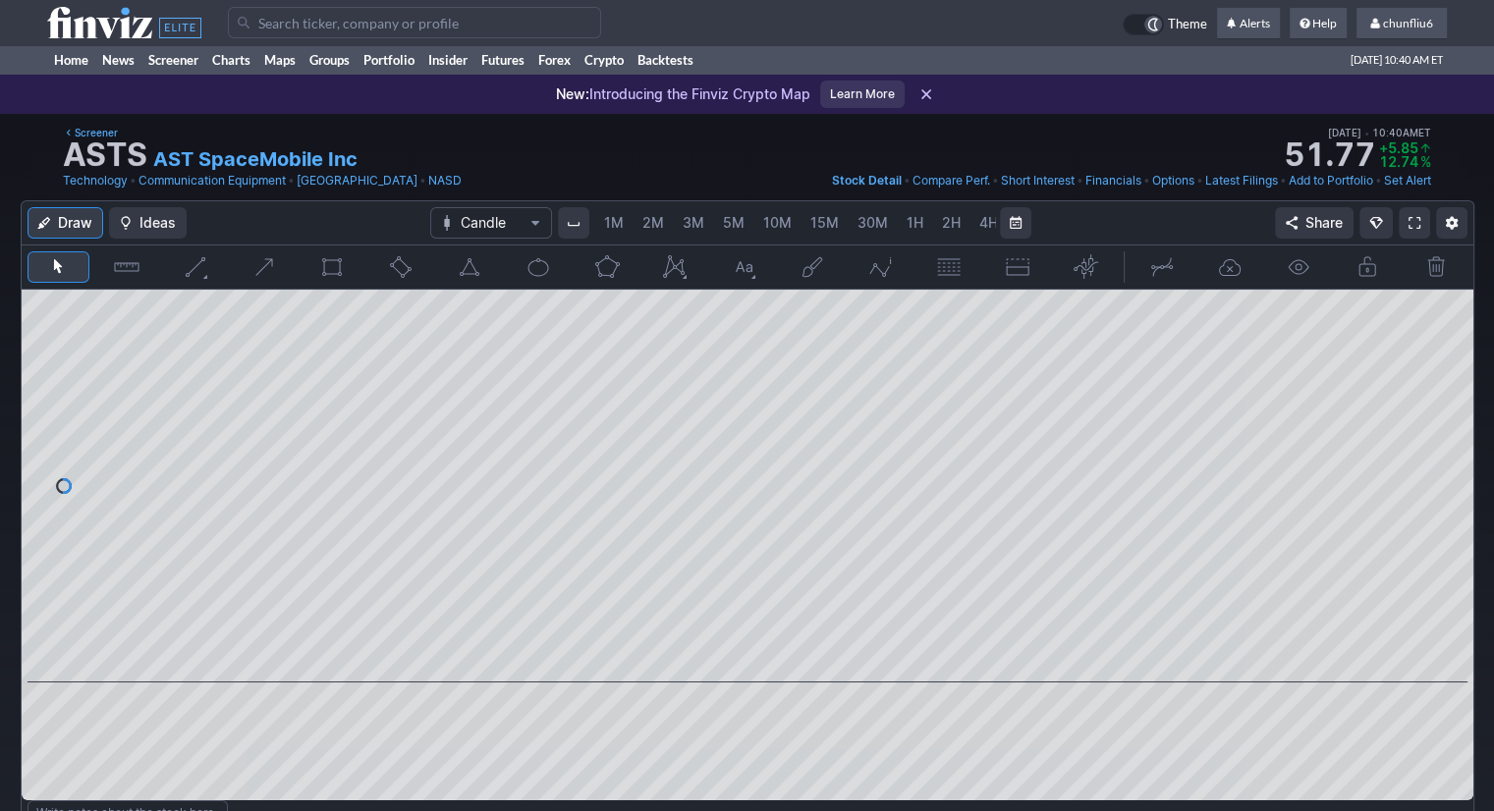
scroll to position [0, 101]
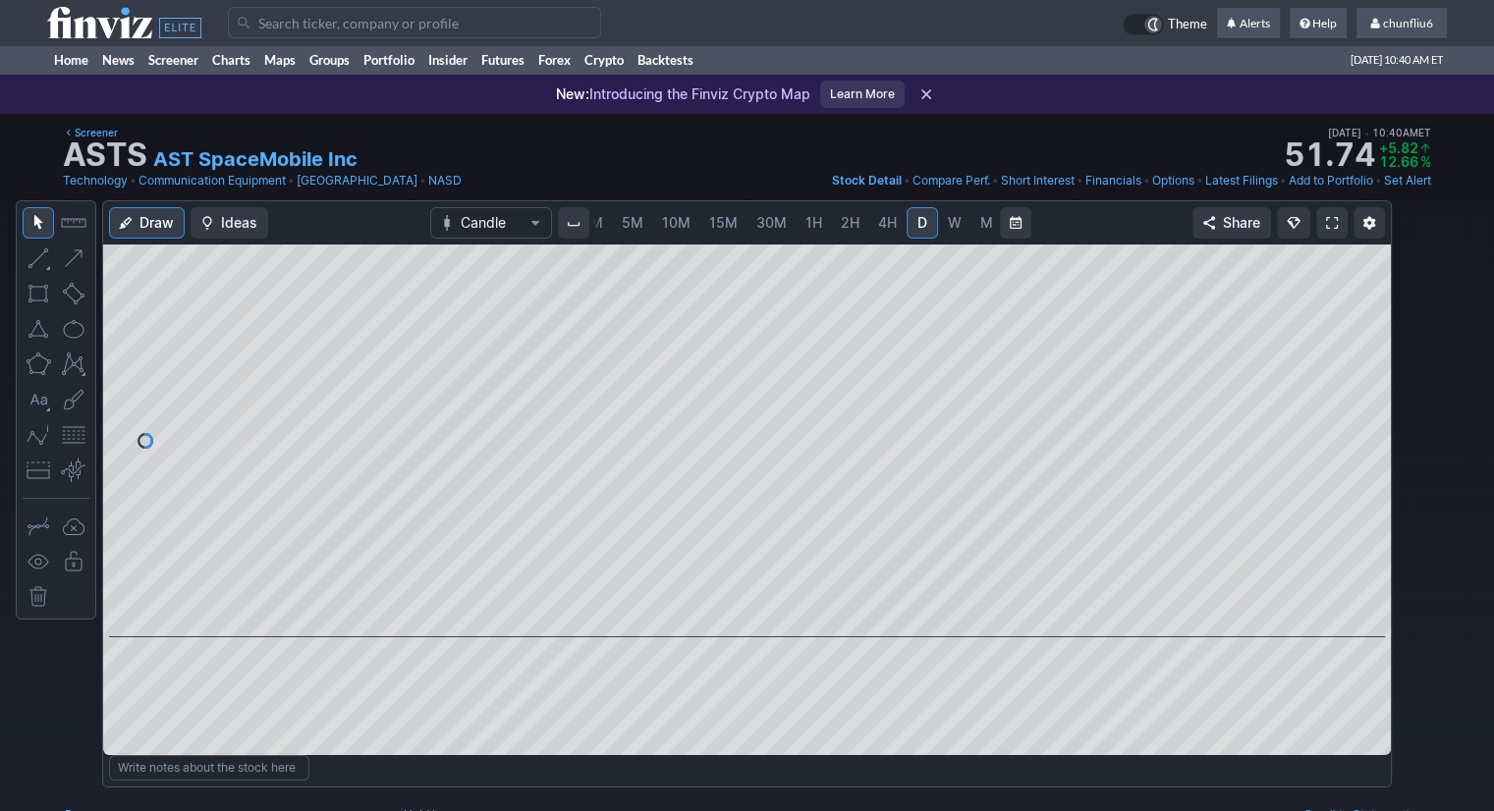
click at [613, 209] on link "5M" at bounding box center [632, 222] width 39 height 31
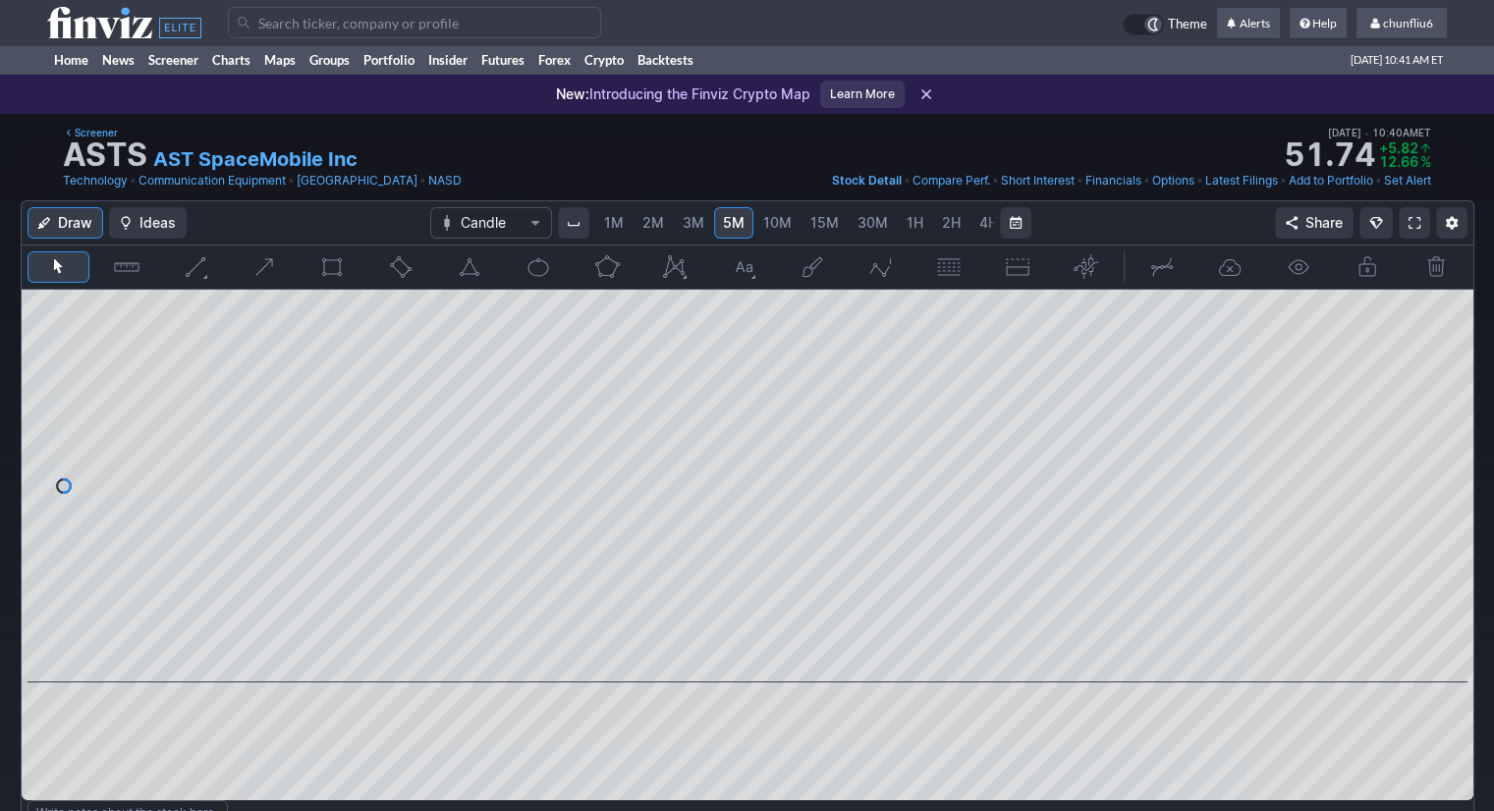
click at [615, 221] on span "1M" at bounding box center [614, 222] width 20 height 17
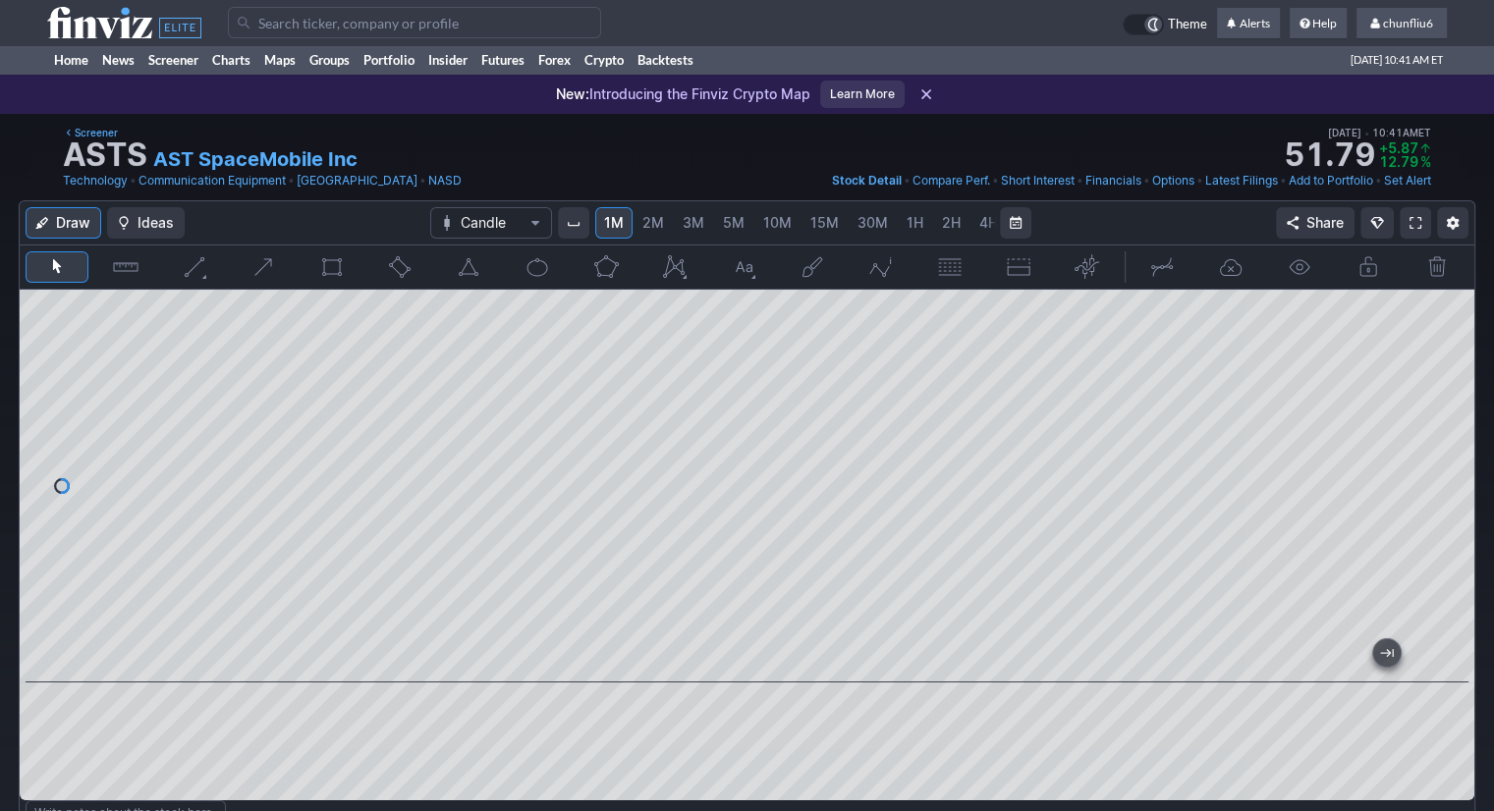
click at [216, 525] on div at bounding box center [747, 486] width 1455 height 393
drag, startPoint x: 1104, startPoint y: 665, endPoint x: 1501, endPoint y: 678, distance: 397.1
